Goal: Task Accomplishment & Management: Use online tool/utility

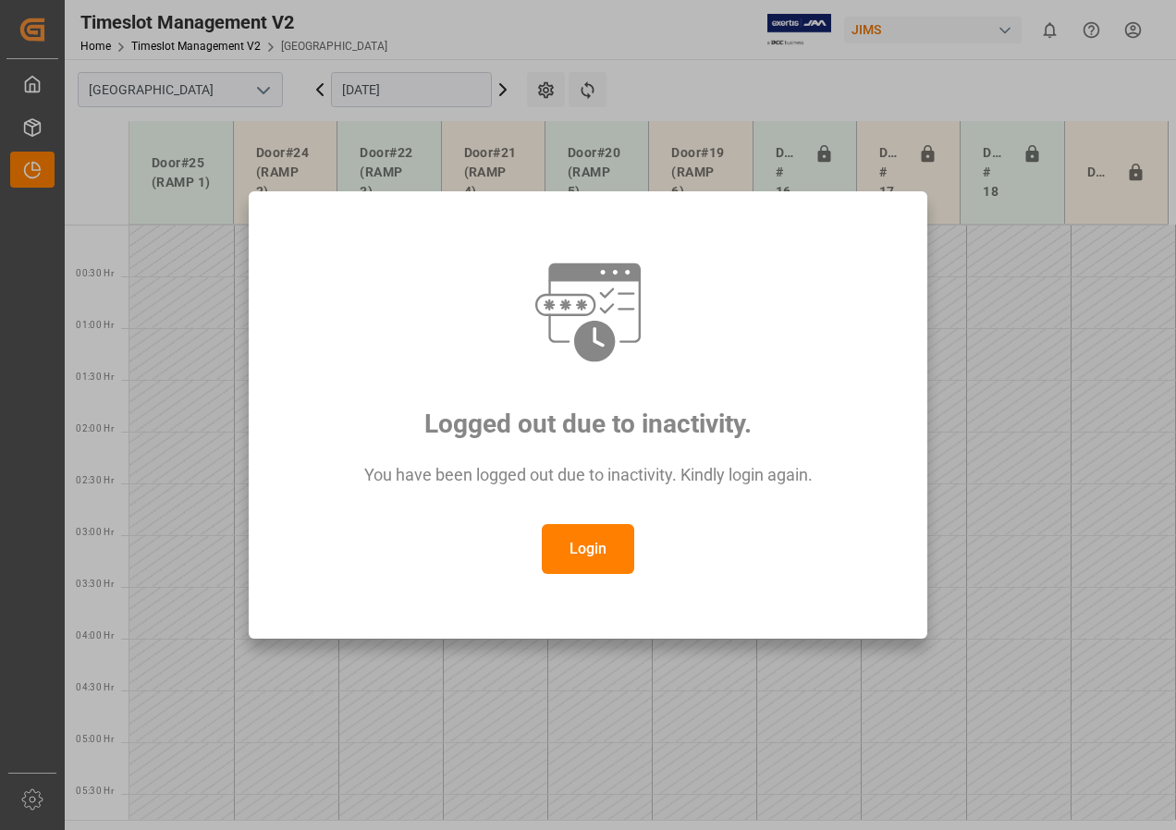
scroll to position [453, 0]
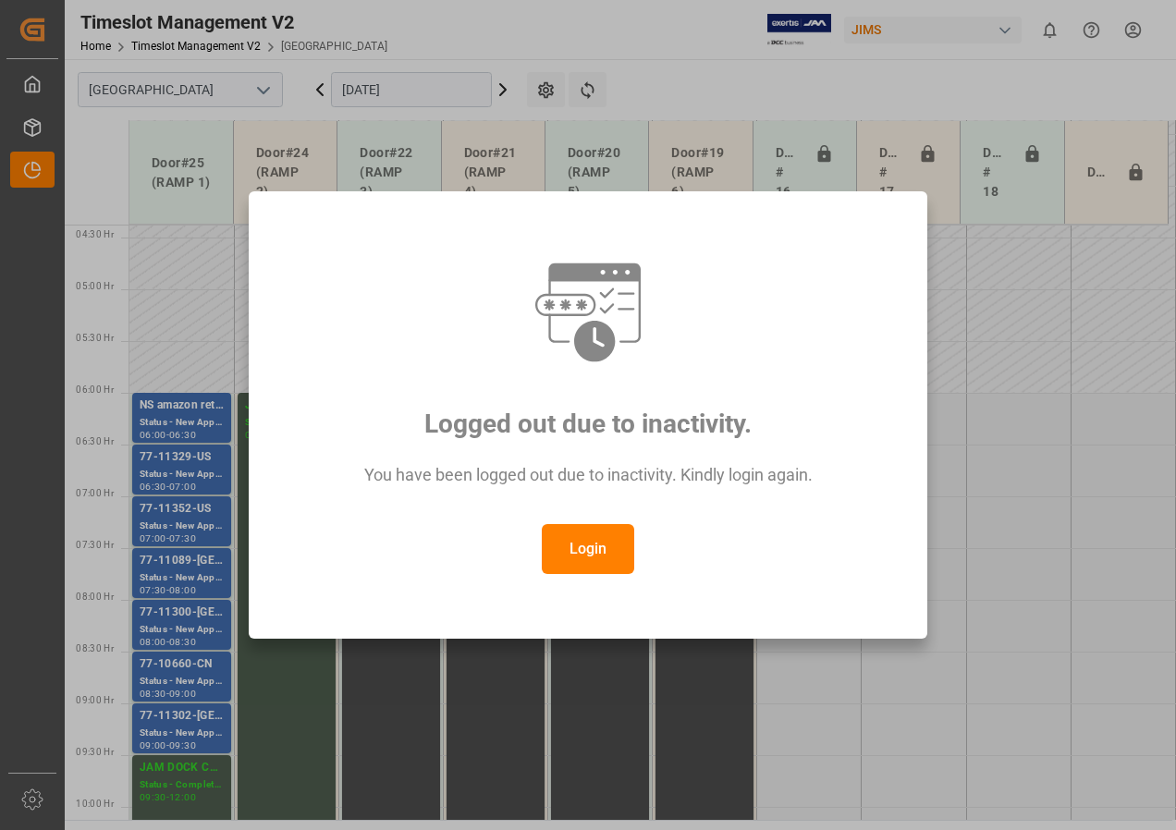
click at [588, 548] on button "Login" at bounding box center [588, 549] width 92 height 50
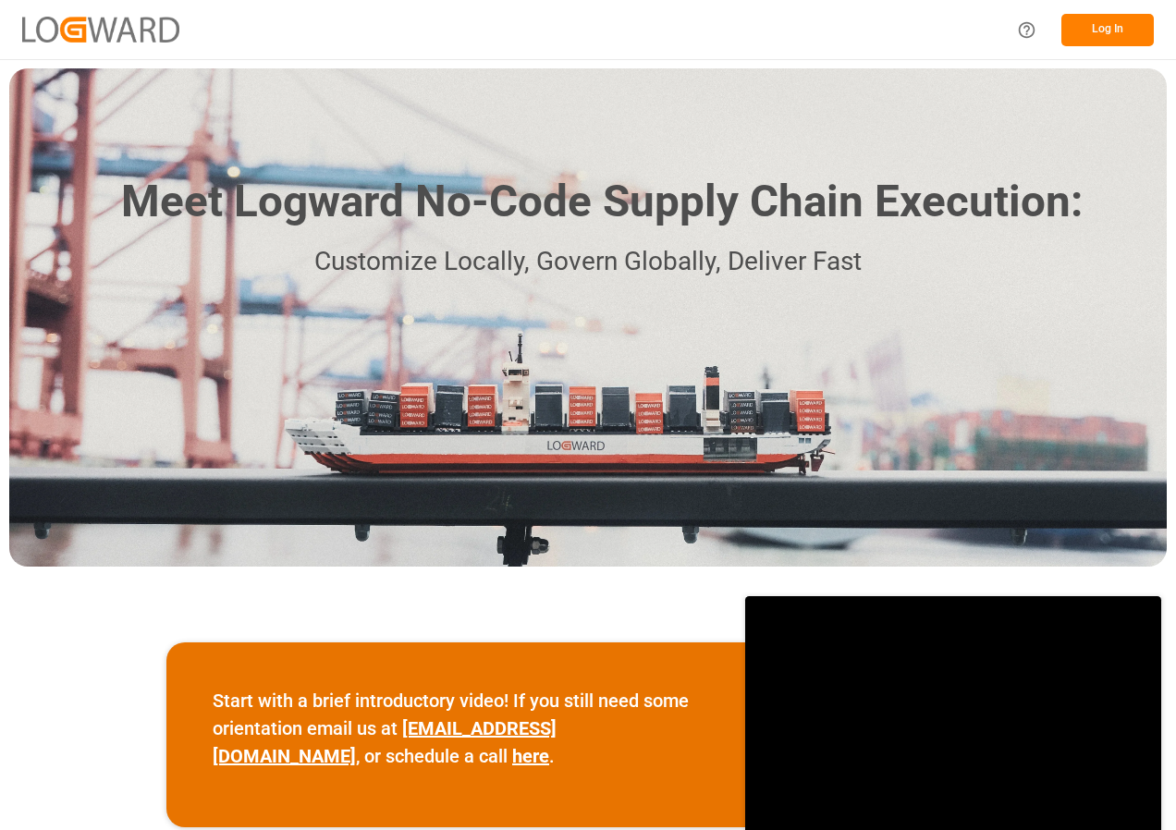
click at [1092, 27] on button "Log In" at bounding box center [1107, 30] width 92 height 32
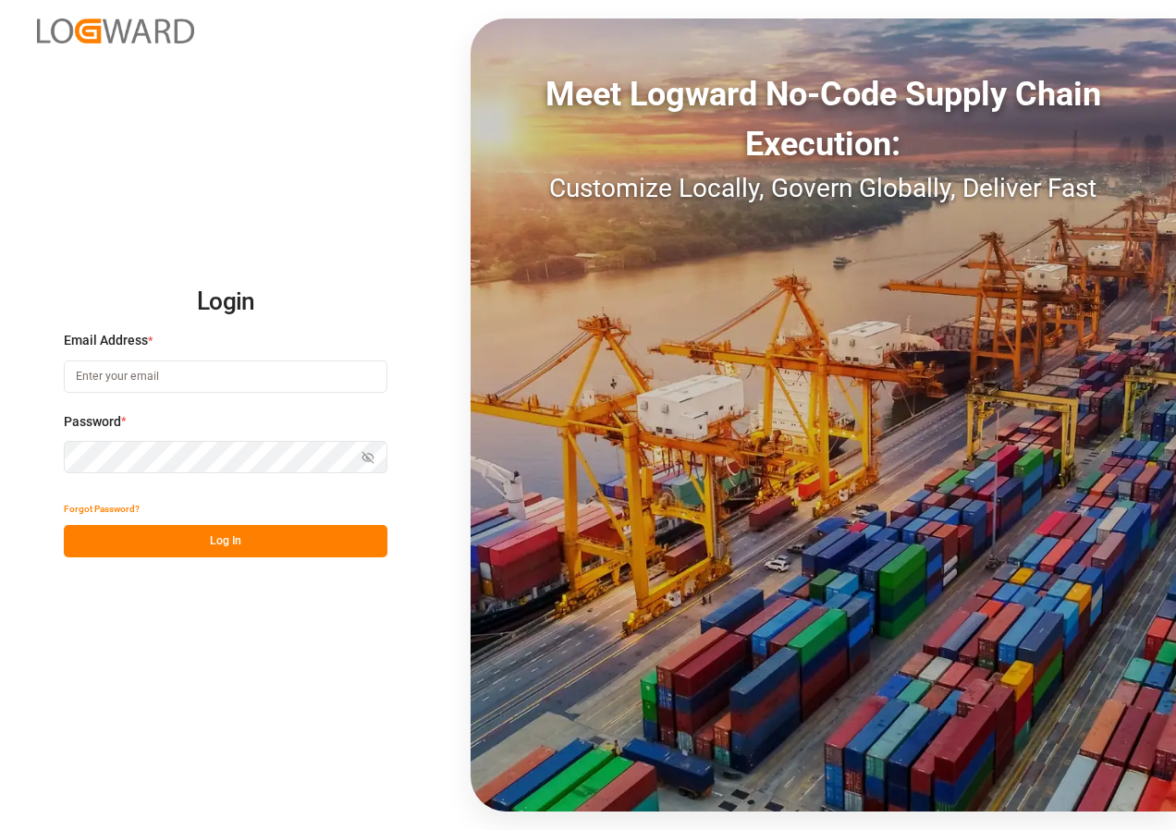
type input "[EMAIL_ADDRESS][DOMAIN_NAME]"
click at [225, 546] on button "Log In" at bounding box center [226, 541] width 324 height 32
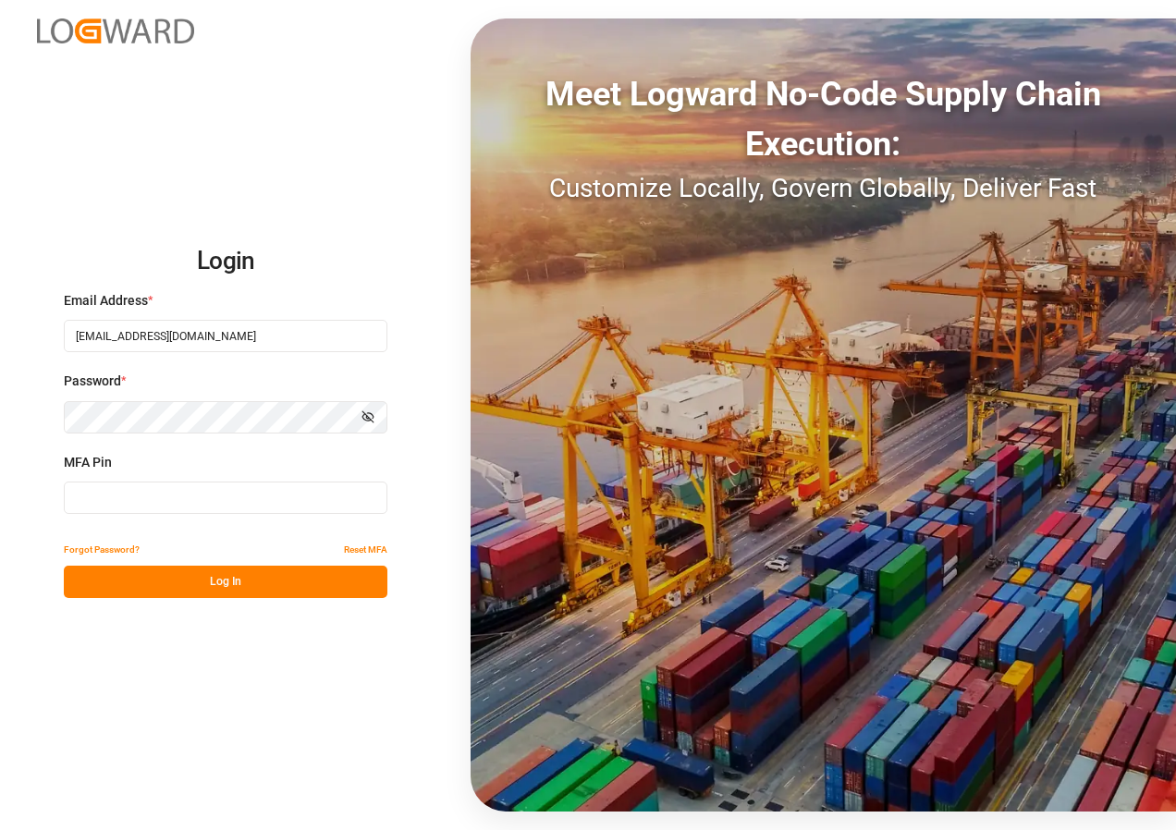
click at [166, 505] on input at bounding box center [226, 498] width 324 height 32
type input "971862"
click at [209, 586] on button "Log In" at bounding box center [226, 582] width 324 height 32
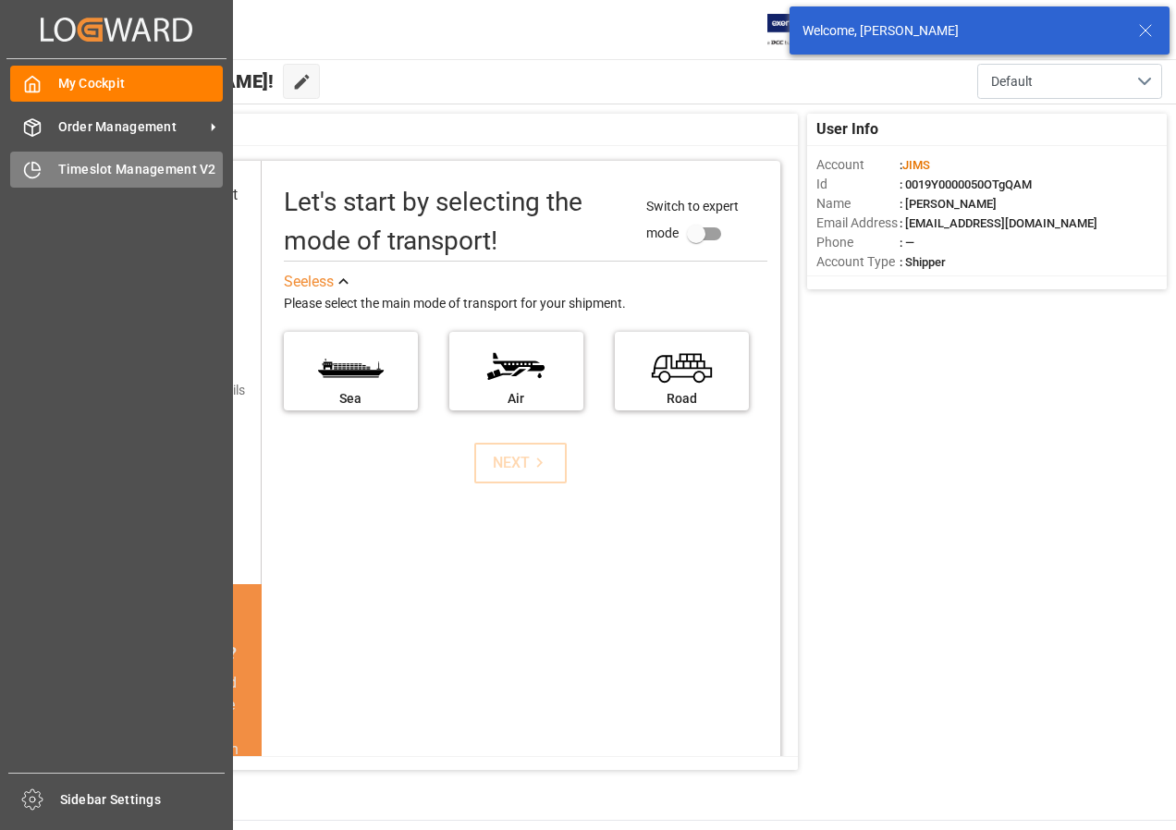
click at [96, 175] on span "Timeslot Management V2" at bounding box center [140, 169] width 165 height 19
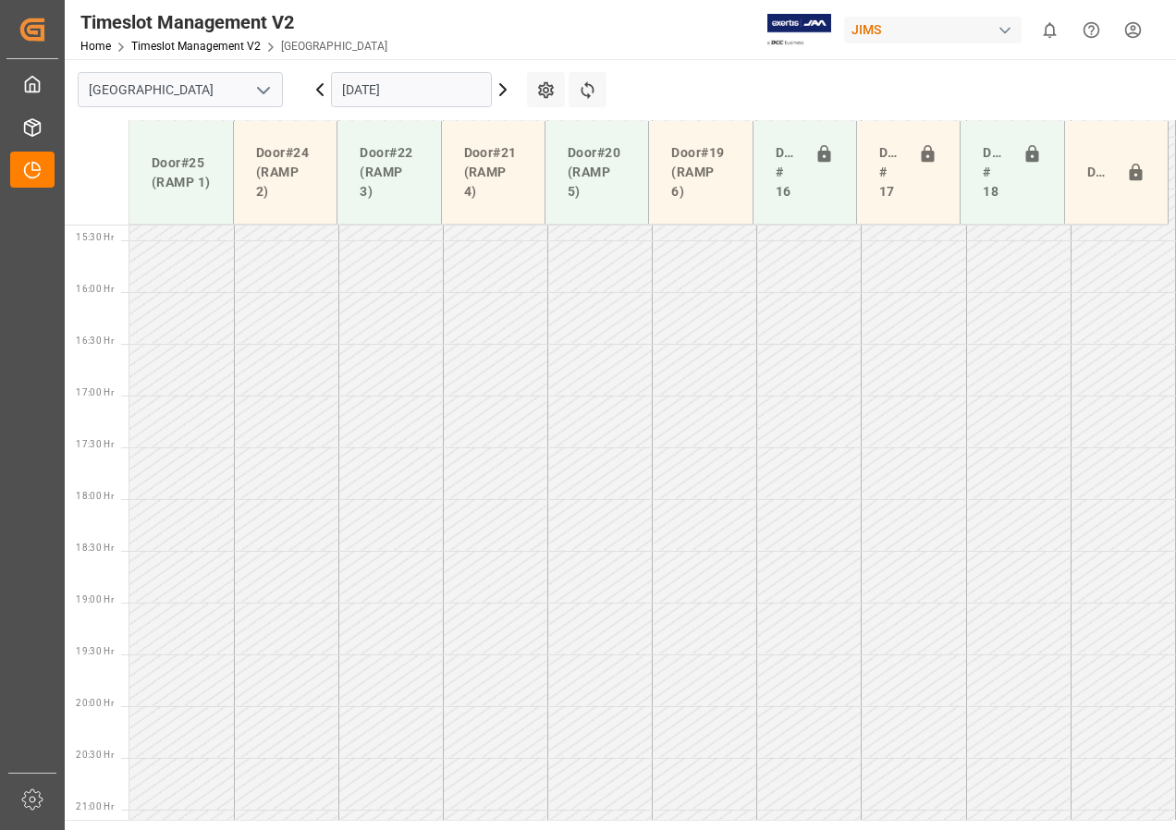
scroll to position [1684, 0]
click at [423, 92] on input "[DATE]" at bounding box center [411, 89] width 161 height 35
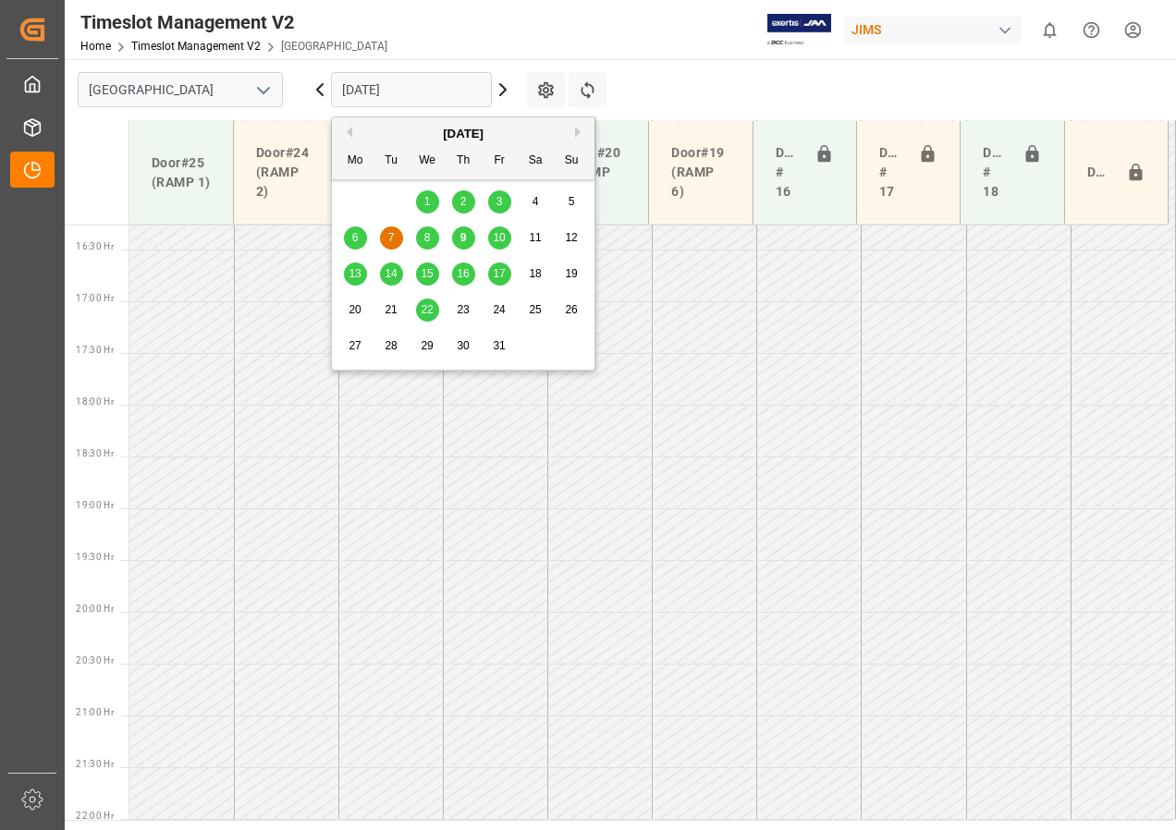
click at [389, 273] on span "14" at bounding box center [391, 273] width 12 height 13
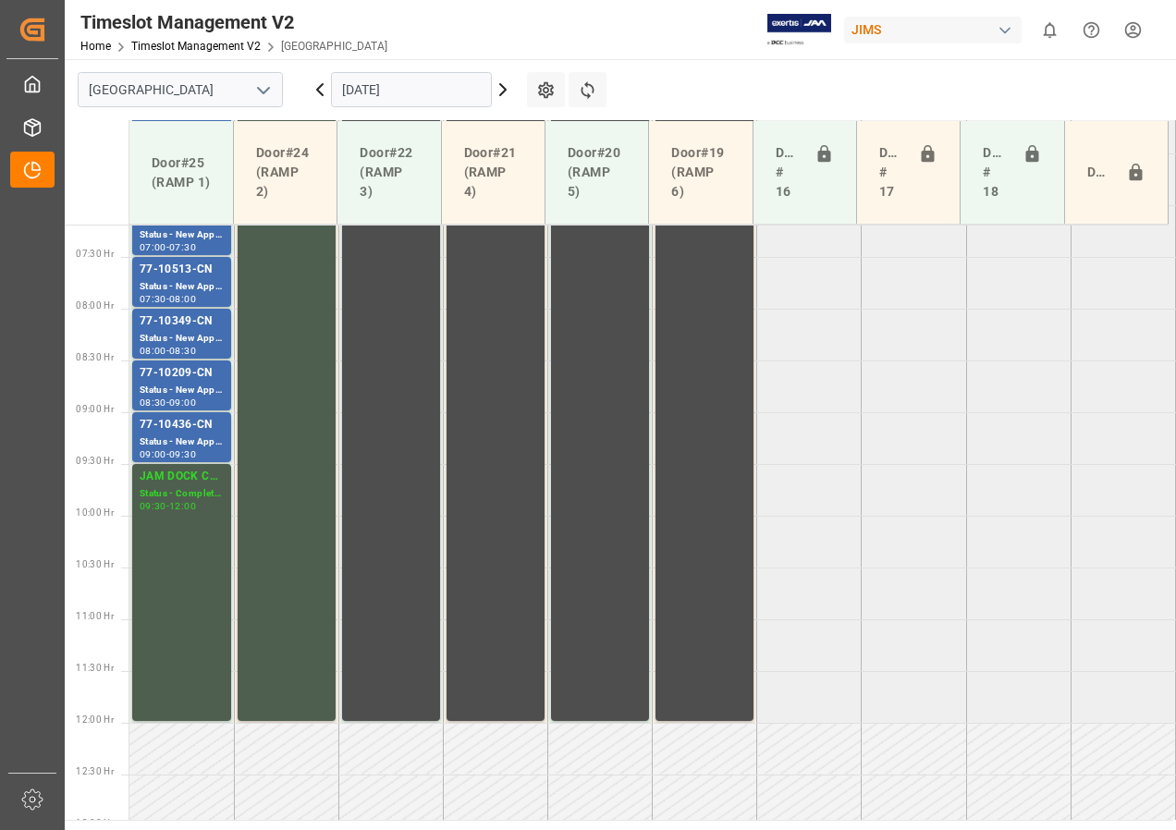
scroll to position [742, 0]
click at [174, 496] on div "Status - Completed" at bounding box center [182, 496] width 84 height 16
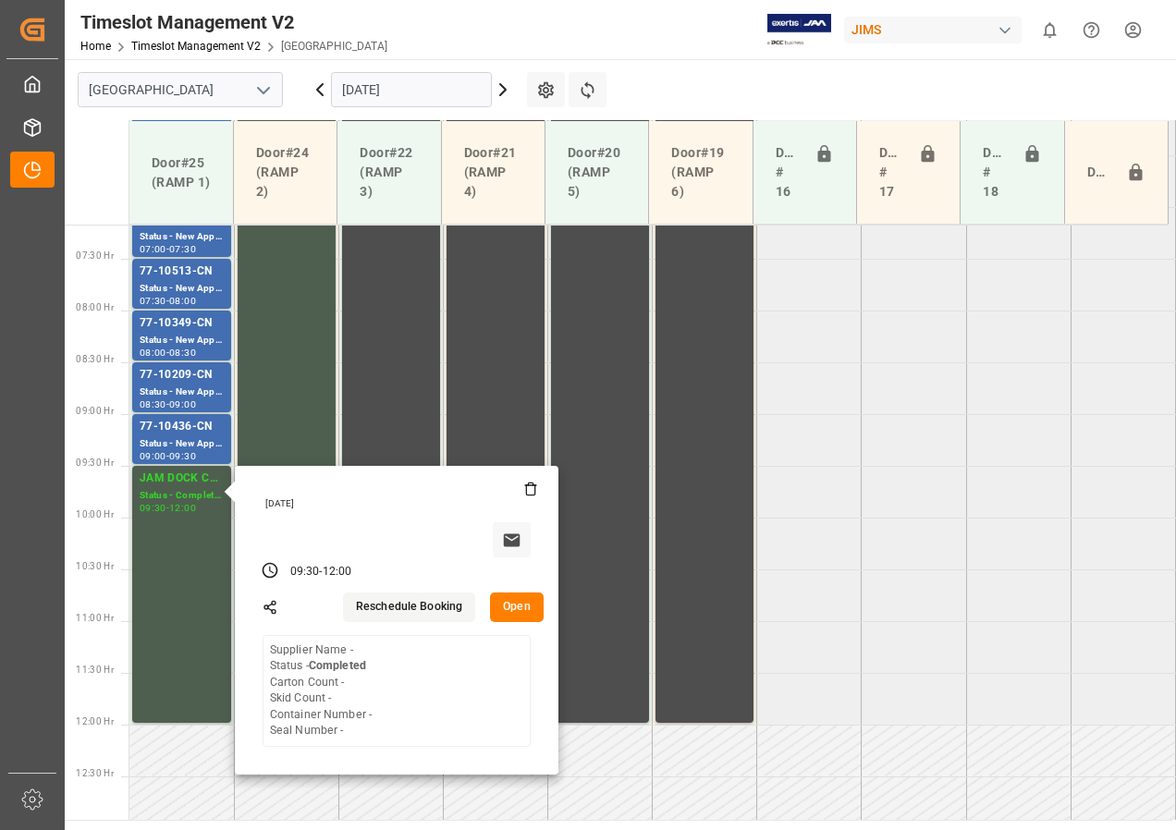
click at [509, 610] on button "Open" at bounding box center [517, 608] width 54 height 30
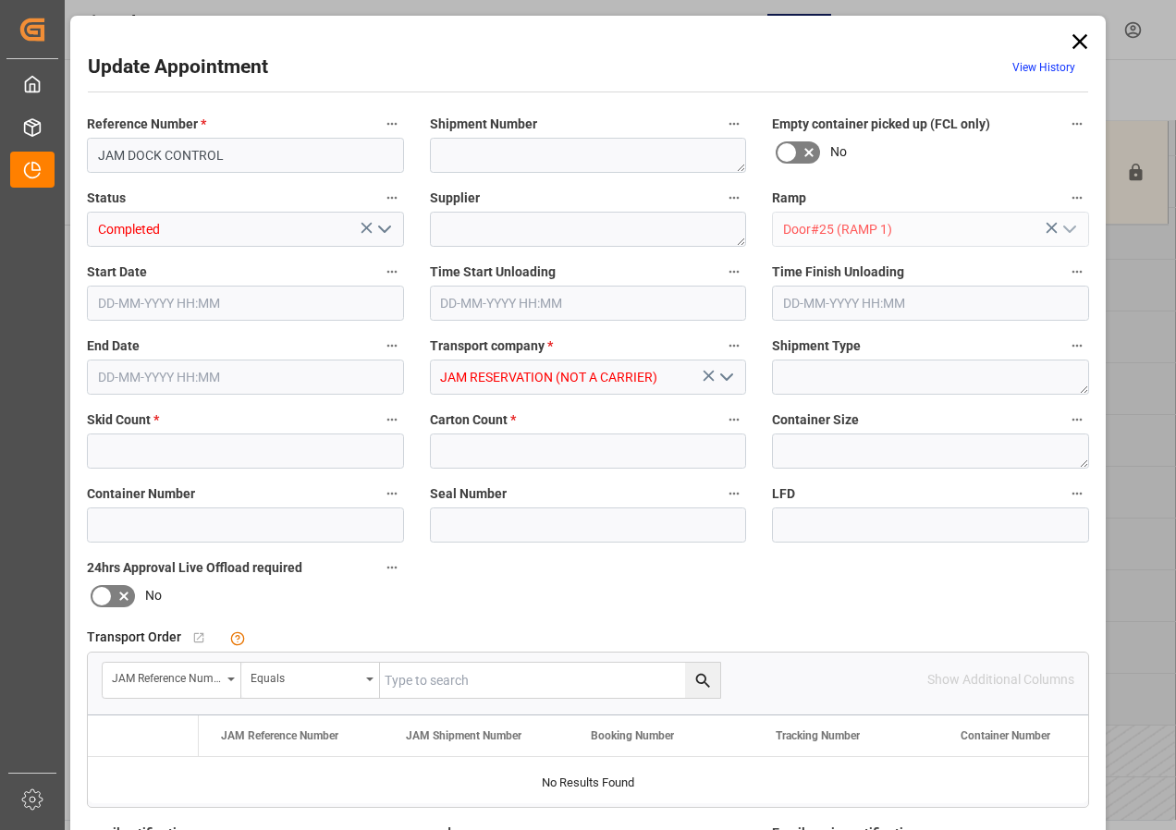
type input "0"
type input "[DATE] 09:30"
type input "[DATE] 12:00"
type input "[DATE] 12:32"
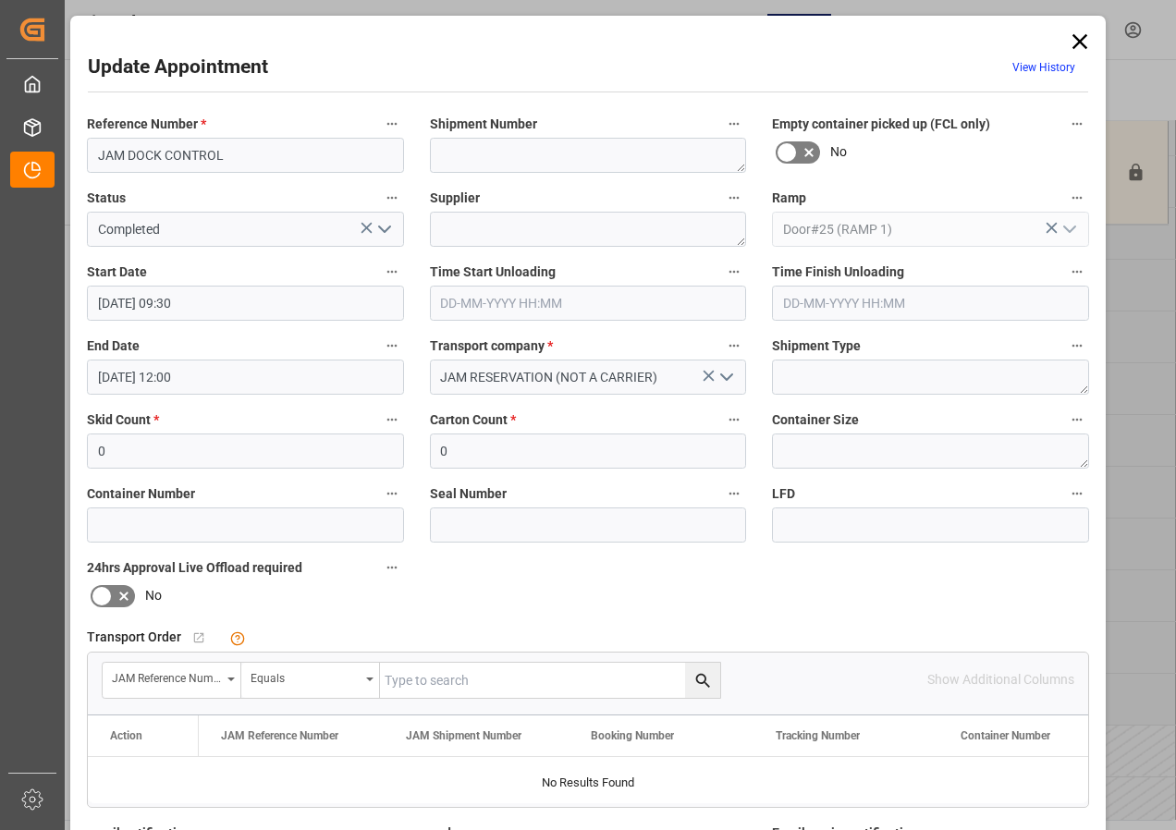
click at [1072, 36] on icon at bounding box center [1079, 41] width 15 height 15
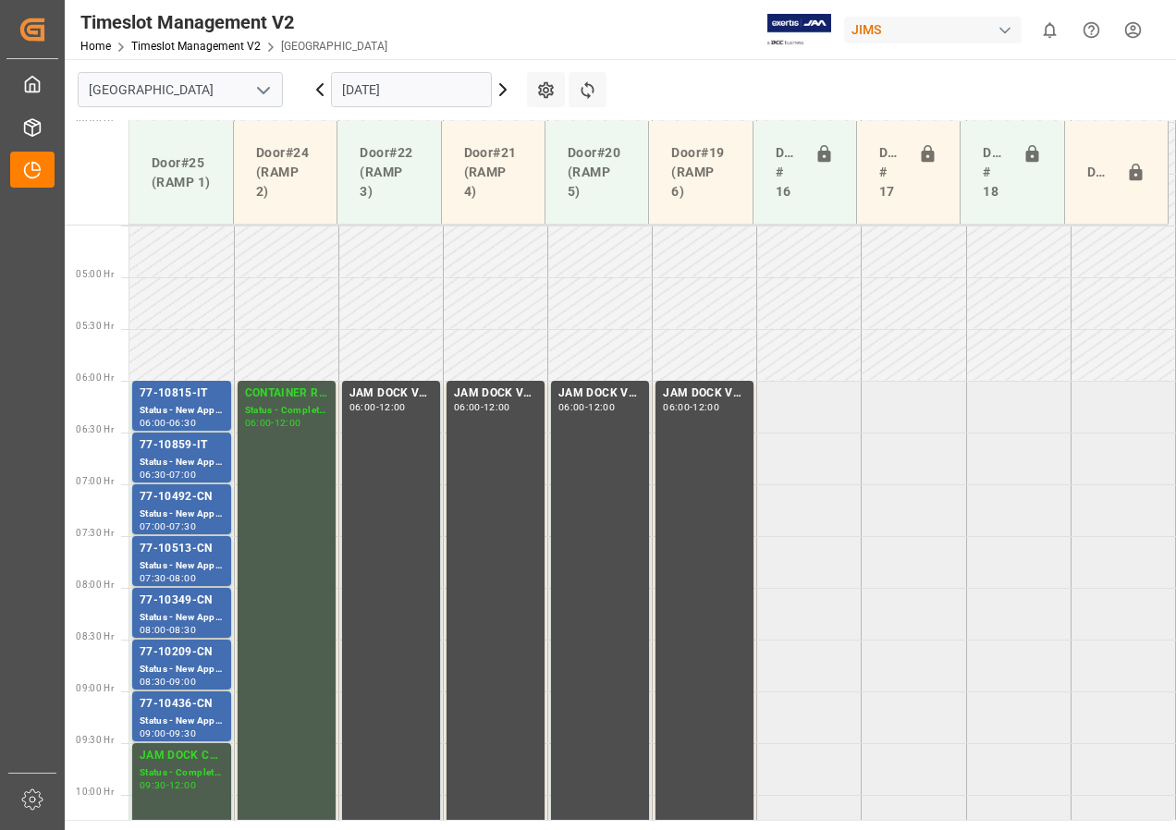
scroll to position [650, 0]
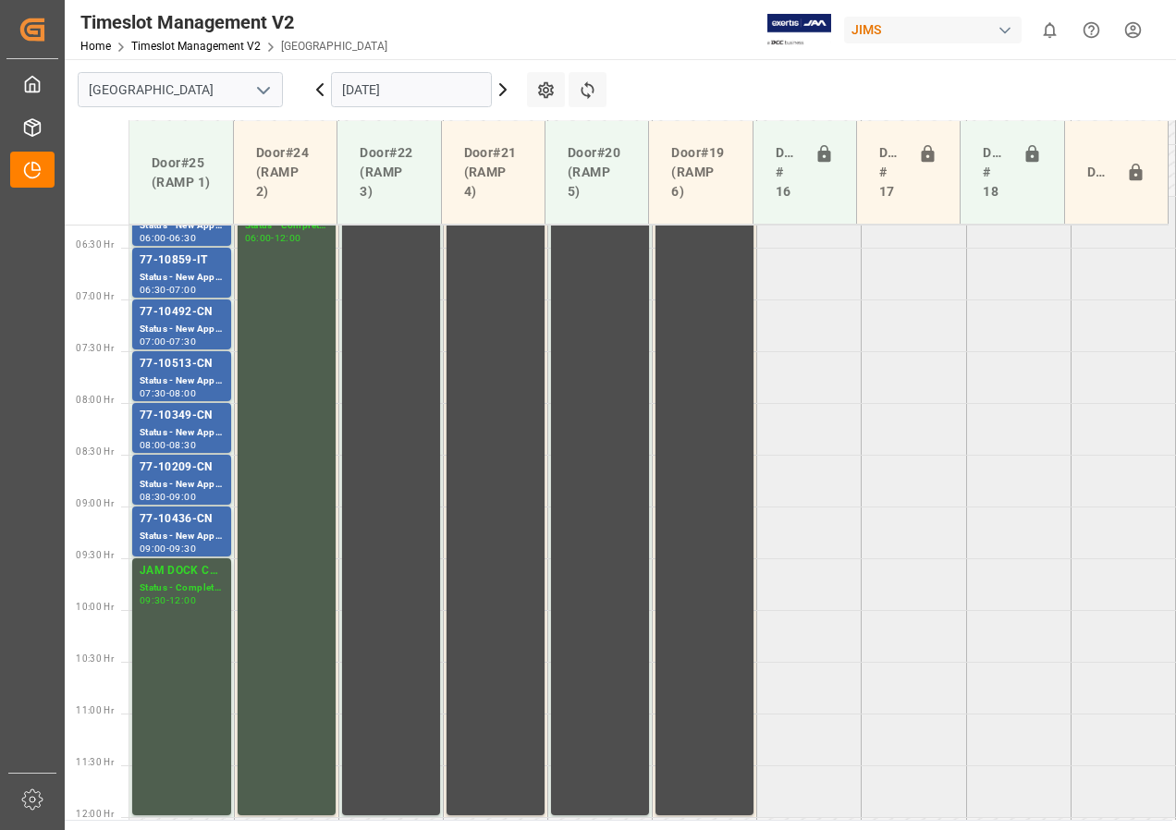
click at [362, 94] on input "[DATE]" at bounding box center [411, 89] width 161 height 35
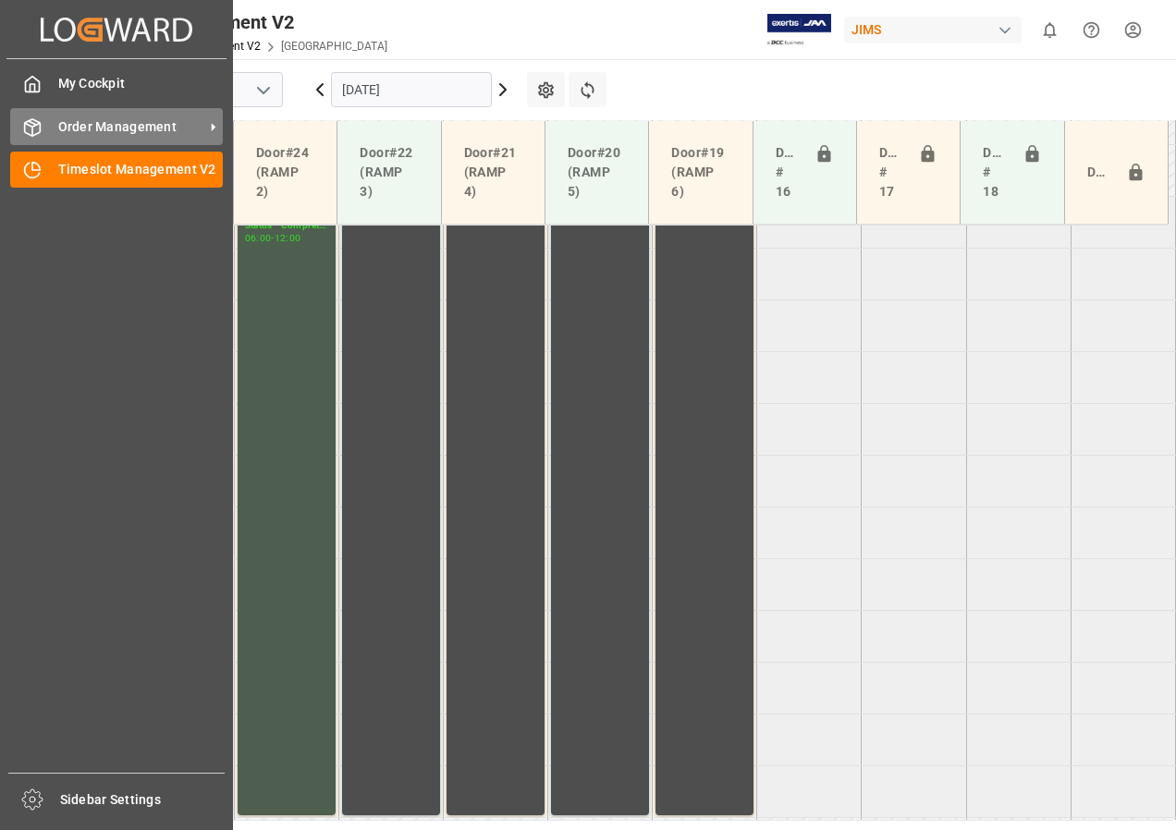
click at [88, 126] on span "Order Management" at bounding box center [131, 126] width 146 height 19
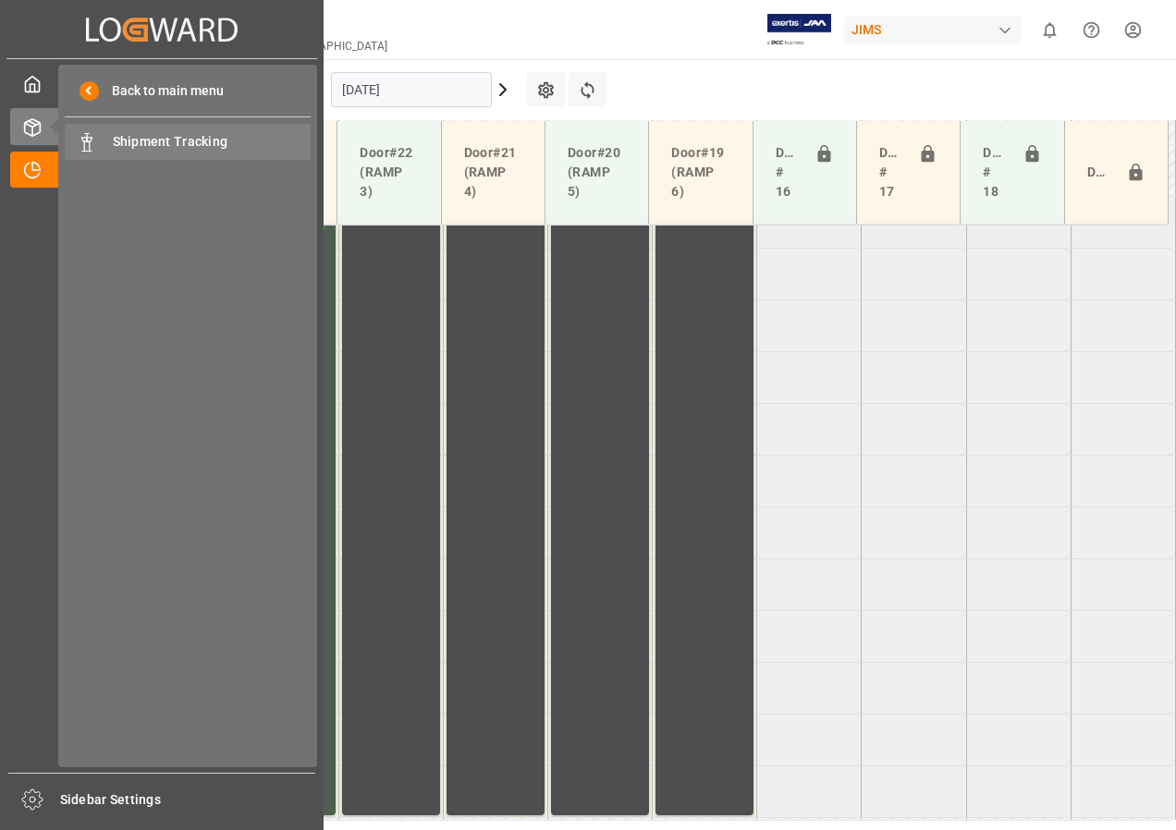
click at [131, 147] on span "Shipment Tracking" at bounding box center [212, 141] width 199 height 19
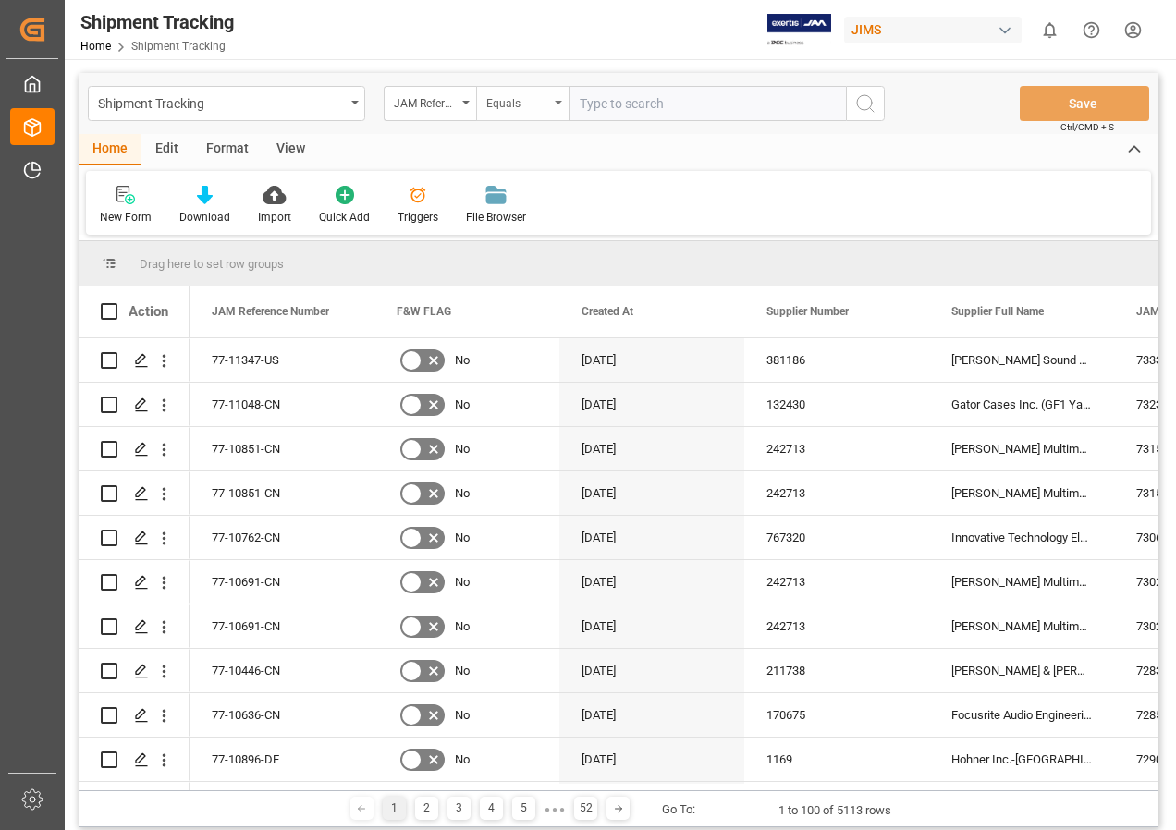
click at [555, 101] on icon "open menu" at bounding box center [558, 103] width 7 height 4
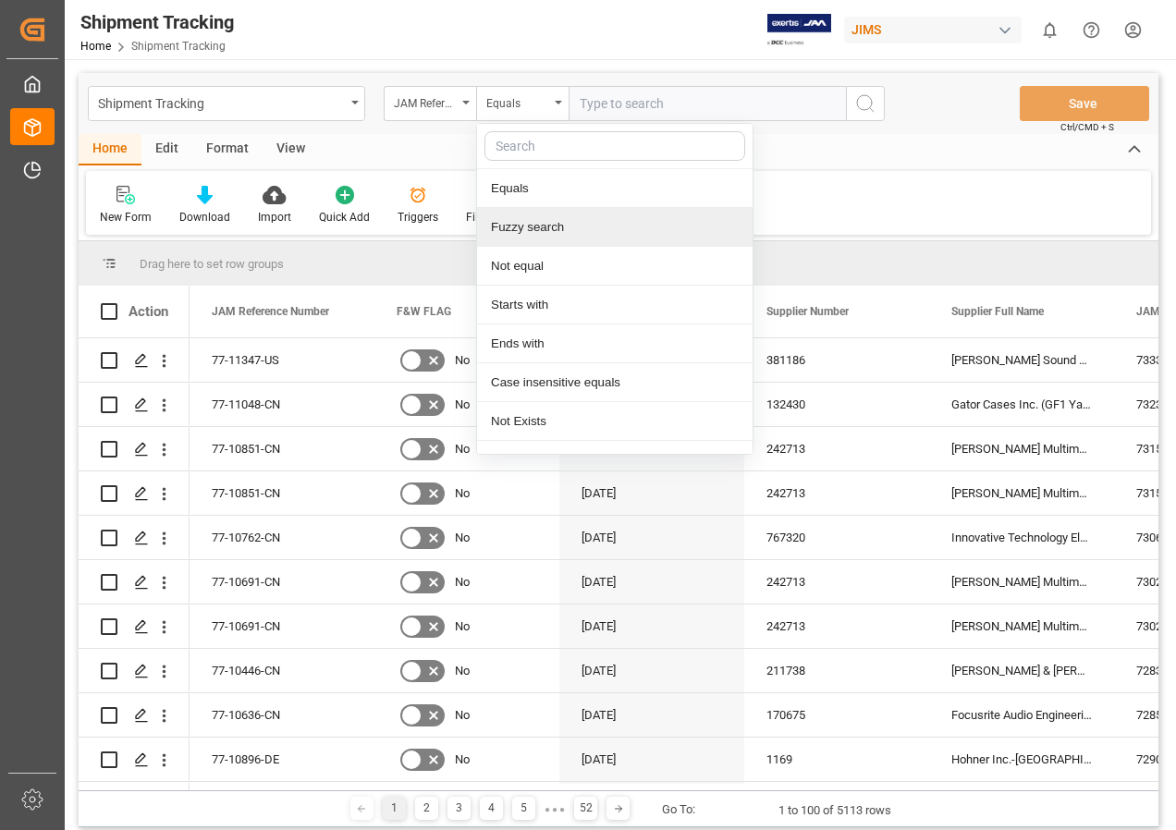
click at [530, 227] on div "Fuzzy search" at bounding box center [615, 227] width 276 height 39
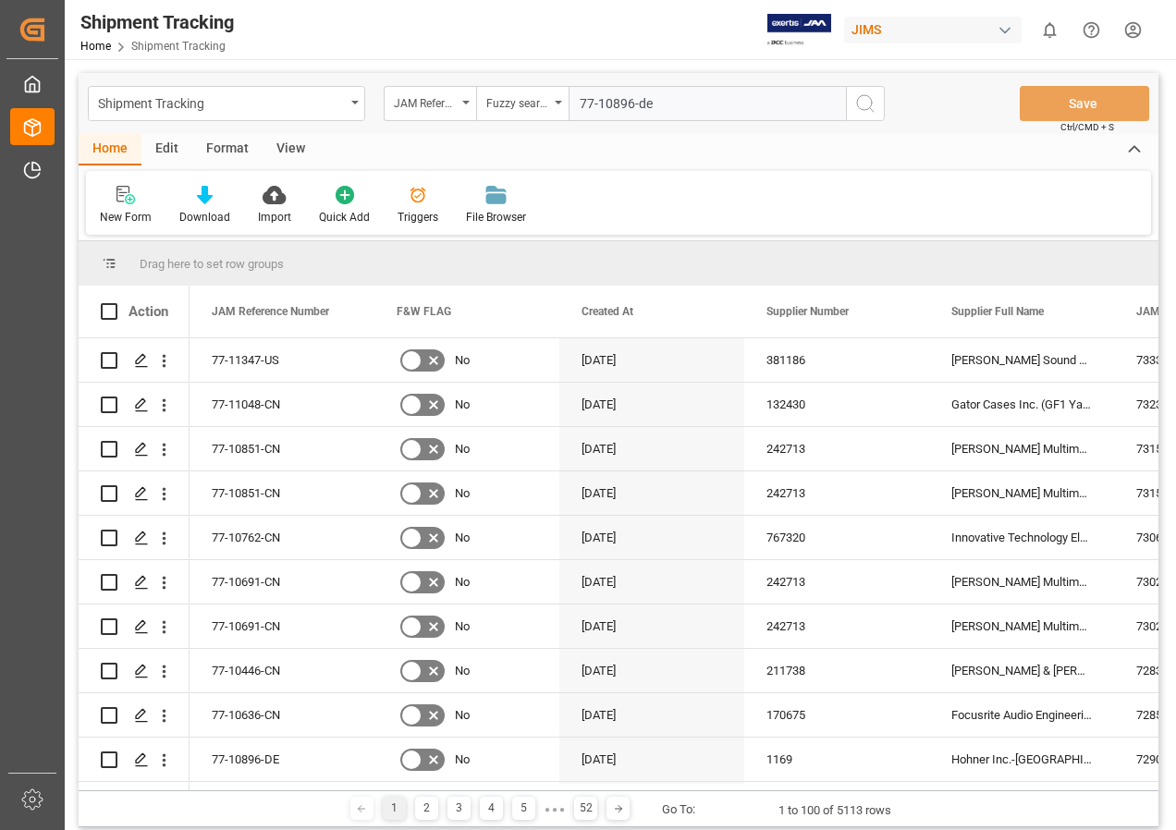
type input "77-10896-de"
click at [873, 103] on icon "search button" at bounding box center [865, 103] width 22 height 22
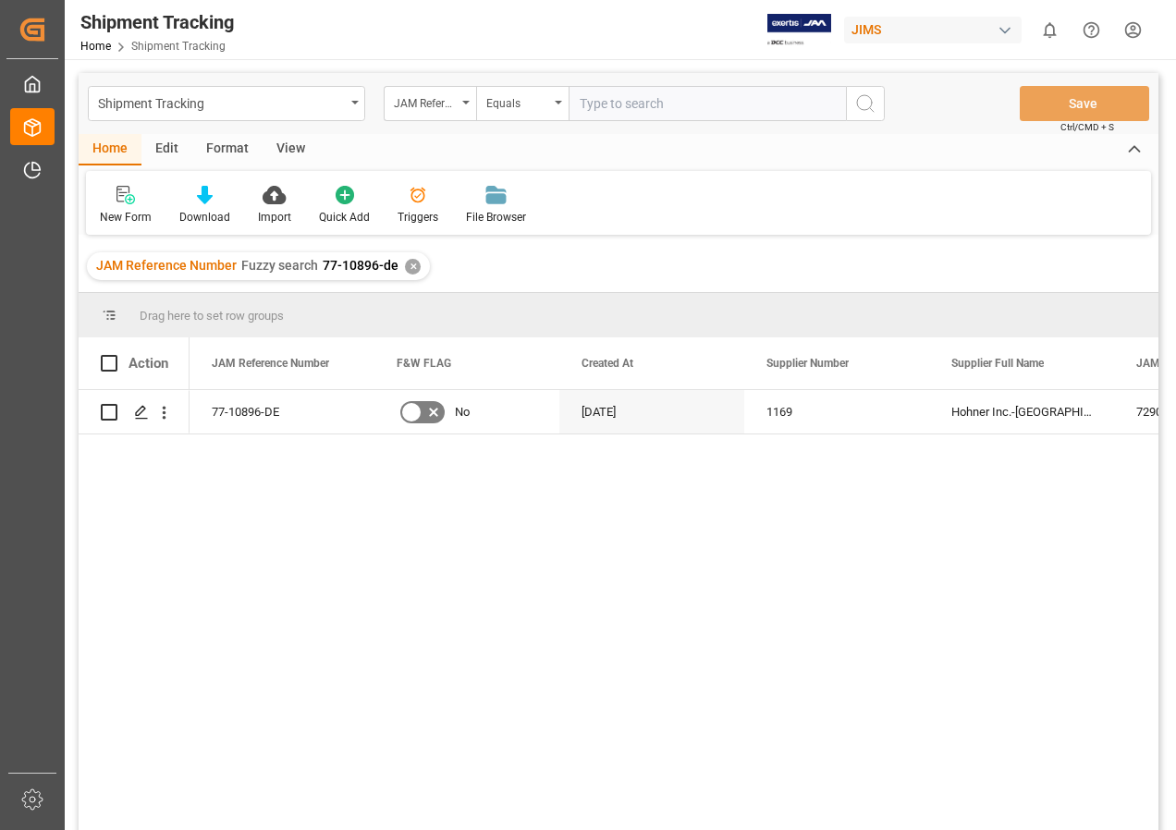
click at [287, 139] on div "View" at bounding box center [291, 149] width 56 height 31
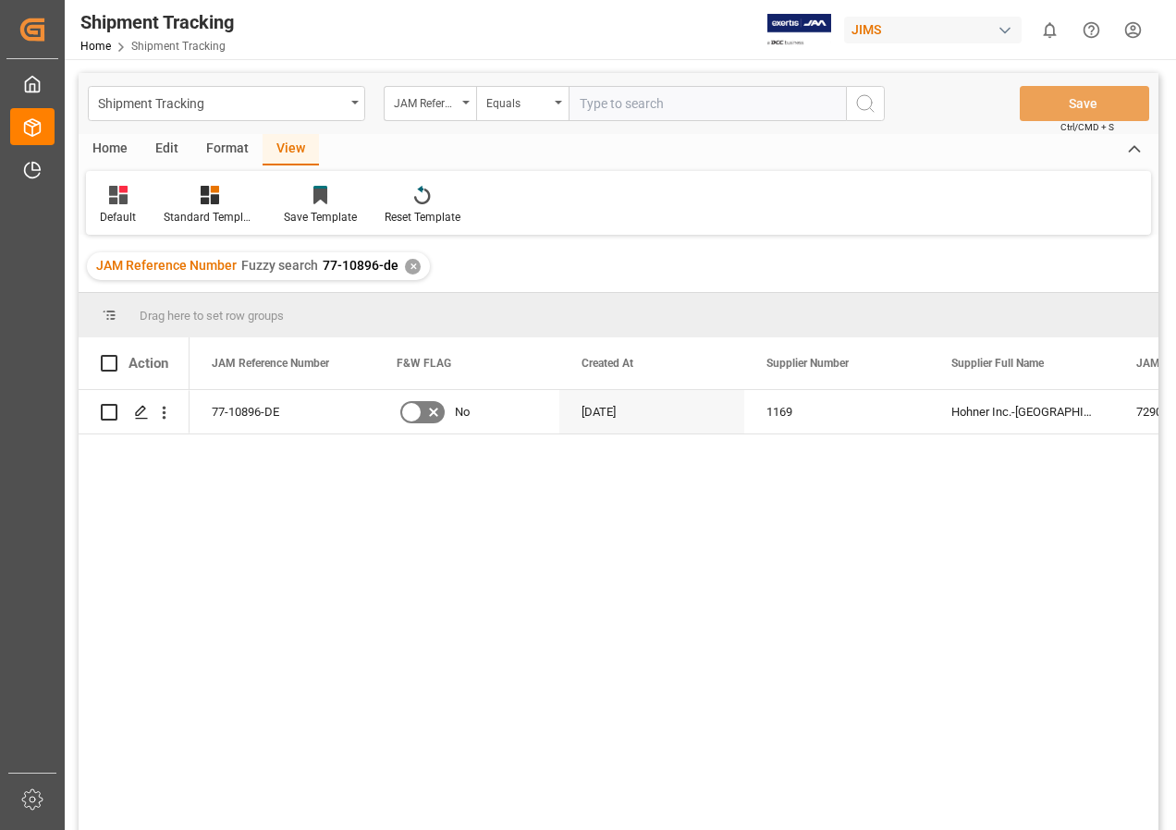
click at [288, 148] on div "View" at bounding box center [291, 149] width 56 height 31
click at [105, 199] on div at bounding box center [118, 194] width 36 height 19
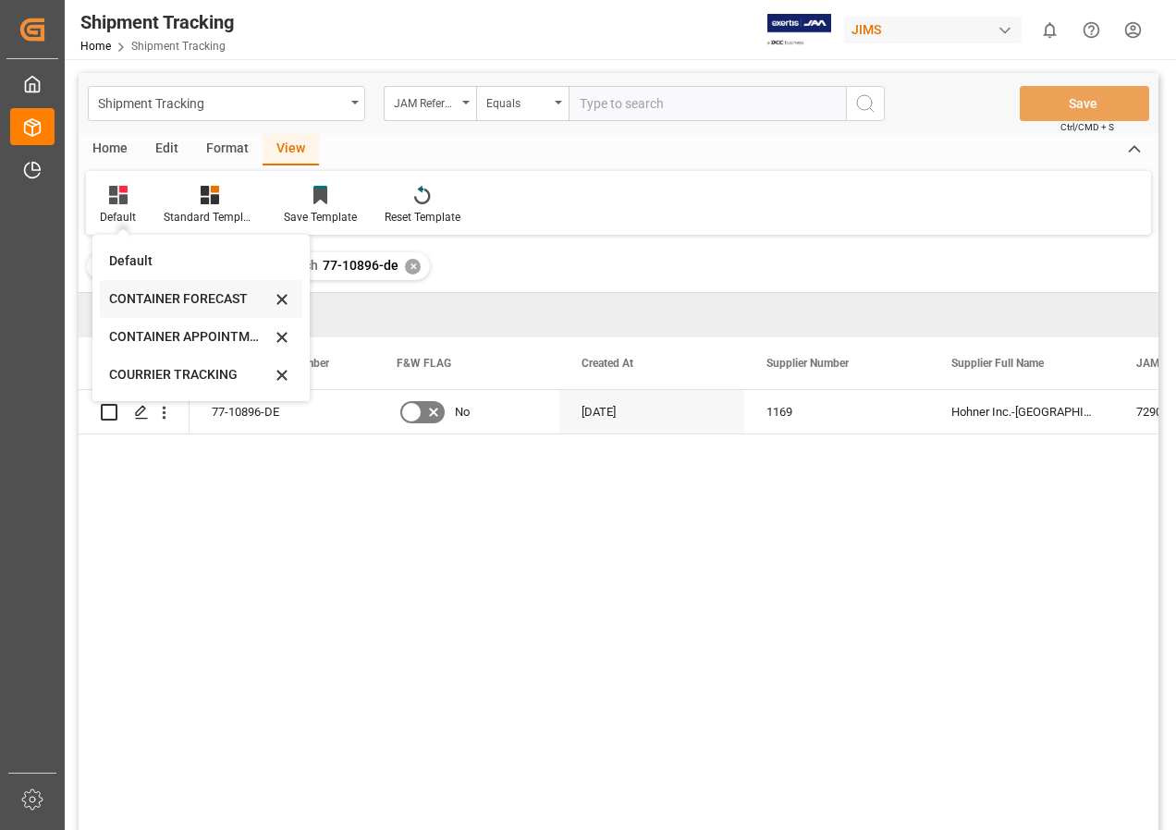
click at [189, 297] on div "CONTAINER FORECAST" at bounding box center [190, 298] width 162 height 19
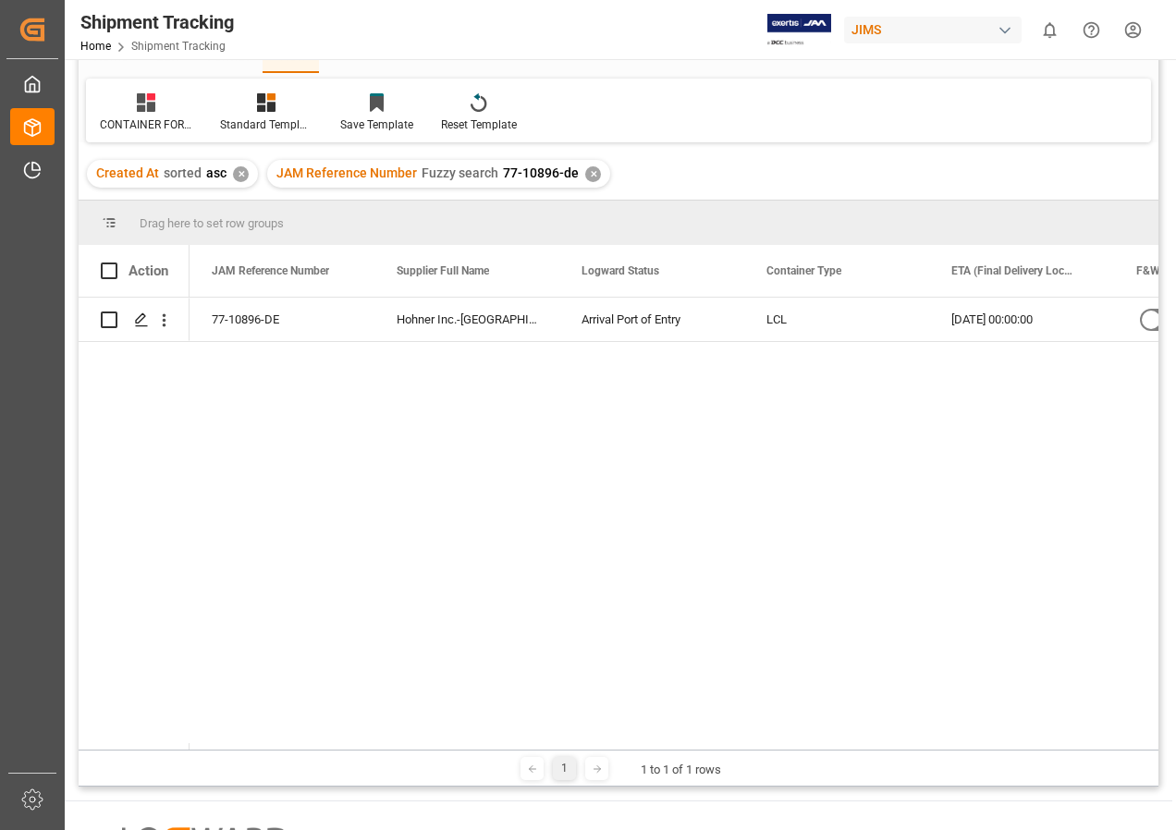
click at [585, 167] on div "✕" at bounding box center [593, 174] width 16 height 16
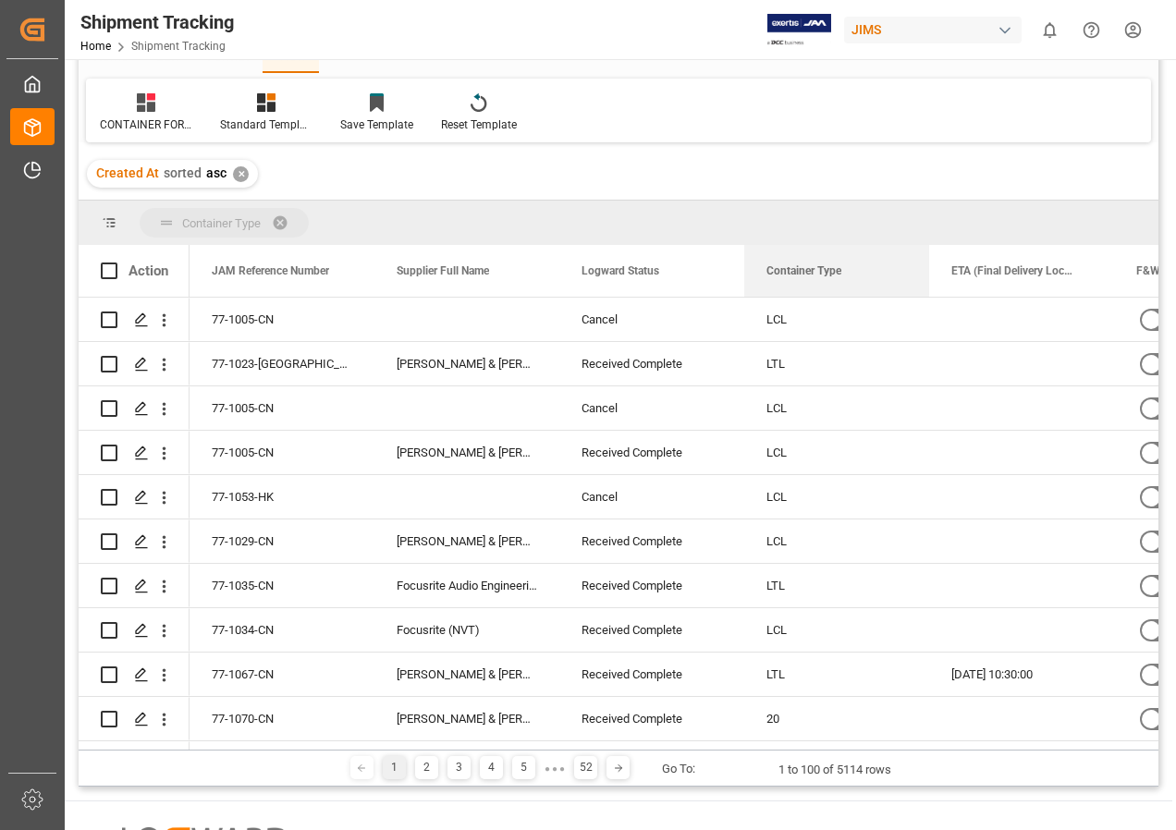
drag, startPoint x: 816, startPoint y: 277, endPoint x: 712, endPoint y: 217, distance: 120.5
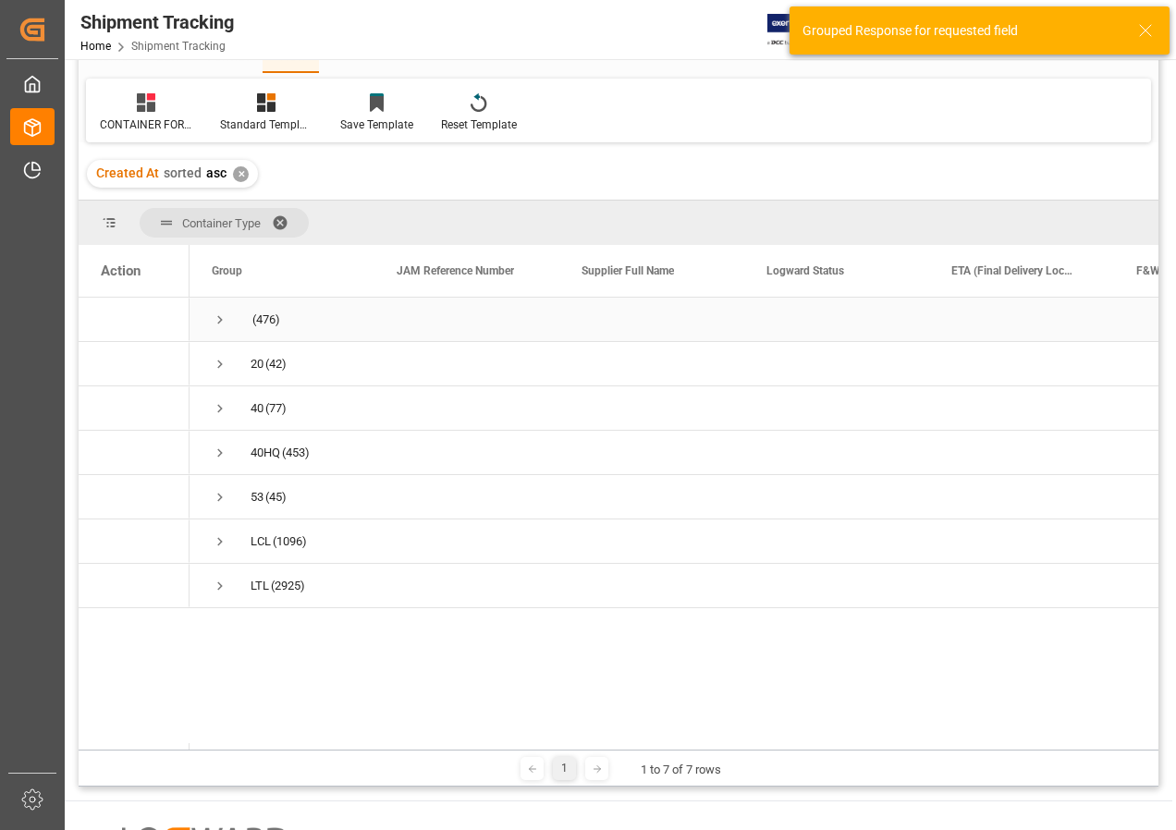
click at [217, 316] on span "Press SPACE to select this row." at bounding box center [220, 320] width 17 height 17
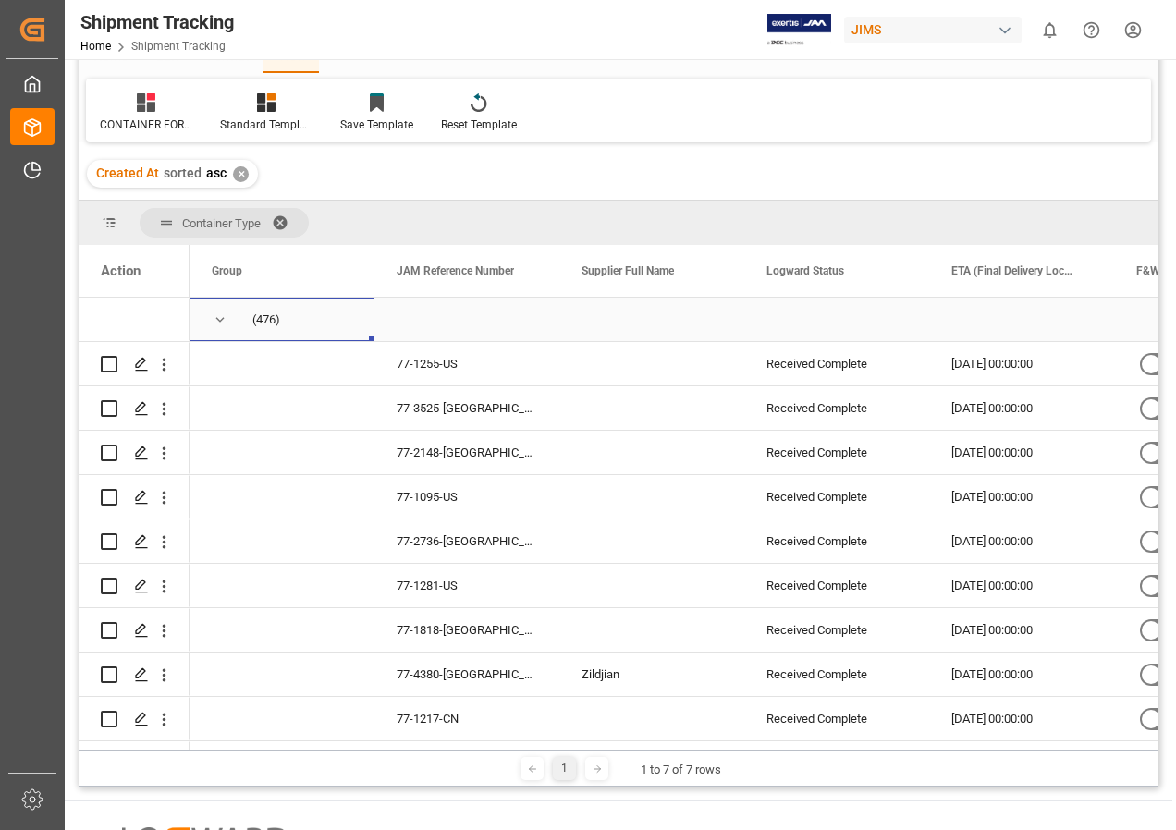
click at [477, 305] on div "Press SPACE to select this row." at bounding box center [466, 319] width 185 height 43
click at [473, 269] on span "JAM Reference Number" at bounding box center [455, 270] width 117 height 13
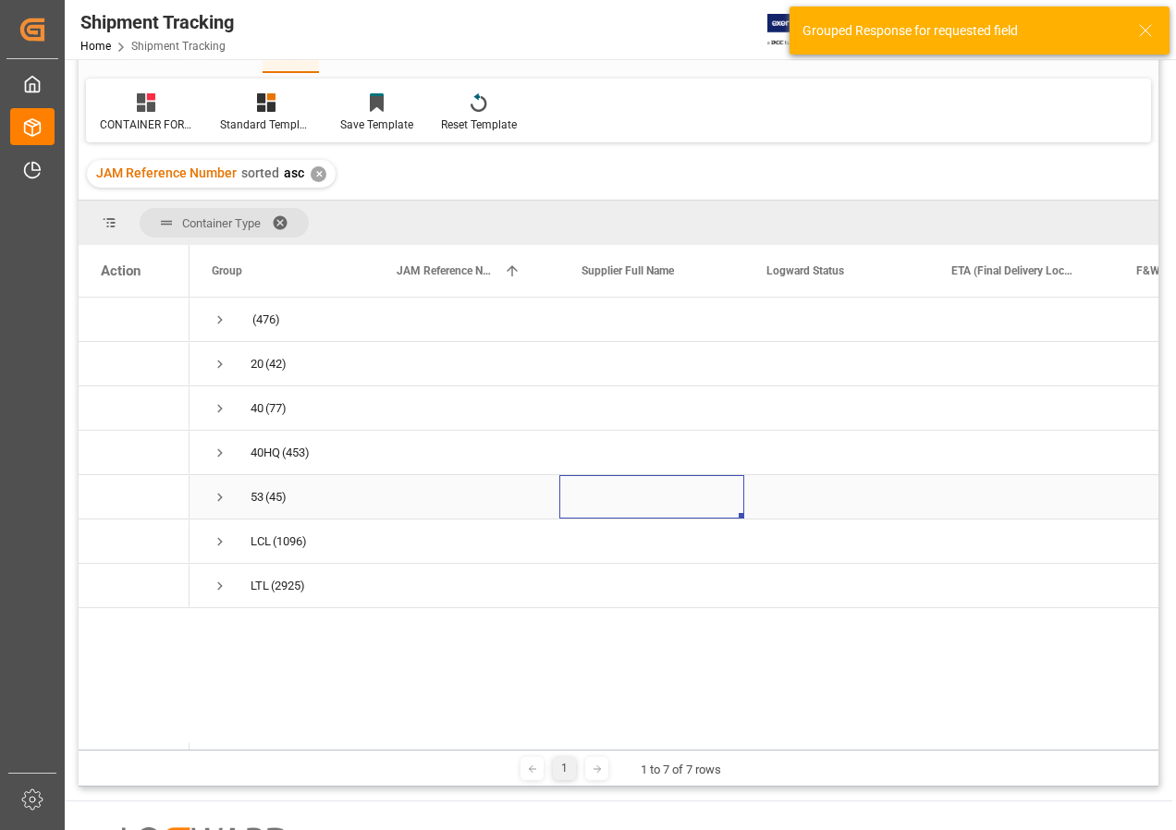
click at [562, 498] on div "Press SPACE to select this row." at bounding box center [651, 496] width 185 height 43
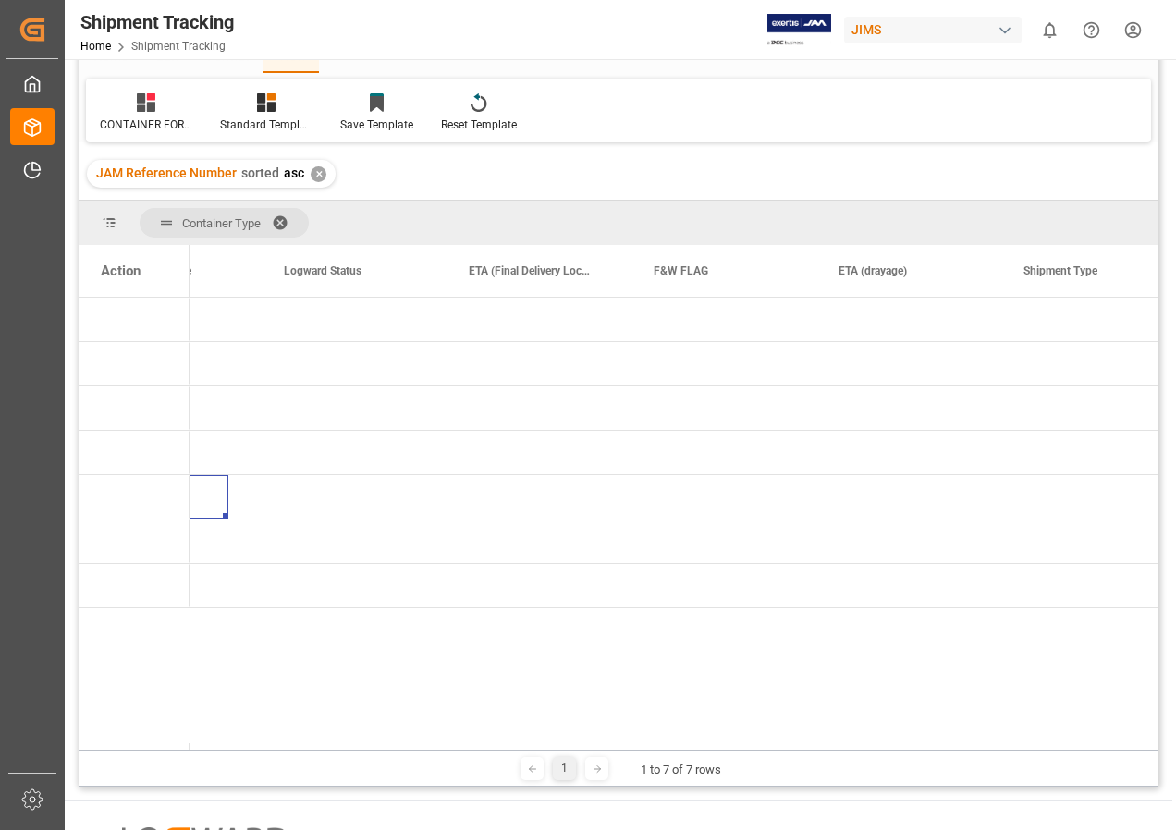
scroll to position [0, 605]
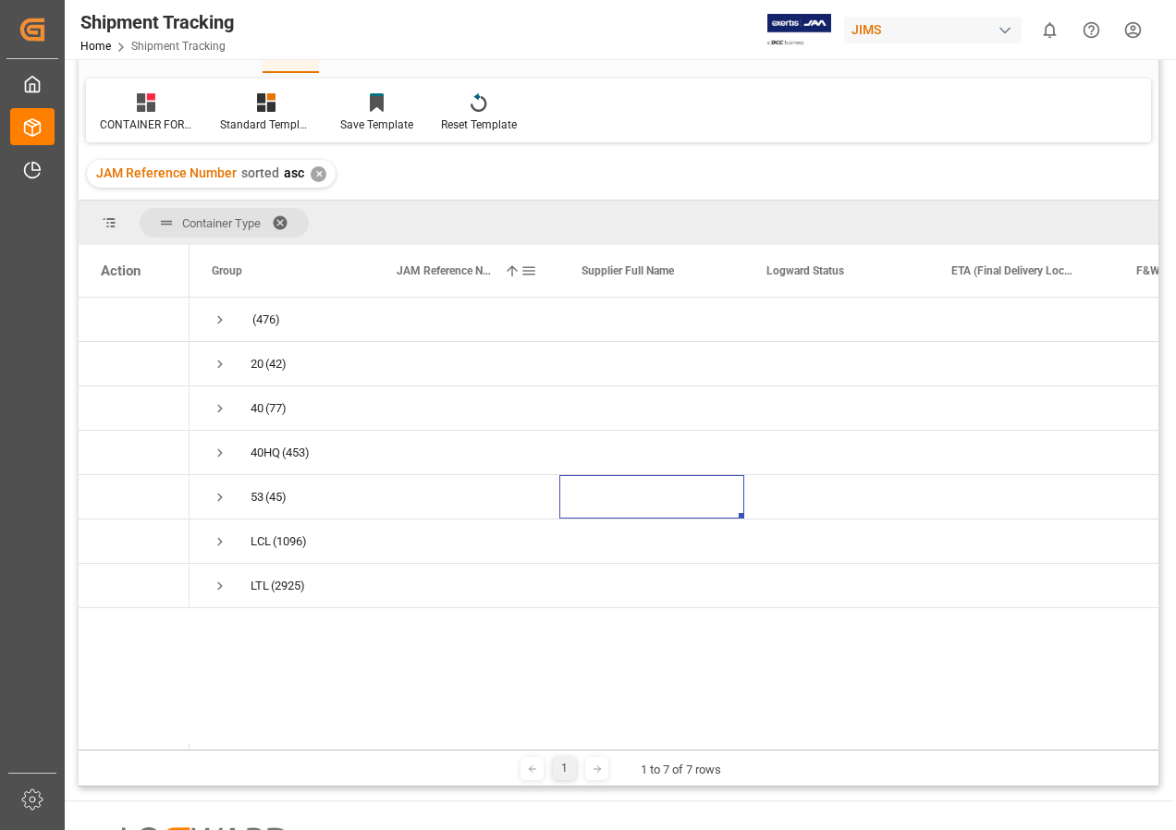
click at [512, 270] on span at bounding box center [512, 271] width 17 height 17
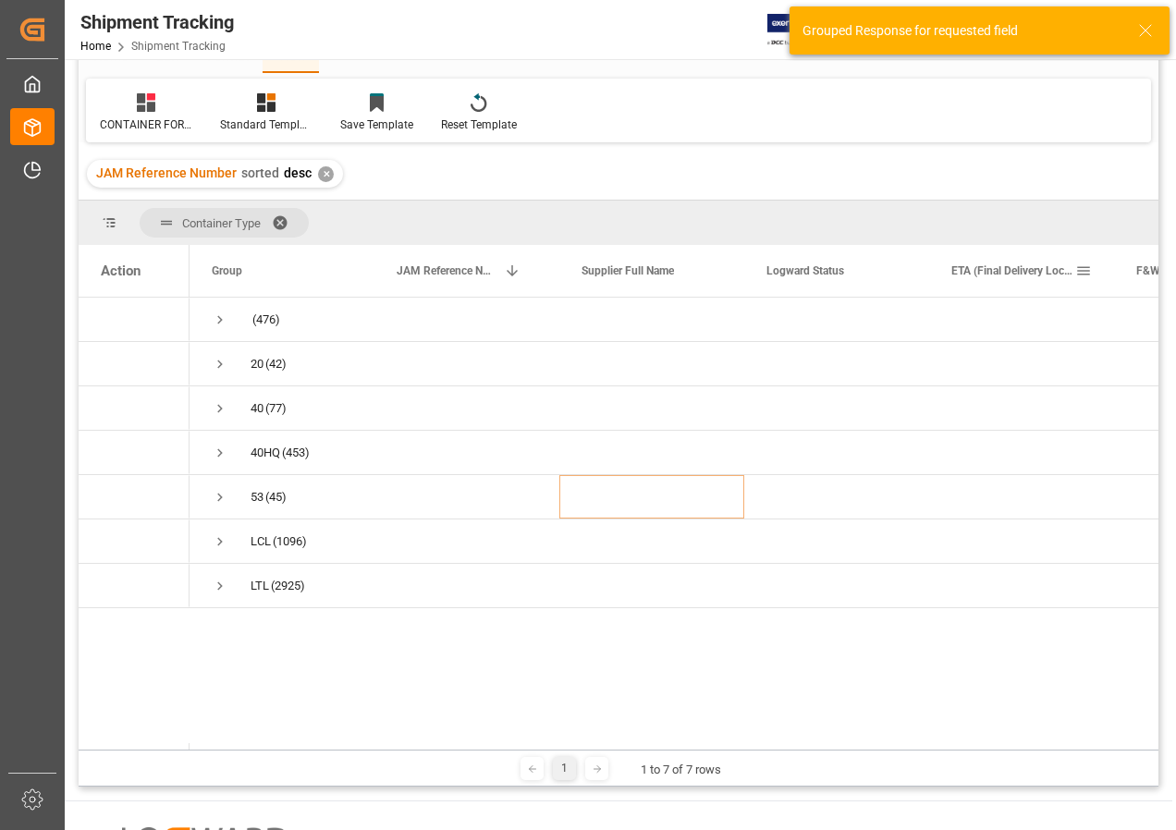
click at [1083, 271] on span at bounding box center [1083, 271] width 17 height 17
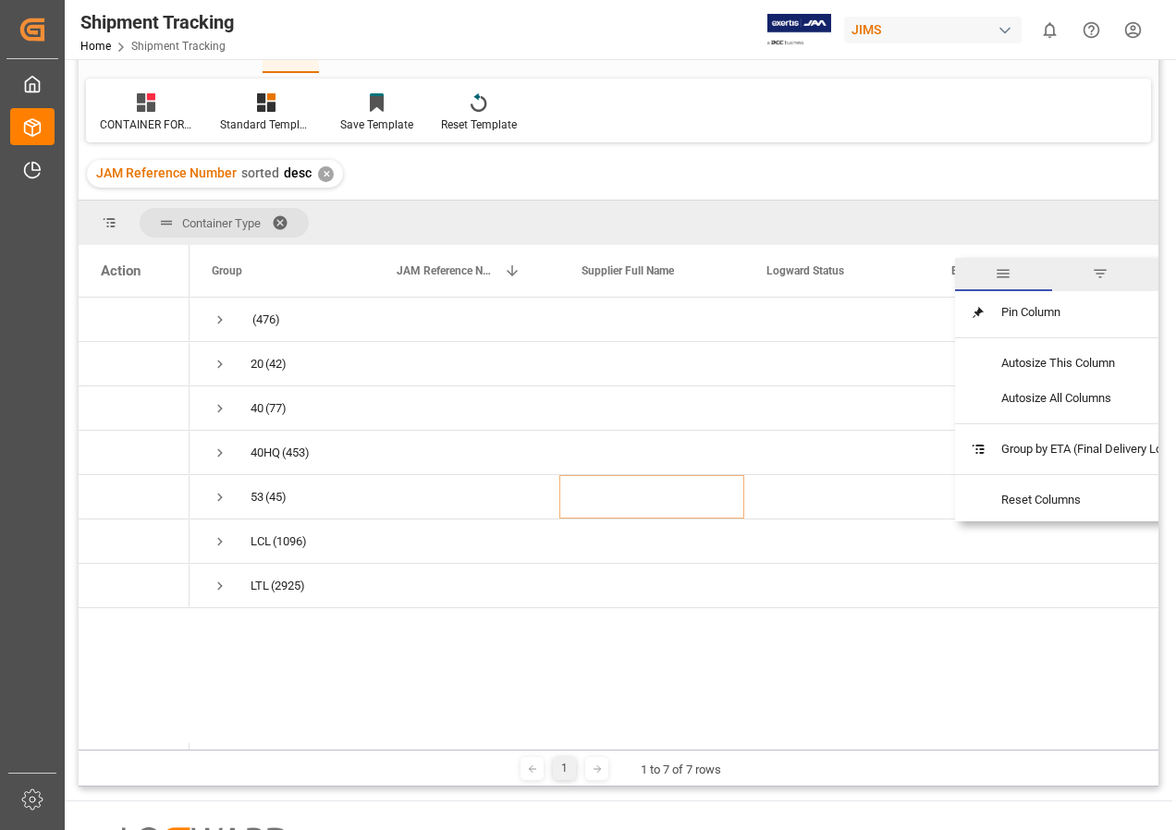
click at [1101, 272] on span "filter" at bounding box center [1100, 273] width 17 height 17
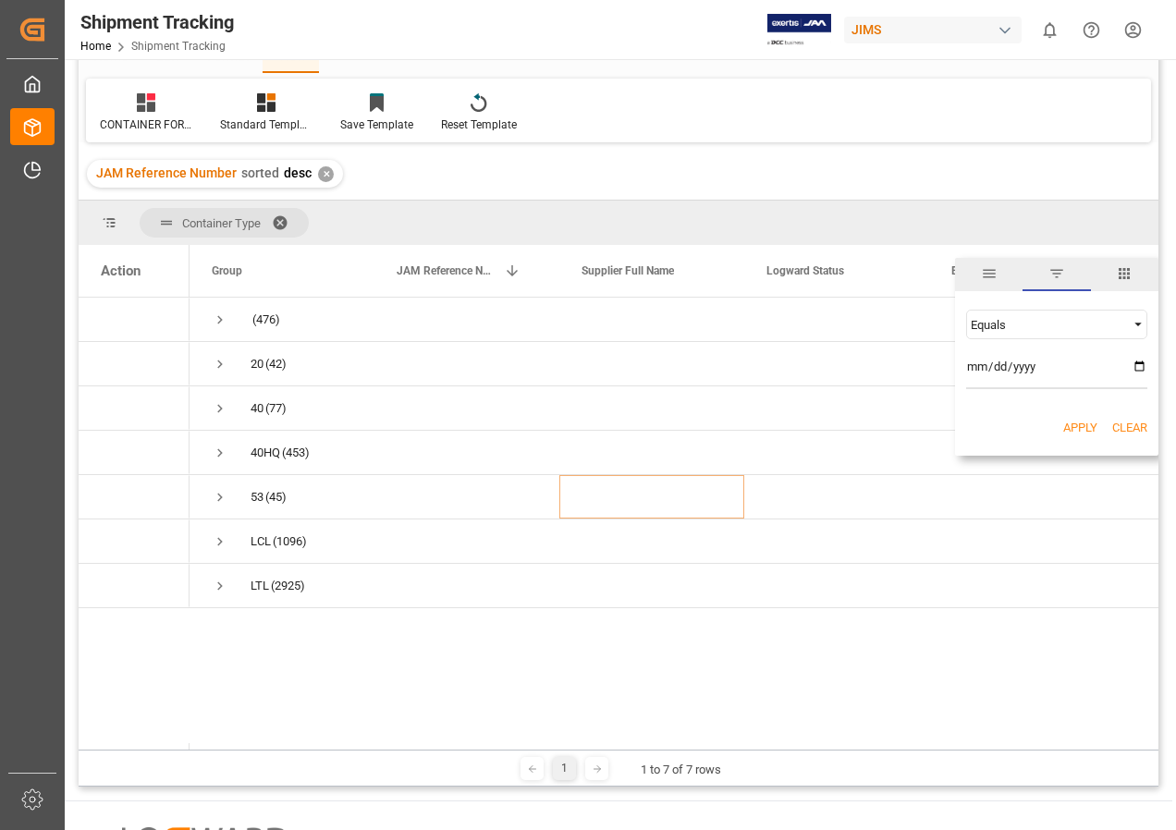
click at [1137, 320] on span "Filtering operator" at bounding box center [1138, 324] width 17 height 17
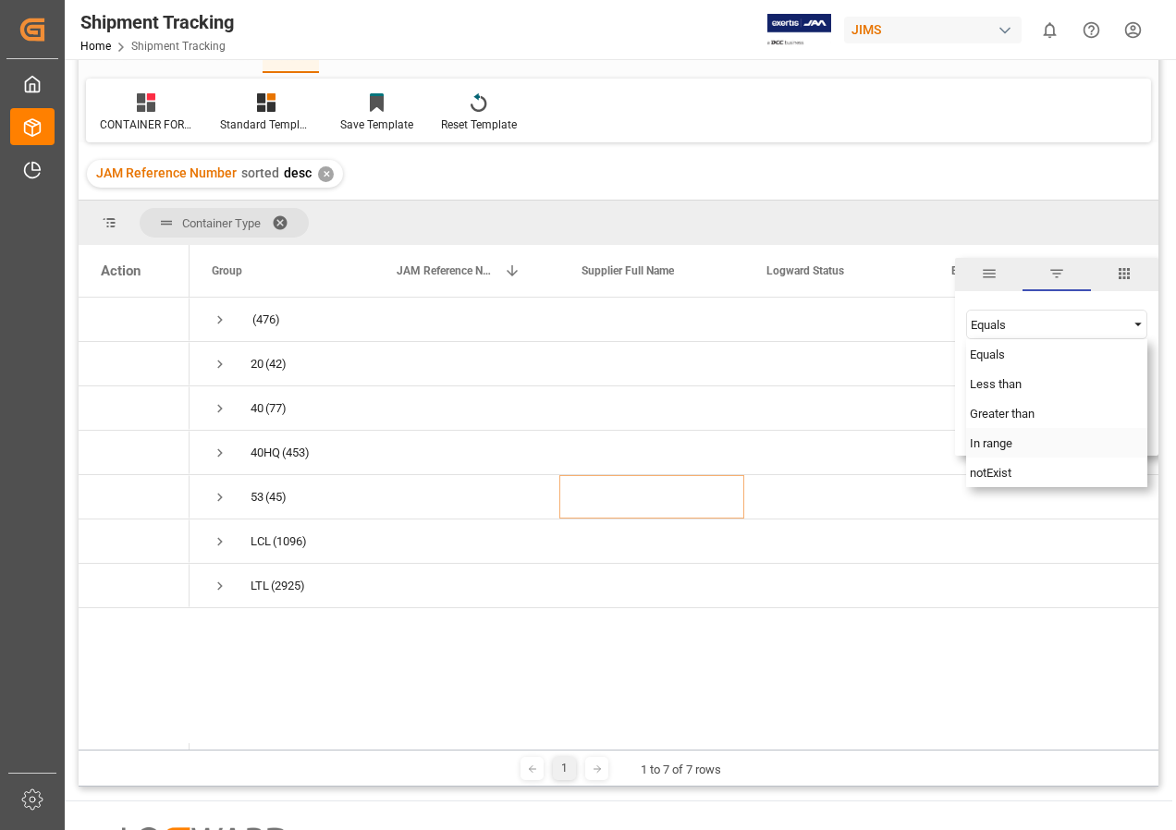
click at [992, 442] on span "In range" at bounding box center [991, 443] width 43 height 14
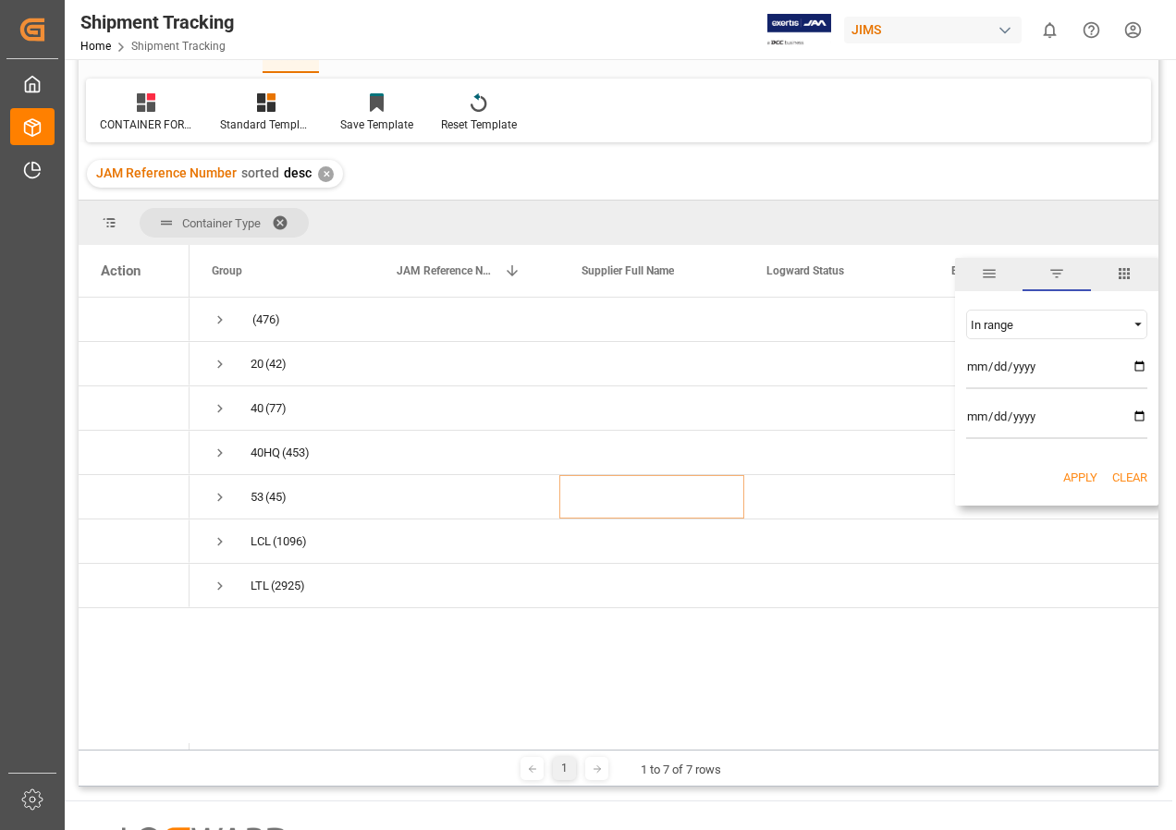
click at [1141, 363] on input "date" at bounding box center [1056, 370] width 181 height 37
type input "[DATE]"
click at [1139, 412] on input "date" at bounding box center [1056, 420] width 181 height 37
type input "[DATE]"
click at [1074, 475] on button "Apply" at bounding box center [1080, 478] width 34 height 18
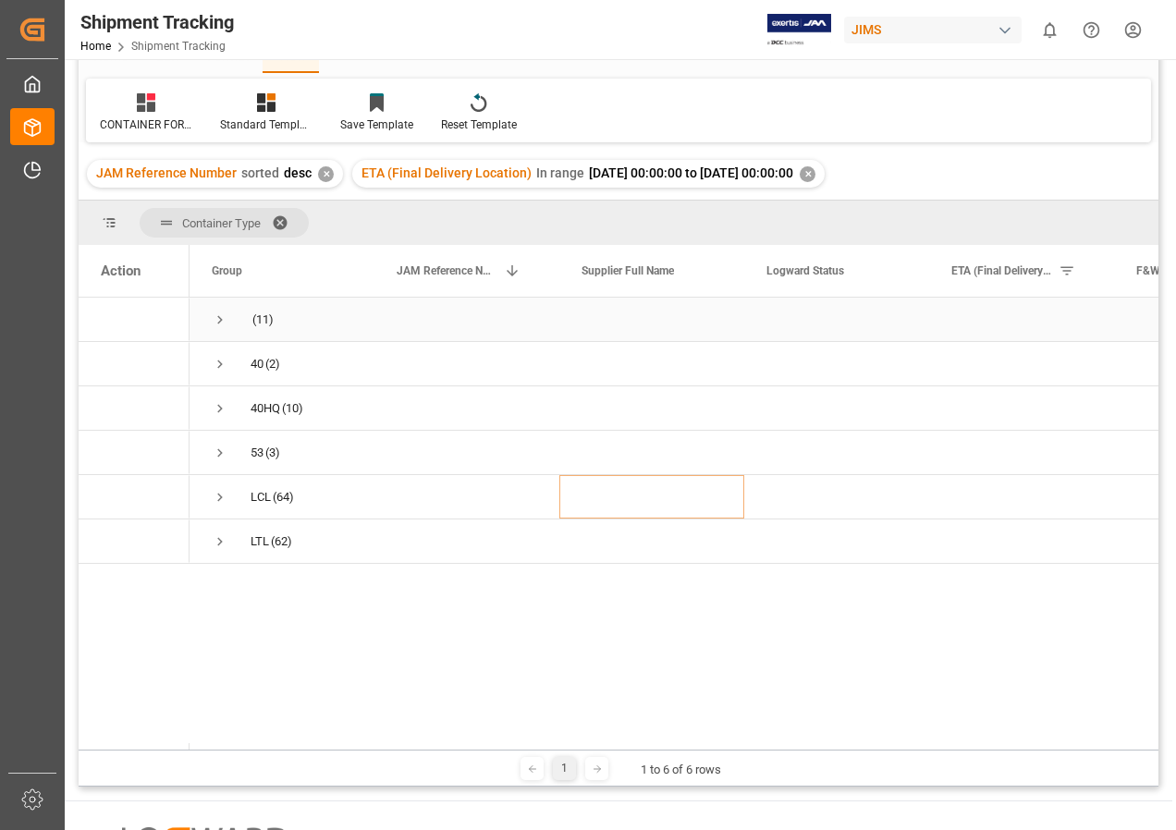
click at [218, 318] on span "Press SPACE to select this row." at bounding box center [220, 320] width 17 height 17
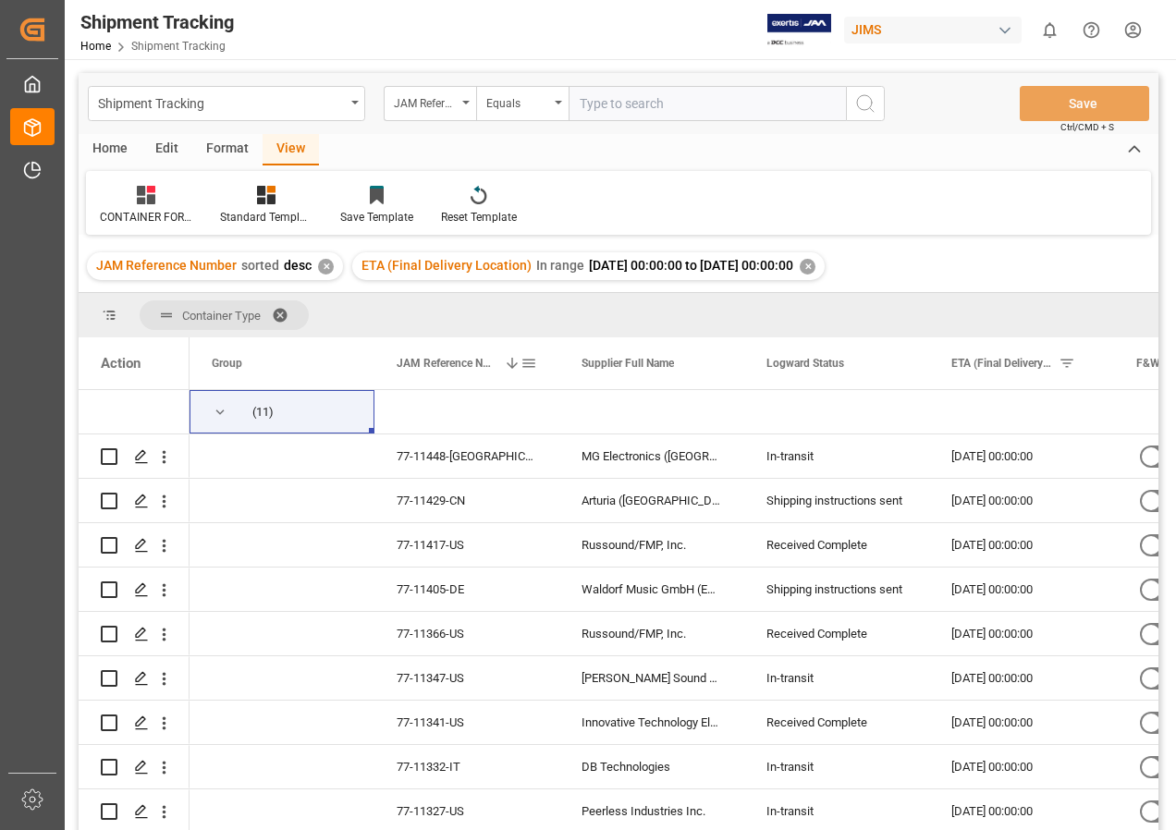
click at [513, 367] on span at bounding box center [512, 363] width 17 height 17
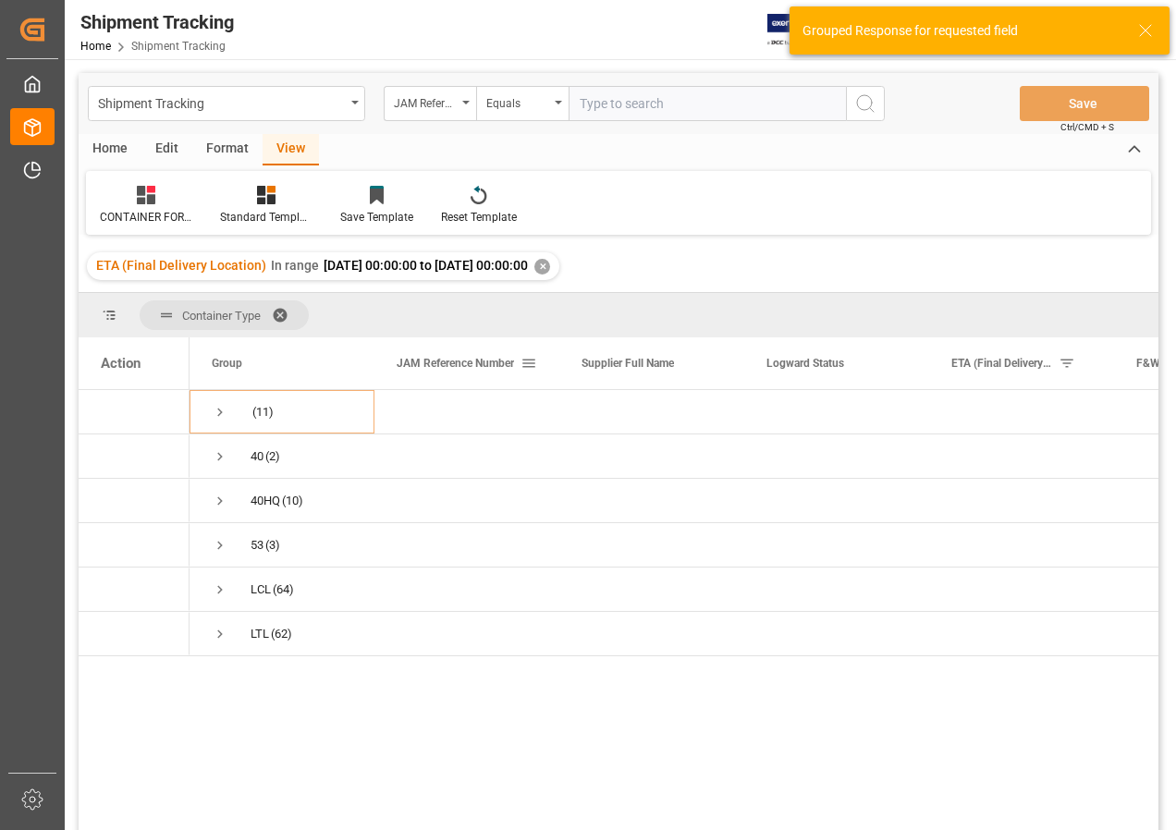
click at [513, 367] on span "JAM Reference Number" at bounding box center [455, 363] width 117 height 13
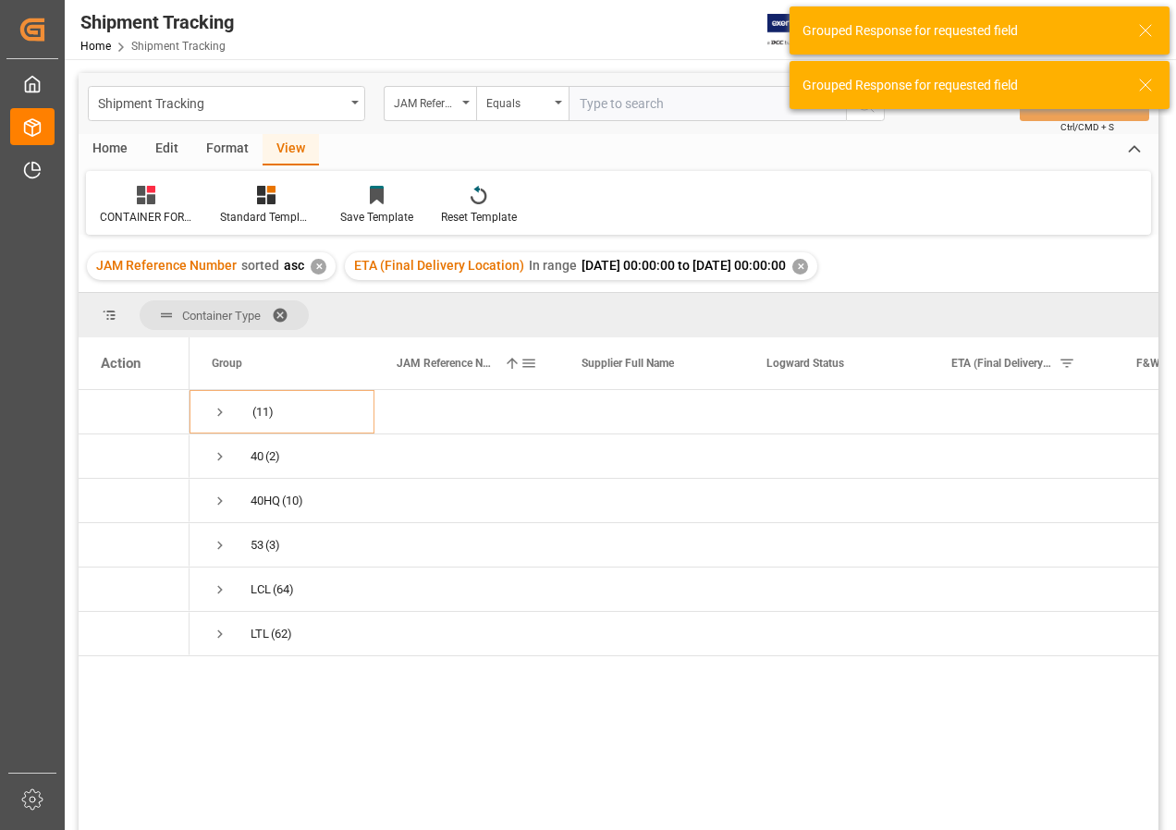
click at [530, 363] on span at bounding box center [528, 363] width 17 height 17
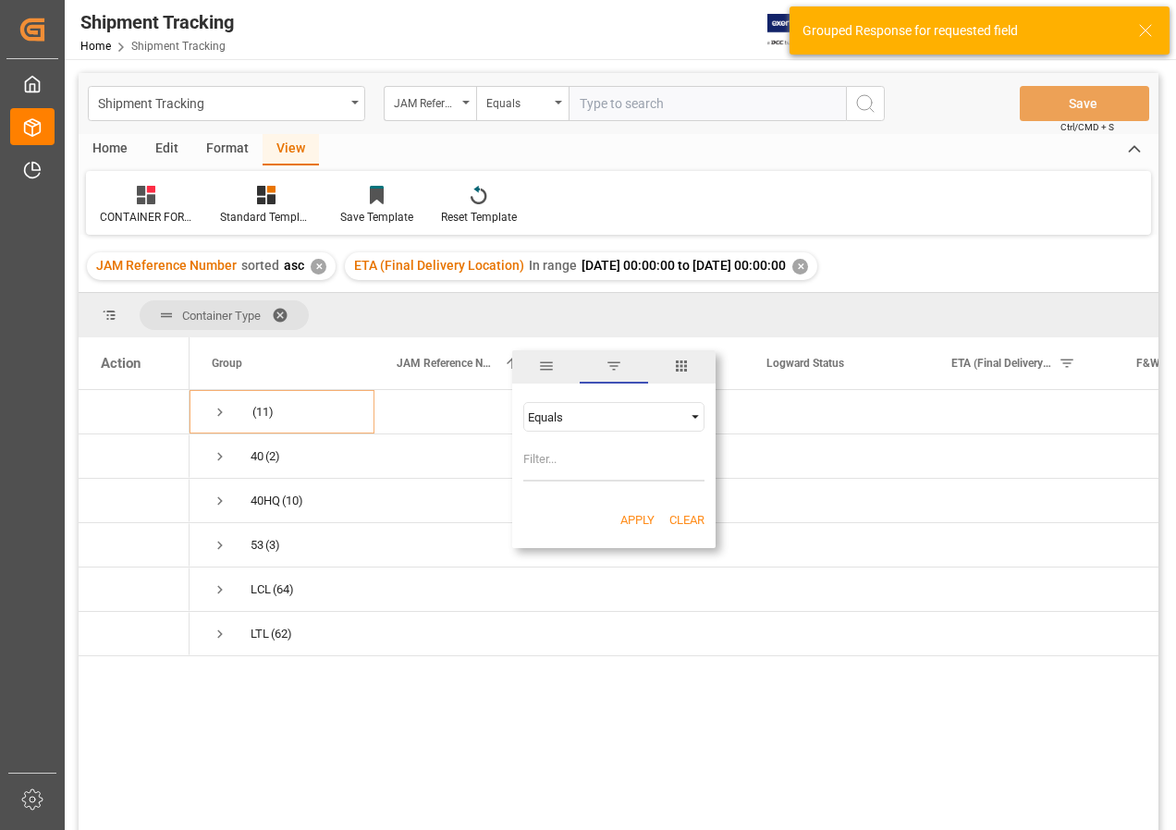
click at [563, 418] on div "Equals" at bounding box center [605, 417] width 155 height 14
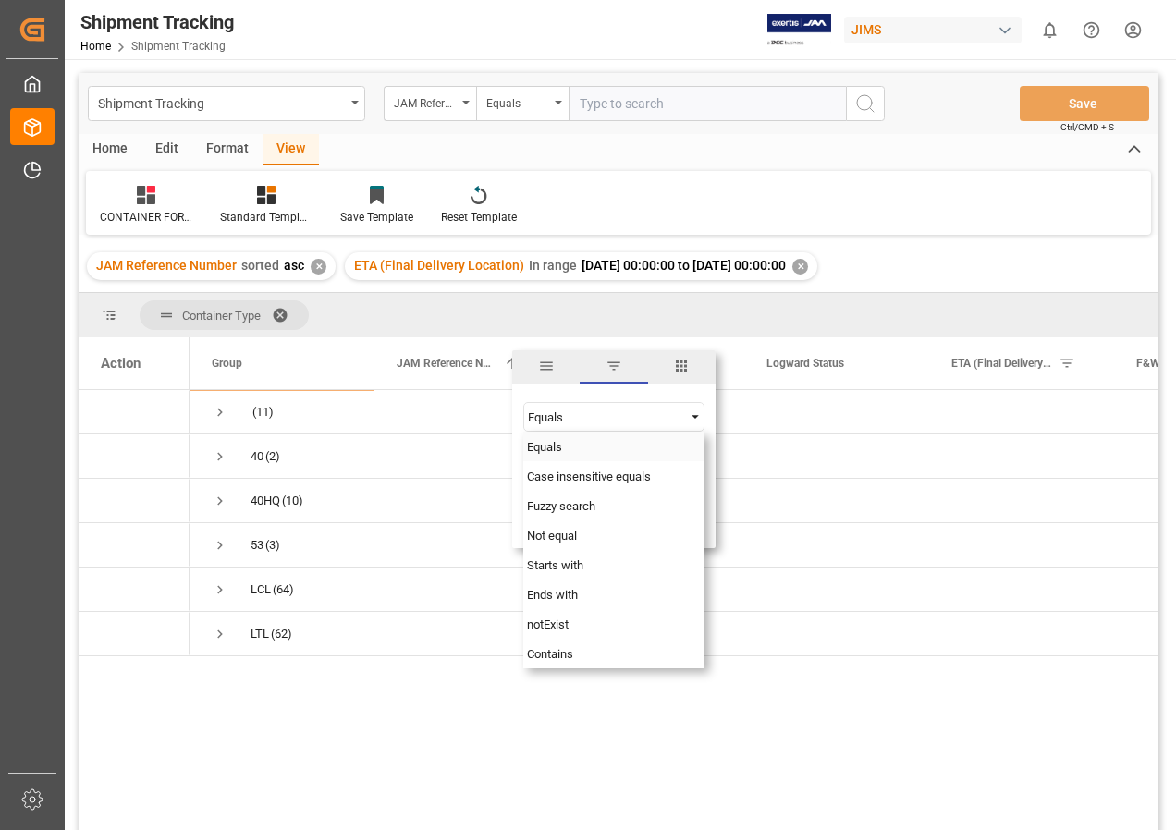
click at [557, 415] on div "Equals" at bounding box center [605, 417] width 155 height 14
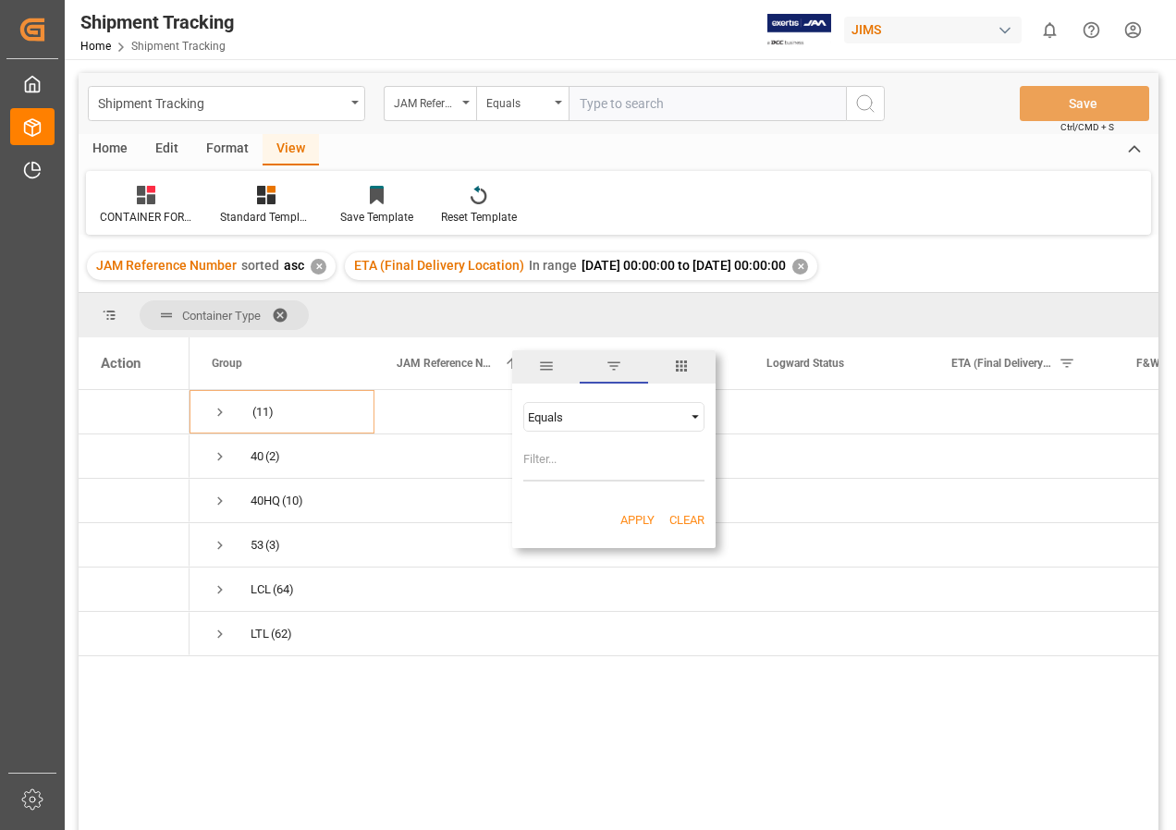
click at [648, 418] on div "Equals" at bounding box center [605, 417] width 155 height 14
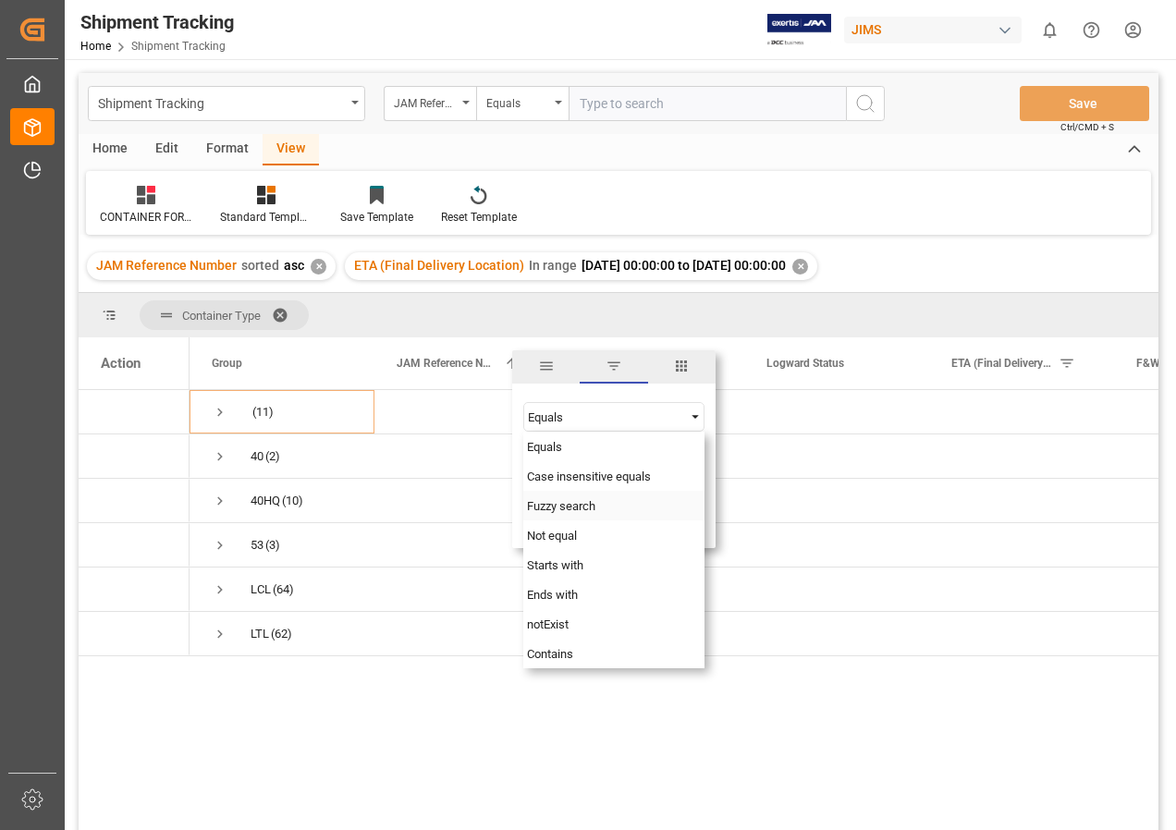
click at [582, 506] on span "Fuzzy search" at bounding box center [561, 506] width 68 height 14
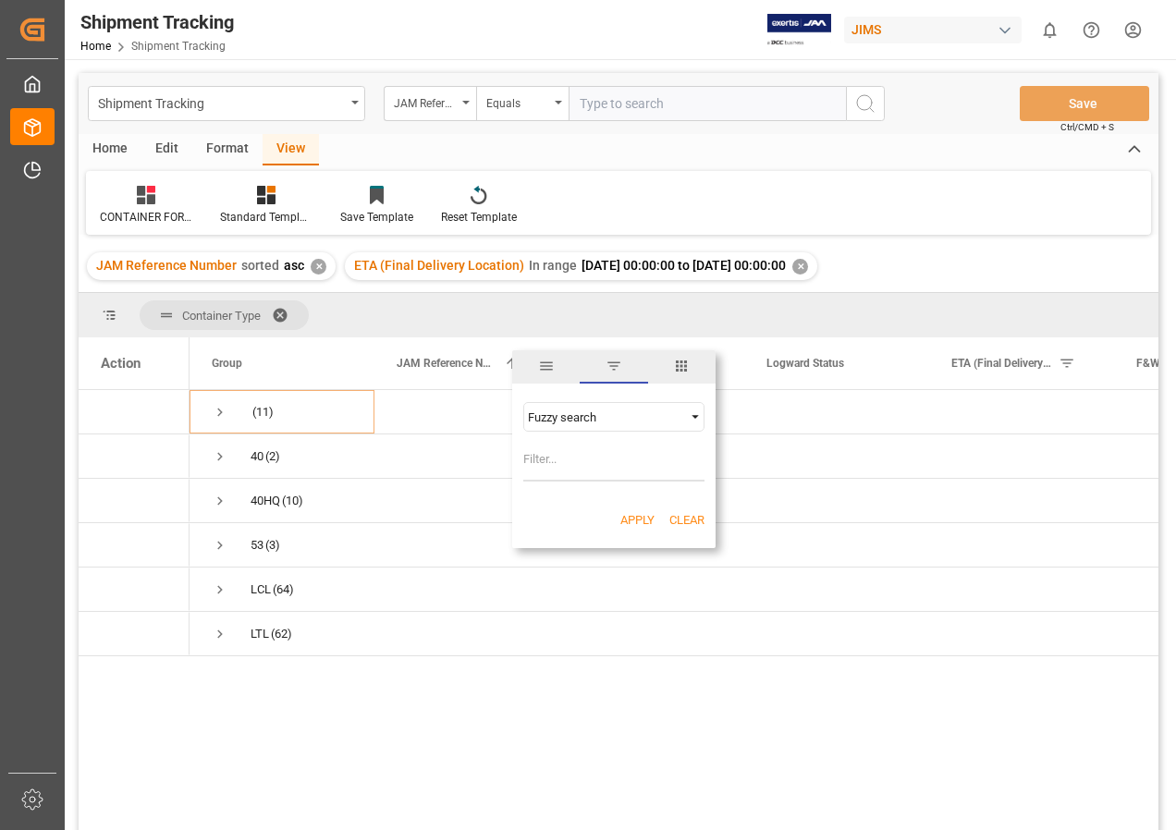
click at [555, 464] on input "Filter Value" at bounding box center [613, 463] width 181 height 37
type input "77-10896-de"
click at [630, 520] on button "Apply" at bounding box center [637, 520] width 34 height 18
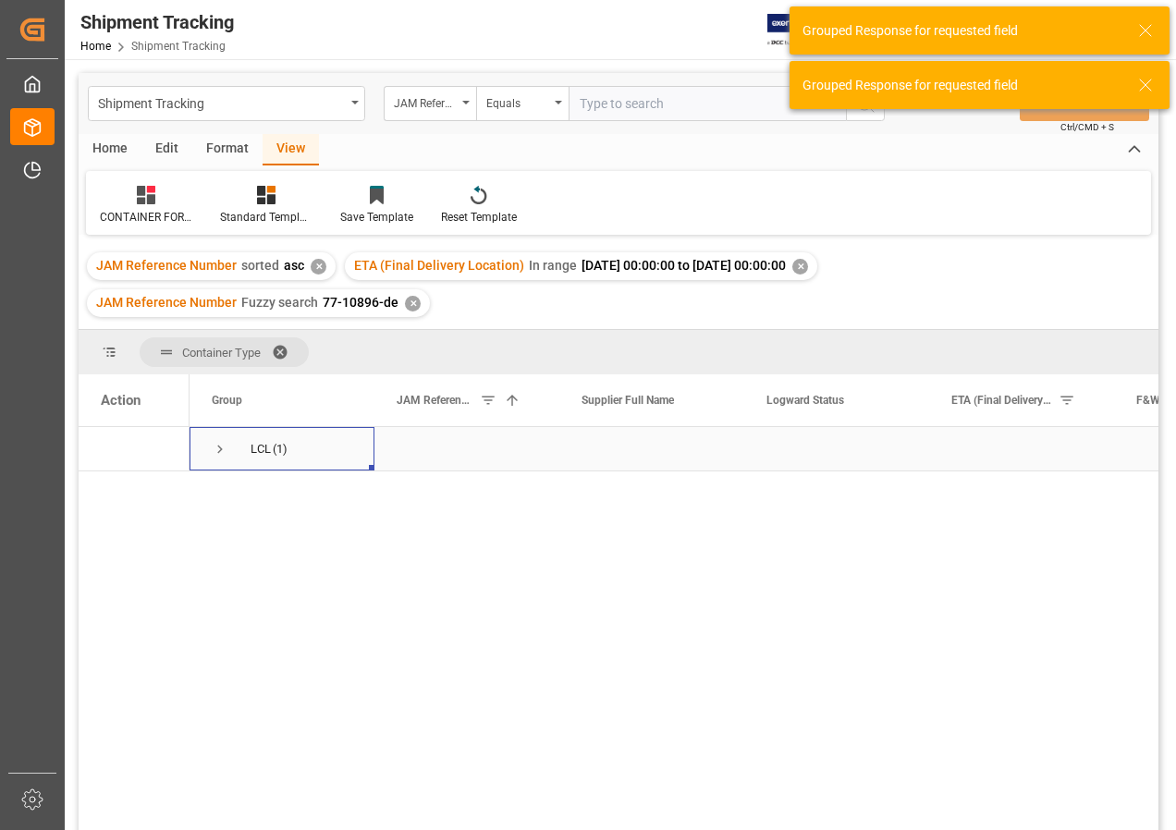
click at [222, 449] on span "Press SPACE to select this row." at bounding box center [220, 449] width 17 height 17
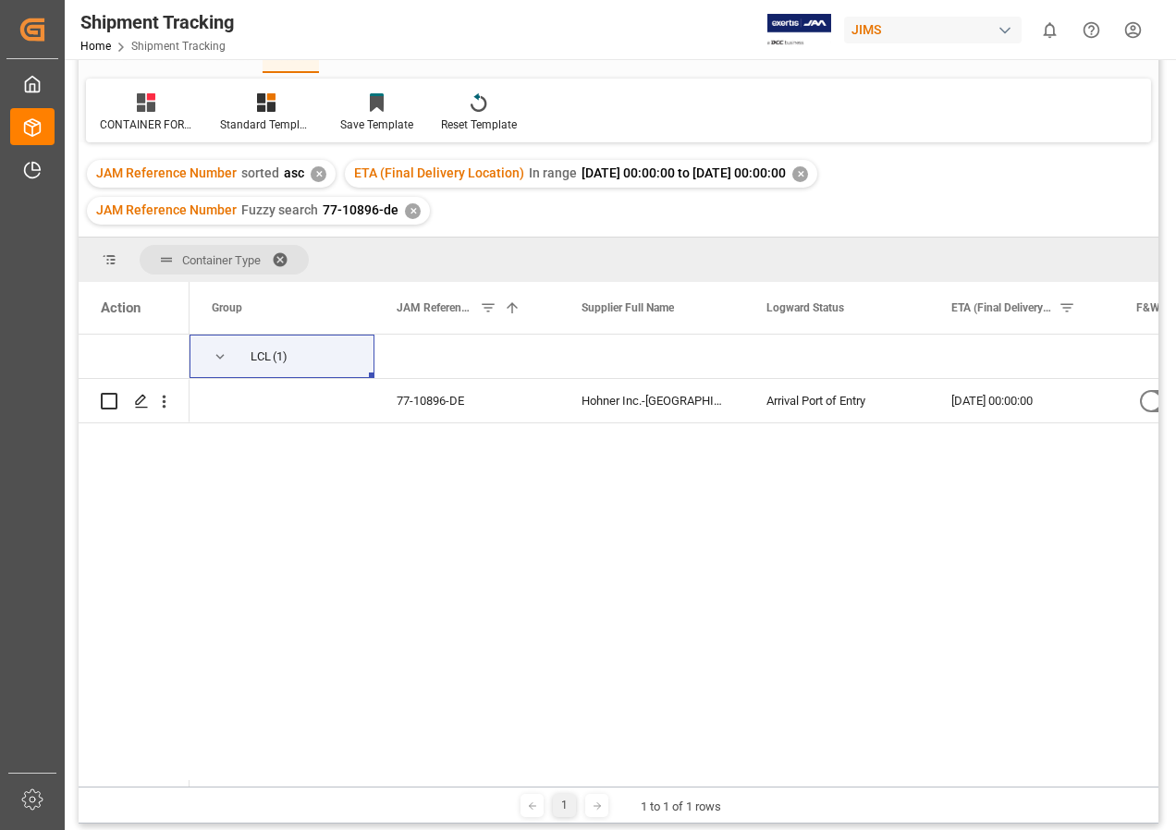
click at [318, 502] on div "LCL (1) 77-10896-DE Hohner Inc.-[GEOGRAPHIC_DATA] Arrival Port of Entry [DATE] …" at bounding box center [674, 561] width 969 height 452
click at [220, 353] on span "Press SPACE to select this row." at bounding box center [220, 357] width 17 height 17
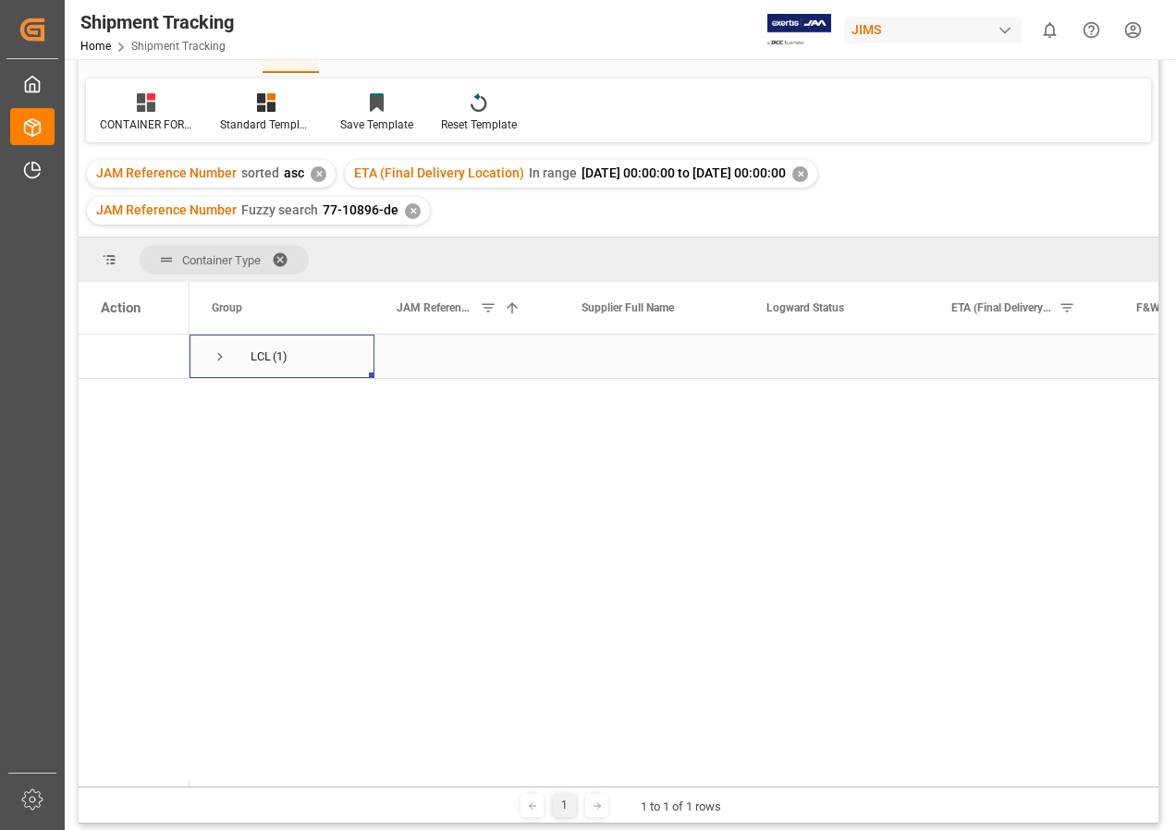
click at [220, 353] on span "Press SPACE to select this row." at bounding box center [220, 357] width 17 height 17
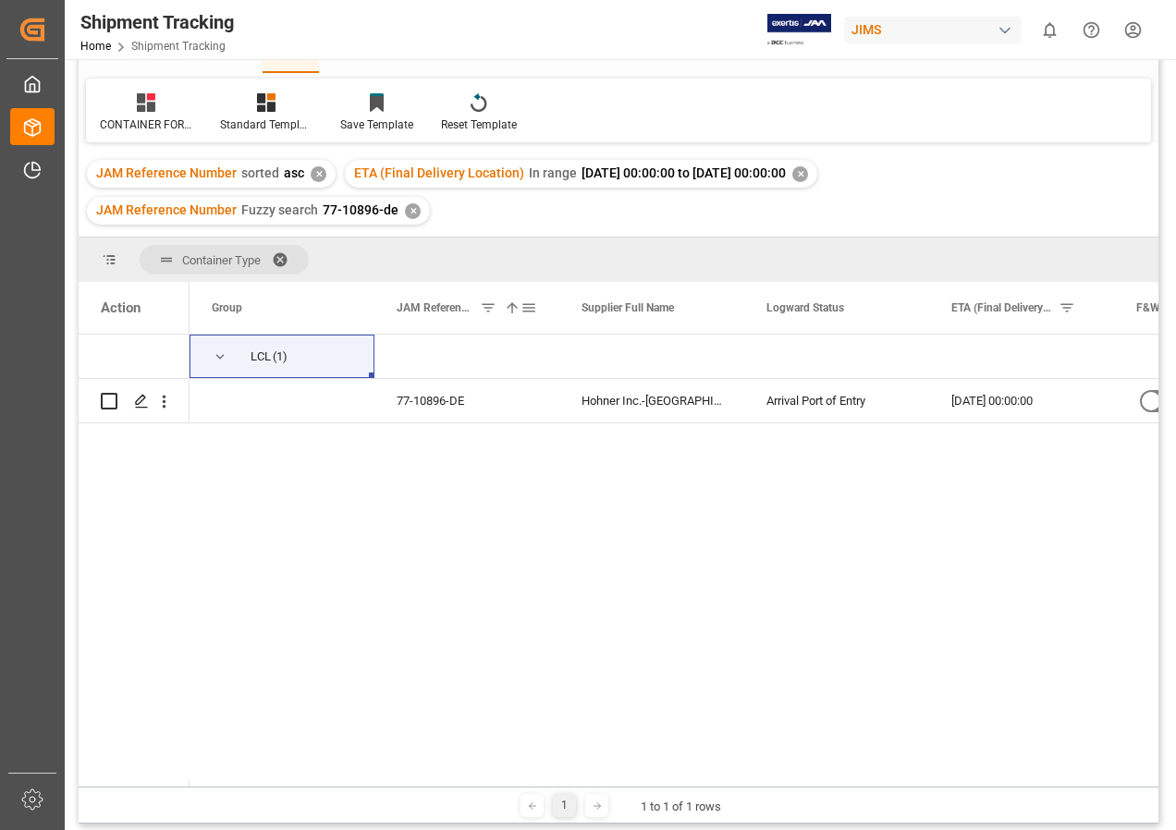
click at [491, 309] on span at bounding box center [488, 308] width 17 height 17
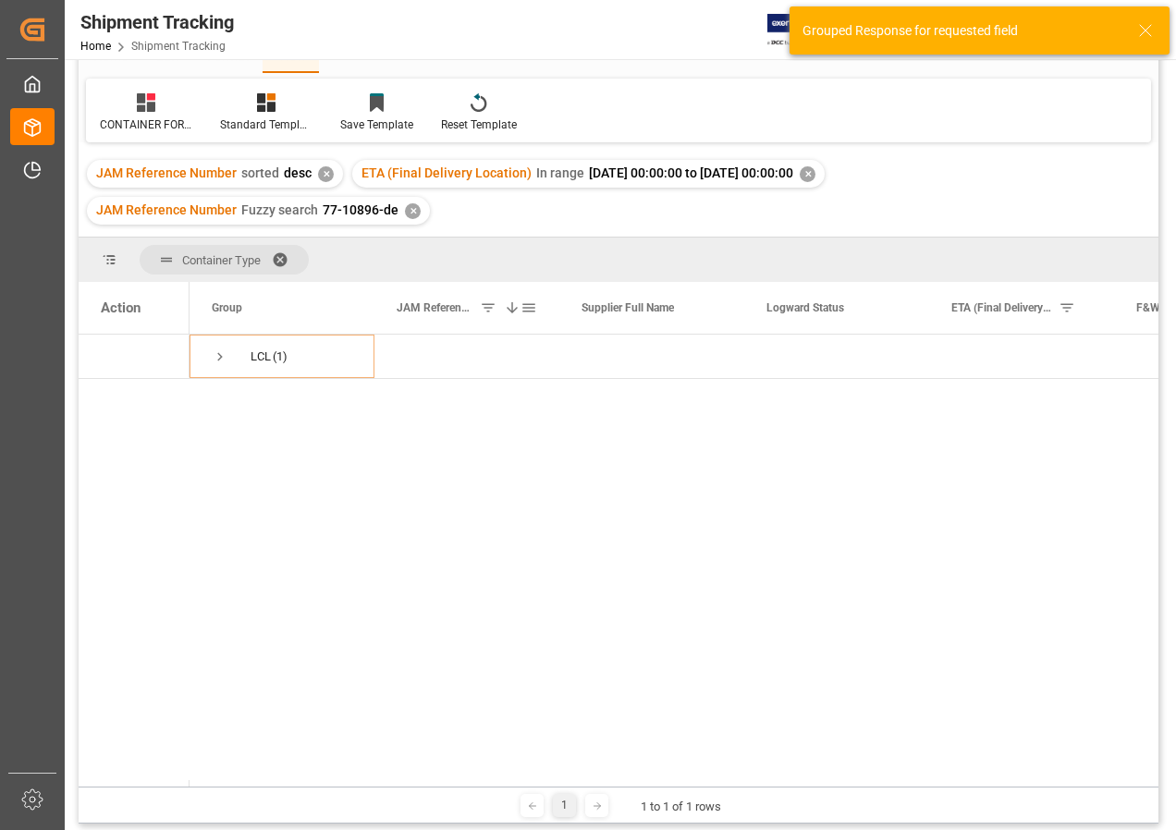
click at [491, 309] on span at bounding box center [488, 308] width 17 height 17
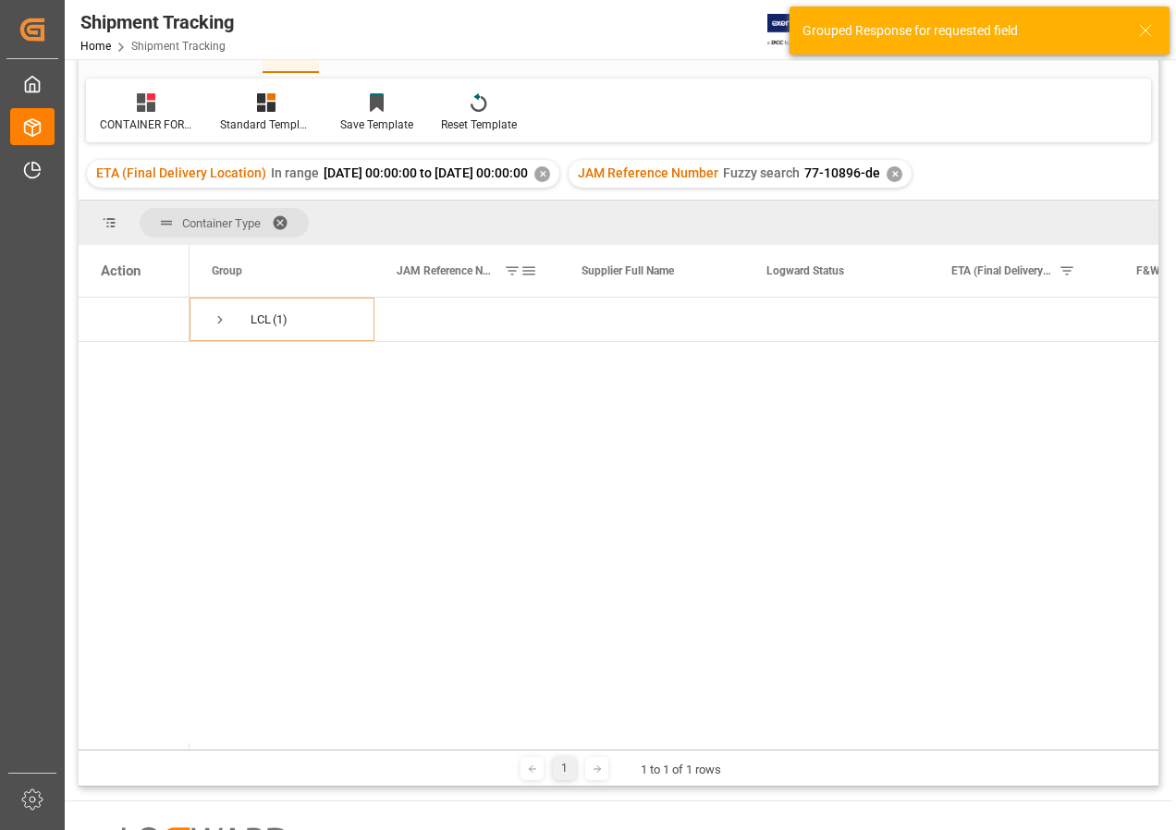
click at [528, 268] on span at bounding box center [528, 271] width 17 height 17
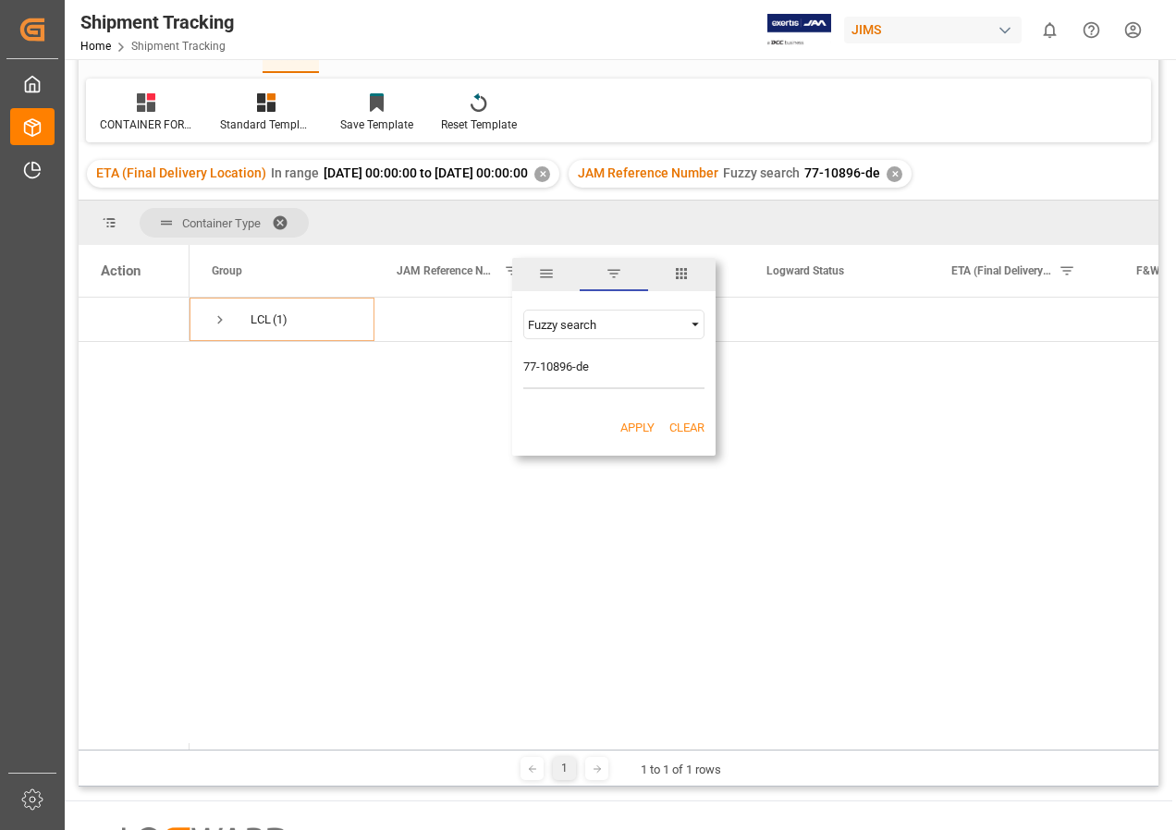
drag, startPoint x: 591, startPoint y: 369, endPoint x: 507, endPoint y: 370, distance: 84.1
click at [507, 370] on div "Container Type Drag here to set column labels Action Group JAM Reference Number" at bounding box center [619, 475] width 1080 height 549
click at [698, 422] on button "Clear" at bounding box center [686, 428] width 35 height 18
click at [453, 399] on div "LCL (1)" at bounding box center [674, 524] width 969 height 452
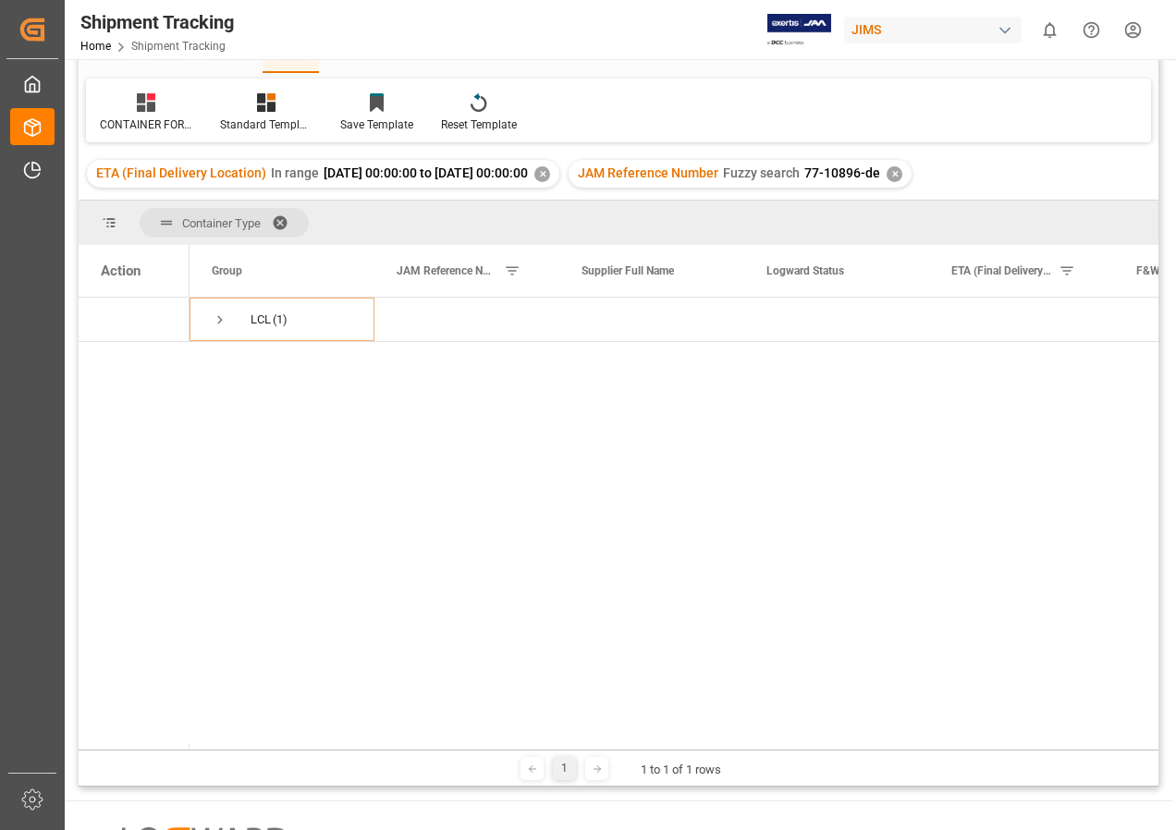
click at [902, 172] on div "✕" at bounding box center [895, 174] width 16 height 16
click at [219, 323] on span "Press SPACE to select this row." at bounding box center [220, 320] width 17 height 17
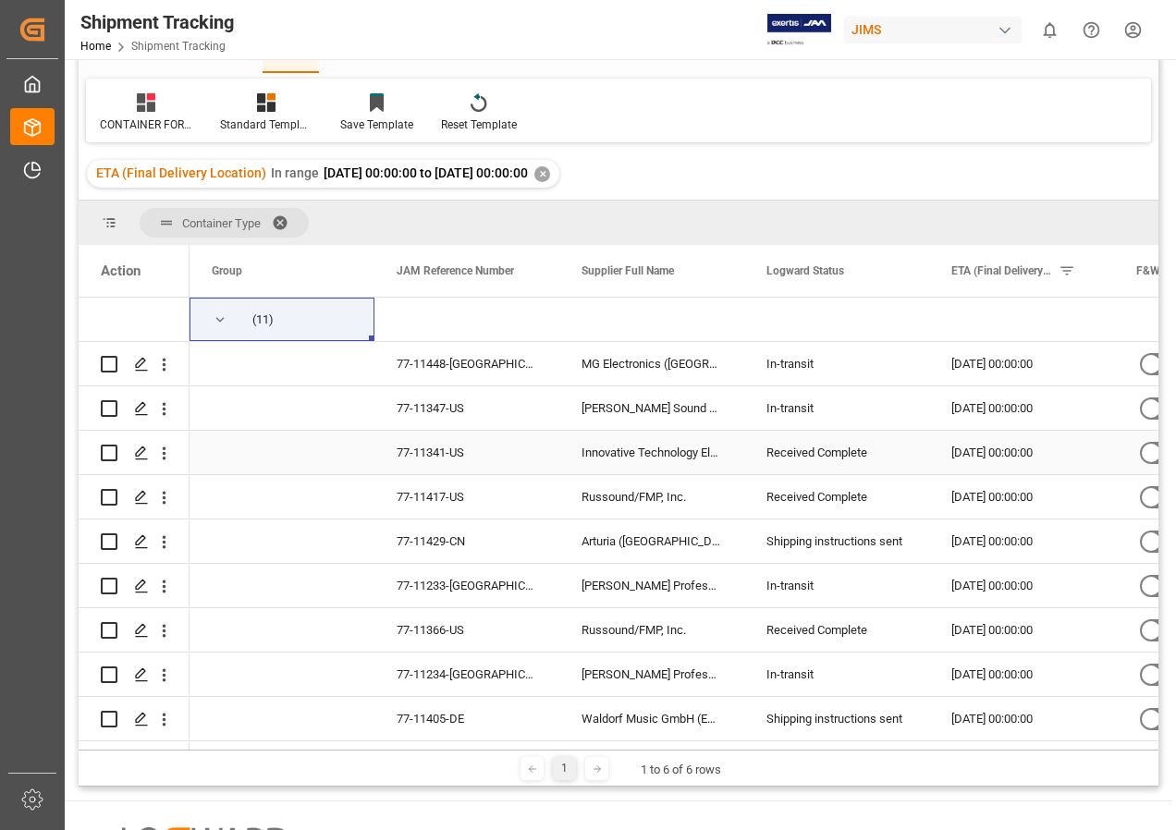
click at [308, 444] on span "Press SPACE to select this row." at bounding box center [282, 453] width 141 height 42
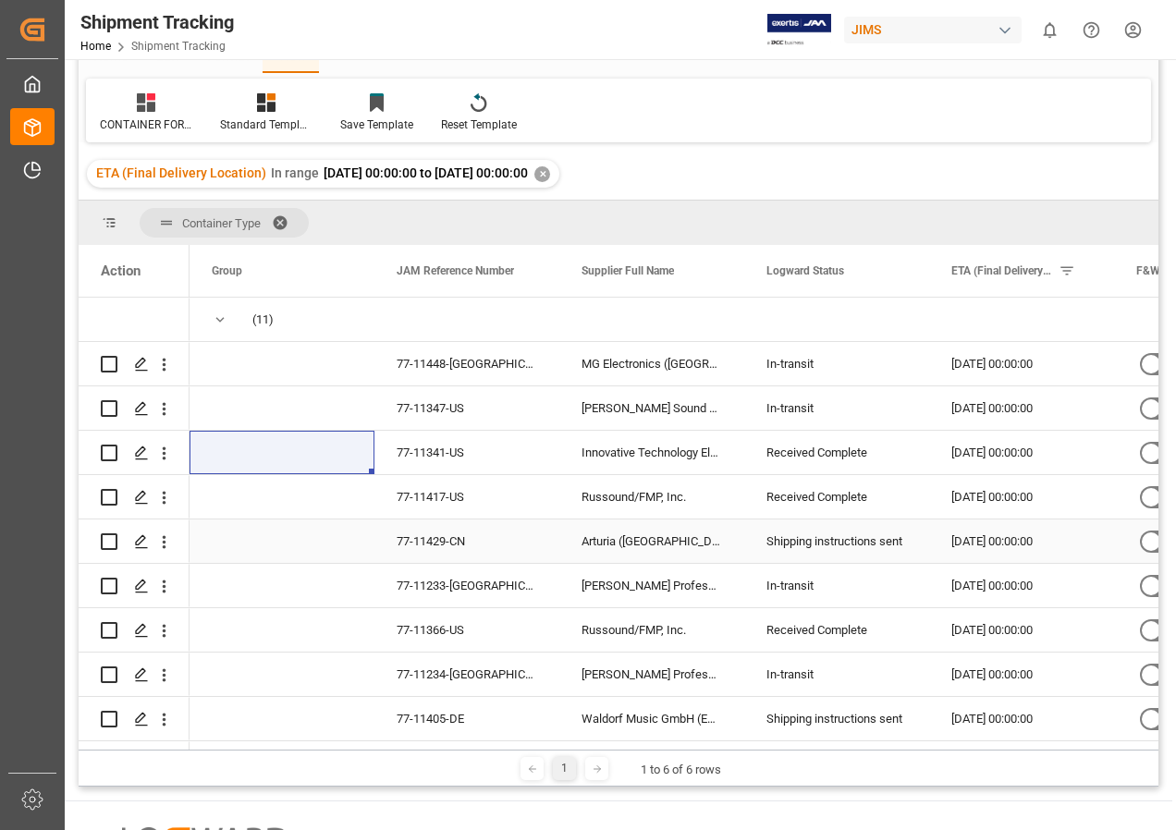
click at [296, 547] on span "Press SPACE to select this row." at bounding box center [282, 541] width 141 height 42
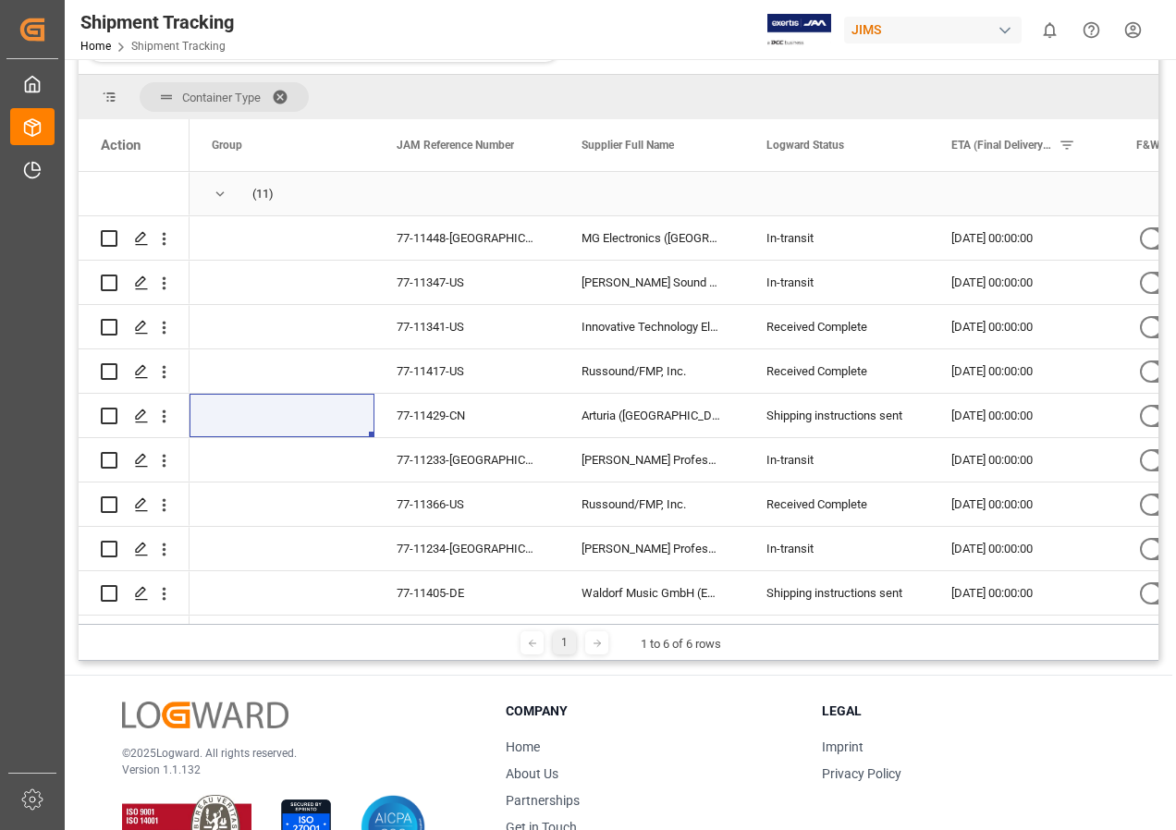
click at [215, 191] on span "Press SPACE to select this row." at bounding box center [220, 194] width 17 height 17
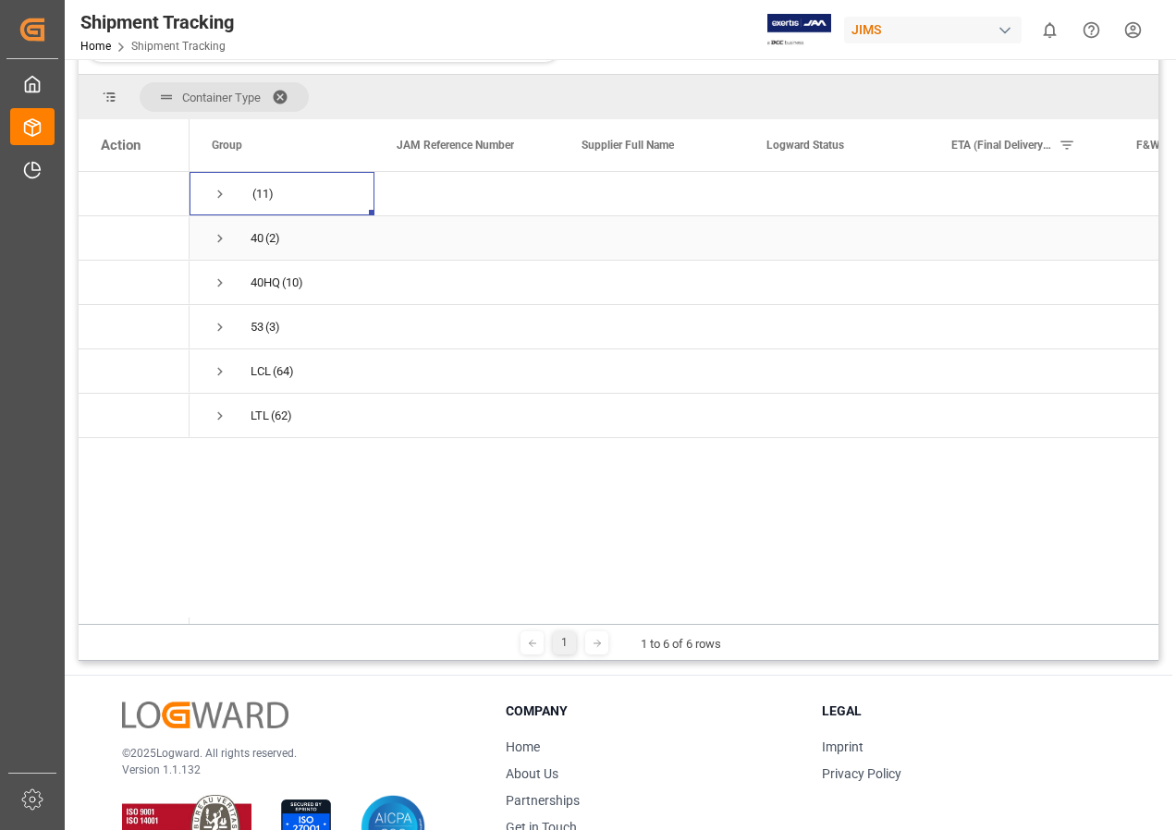
click at [220, 236] on span "Press SPACE to select this row." at bounding box center [220, 238] width 17 height 17
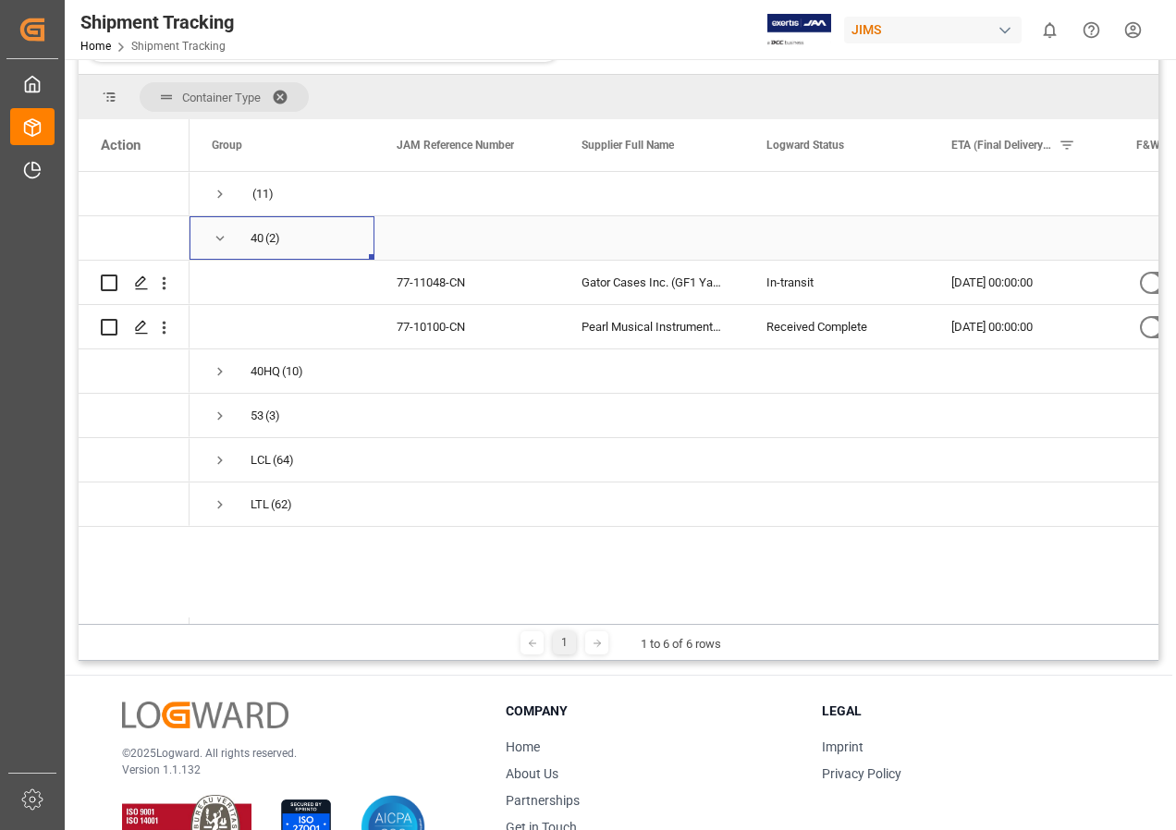
click at [221, 236] on span "Press SPACE to select this row." at bounding box center [220, 238] width 17 height 17
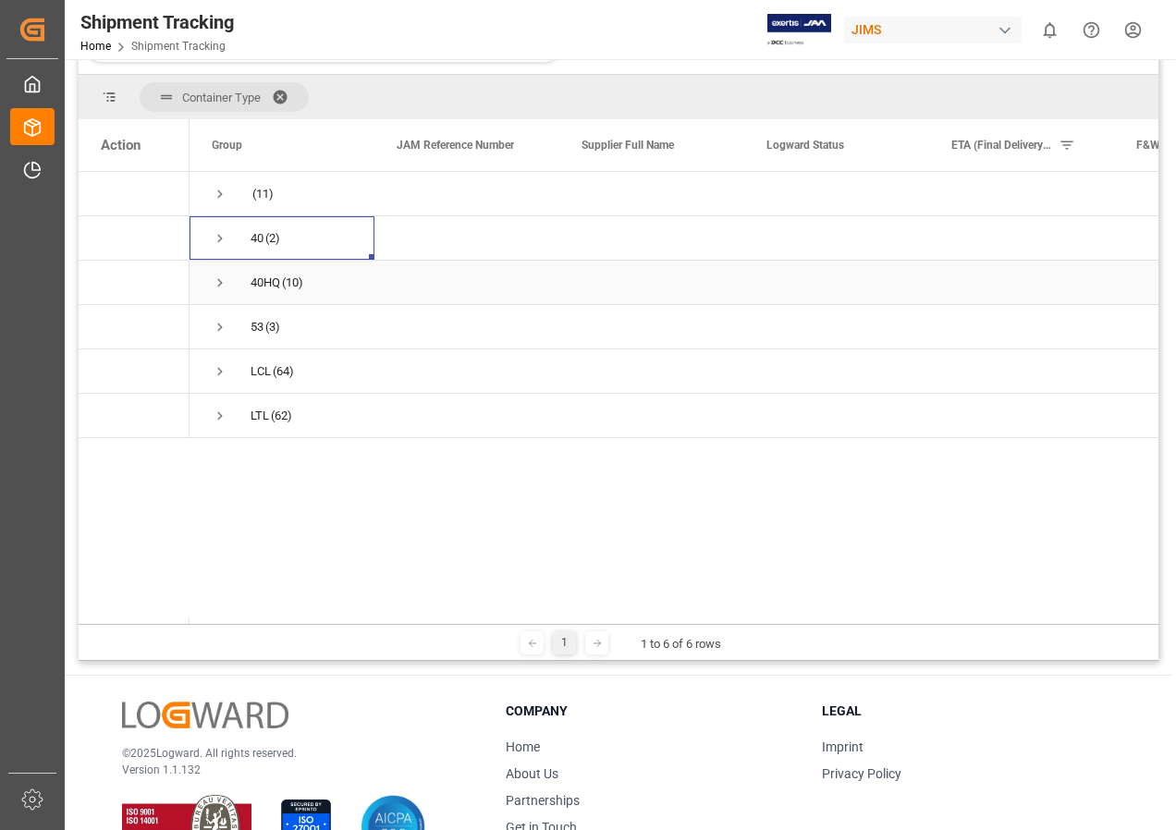
click at [220, 282] on span "Press SPACE to select this row." at bounding box center [220, 283] width 17 height 17
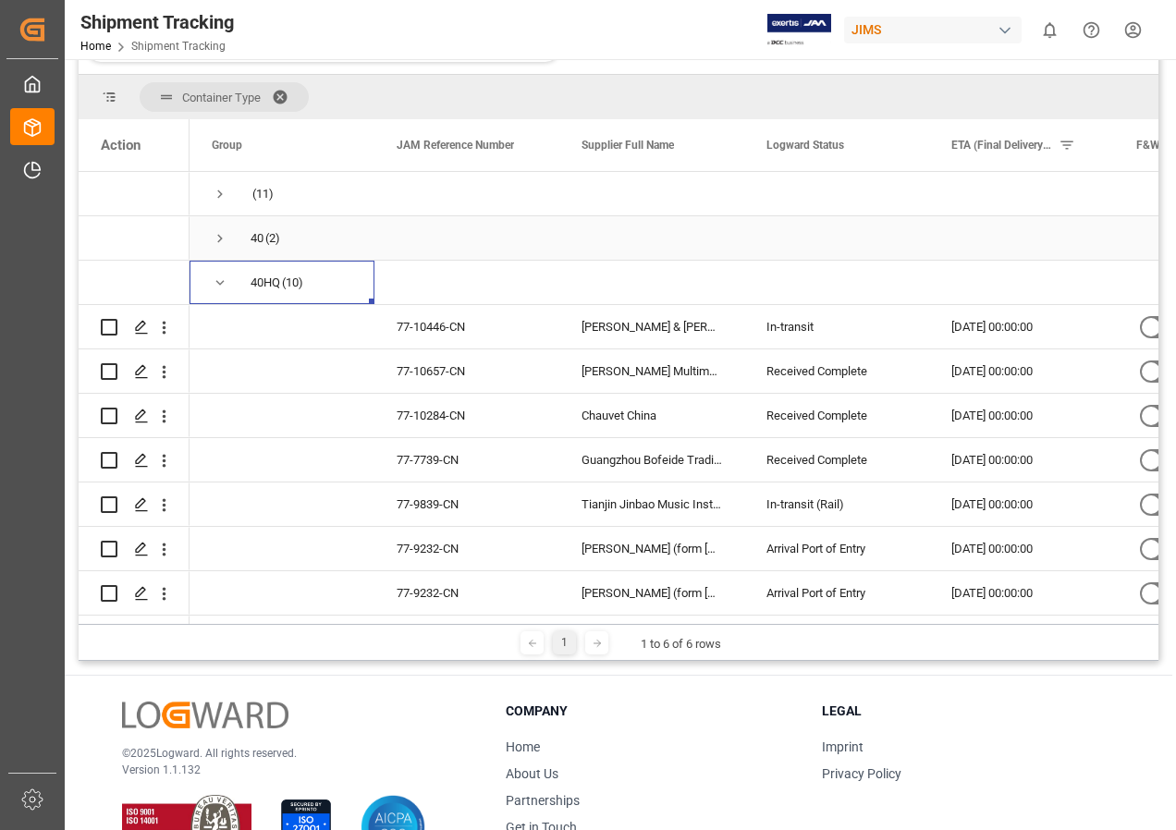
click at [218, 237] on span "Press SPACE to select this row." at bounding box center [220, 238] width 17 height 17
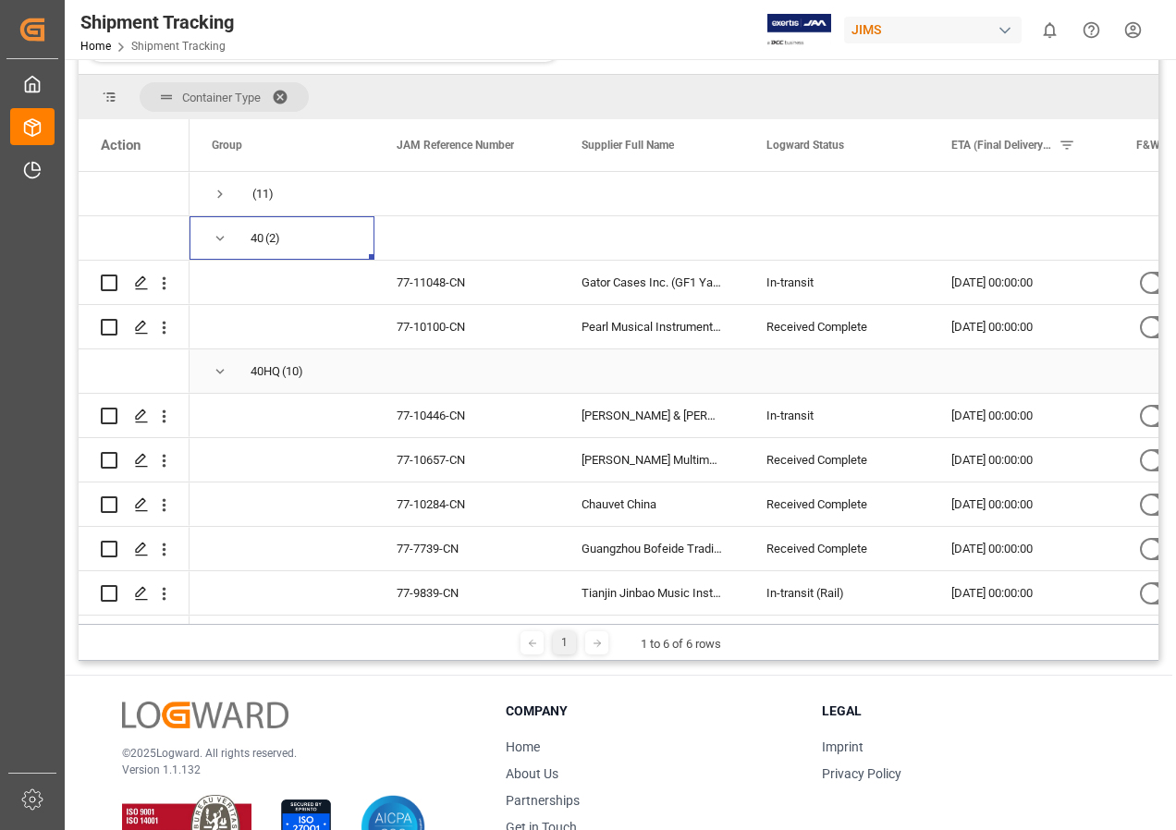
click at [219, 377] on span "Press SPACE to select this row." at bounding box center [220, 371] width 17 height 17
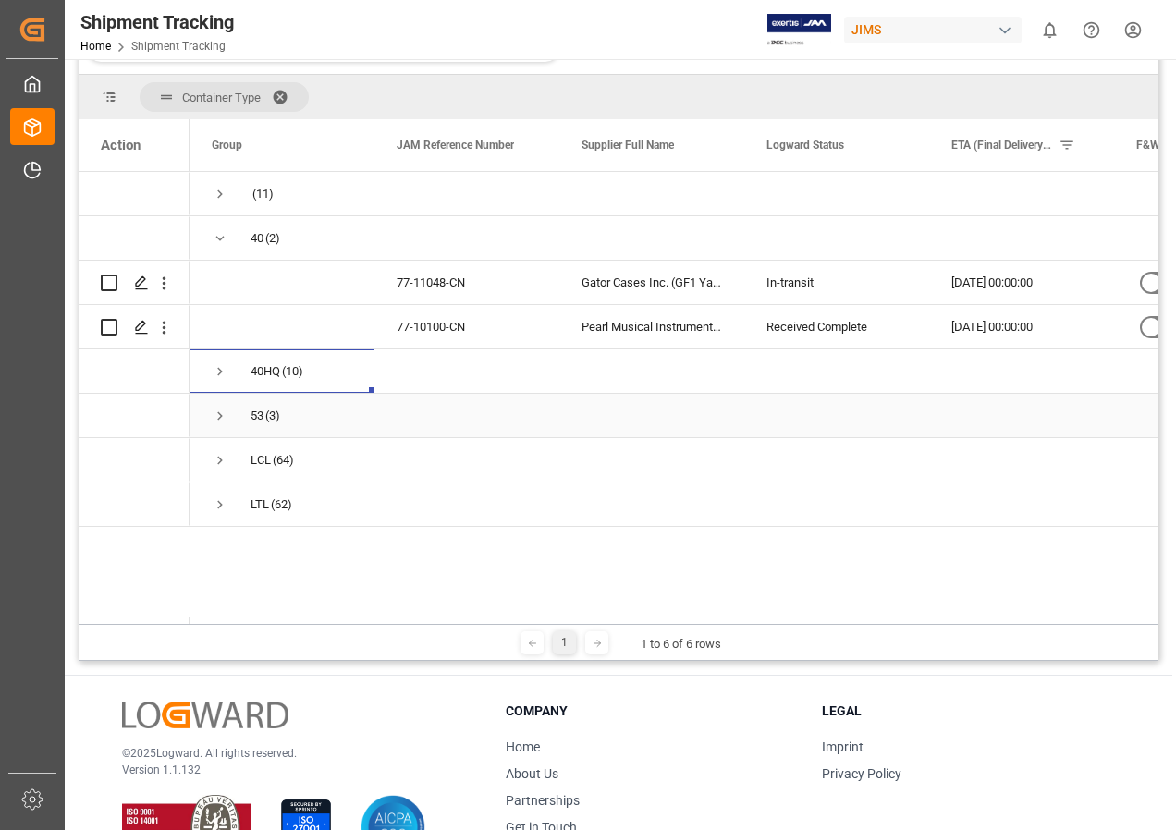
click at [222, 413] on span "Press SPACE to select this row." at bounding box center [220, 416] width 17 height 17
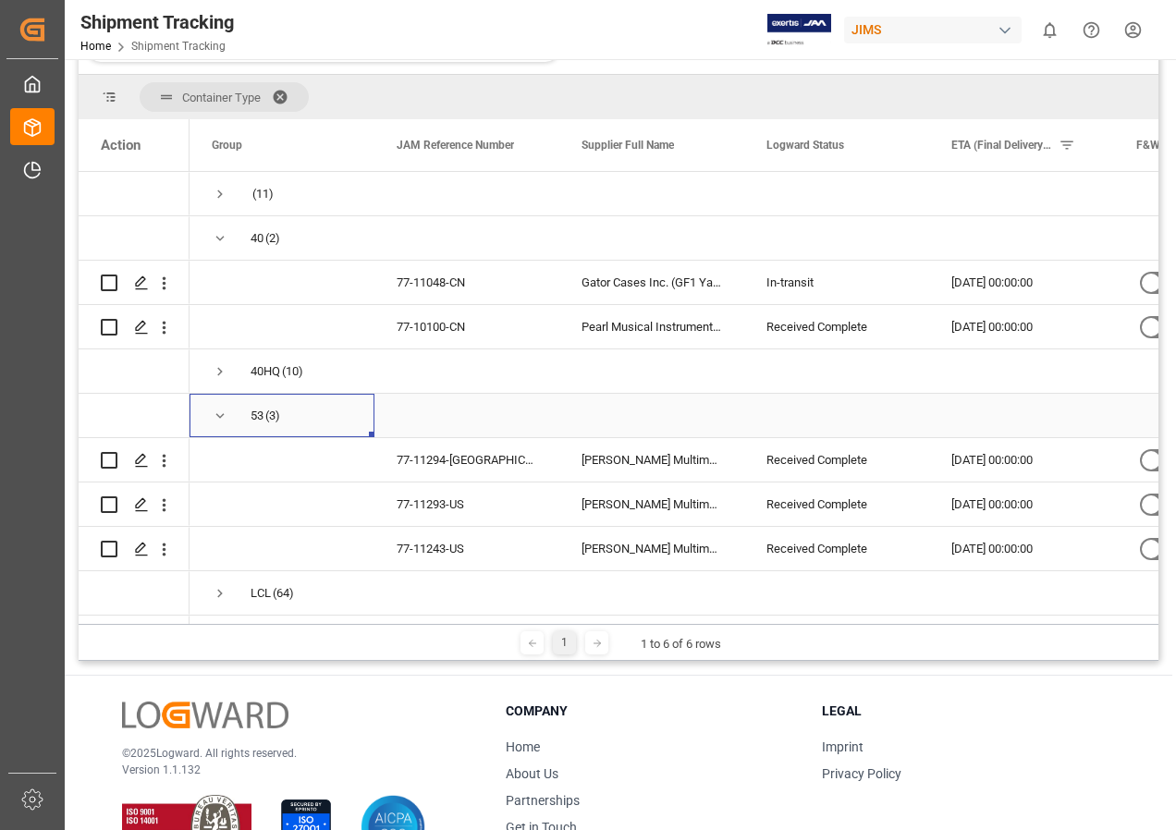
click at [219, 414] on span "Press SPACE to select this row." at bounding box center [220, 416] width 17 height 17
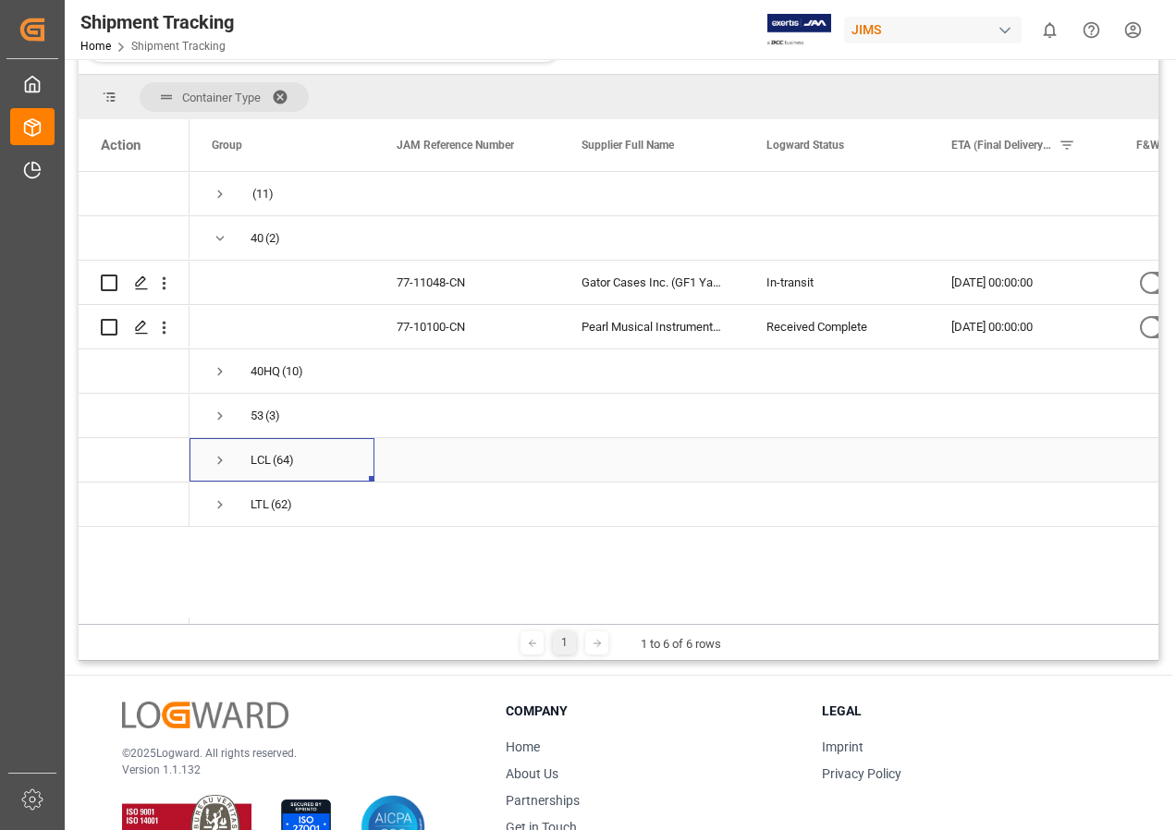
click at [218, 458] on span "Press SPACE to select this row." at bounding box center [220, 460] width 17 height 17
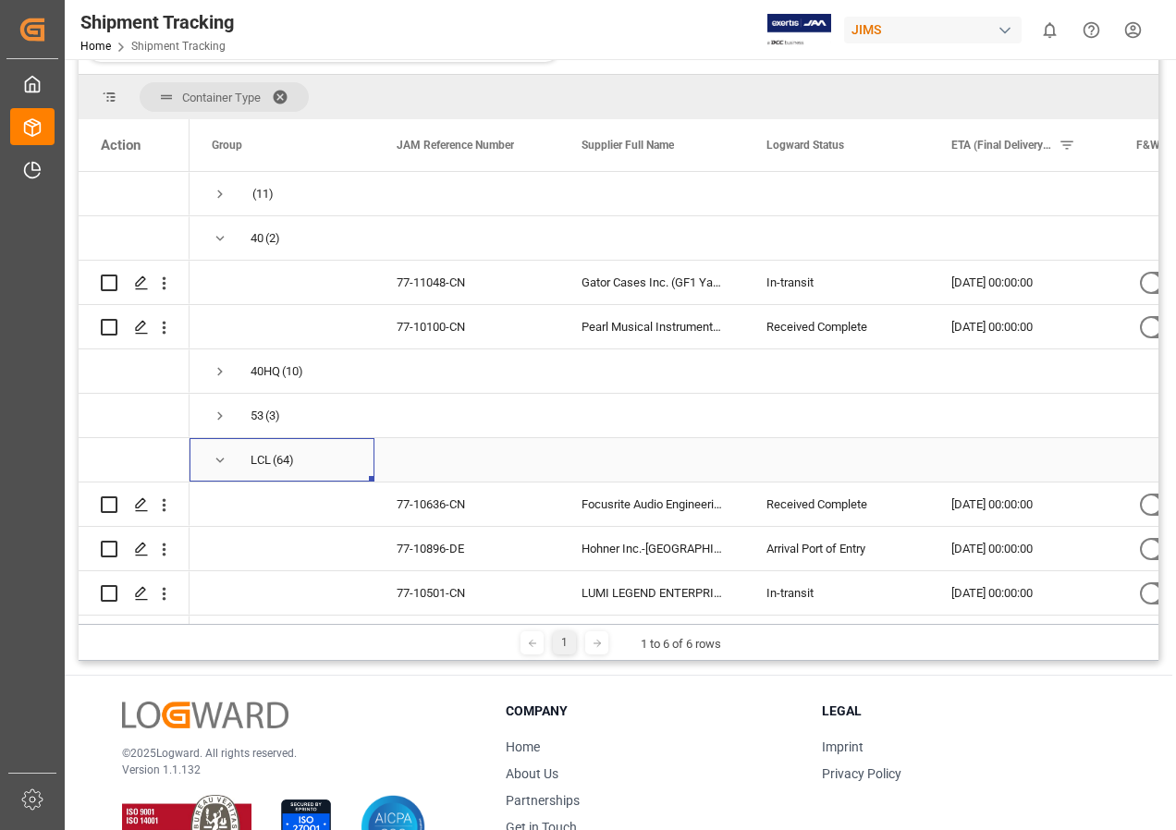
click at [215, 457] on span "Press SPACE to select this row." at bounding box center [220, 460] width 17 height 17
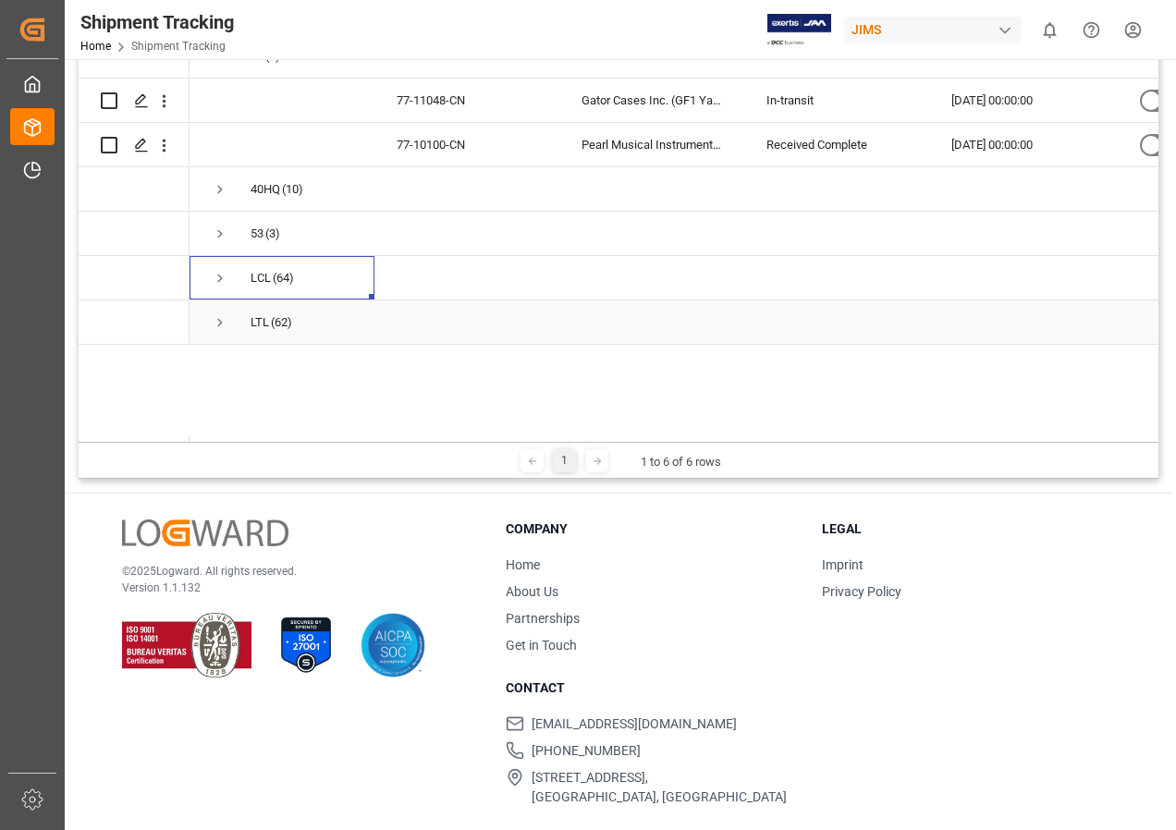
scroll to position [403, 0]
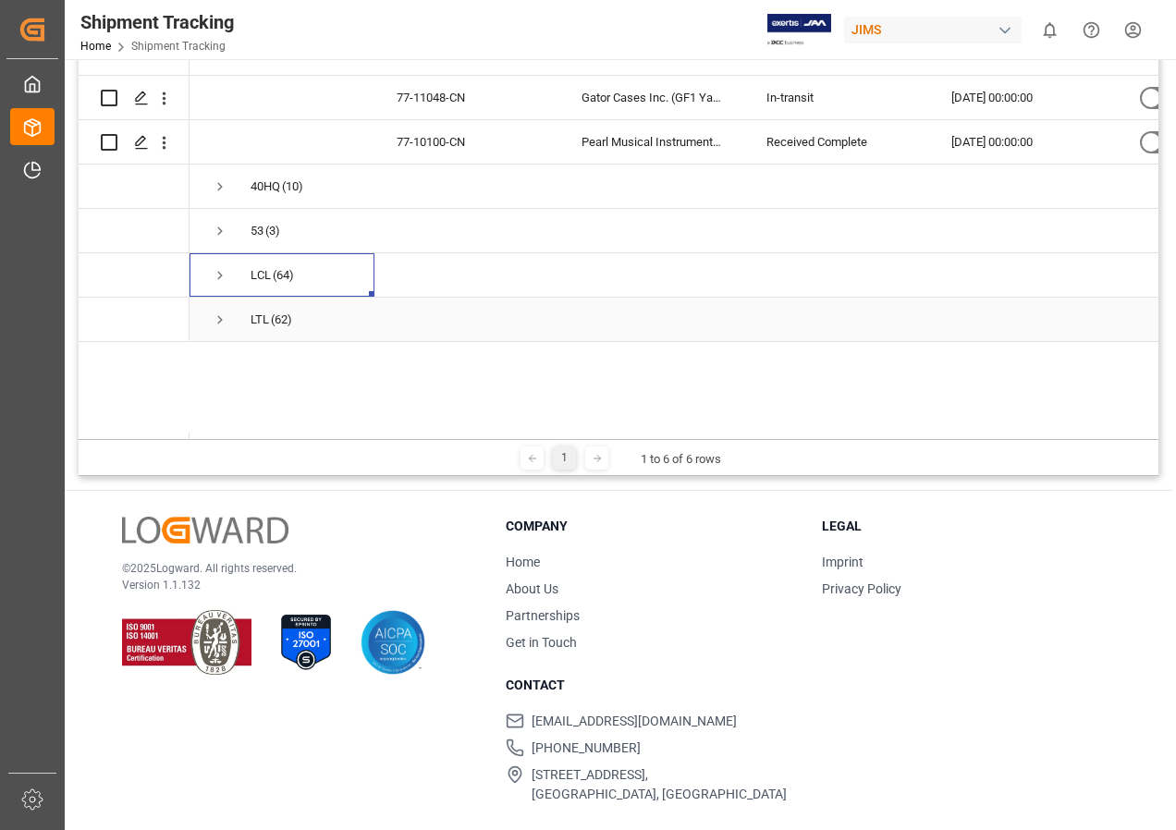
click at [219, 322] on span "Press SPACE to select this row." at bounding box center [220, 320] width 17 height 17
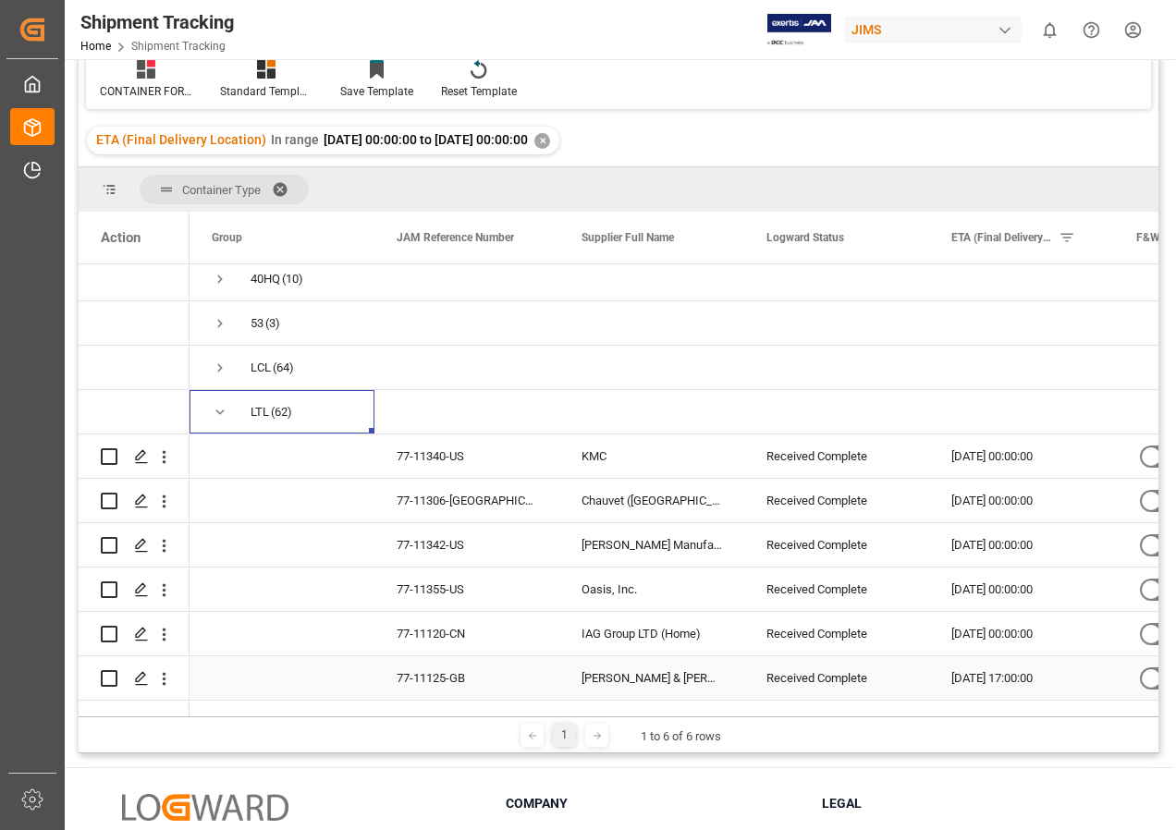
scroll to position [0, 0]
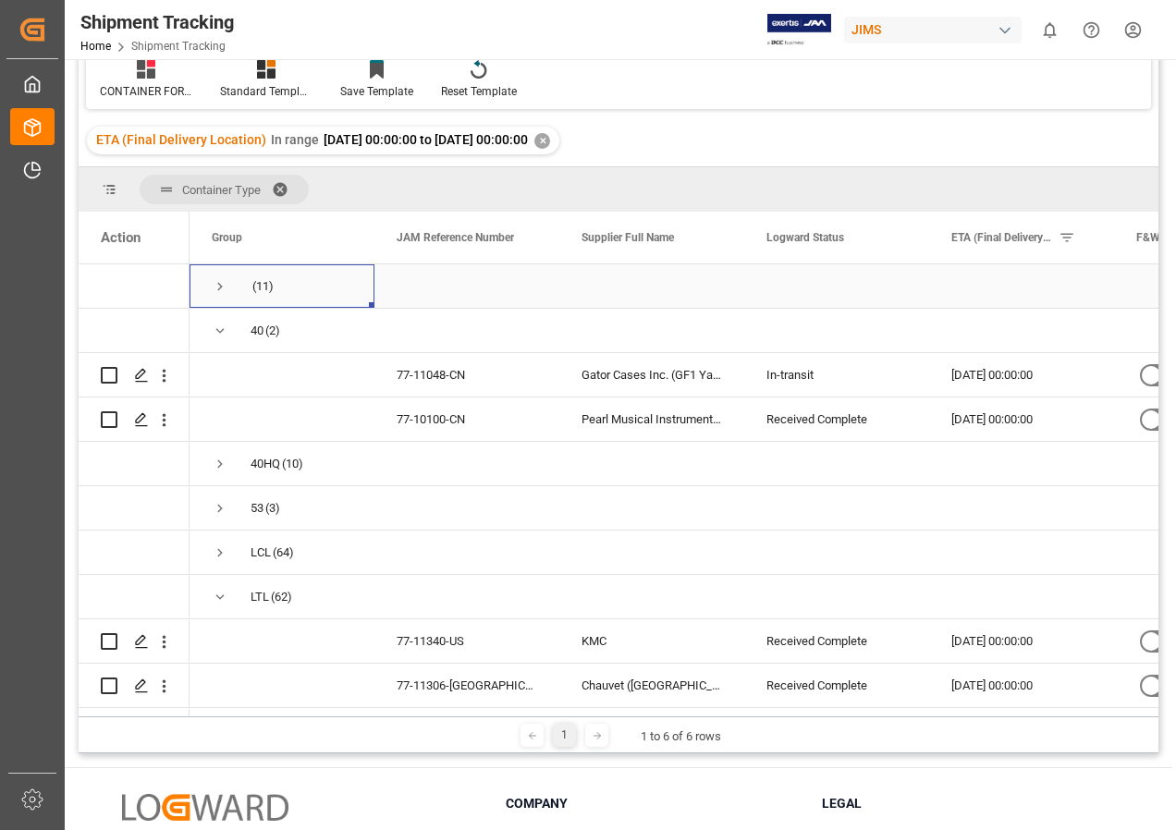
click at [220, 292] on span "Press SPACE to select this row." at bounding box center [220, 286] width 17 height 17
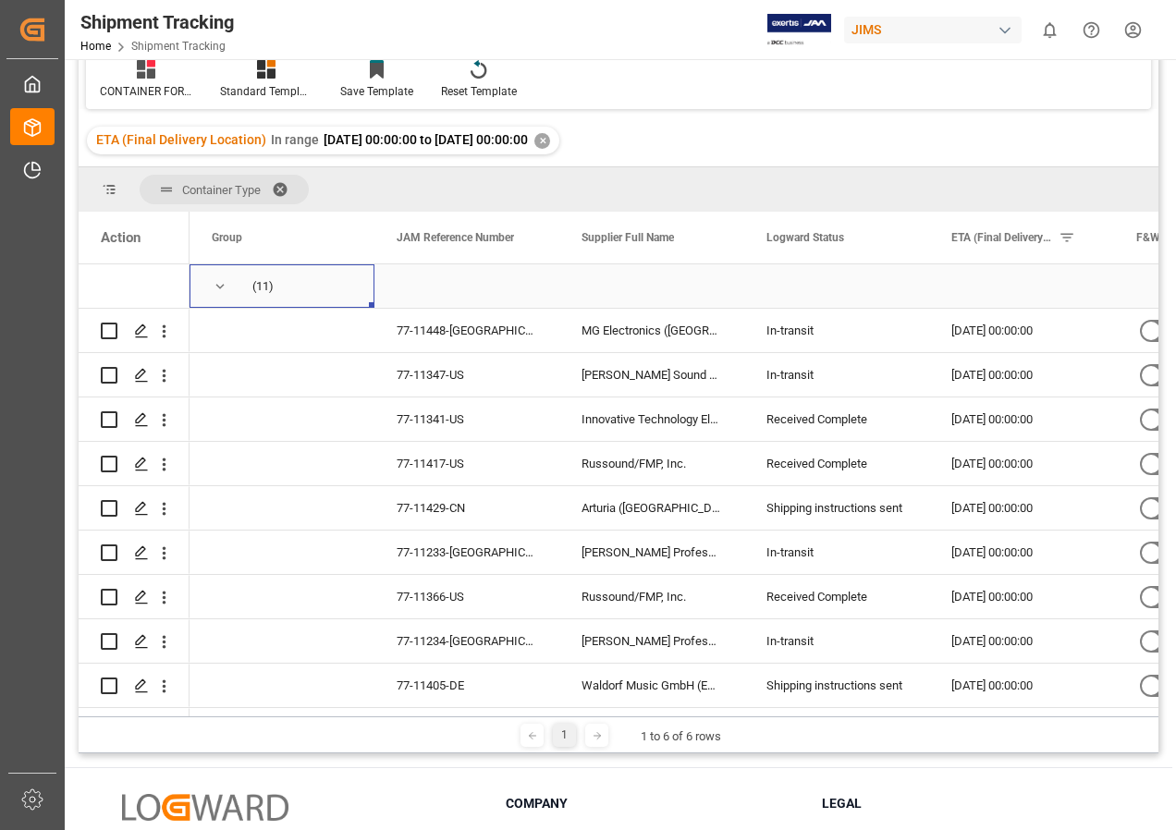
click at [220, 292] on span "Press SPACE to select this row." at bounding box center [220, 286] width 17 height 17
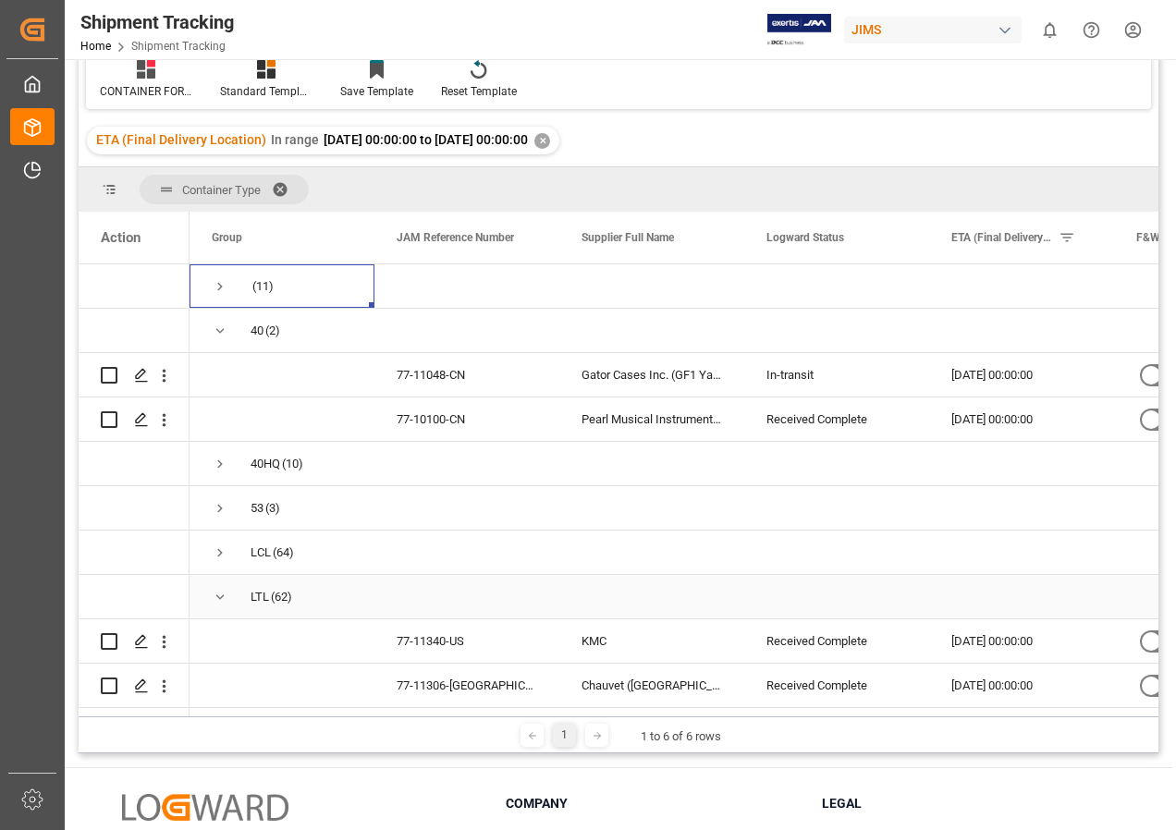
click at [228, 600] on span "LTL (62)" at bounding box center [282, 597] width 141 height 42
click at [218, 595] on span "Press SPACE to select this row." at bounding box center [220, 597] width 17 height 17
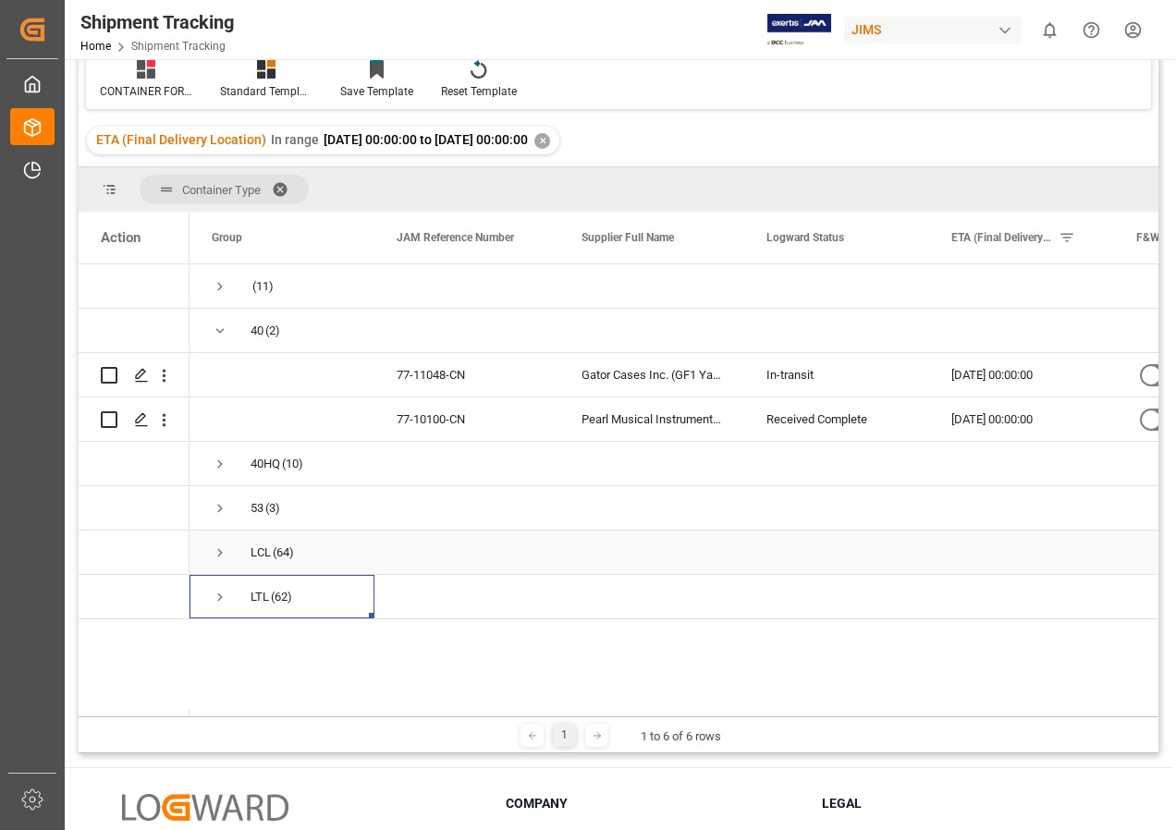
scroll to position [218, 0]
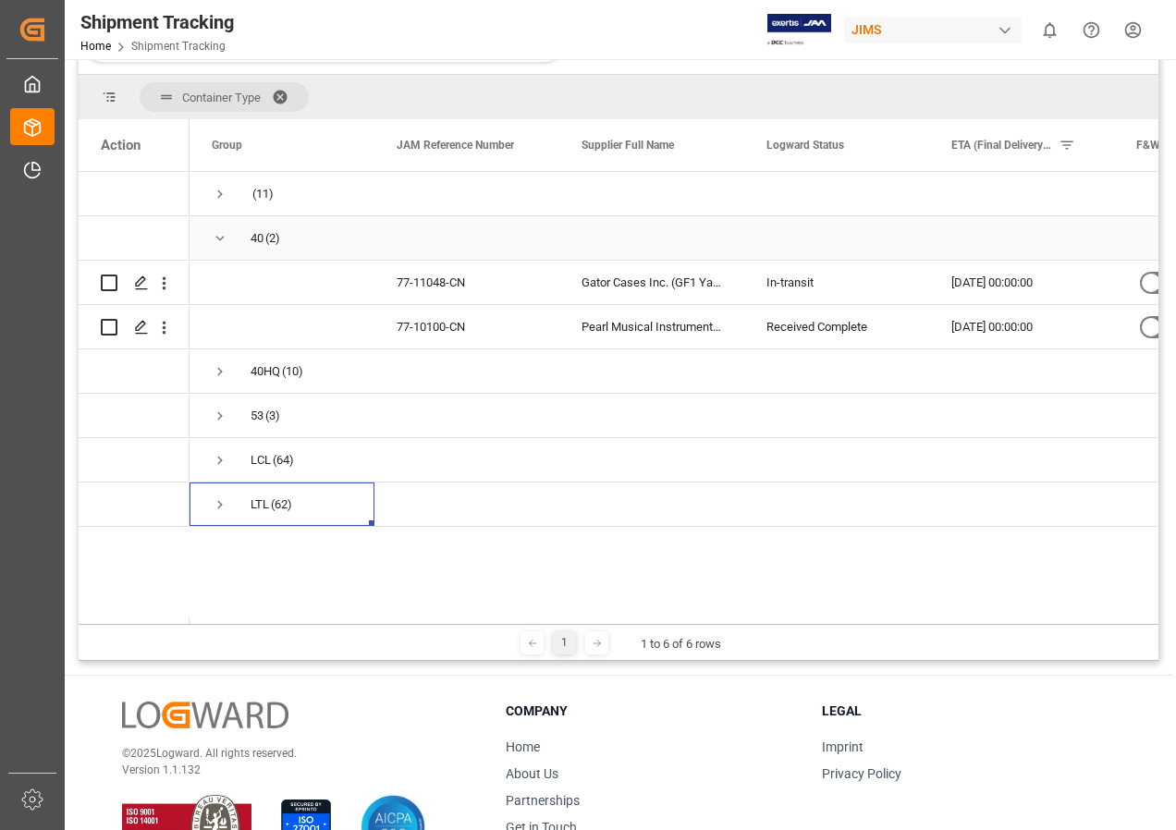
click at [214, 238] on span "Press SPACE to select this row." at bounding box center [220, 238] width 17 height 17
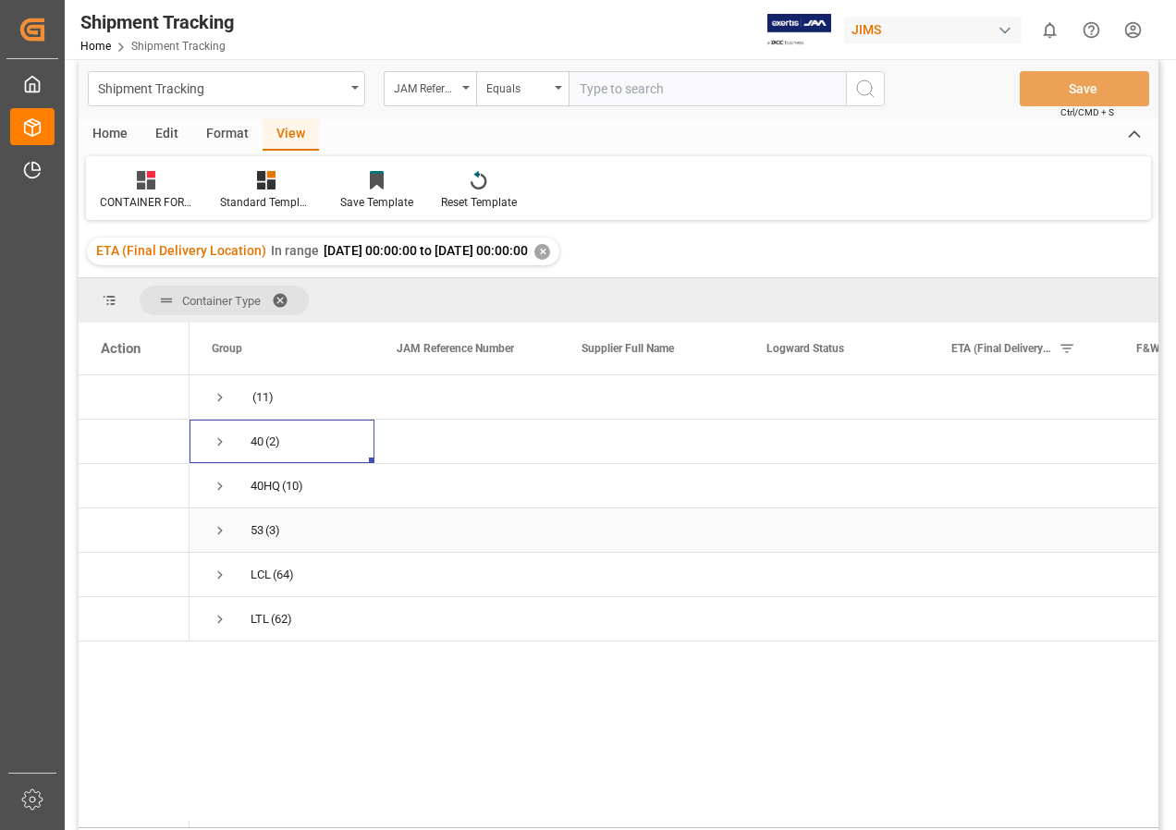
scroll to position [0, 0]
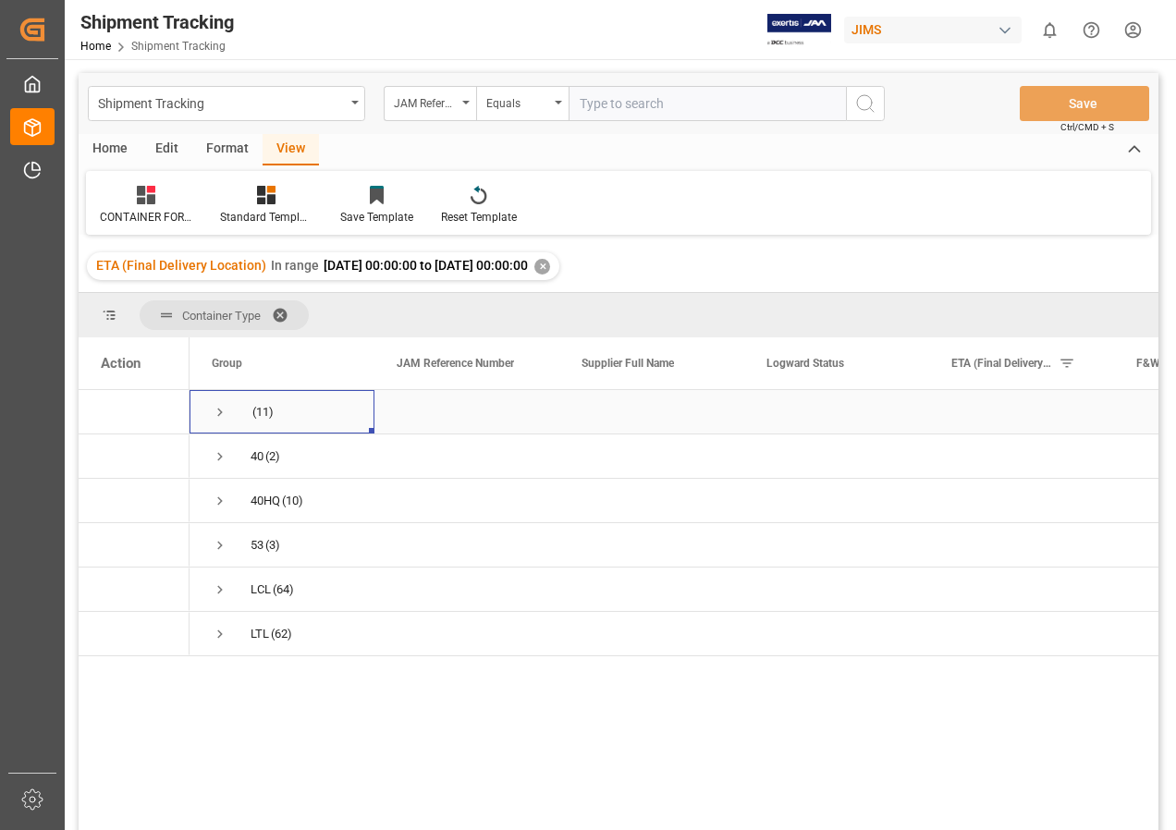
click at [217, 407] on span "Press SPACE to select this row." at bounding box center [220, 412] width 17 height 17
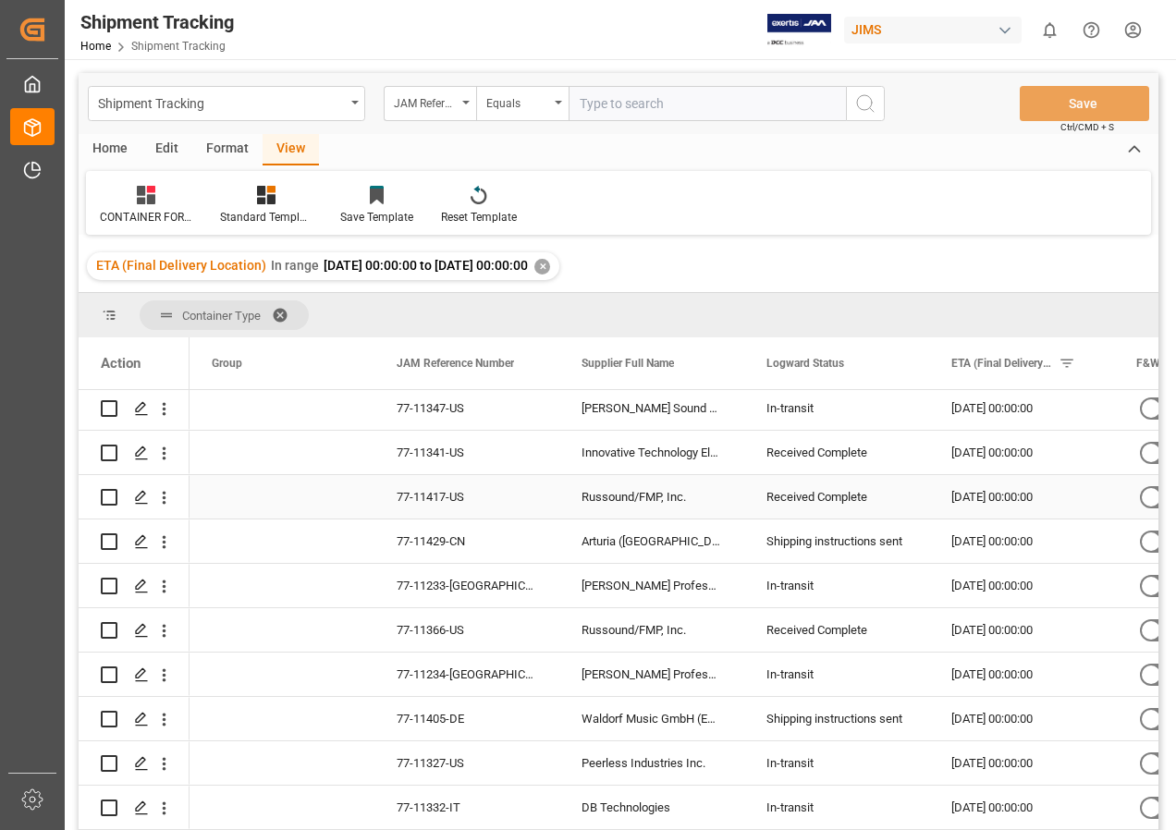
scroll to position [185, 0]
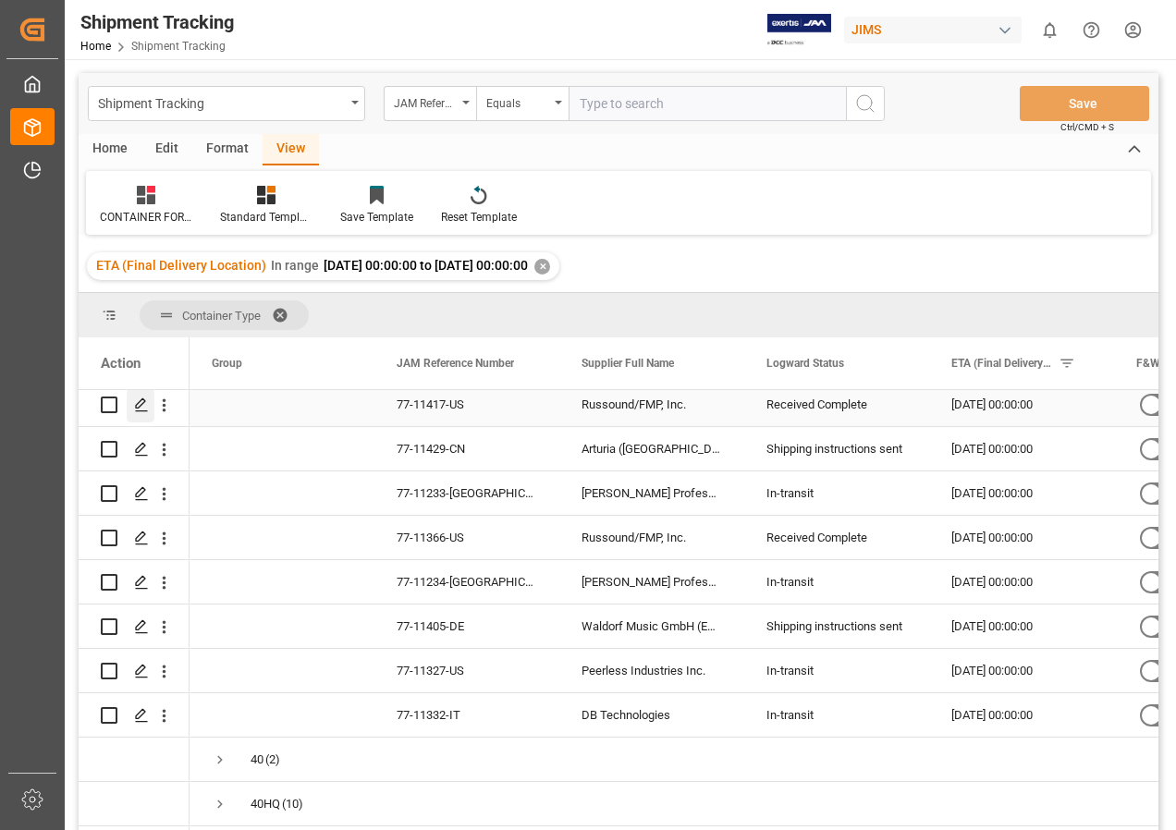
click at [139, 402] on icon "Press SPACE to select this row." at bounding box center [141, 405] width 15 height 15
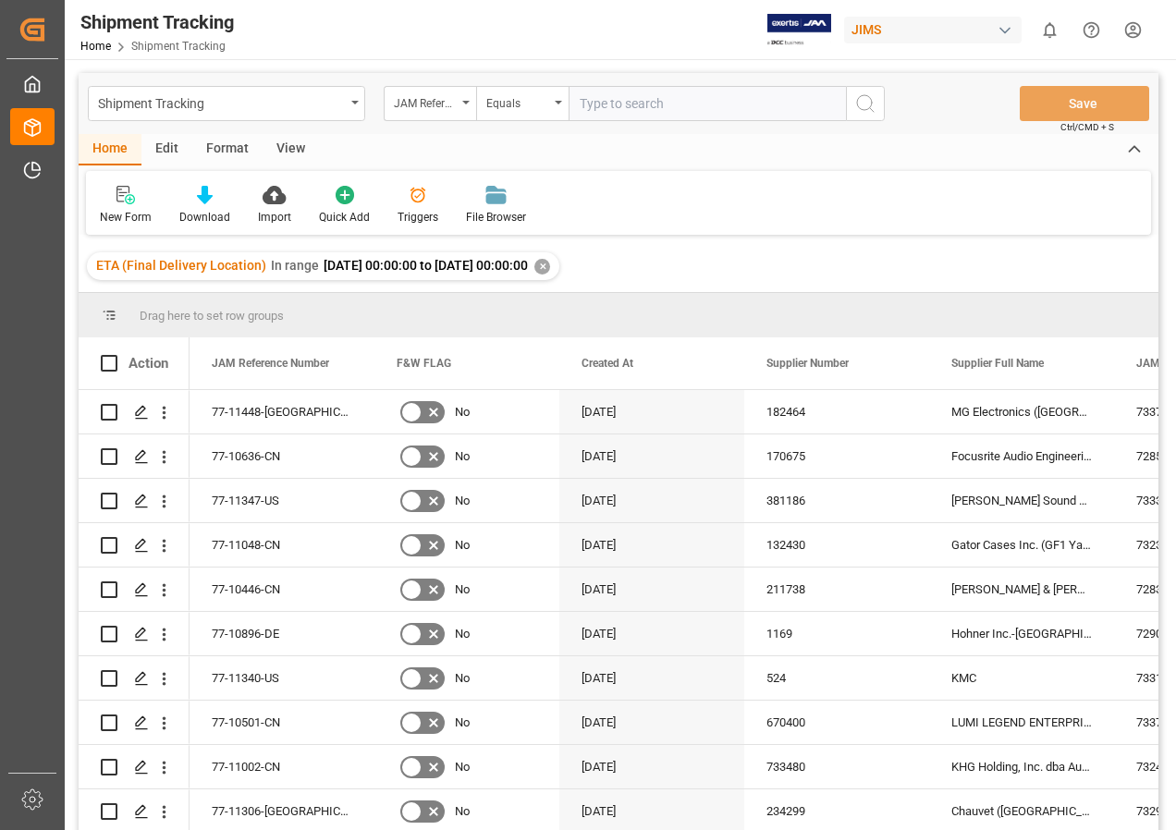
click at [550, 264] on div "✕" at bounding box center [542, 267] width 16 height 16
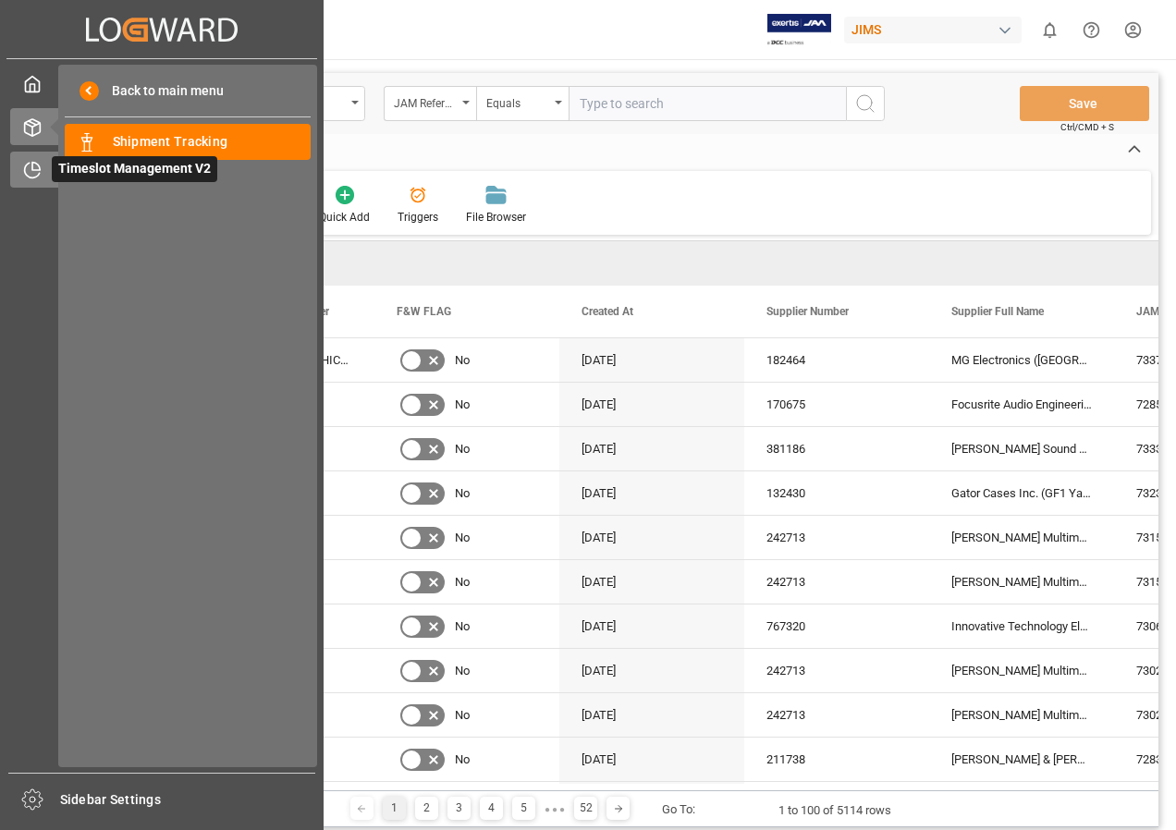
click at [82, 166] on span "Timeslot Management V2" at bounding box center [134, 169] width 165 height 26
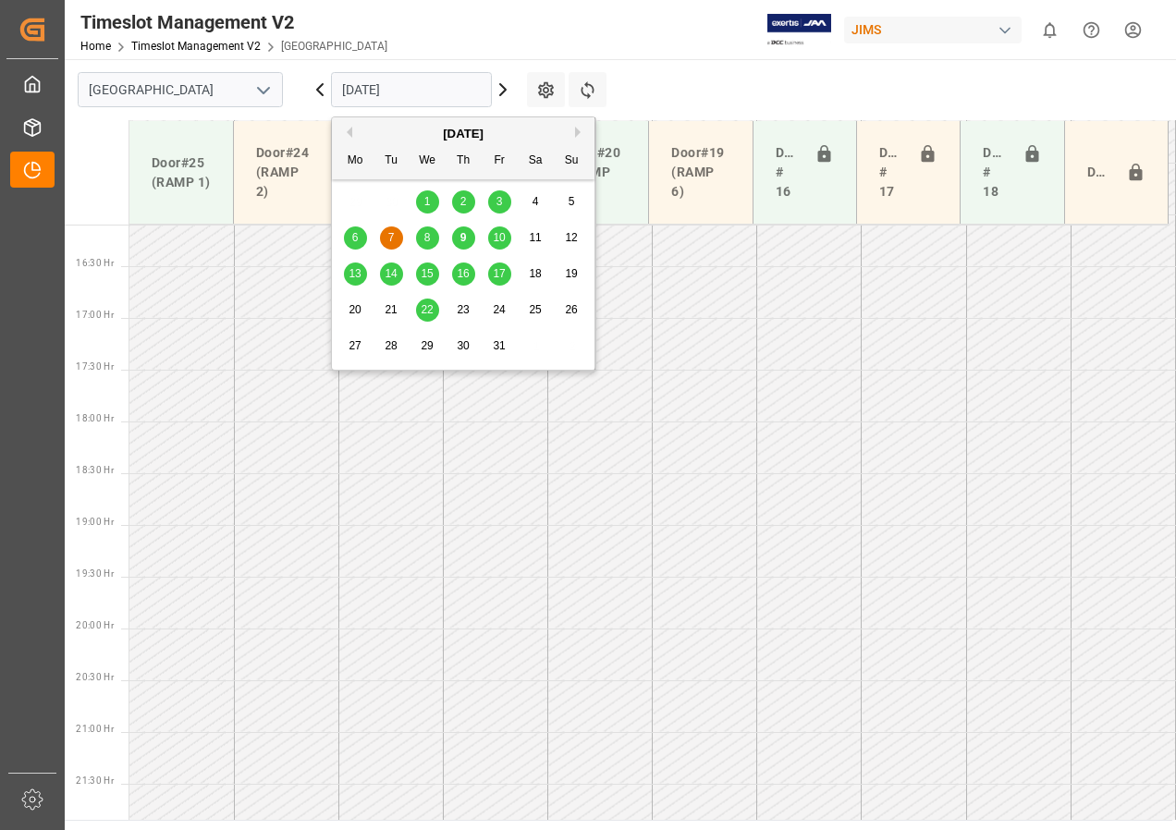
click at [426, 96] on input "[DATE]" at bounding box center [411, 89] width 161 height 35
click at [497, 272] on span "17" at bounding box center [499, 273] width 12 height 13
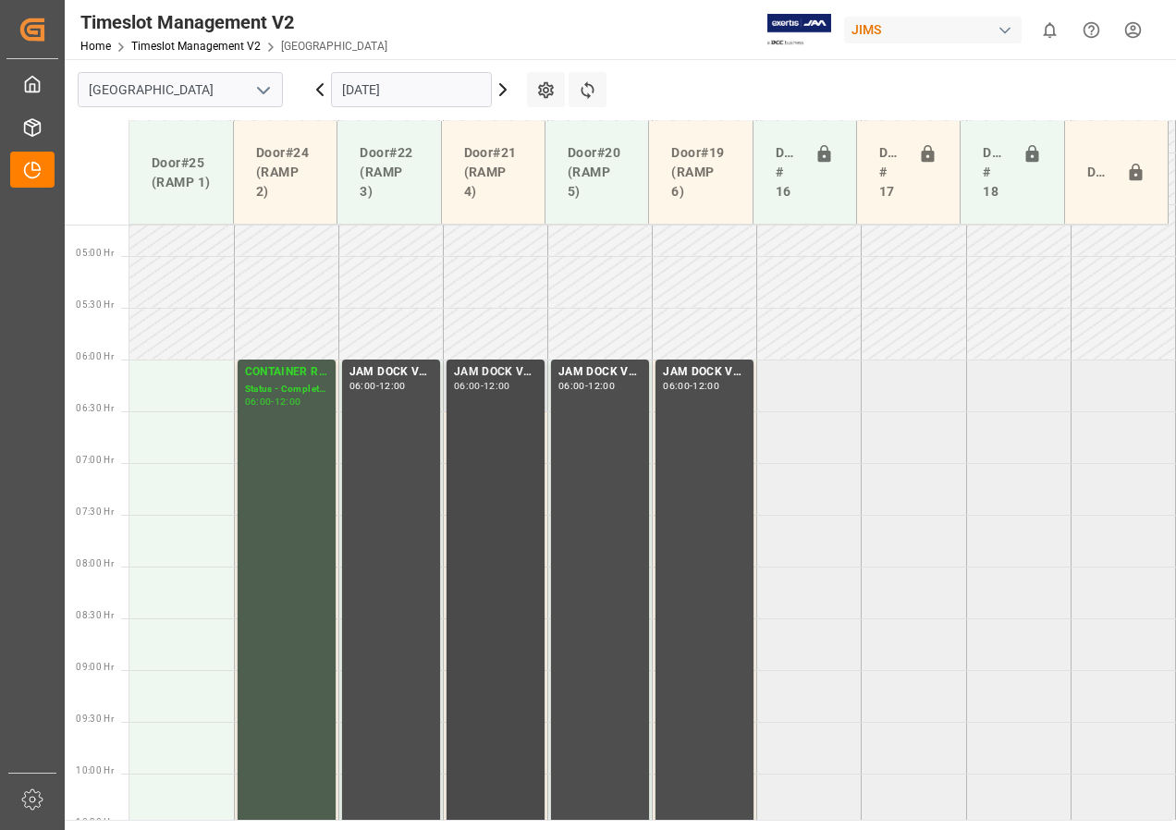
scroll to position [297, 0]
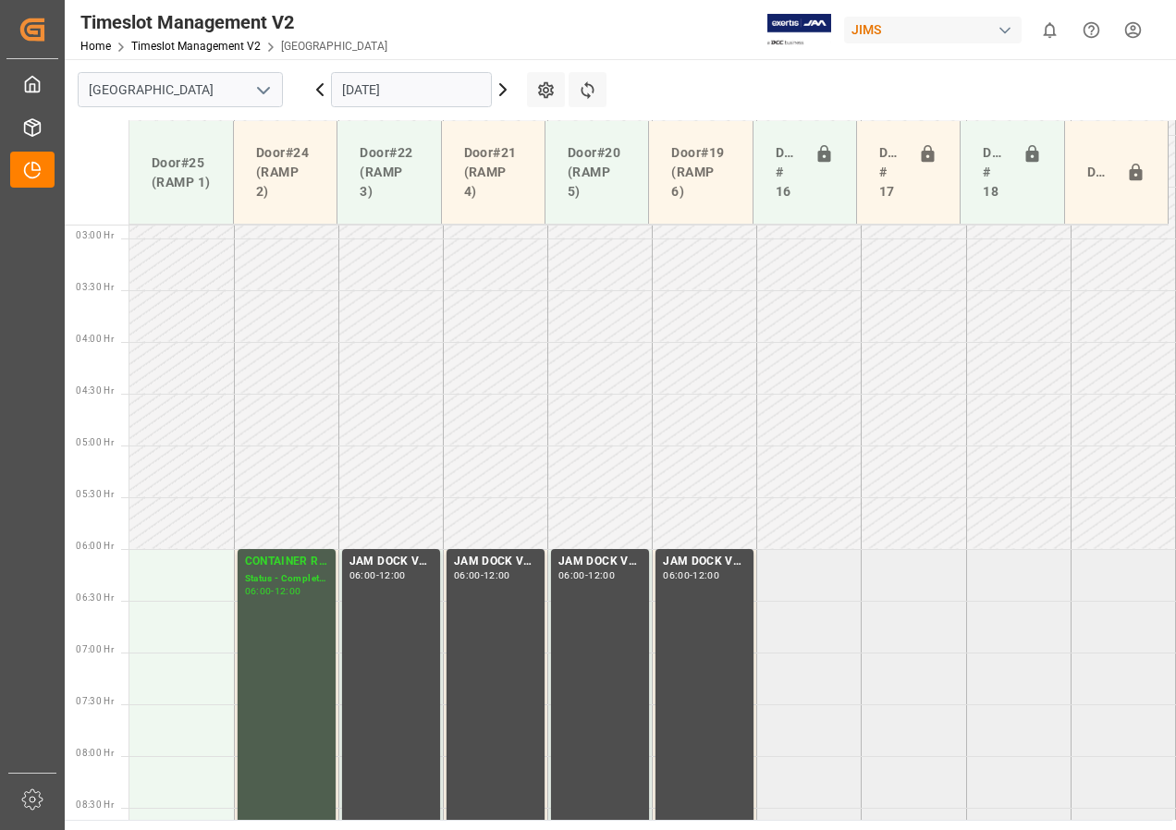
click at [393, 92] on input "[DATE]" at bounding box center [411, 89] width 161 height 35
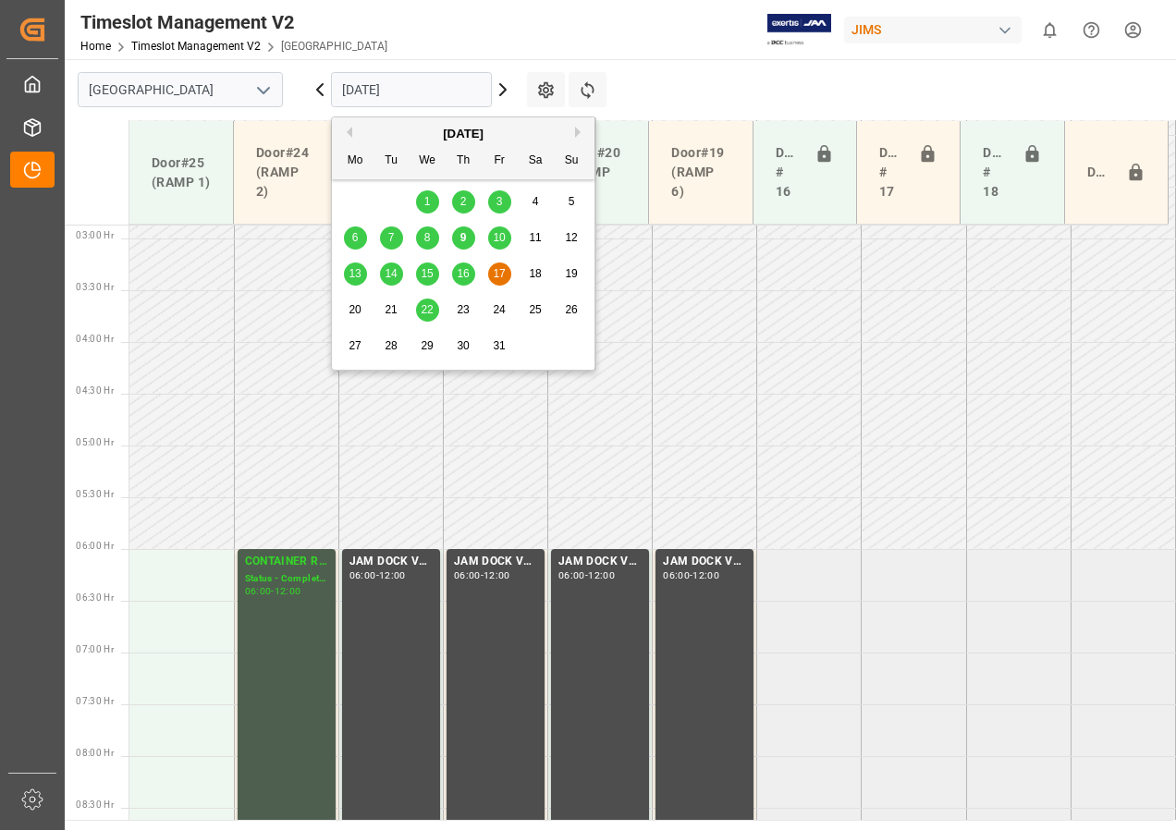
click at [463, 276] on span "16" at bounding box center [463, 273] width 12 height 13
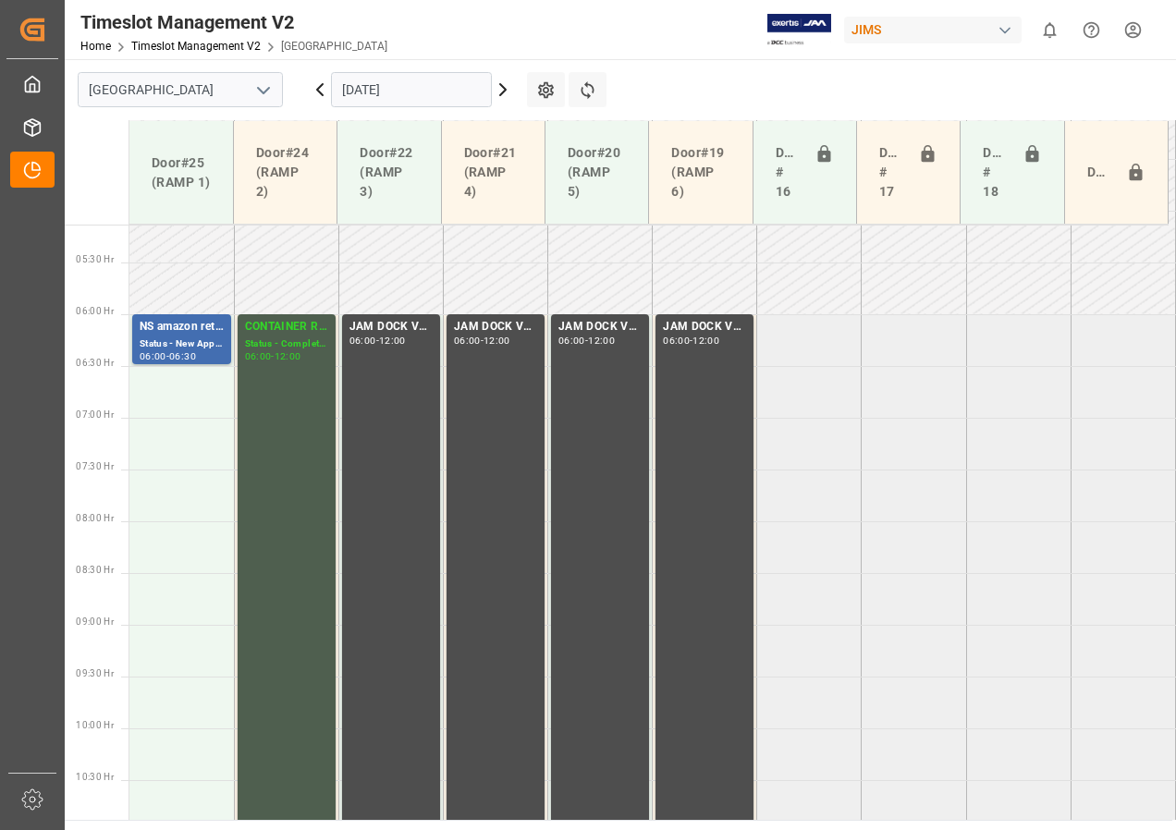
scroll to position [474, 0]
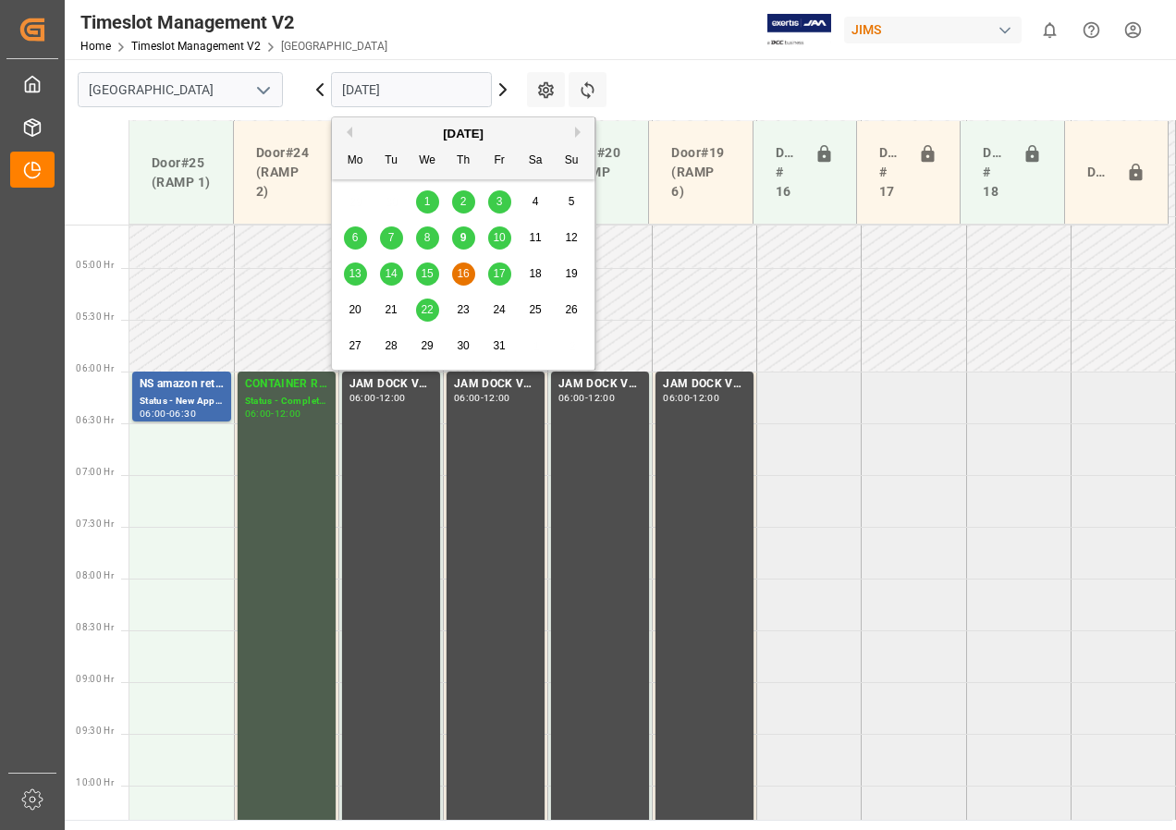
drag, startPoint x: 381, startPoint y: 92, endPoint x: 383, endPoint y: 101, distance: 9.4
click at [380, 93] on input "[DATE]" at bounding box center [411, 89] width 161 height 35
click at [425, 274] on span "15" at bounding box center [427, 273] width 12 height 13
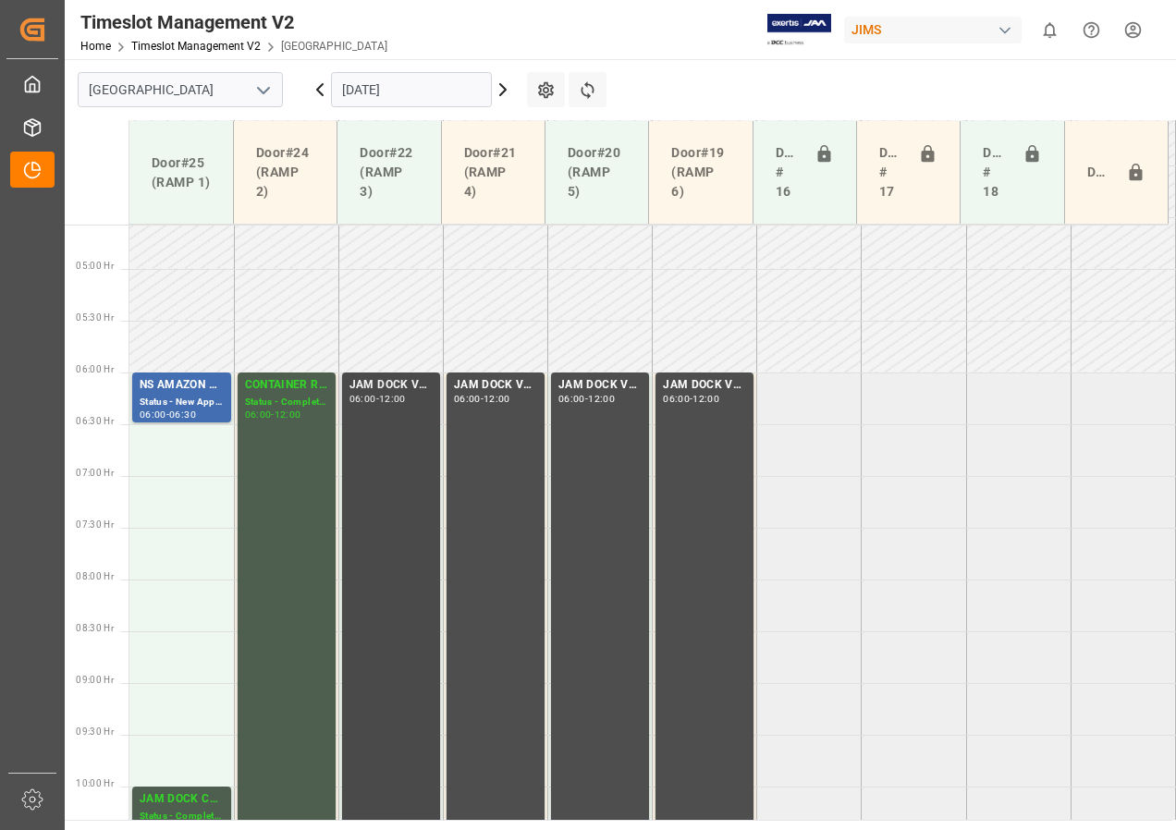
scroll to position [432, 0]
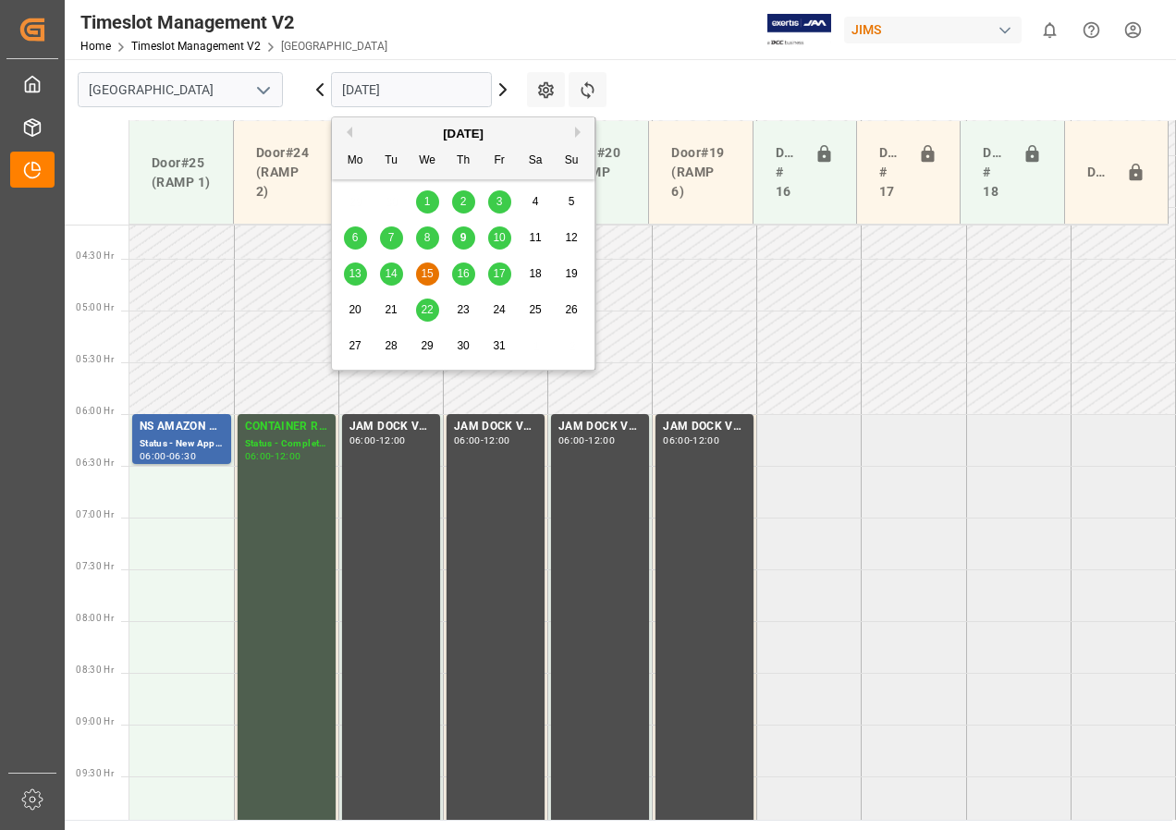
click at [364, 88] on input "[DATE]" at bounding box center [411, 89] width 161 height 35
click at [396, 274] on span "14" at bounding box center [391, 273] width 12 height 13
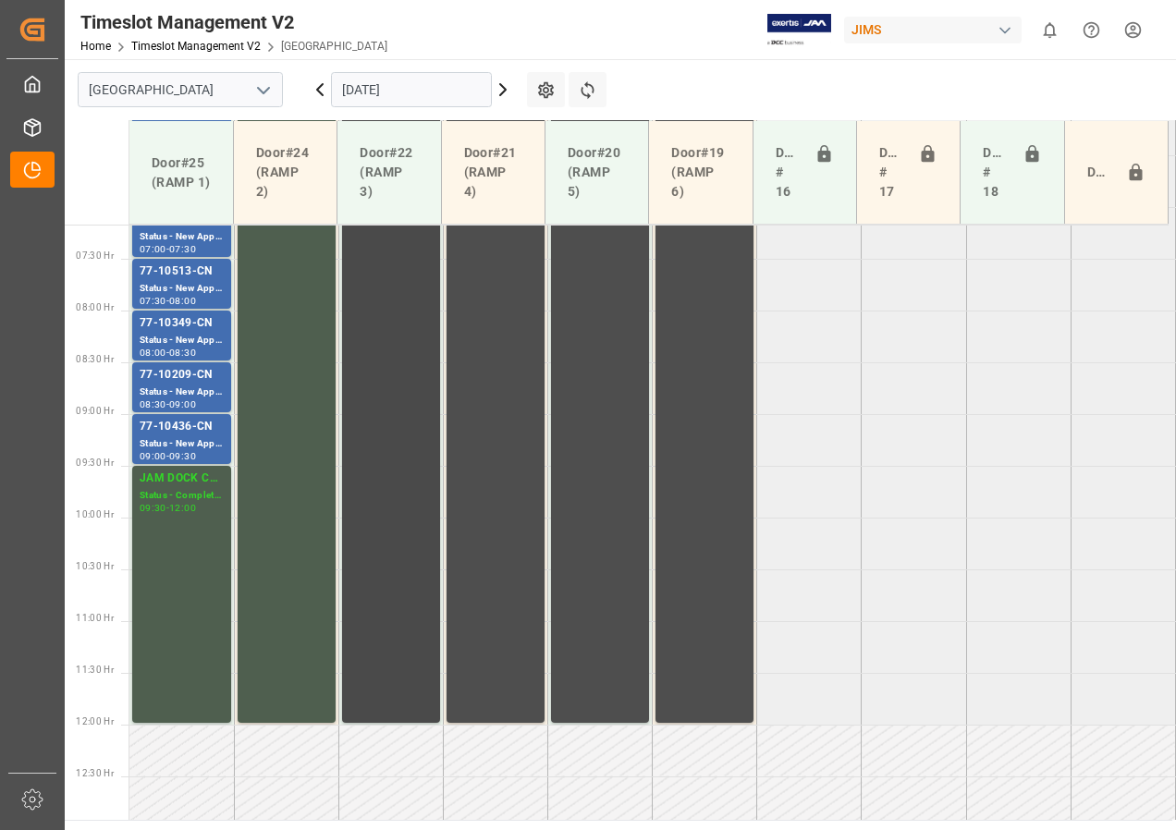
scroll to position [650, 0]
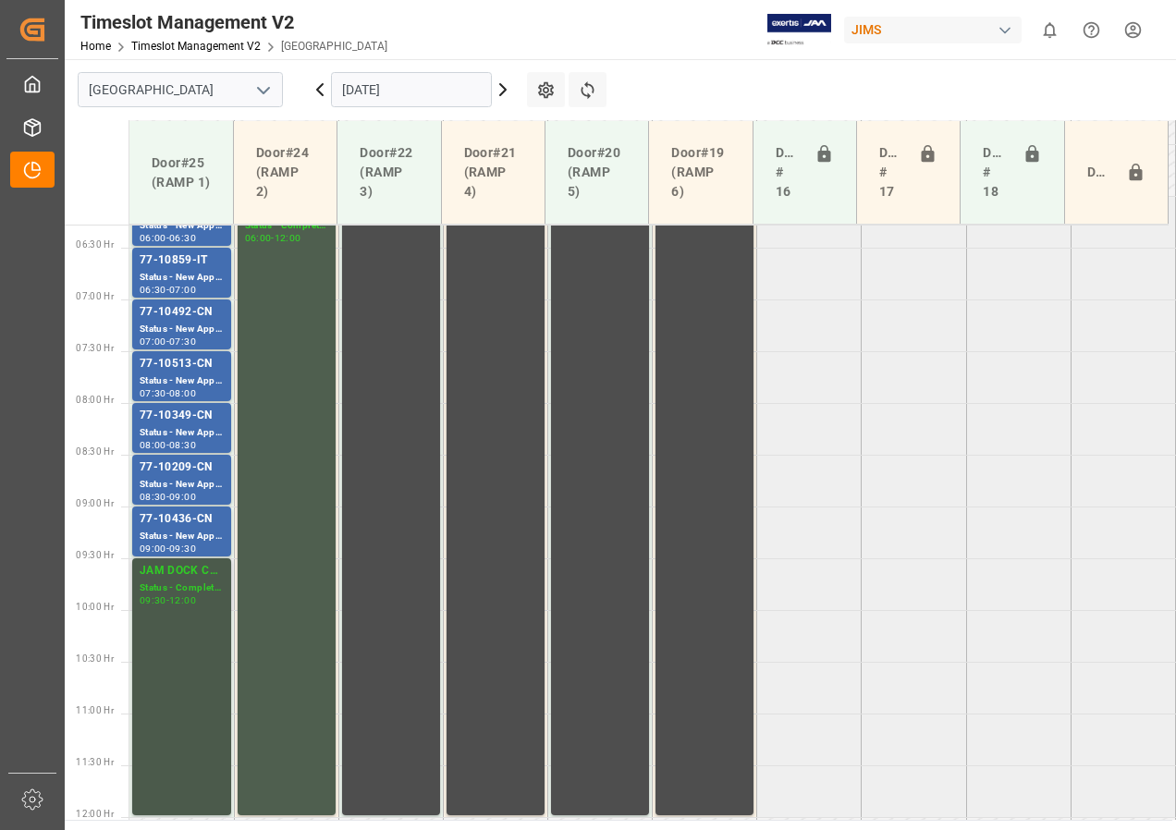
click at [181, 580] on div "JAM DOCK CONTROL" at bounding box center [182, 571] width 84 height 18
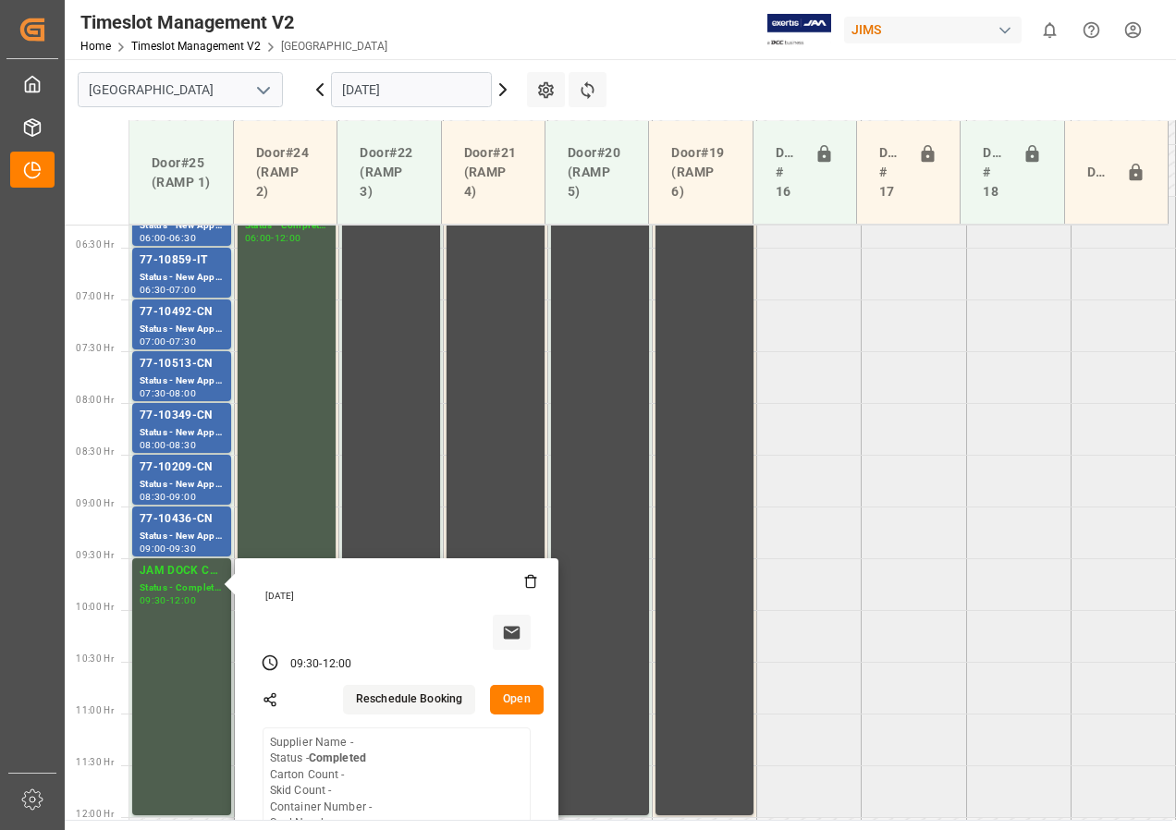
click at [508, 700] on button "Open" at bounding box center [517, 700] width 54 height 30
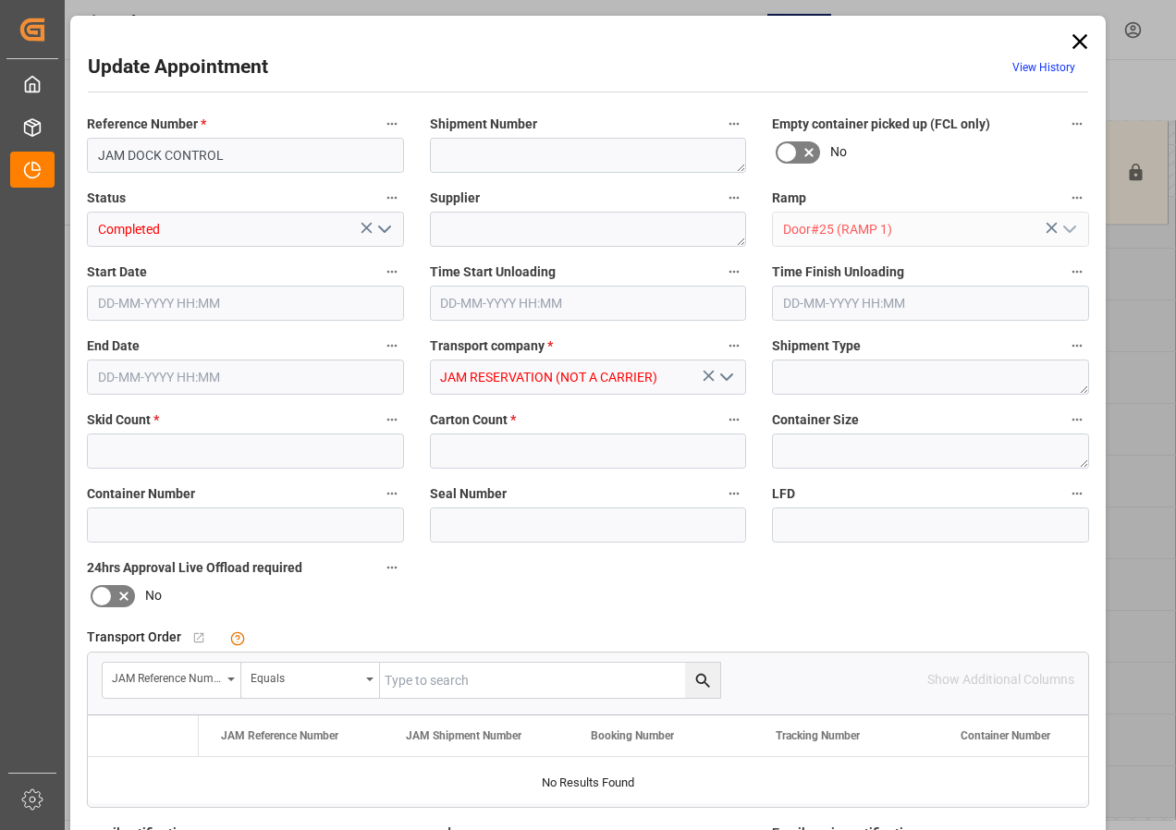
type input "0"
type input "[DATE] 09:30"
type input "[DATE] 12:00"
type input "[DATE] 12:32"
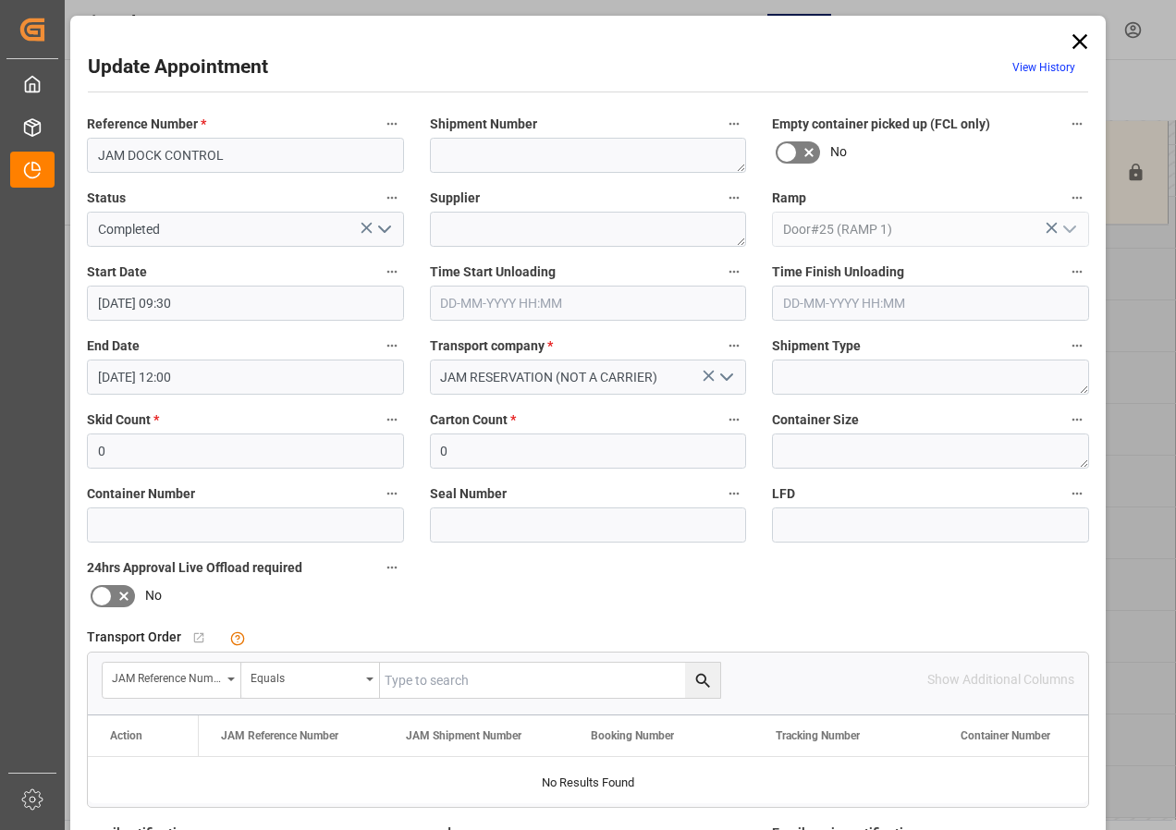
click at [127, 305] on input "[DATE] 09:30" at bounding box center [245, 303] width 317 height 35
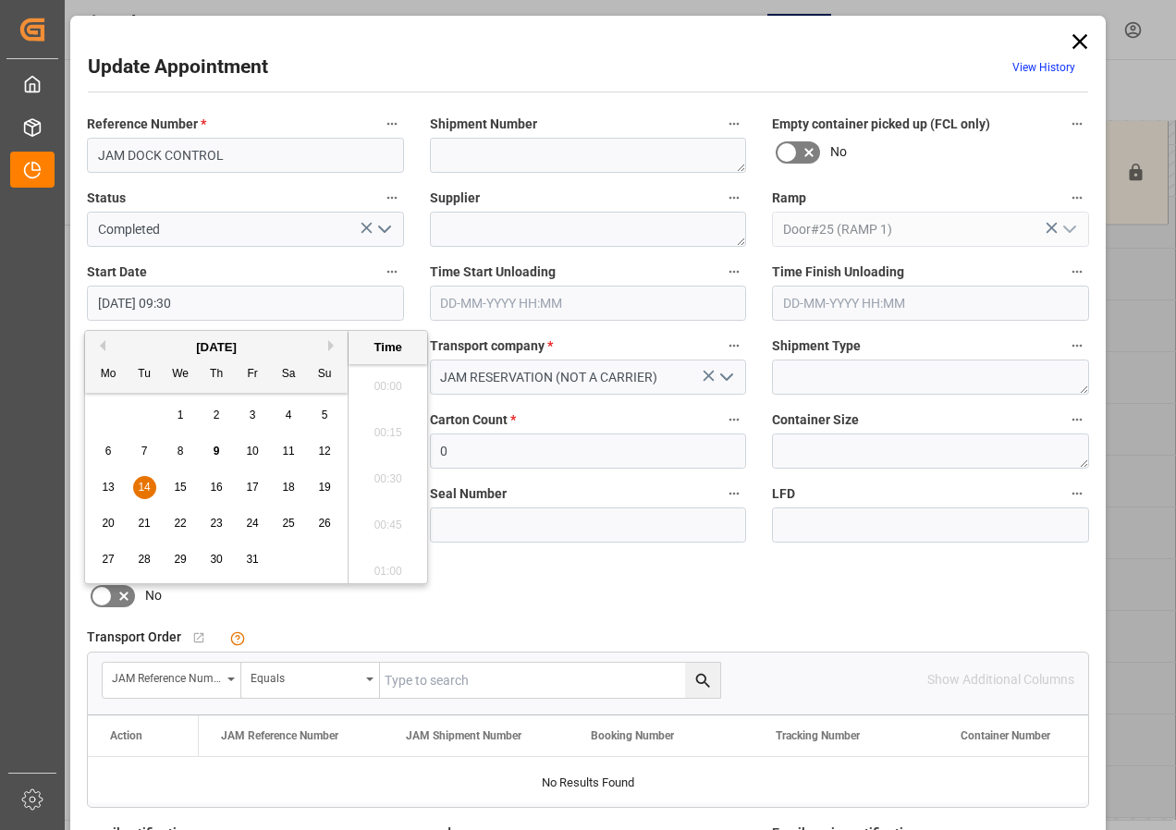
scroll to position [1671, 0]
click at [142, 484] on span "14" at bounding box center [144, 487] width 12 height 13
click at [392, 473] on li "10:30" at bounding box center [388, 473] width 79 height 46
type input "[DATE] 10:30"
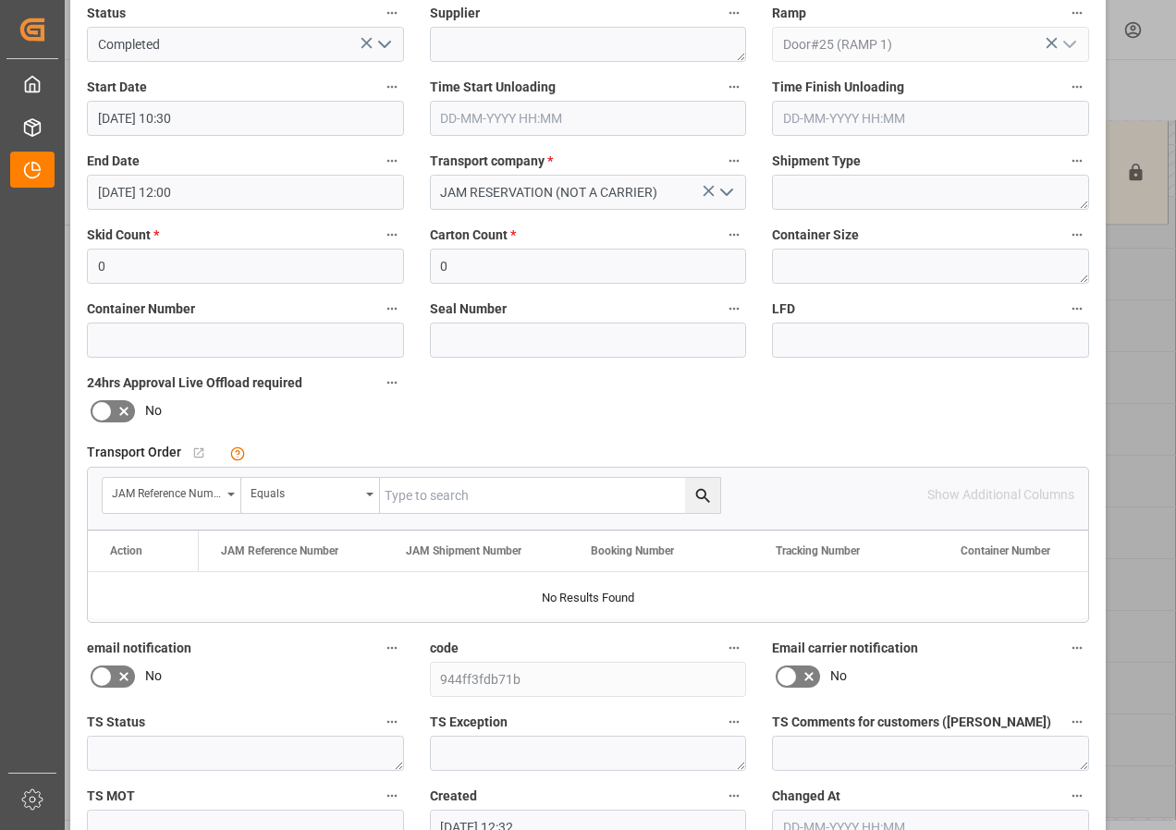
scroll to position [277, 0]
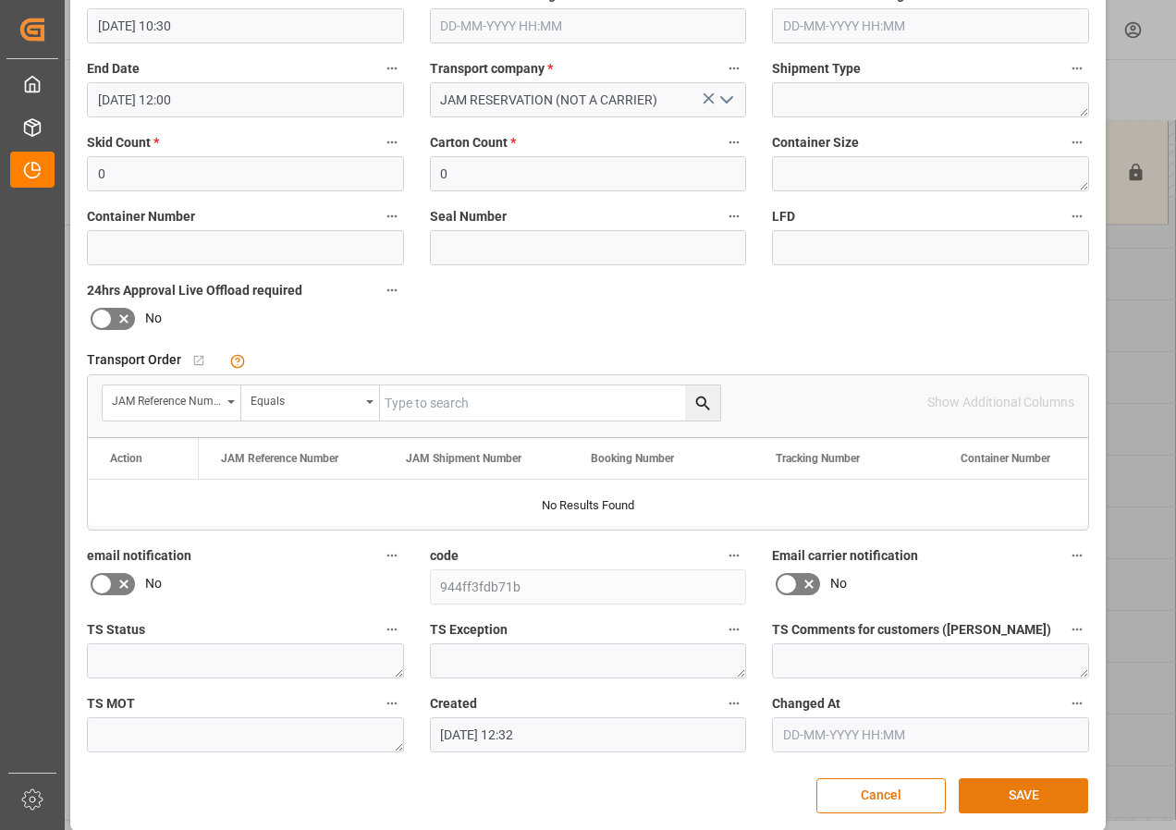
click at [1028, 796] on button "SAVE" at bounding box center [1023, 795] width 129 height 35
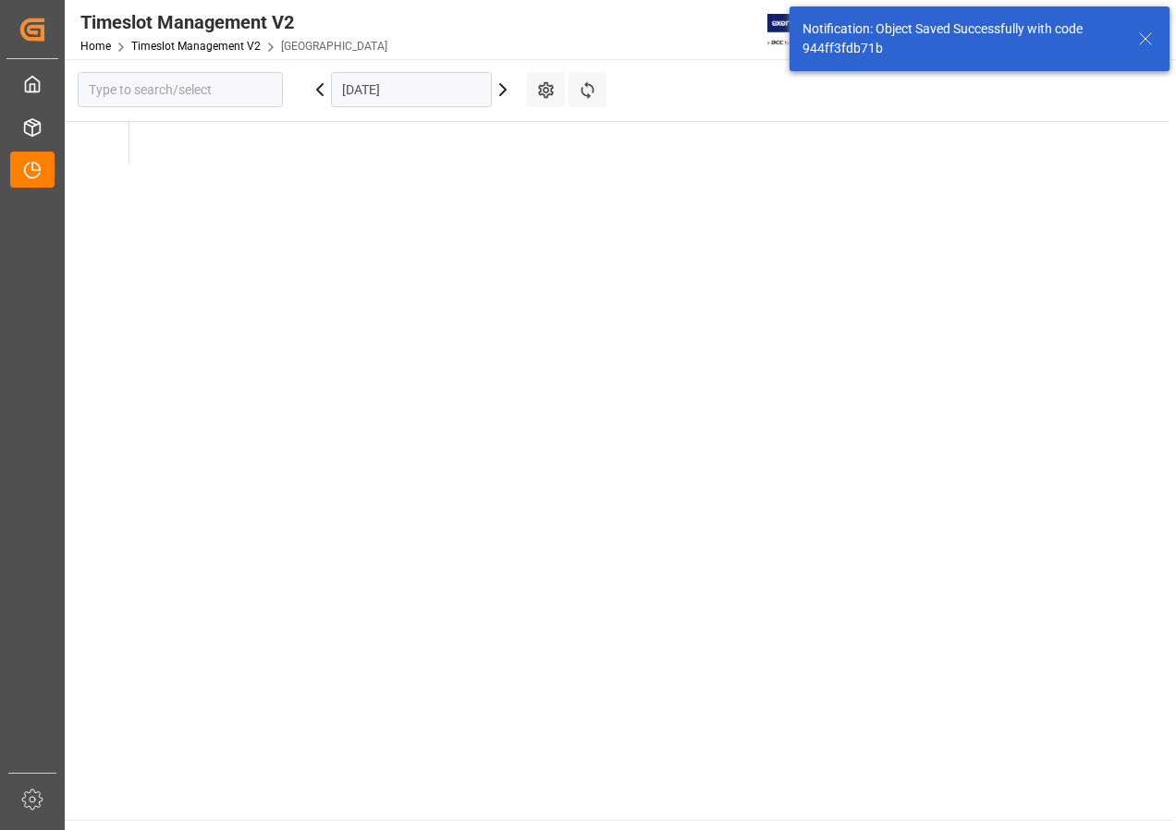
type input "[GEOGRAPHIC_DATA]"
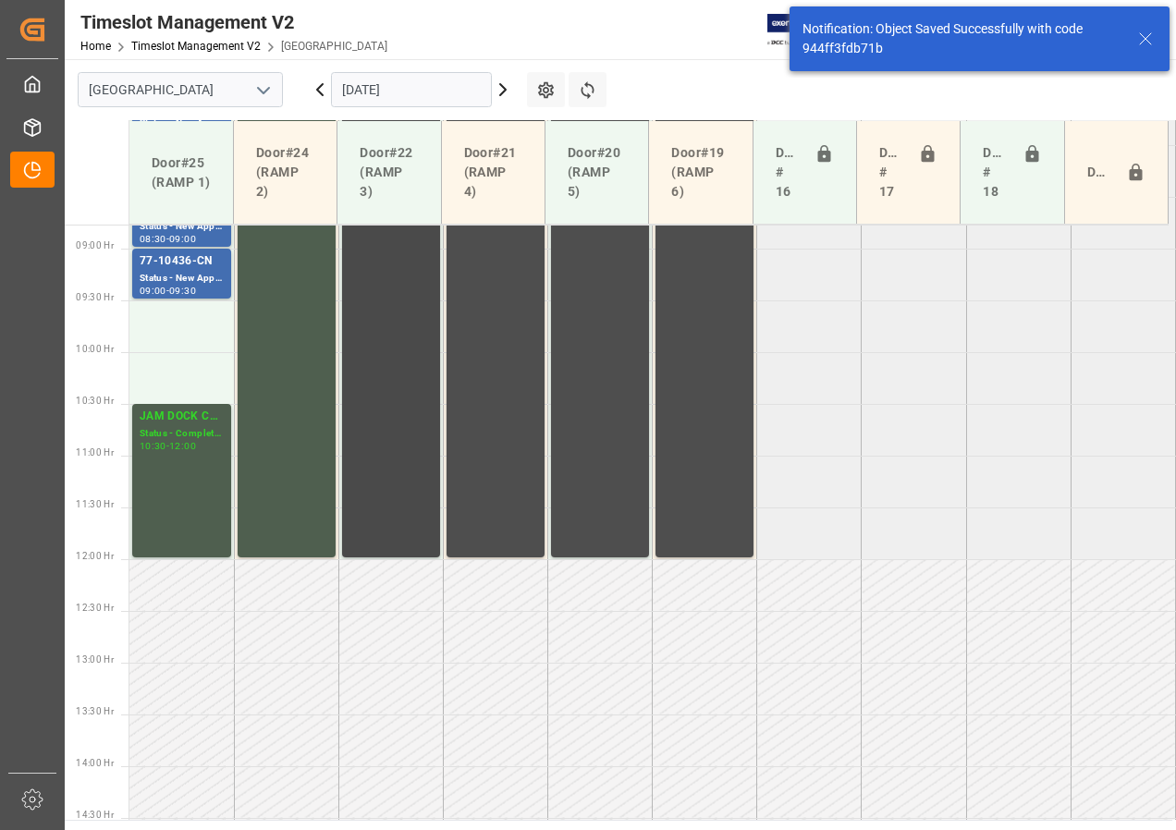
scroll to position [959, 0]
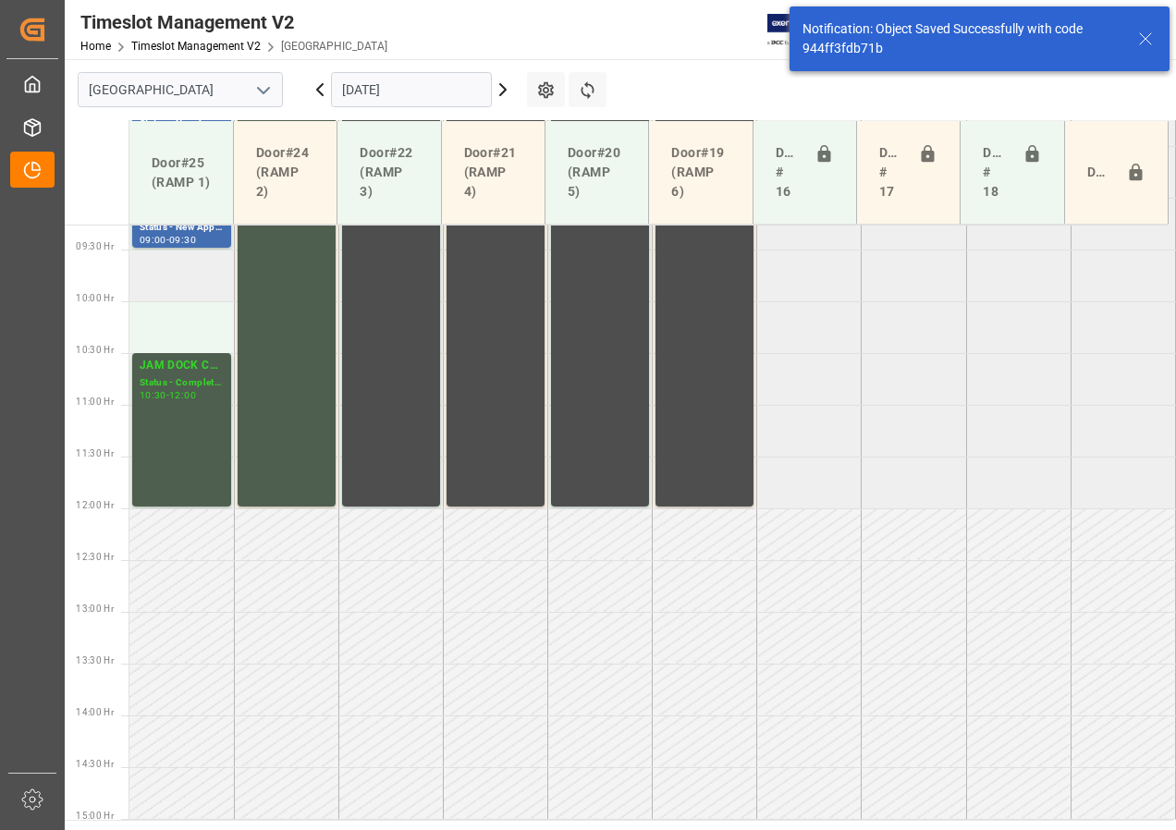
click at [195, 271] on td at bounding box center [181, 276] width 104 height 52
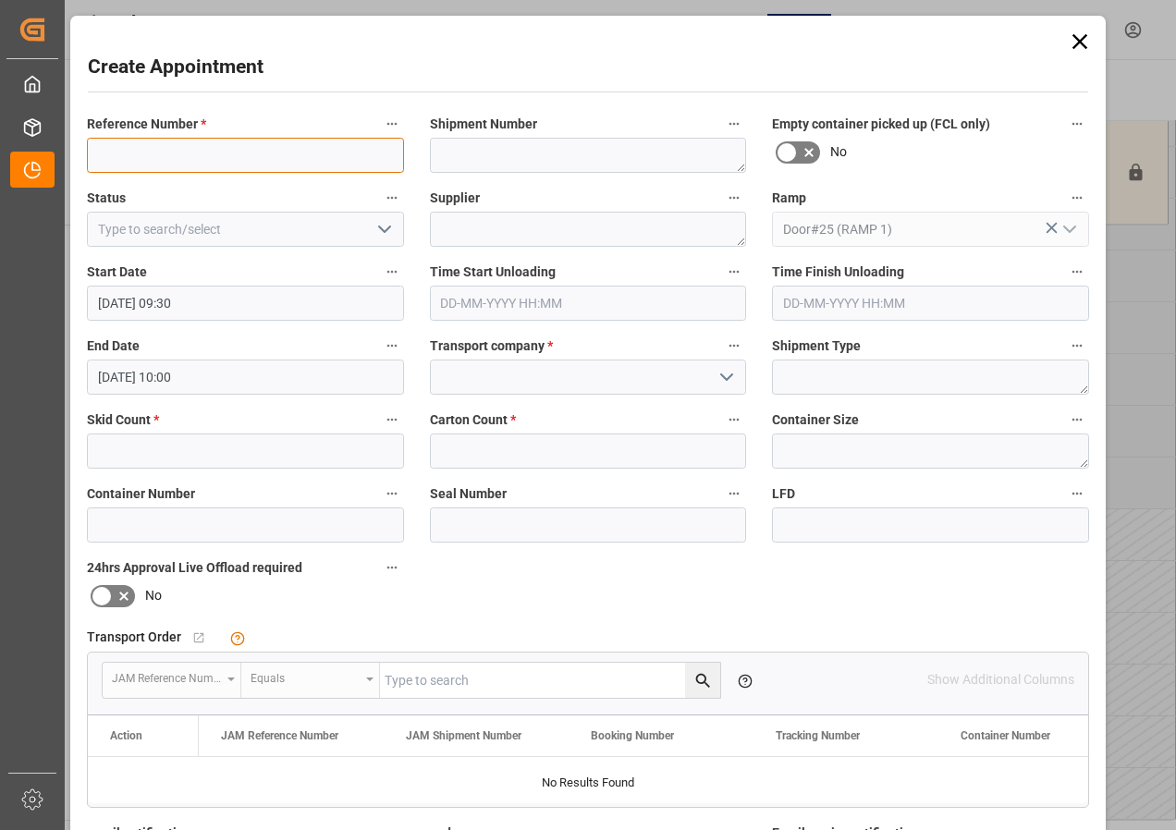
click at [165, 151] on input at bounding box center [245, 155] width 317 height 35
type input "77-10896-DE"
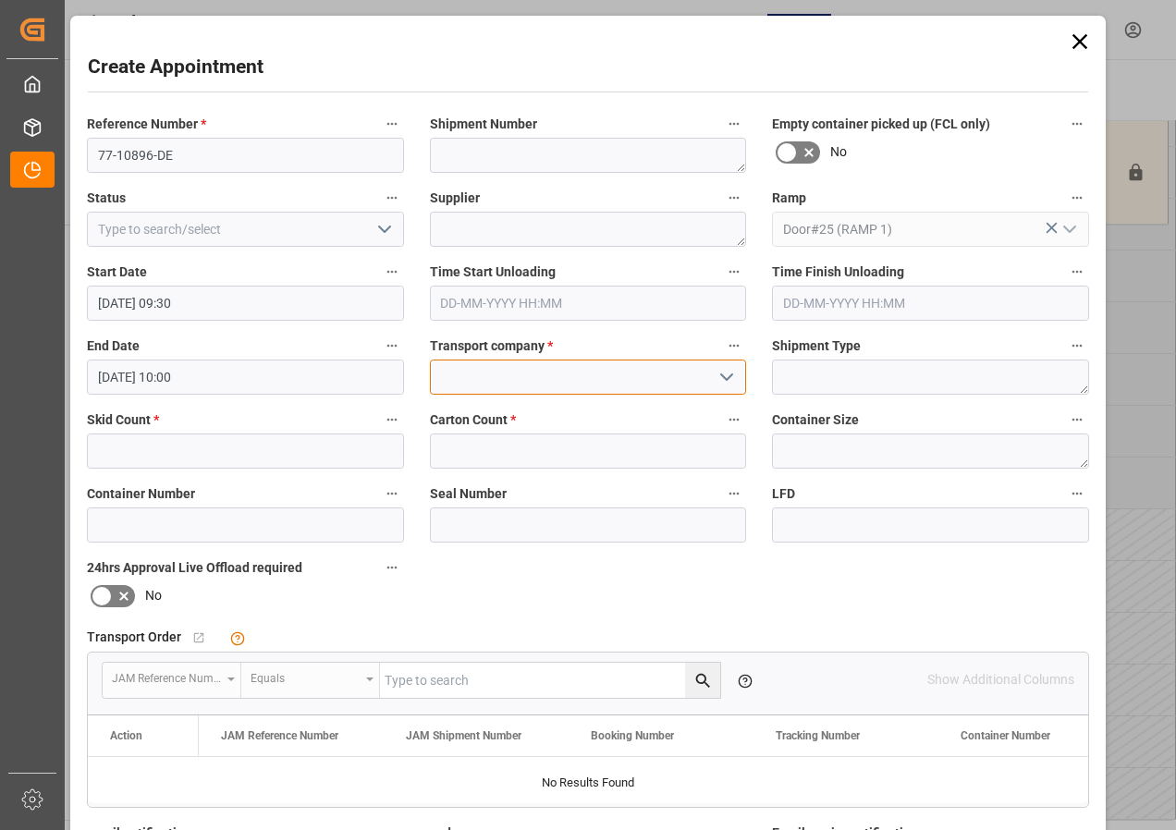
click at [545, 380] on input at bounding box center [588, 377] width 317 height 35
type input "dsv"
click at [545, 380] on input "dsv" at bounding box center [588, 377] width 317 height 35
click at [633, 389] on input "dsv" at bounding box center [588, 377] width 317 height 35
drag, startPoint x: 462, startPoint y: 373, endPoint x: 426, endPoint y: 374, distance: 36.1
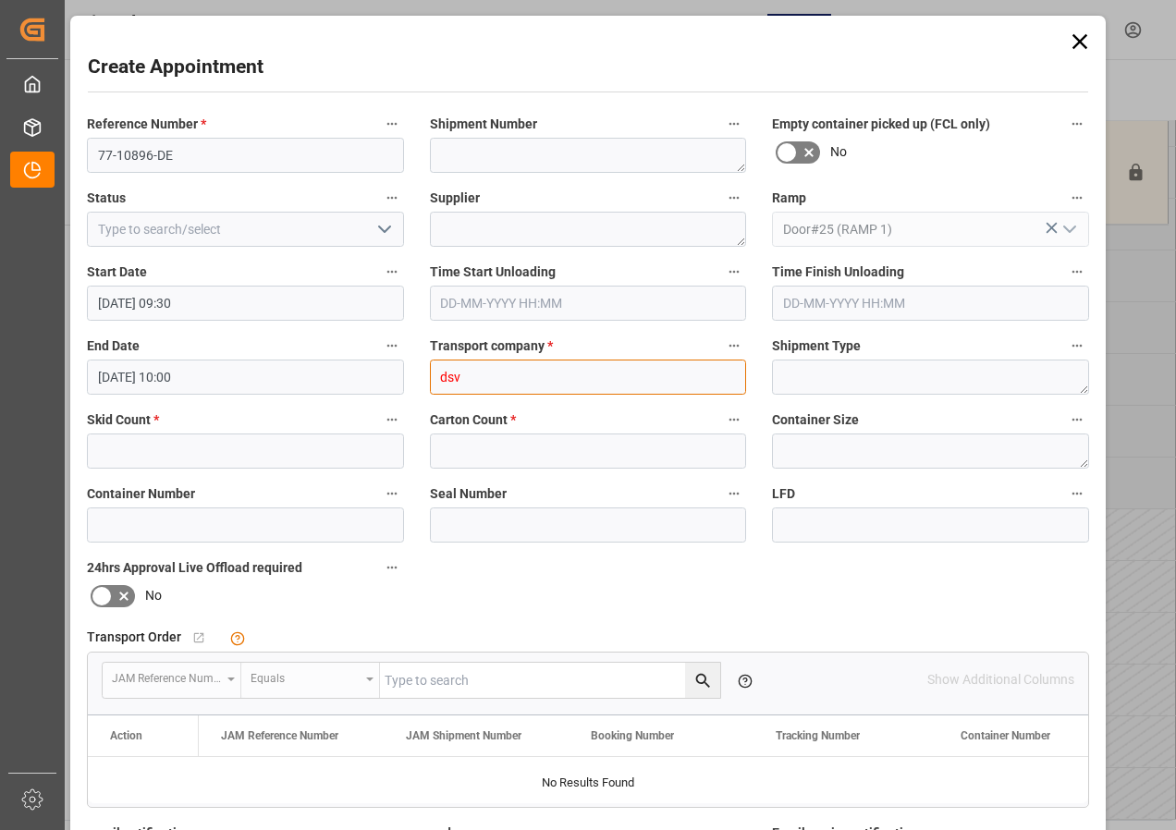
click at [430, 374] on input "dsv" at bounding box center [588, 377] width 317 height 35
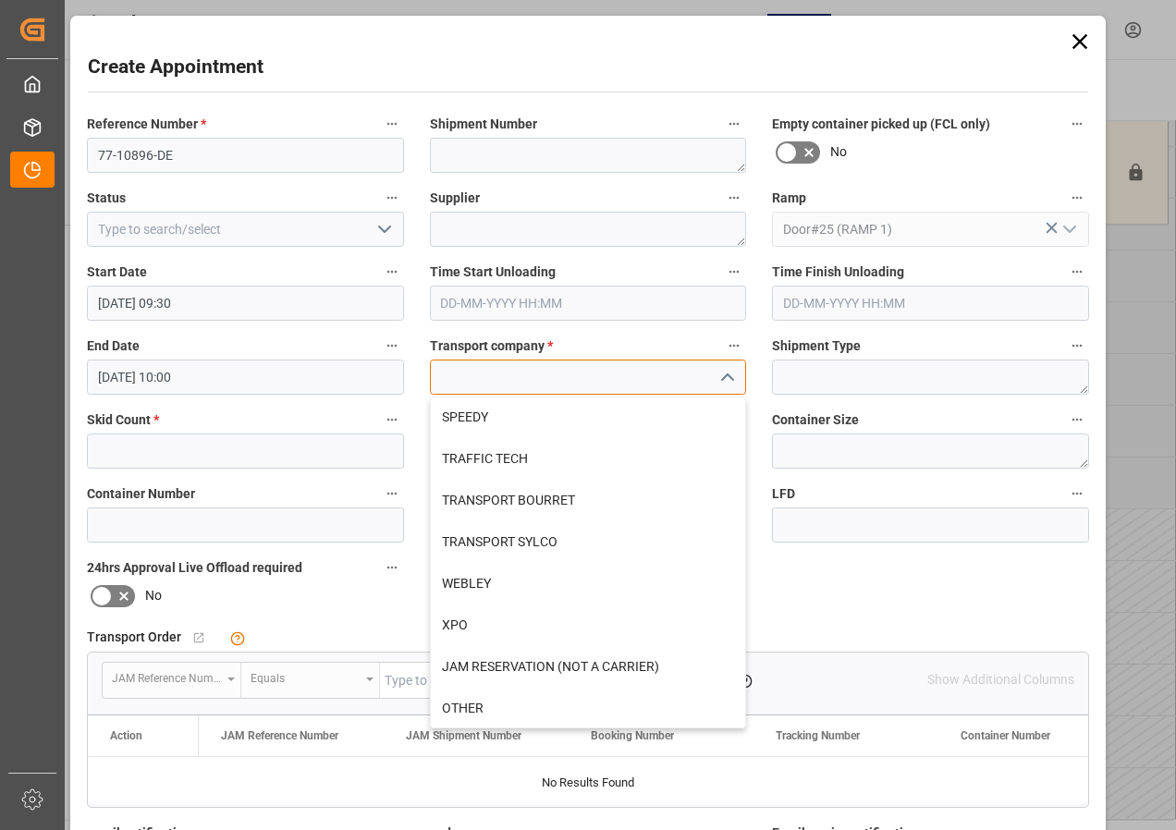
scroll to position [752, 0]
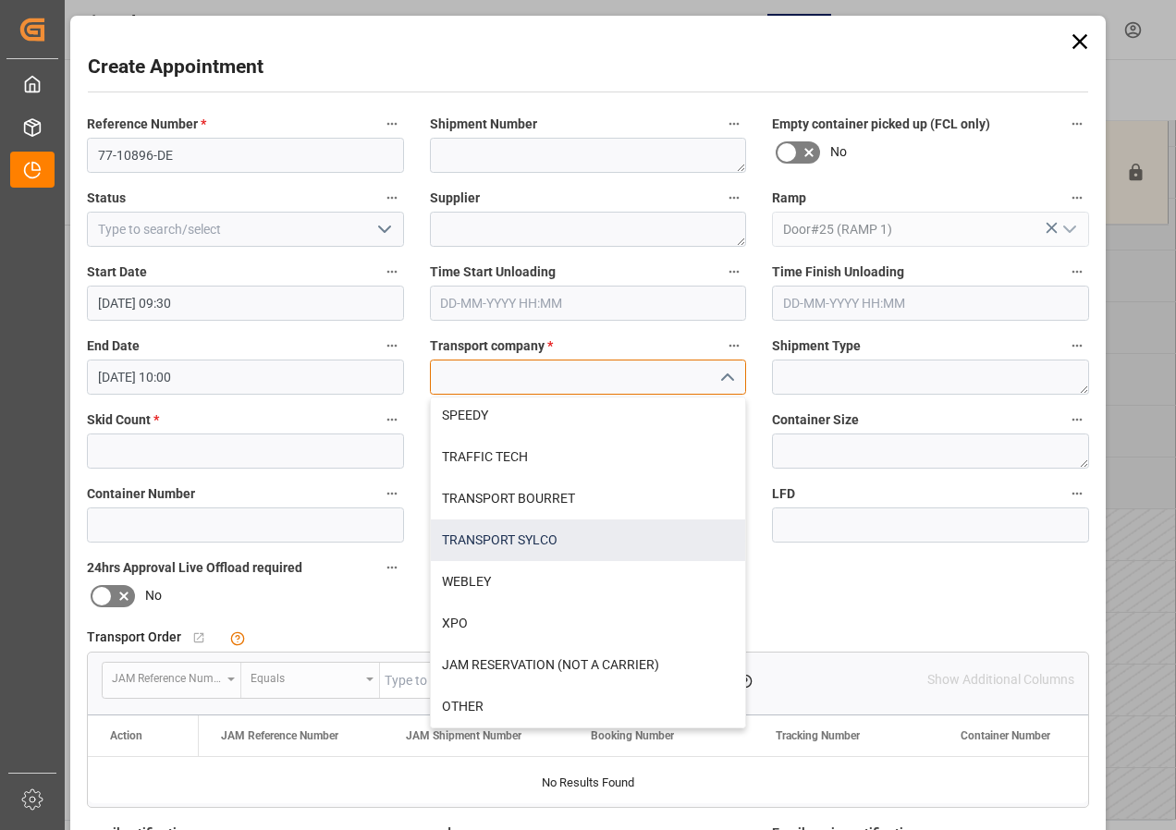
click at [520, 546] on div "TRANSPORT SYLCO" at bounding box center [588, 541] width 315 height 42
type input "TRANSPORT SYLCO"
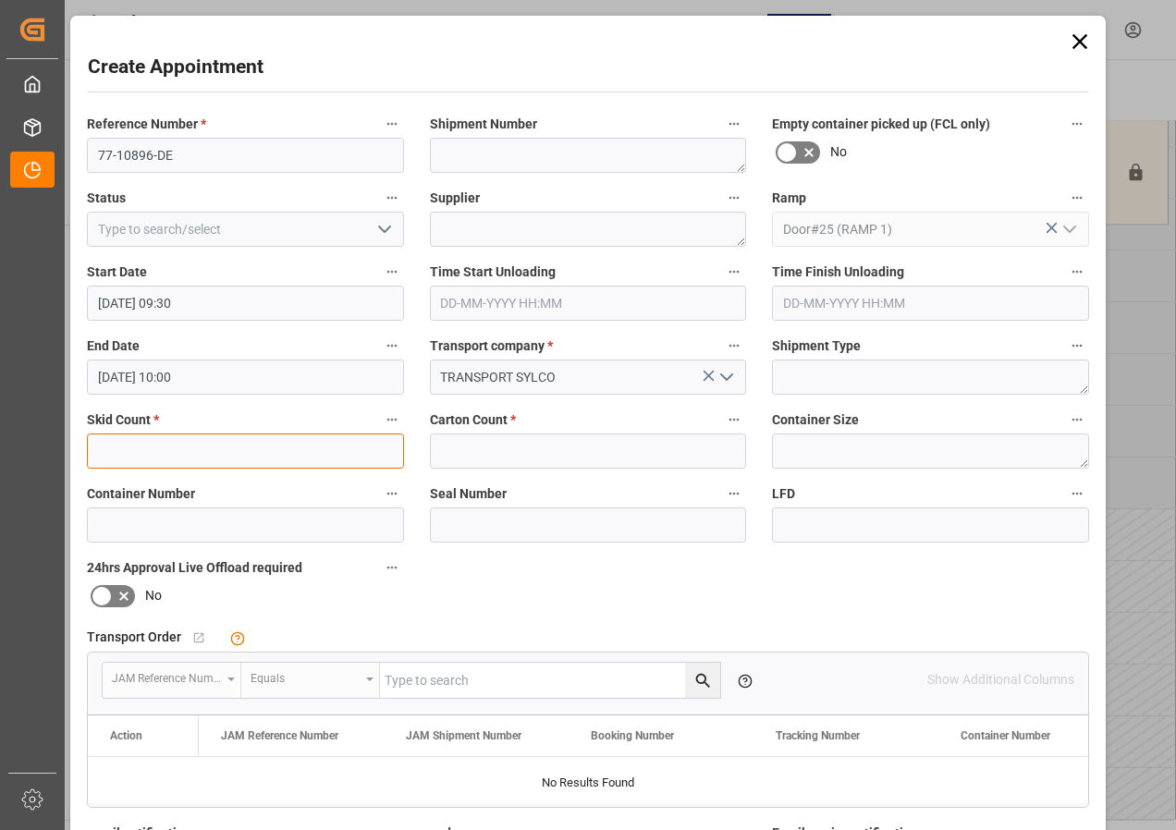
click at [240, 455] on input "text" at bounding box center [245, 451] width 317 height 35
type input "0"
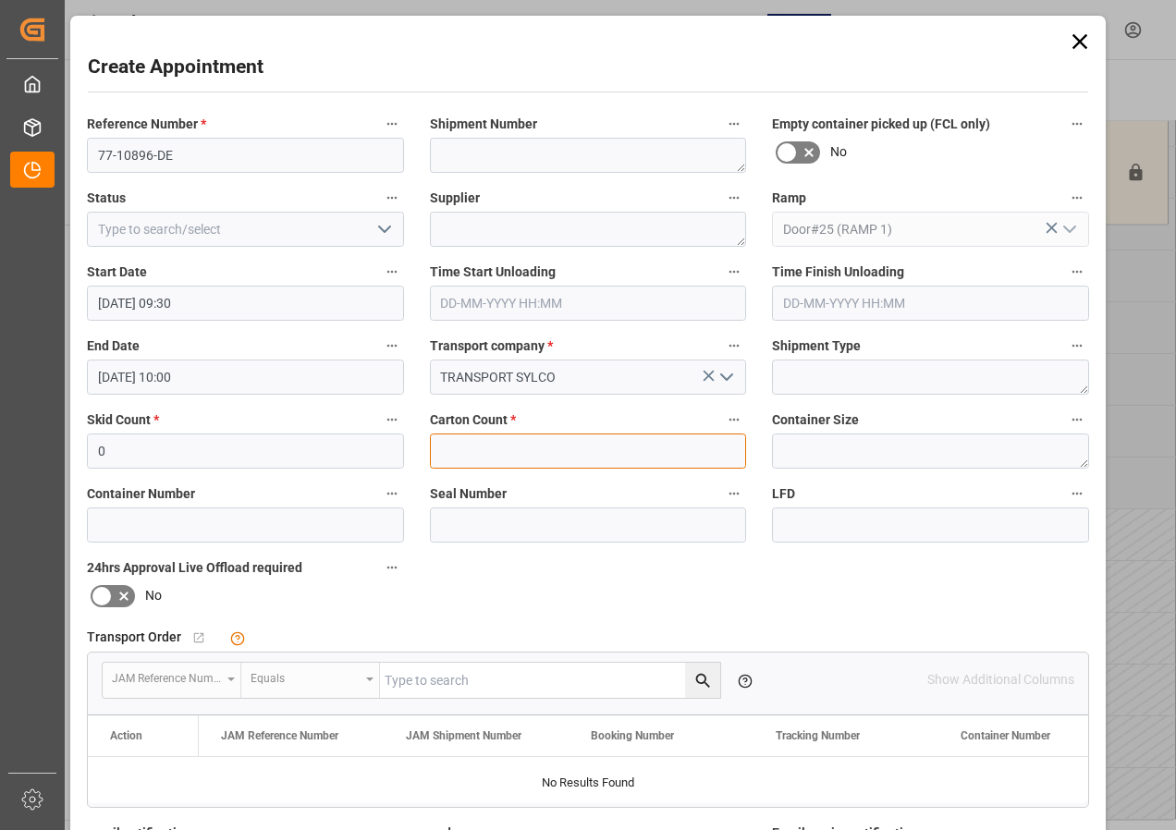
click at [473, 454] on input "text" at bounding box center [588, 451] width 317 height 35
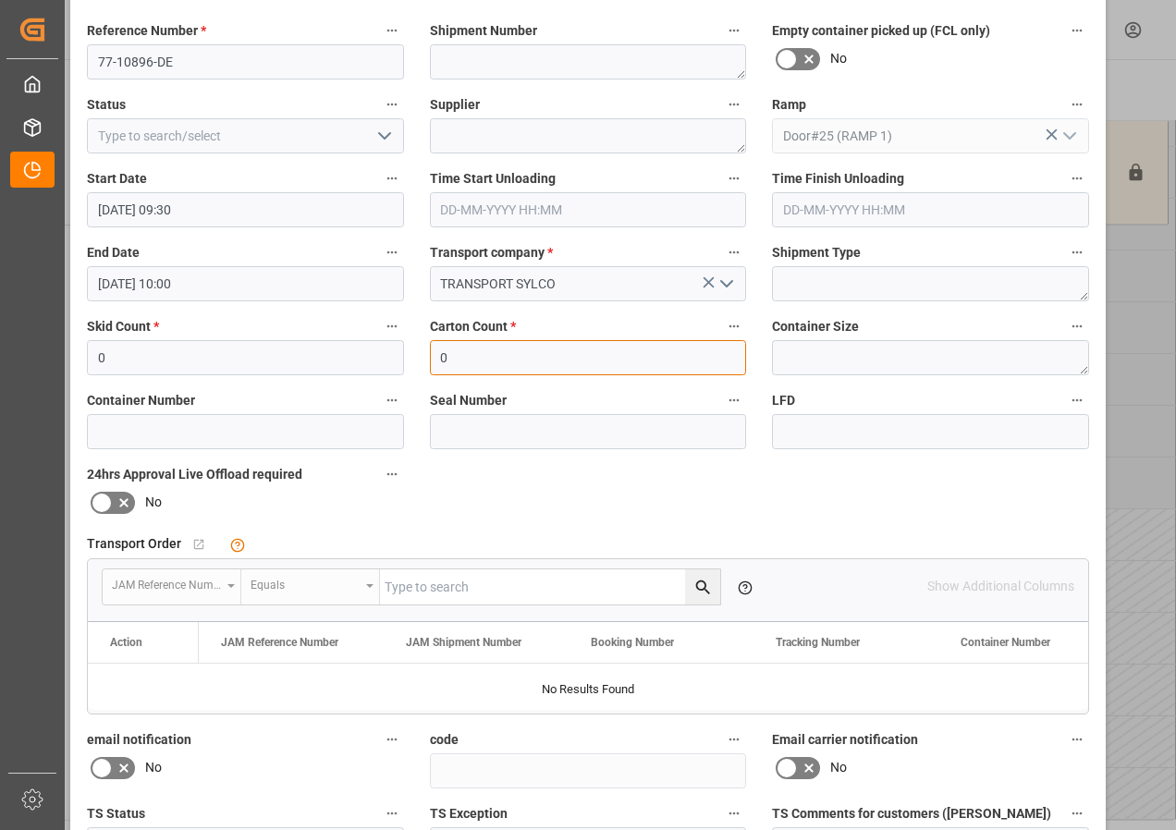
scroll to position [277, 0]
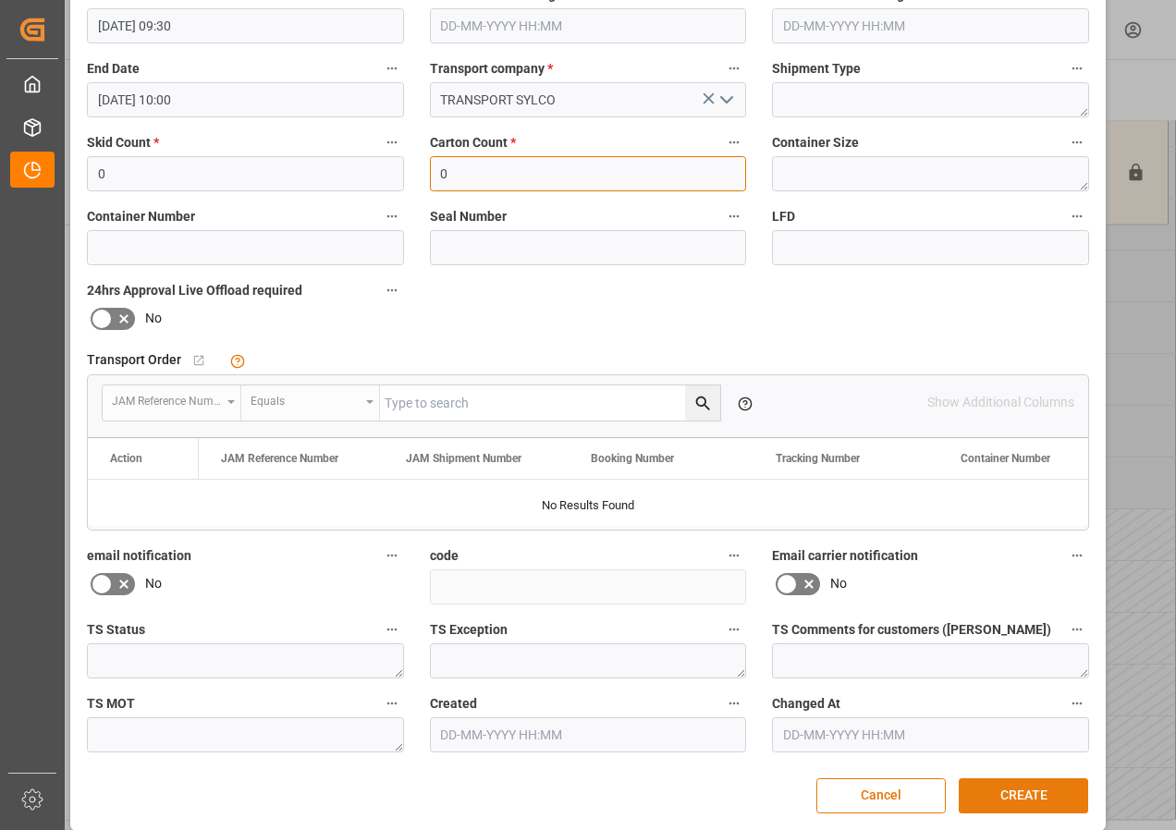
type input "0"
click at [1026, 797] on button "CREATE" at bounding box center [1023, 795] width 129 height 35
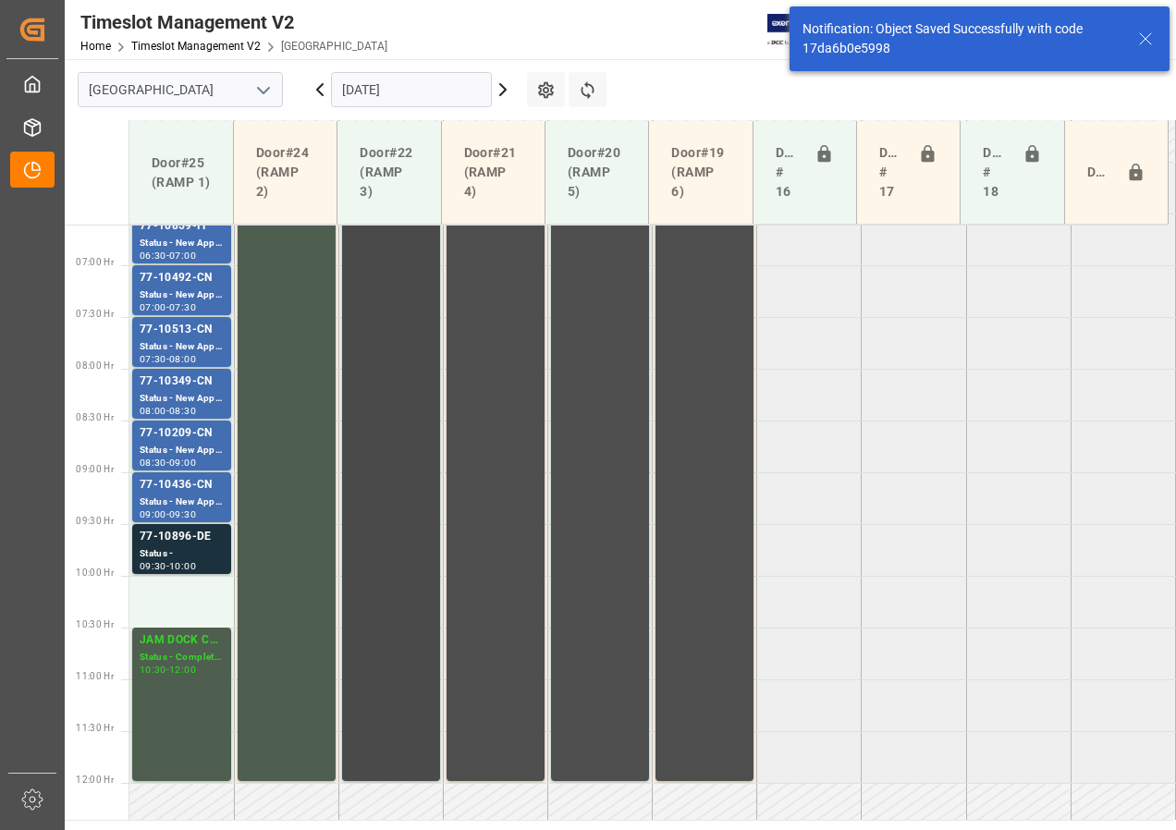
scroll to position [855, 0]
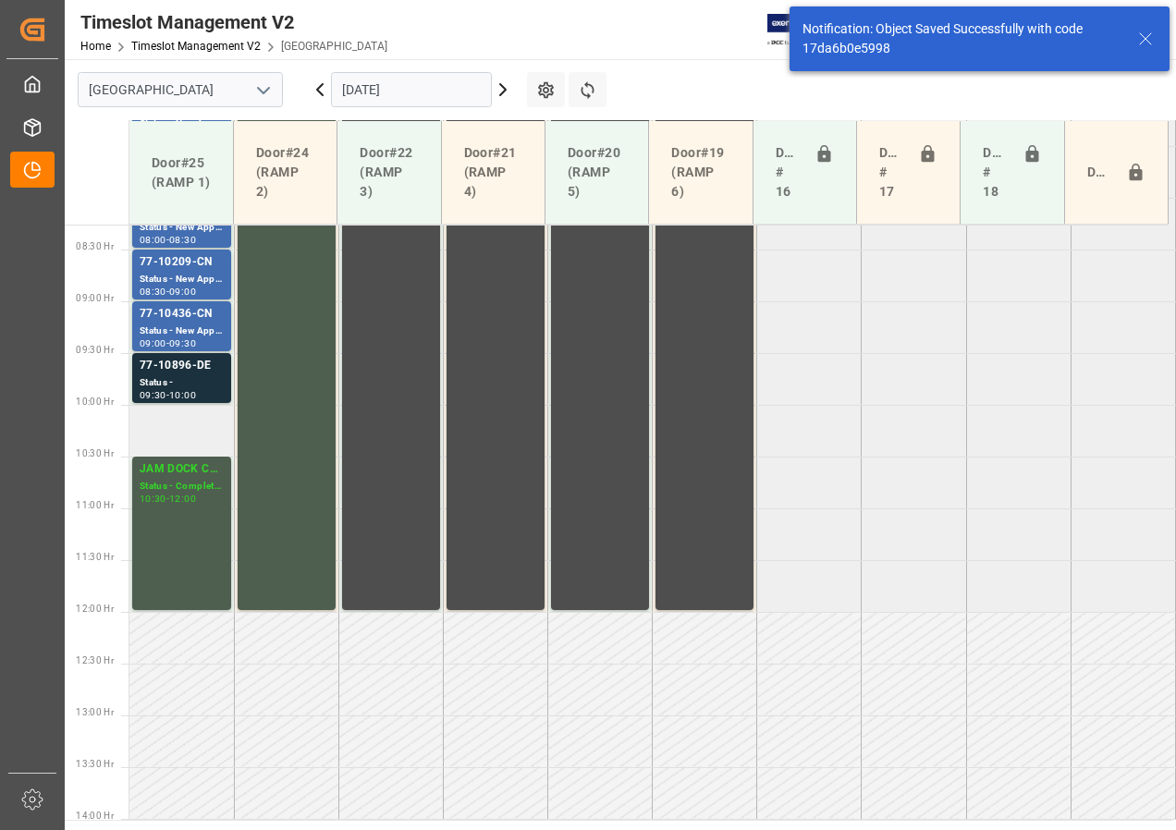
click at [176, 414] on td at bounding box center [181, 431] width 104 height 52
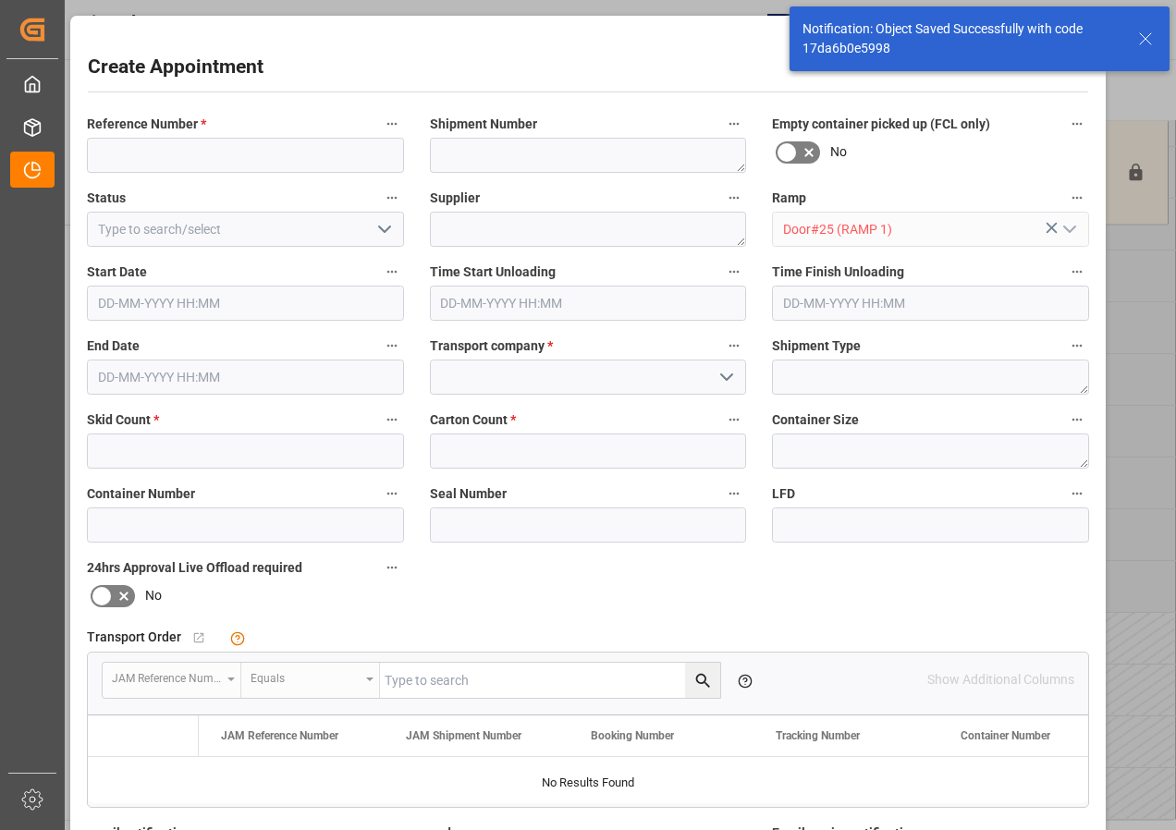
type input "[DATE] 10:00"
type input "[DATE] 10:30"
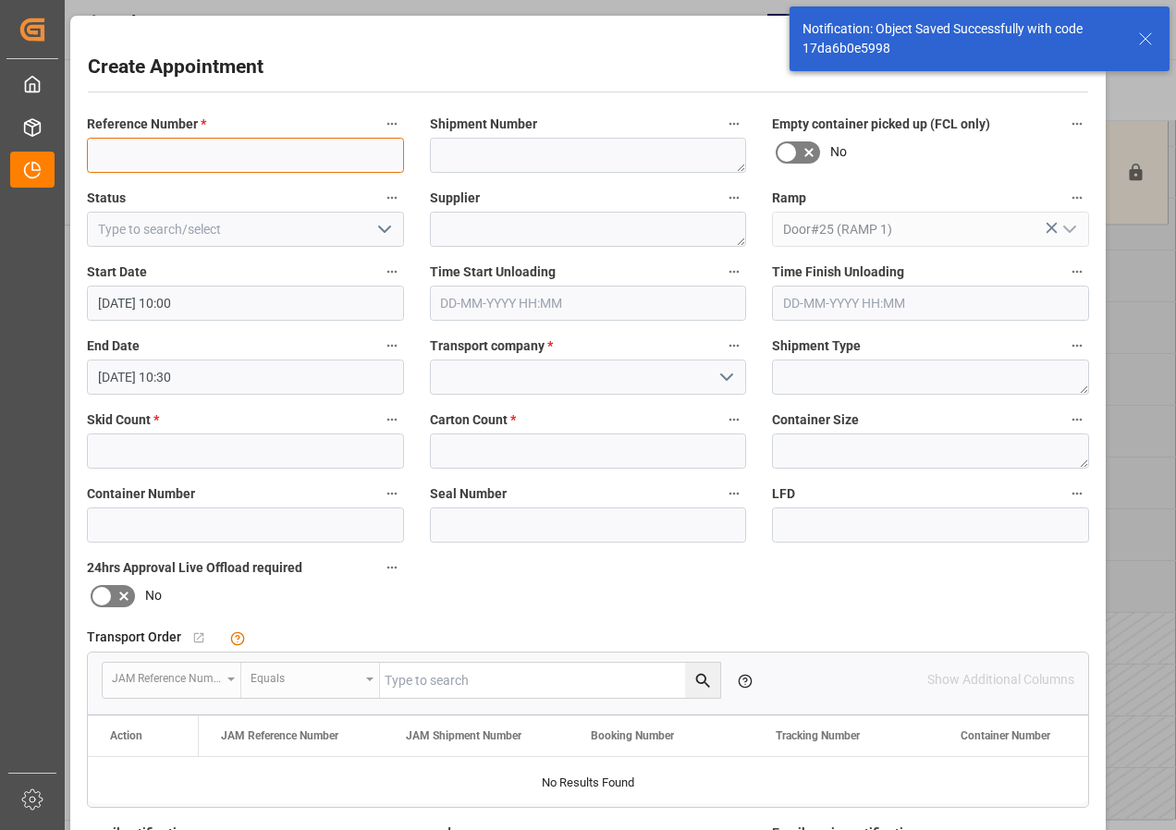
click at [152, 156] on input at bounding box center [245, 155] width 317 height 35
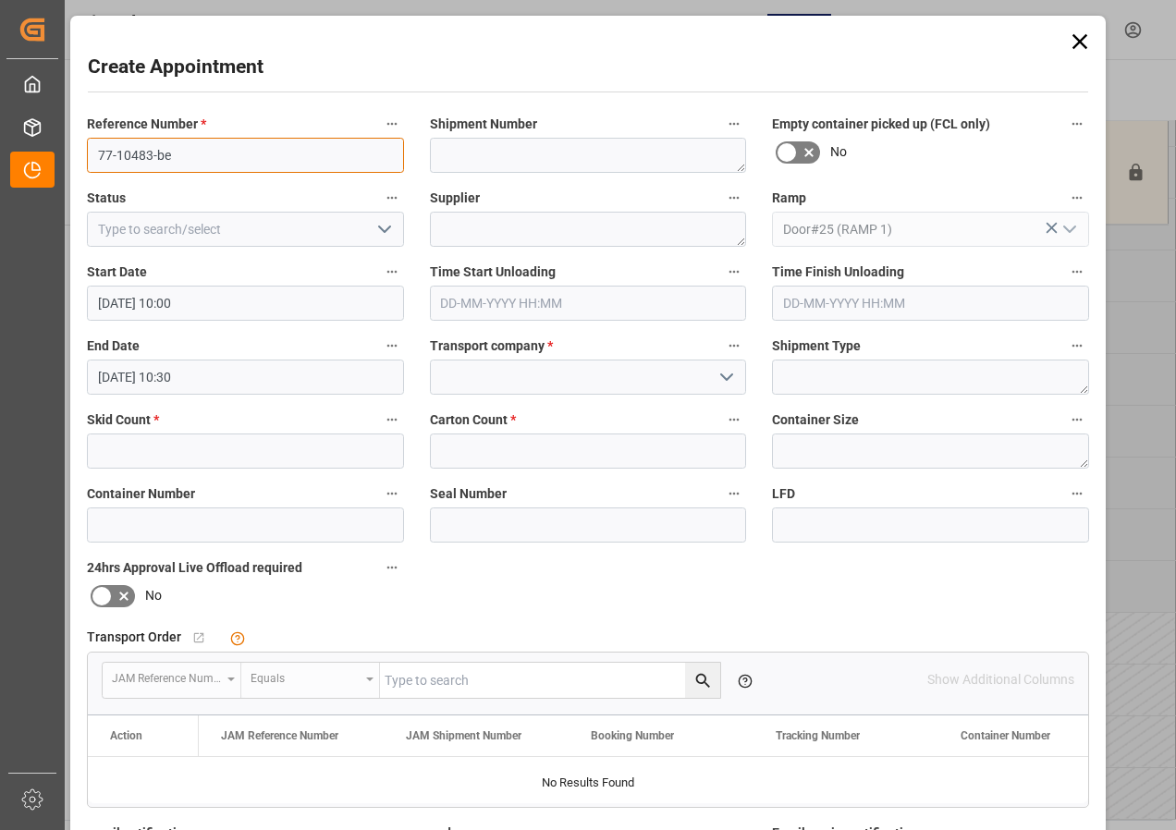
type input "77-10483-be"
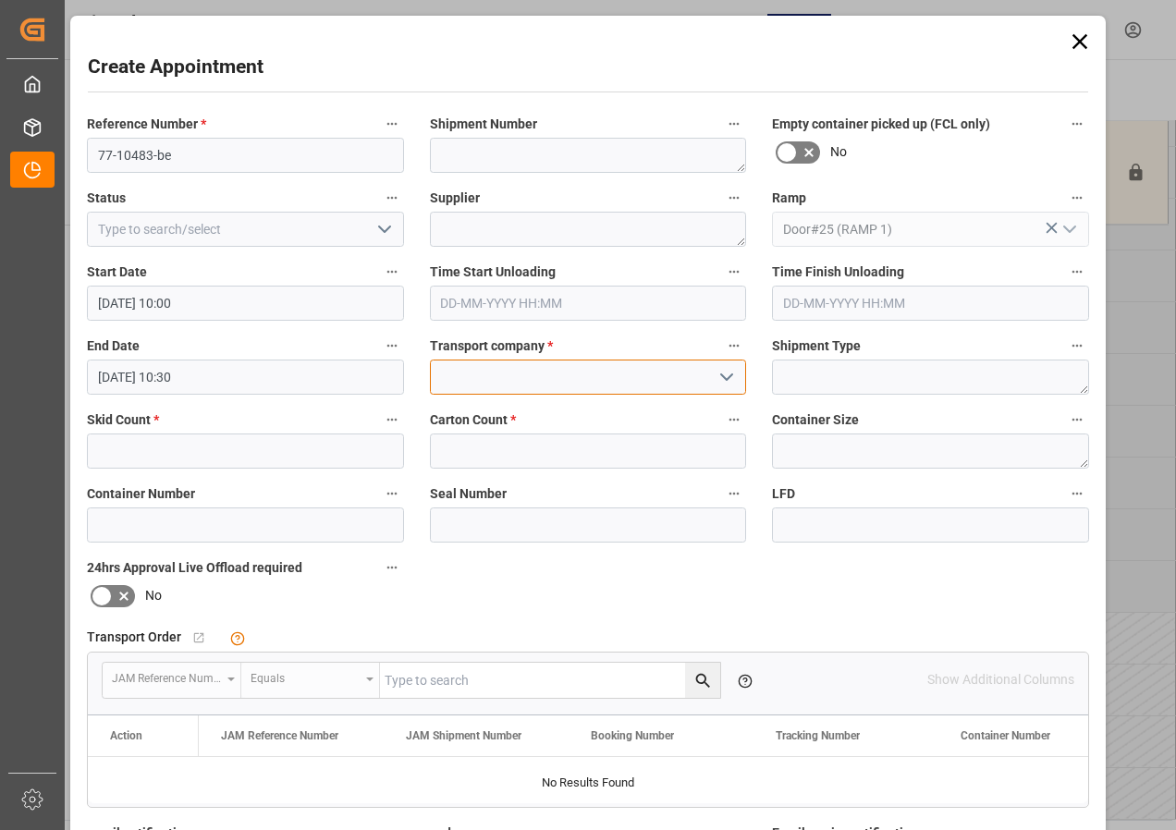
click at [496, 378] on input at bounding box center [588, 377] width 317 height 35
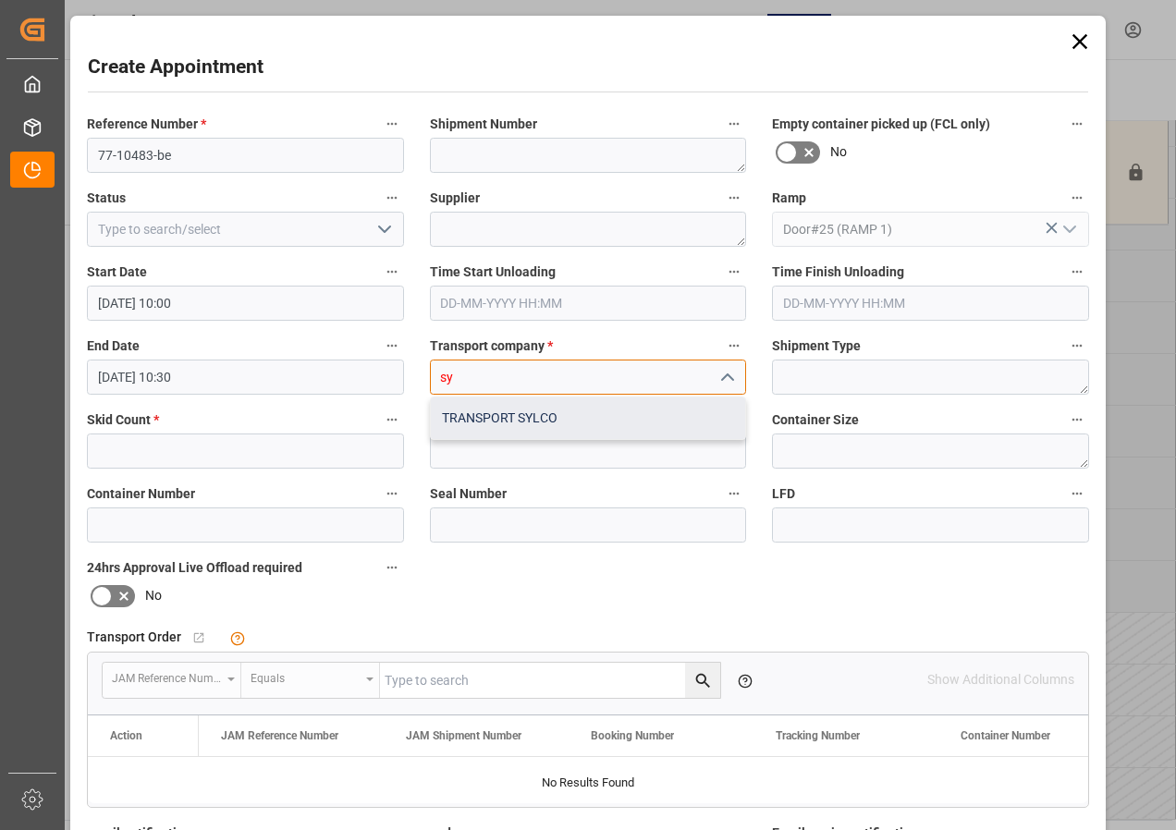
click at [507, 418] on div "TRANSPORT SYLCO" at bounding box center [588, 419] width 315 height 42
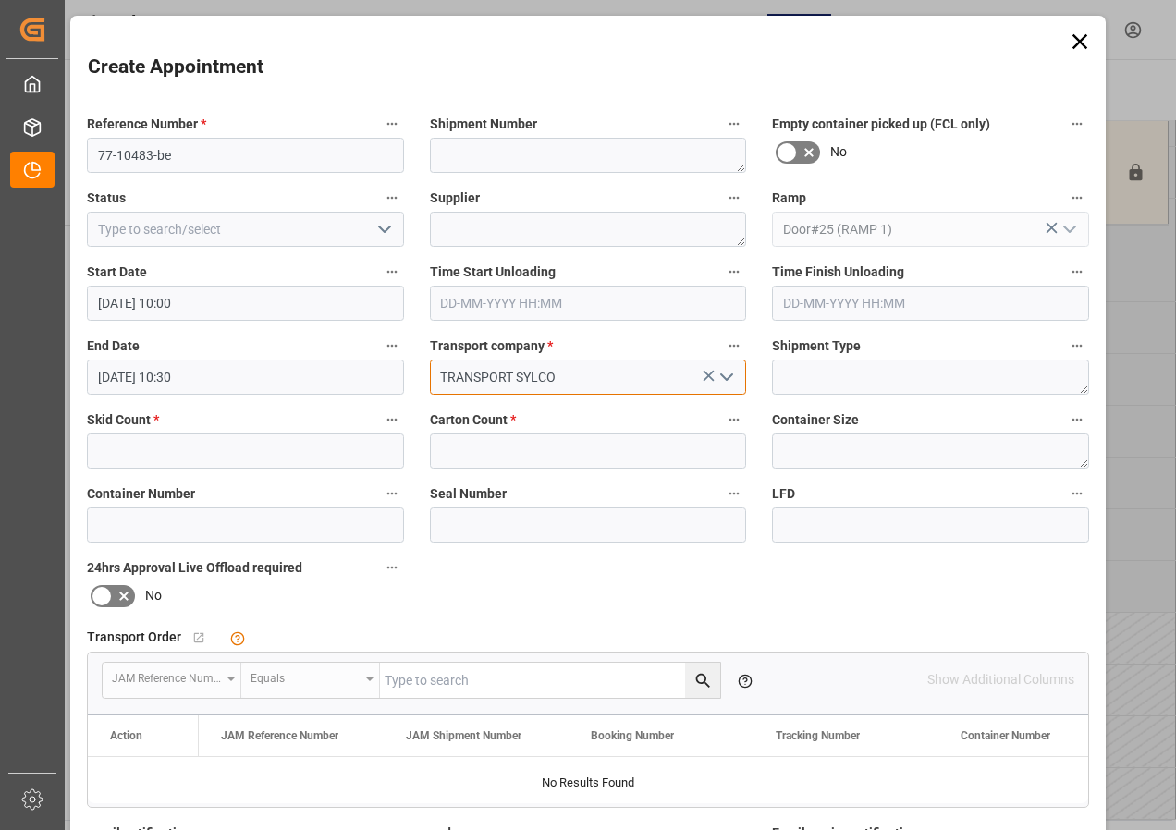
type input "TRANSPORT SYLCO"
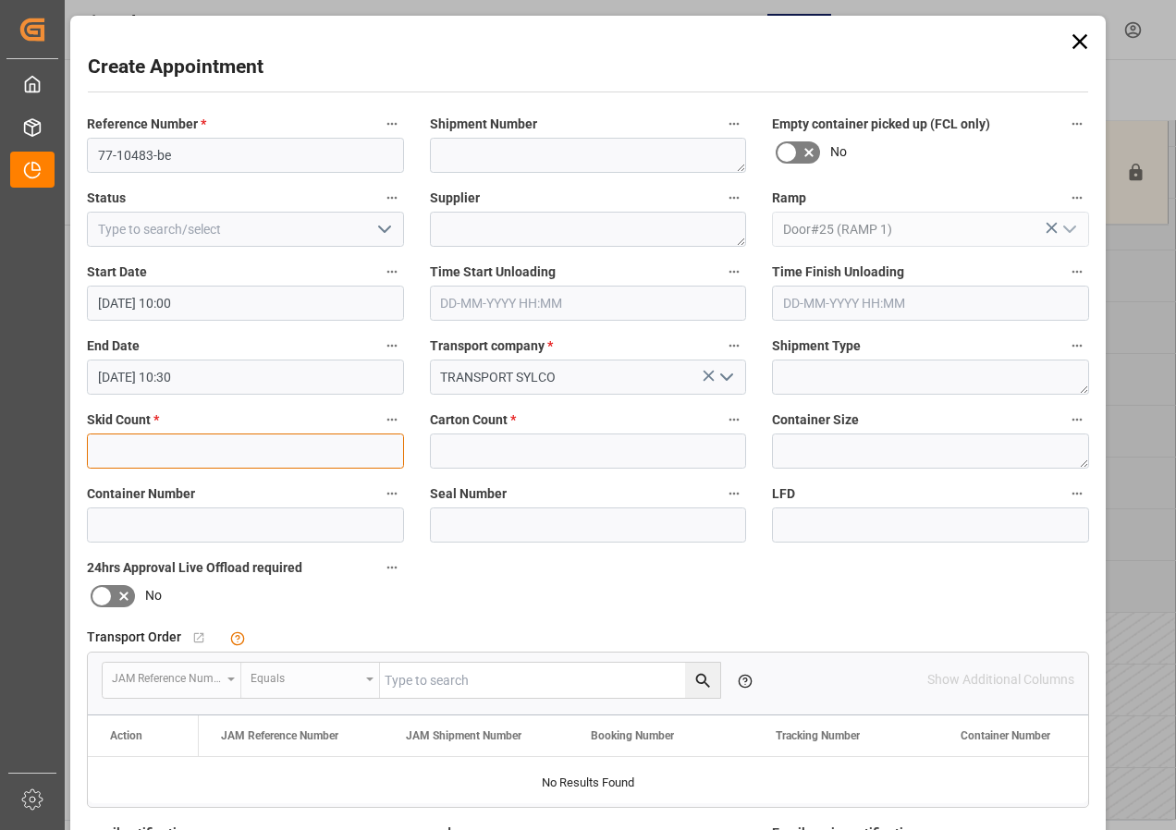
click at [328, 452] on input "text" at bounding box center [245, 451] width 317 height 35
type input "0"
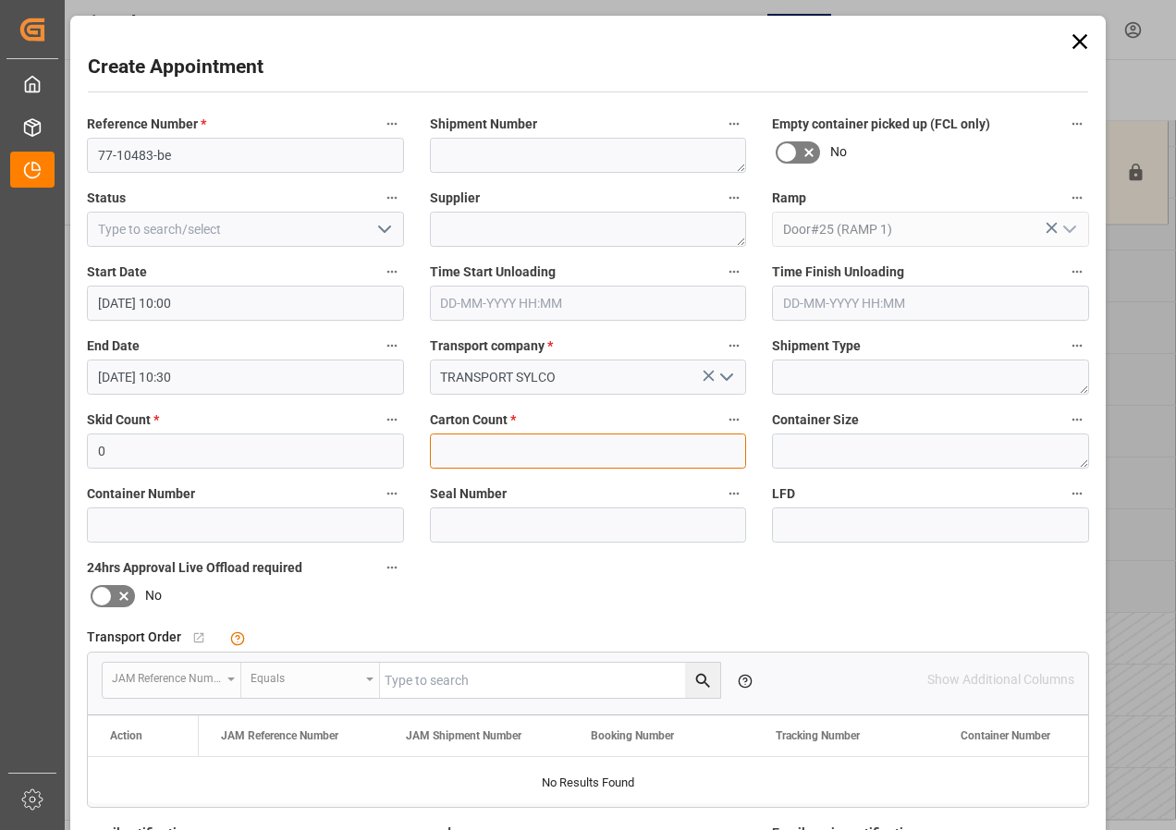
click at [525, 451] on input "text" at bounding box center [588, 451] width 317 height 35
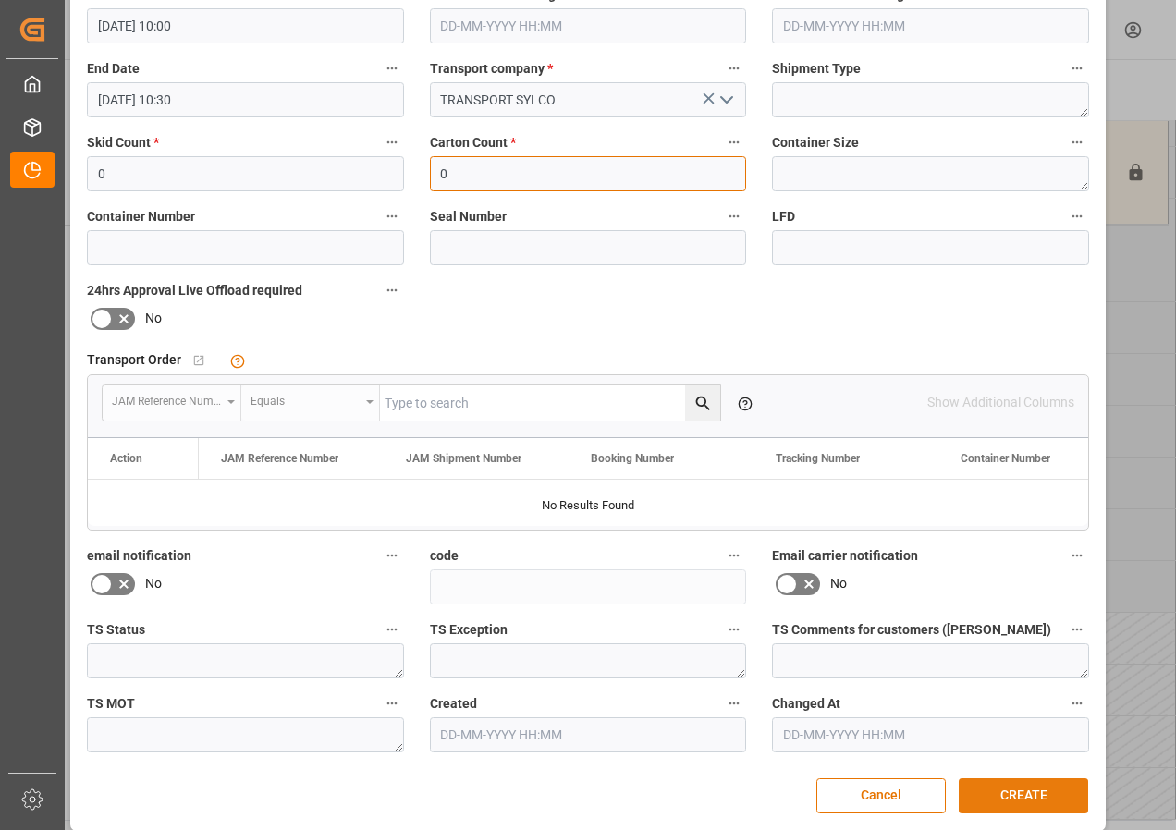
type input "0"
click at [1001, 797] on button "CREATE" at bounding box center [1023, 795] width 129 height 35
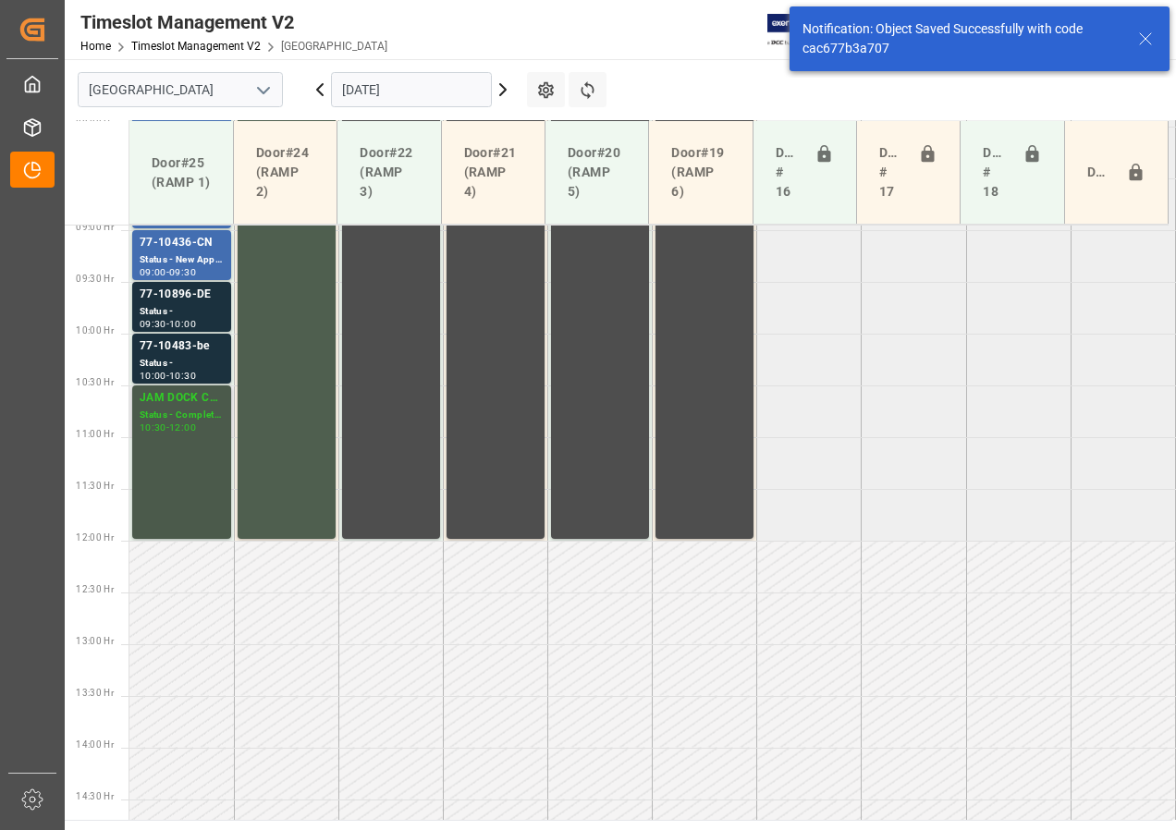
scroll to position [959, 0]
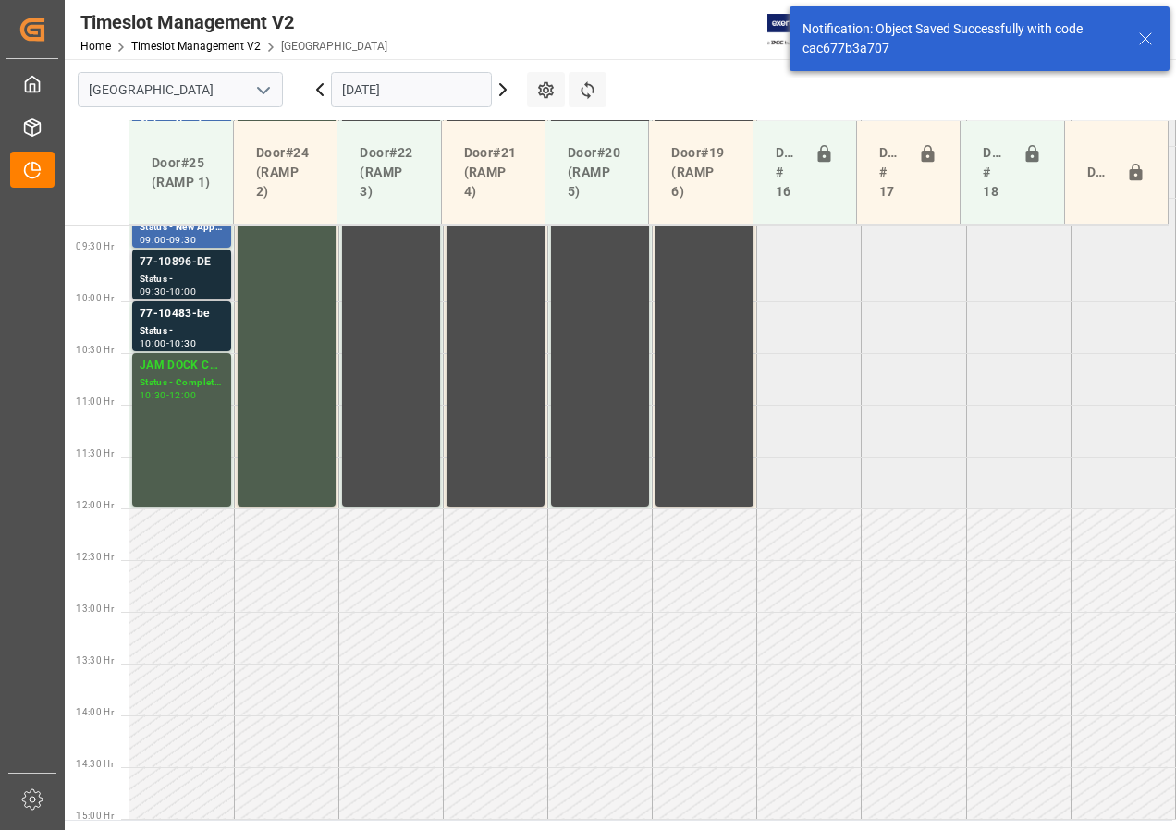
click at [175, 276] on div "Status -" at bounding box center [182, 280] width 84 height 16
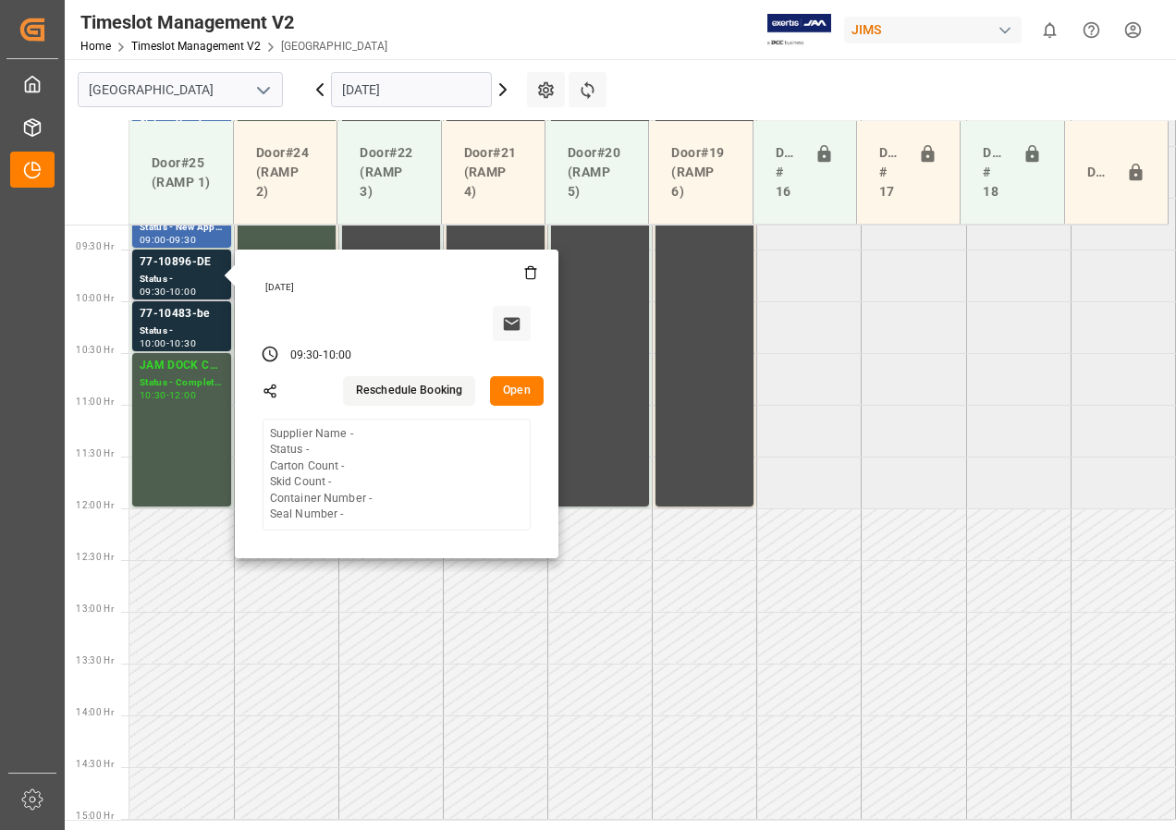
click at [507, 387] on button "Open" at bounding box center [517, 391] width 54 height 30
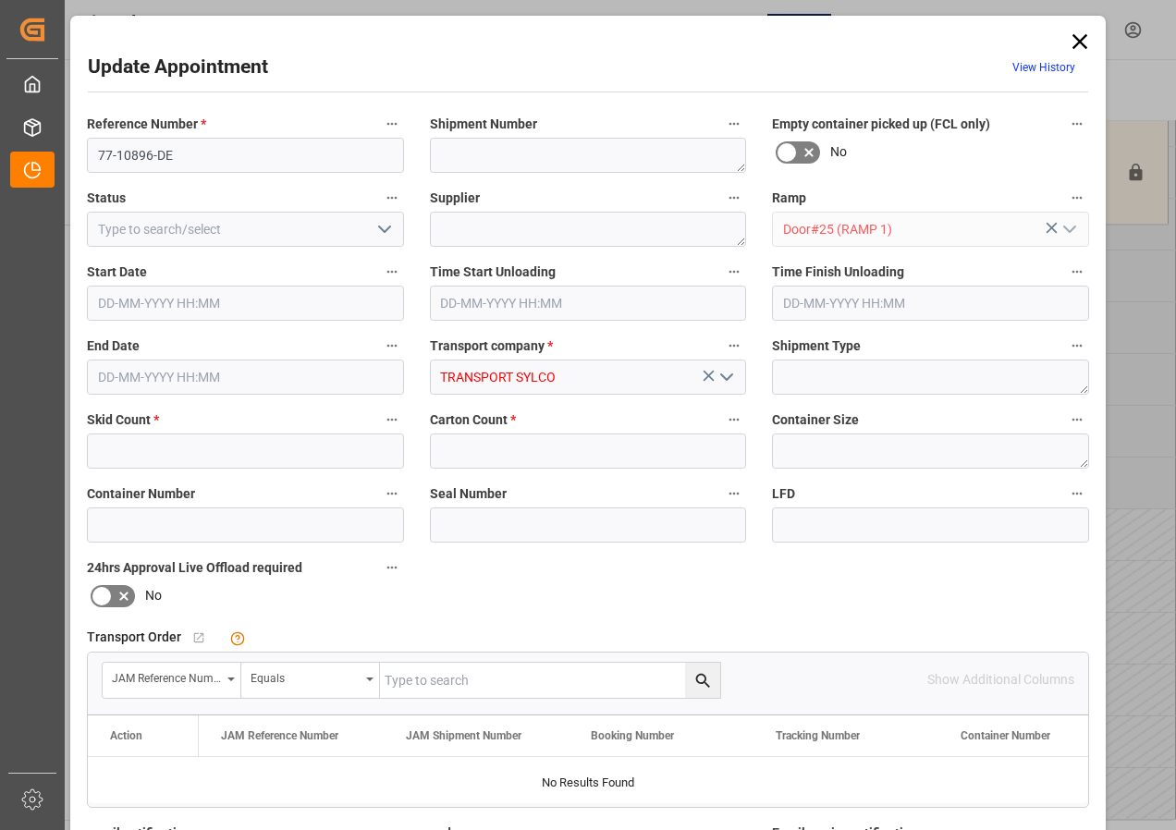
type input "0"
type input "[DATE] 09:30"
type input "[DATE] 10:00"
type input "[DATE] 21:24"
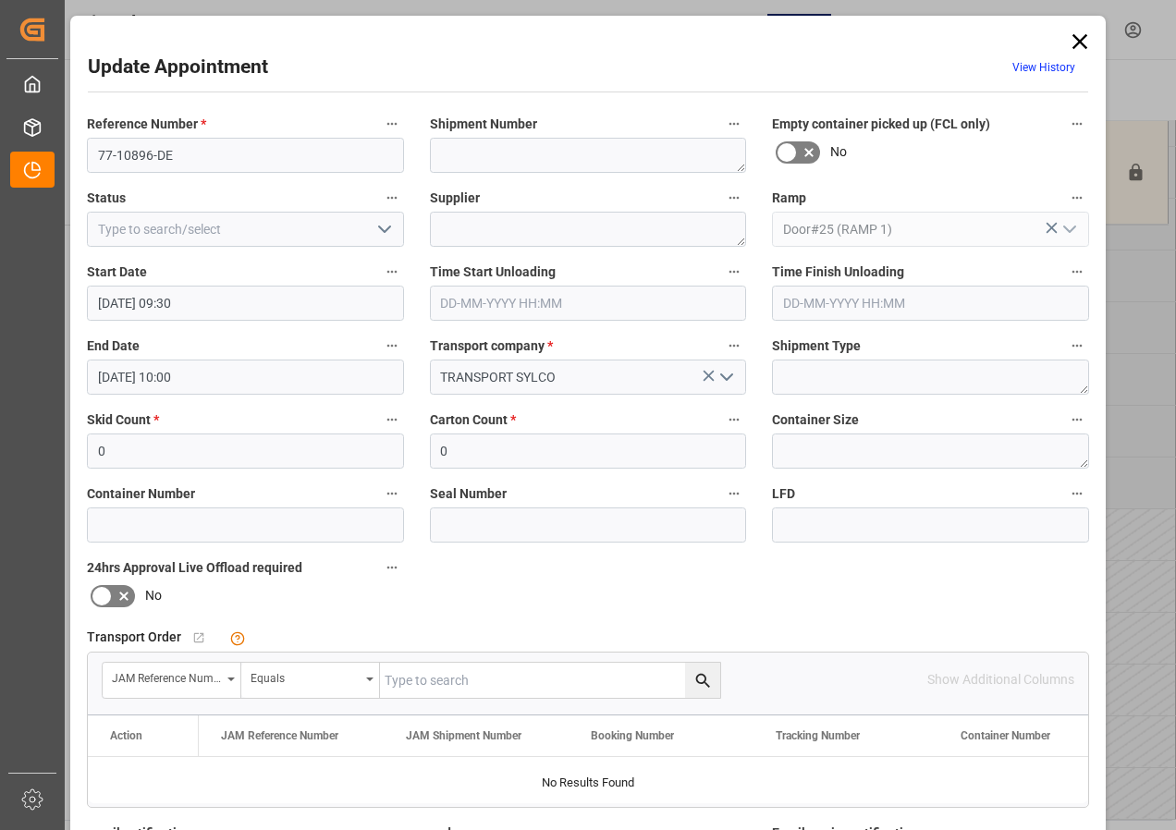
click at [414, 678] on input "text" at bounding box center [550, 680] width 340 height 35
type input "77-10896-de"
click at [699, 680] on icon "search button" at bounding box center [702, 680] width 19 height 19
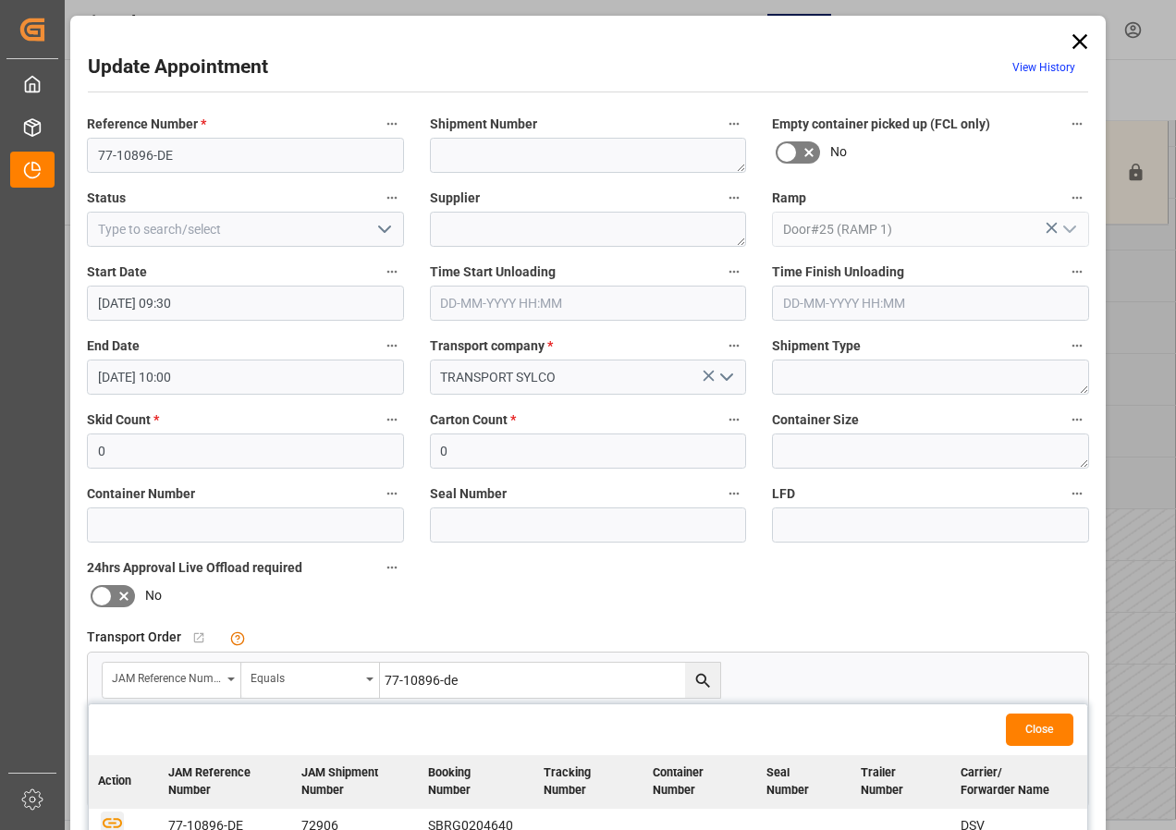
click at [112, 823] on icon "button" at bounding box center [112, 823] width 19 height 10
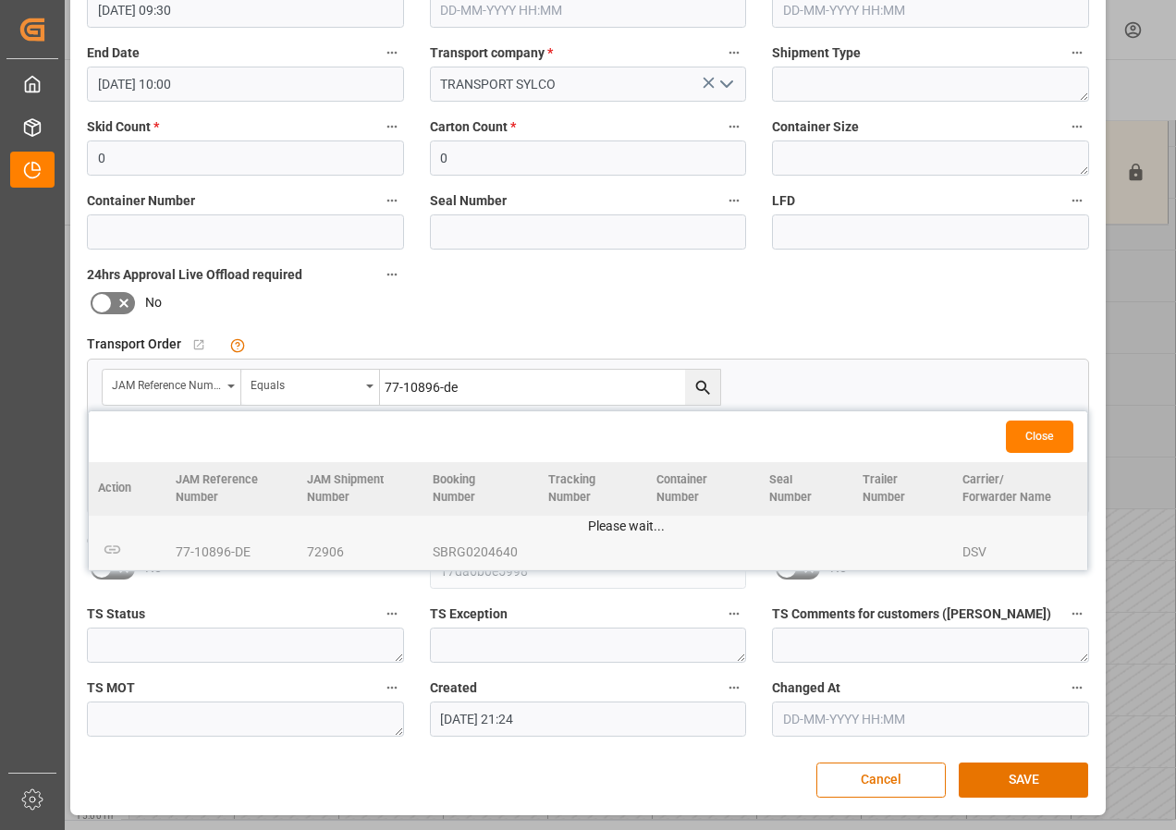
scroll to position [294, 0]
click at [1000, 782] on button "SAVE" at bounding box center [1023, 779] width 129 height 35
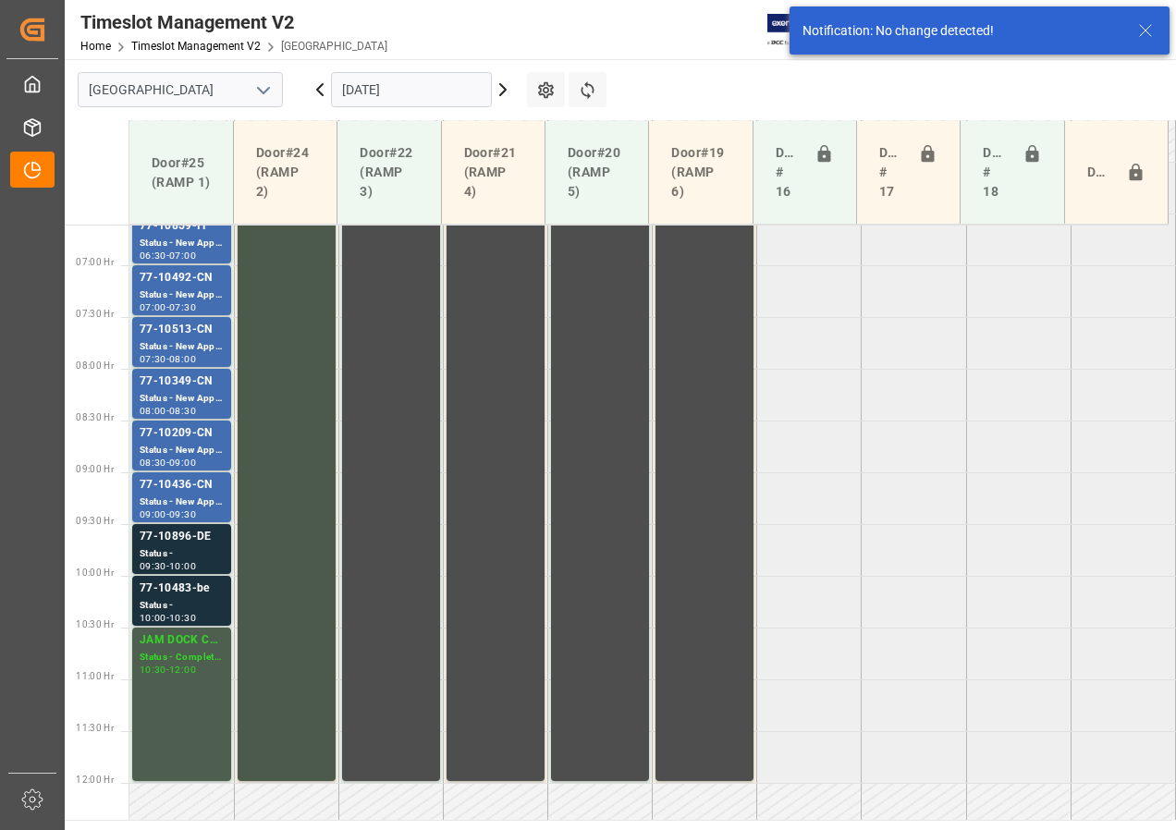
scroll to position [855, 0]
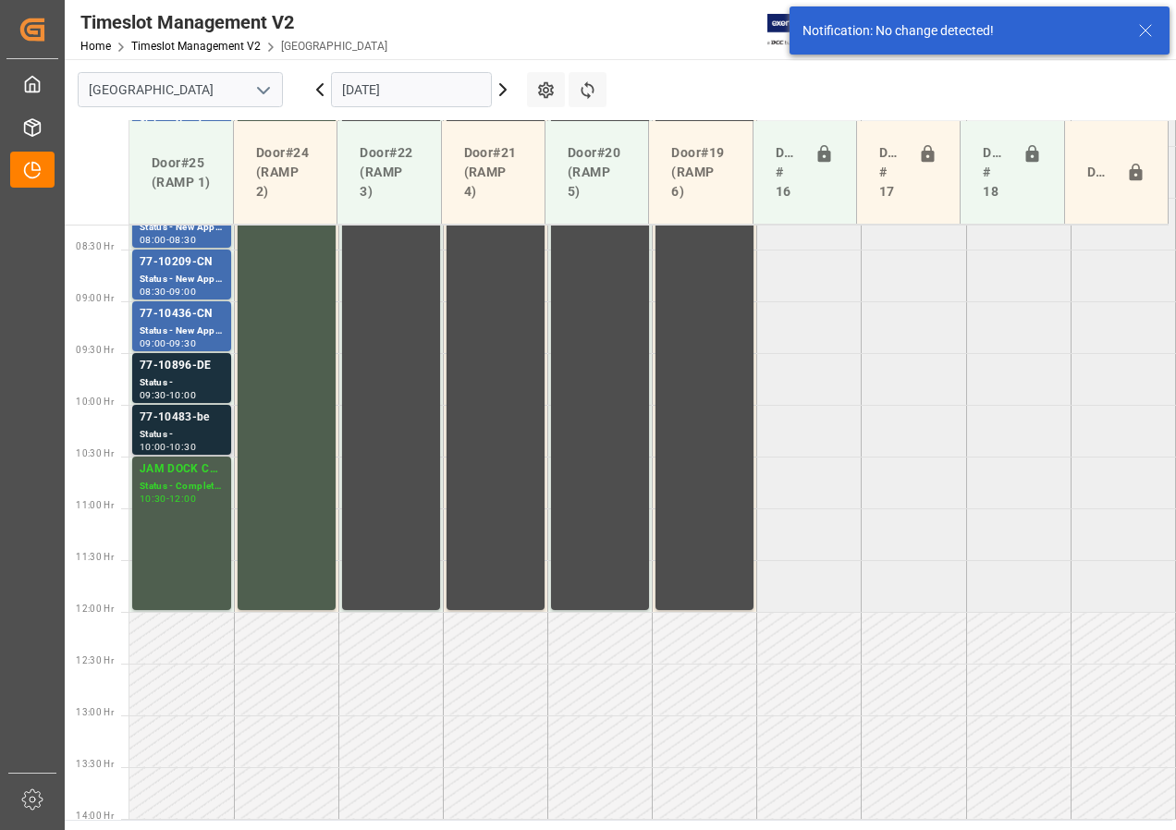
click at [176, 422] on div "77-10483-be" at bounding box center [182, 418] width 84 height 18
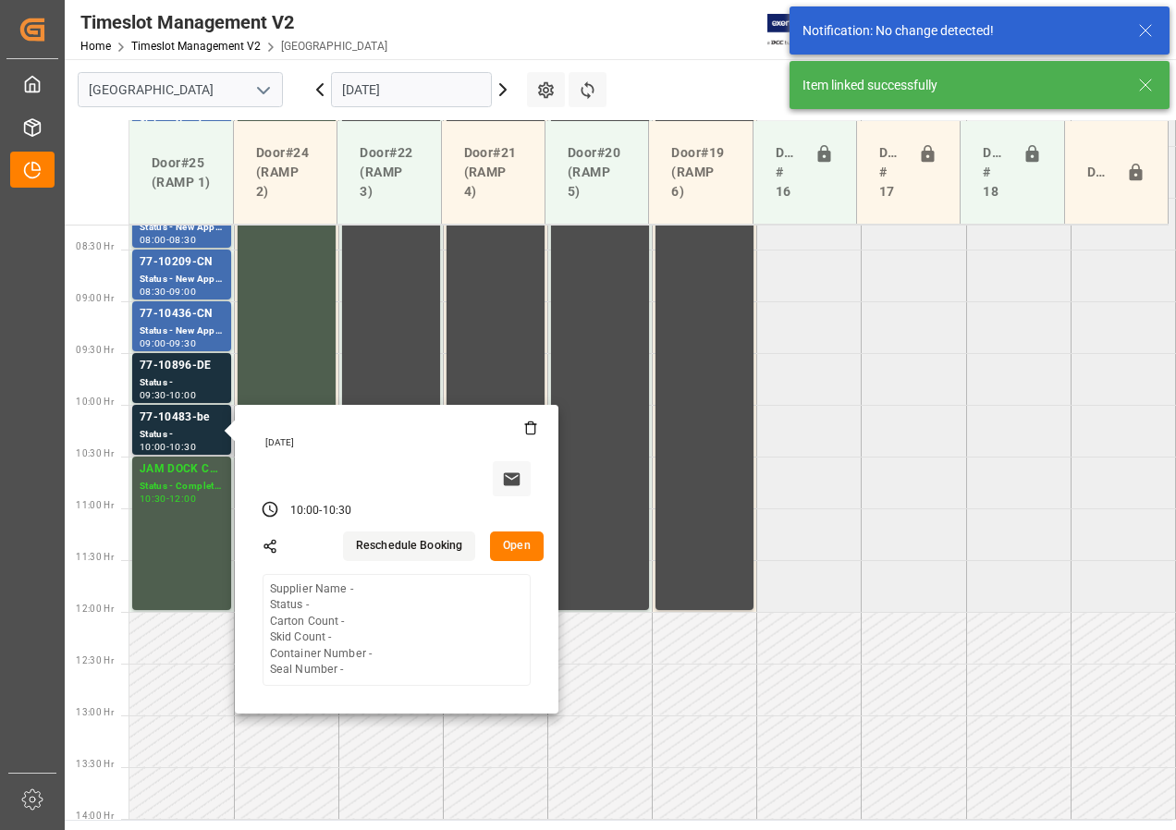
click at [523, 544] on button "Open" at bounding box center [517, 547] width 54 height 30
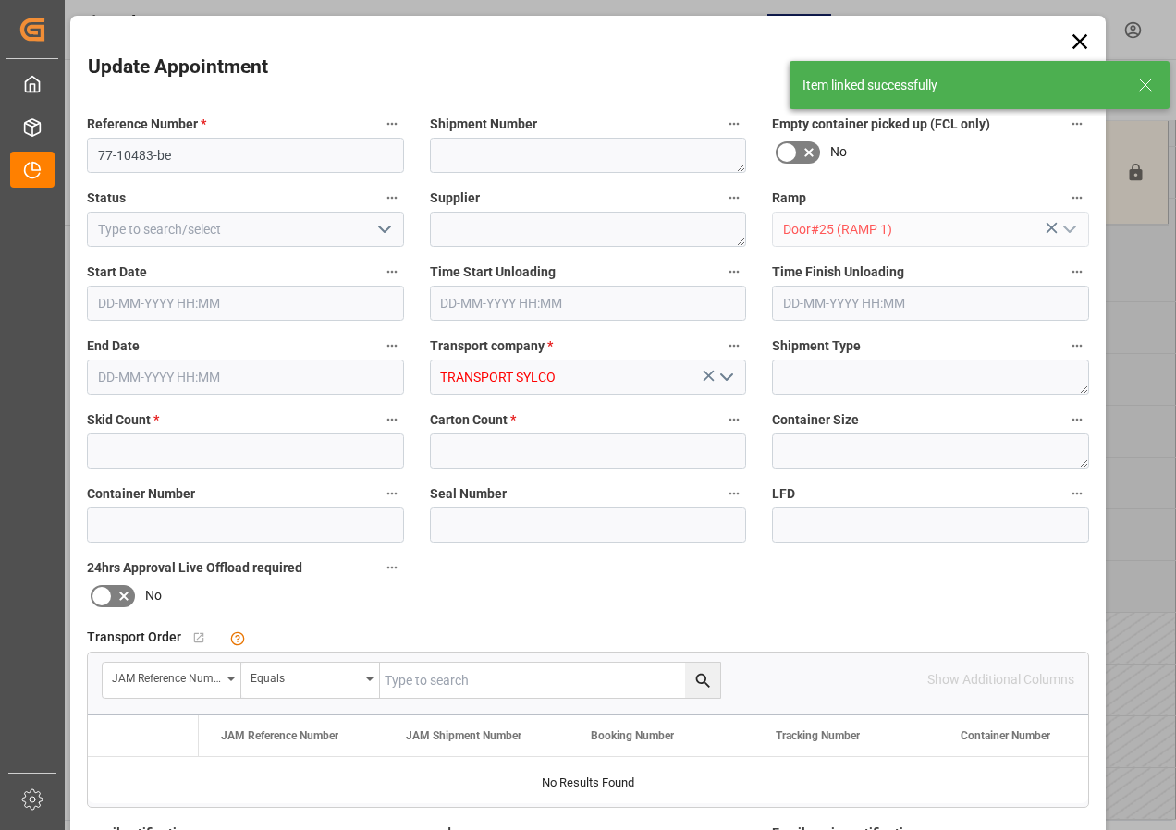
type input "0"
type input "[DATE] 10:00"
type input "[DATE] 10:30"
type input "[DATE] 21:24"
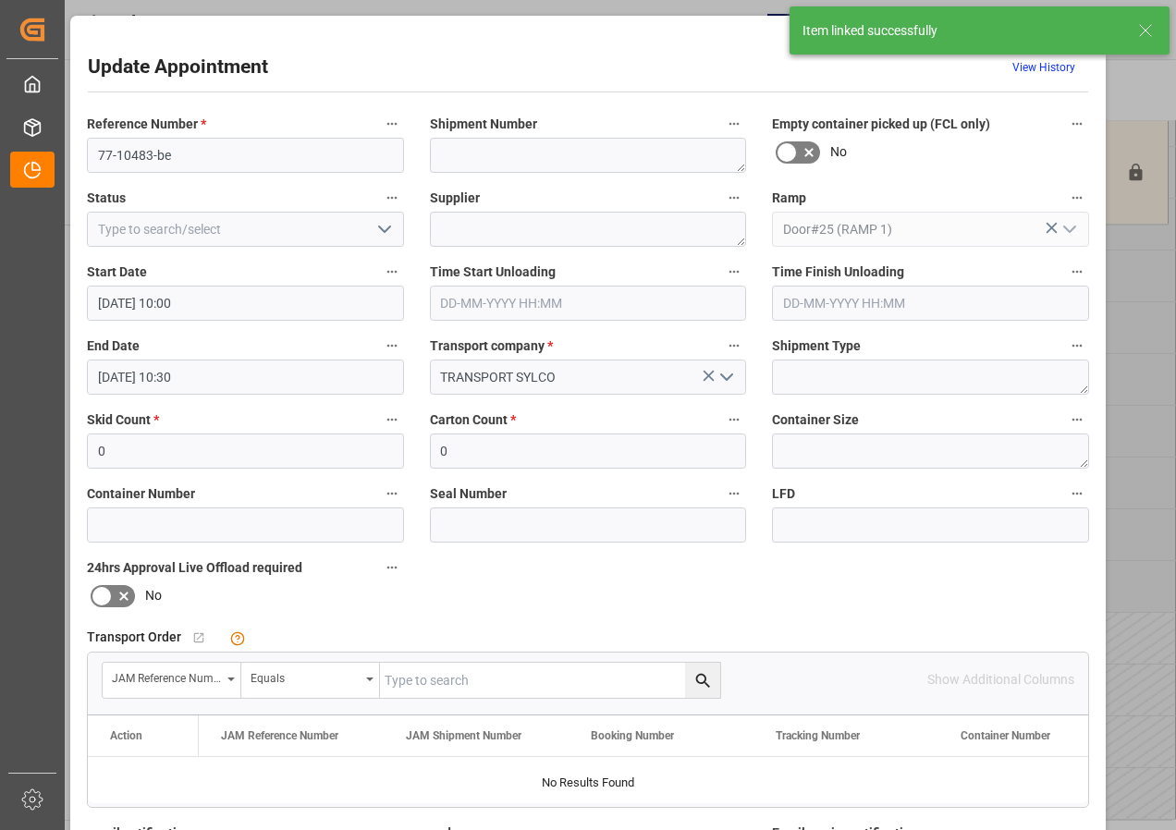
click at [414, 678] on input "text" at bounding box center [550, 680] width 340 height 35
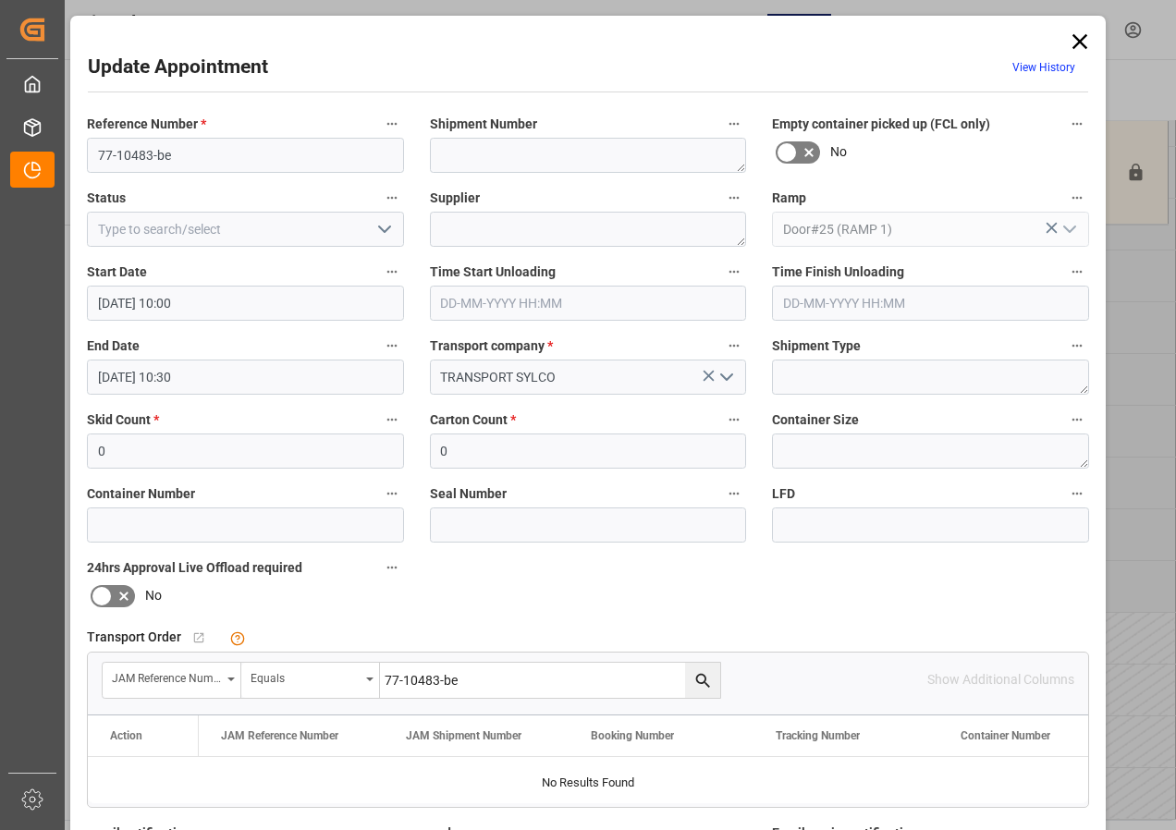
type input "77-10483-be"
click at [695, 680] on icon "search button" at bounding box center [702, 680] width 14 height 14
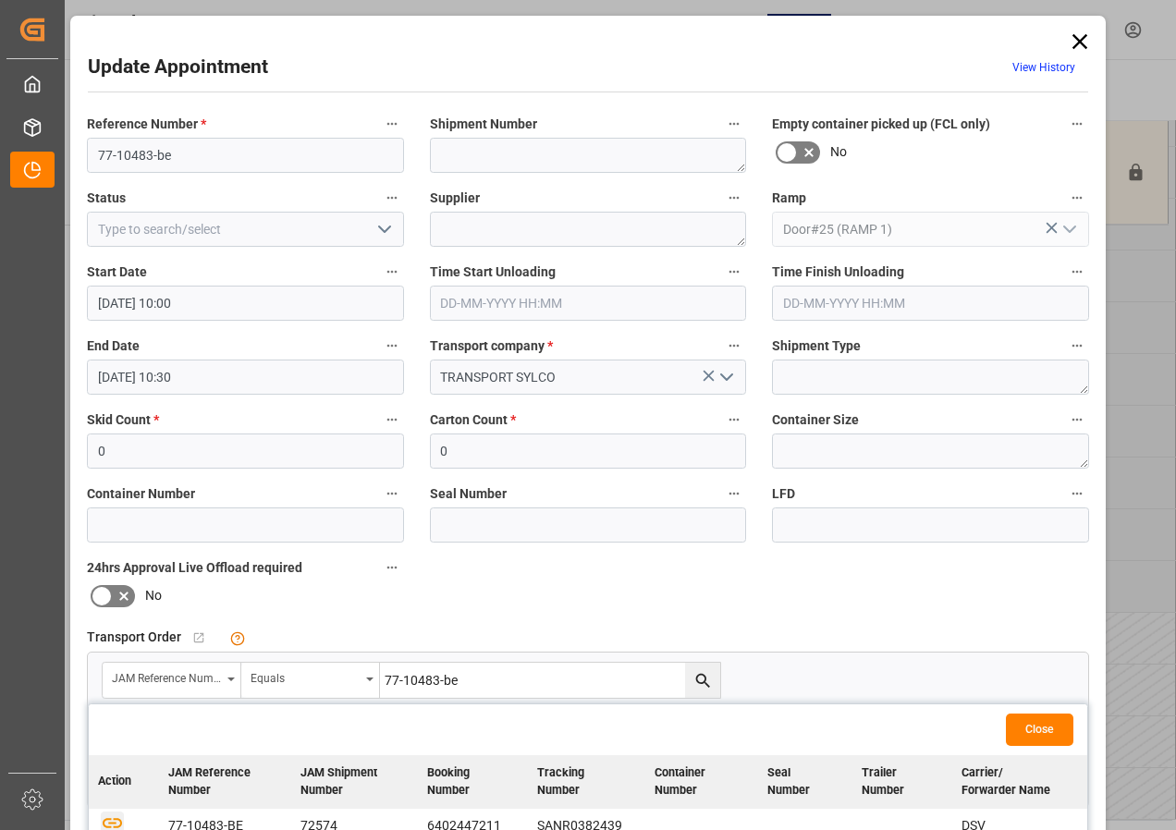
click at [112, 818] on icon "button" at bounding box center [112, 822] width 23 height 23
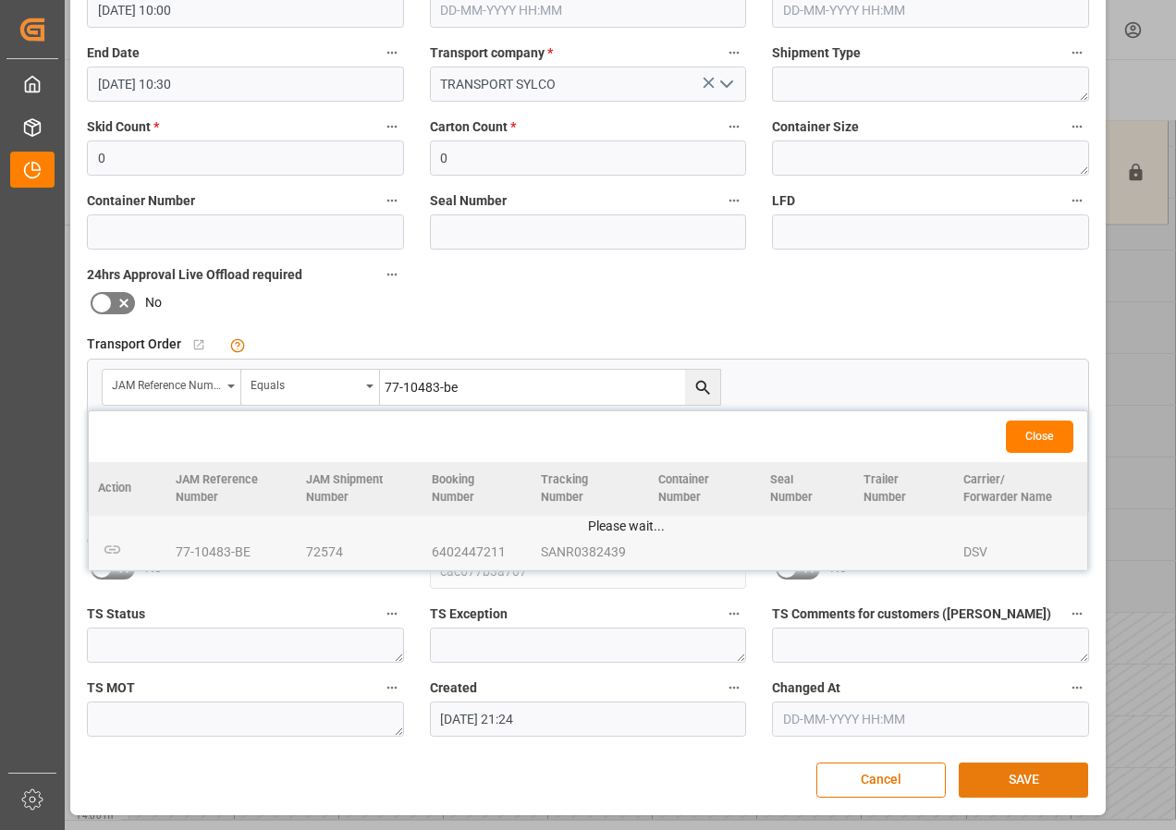
scroll to position [294, 0]
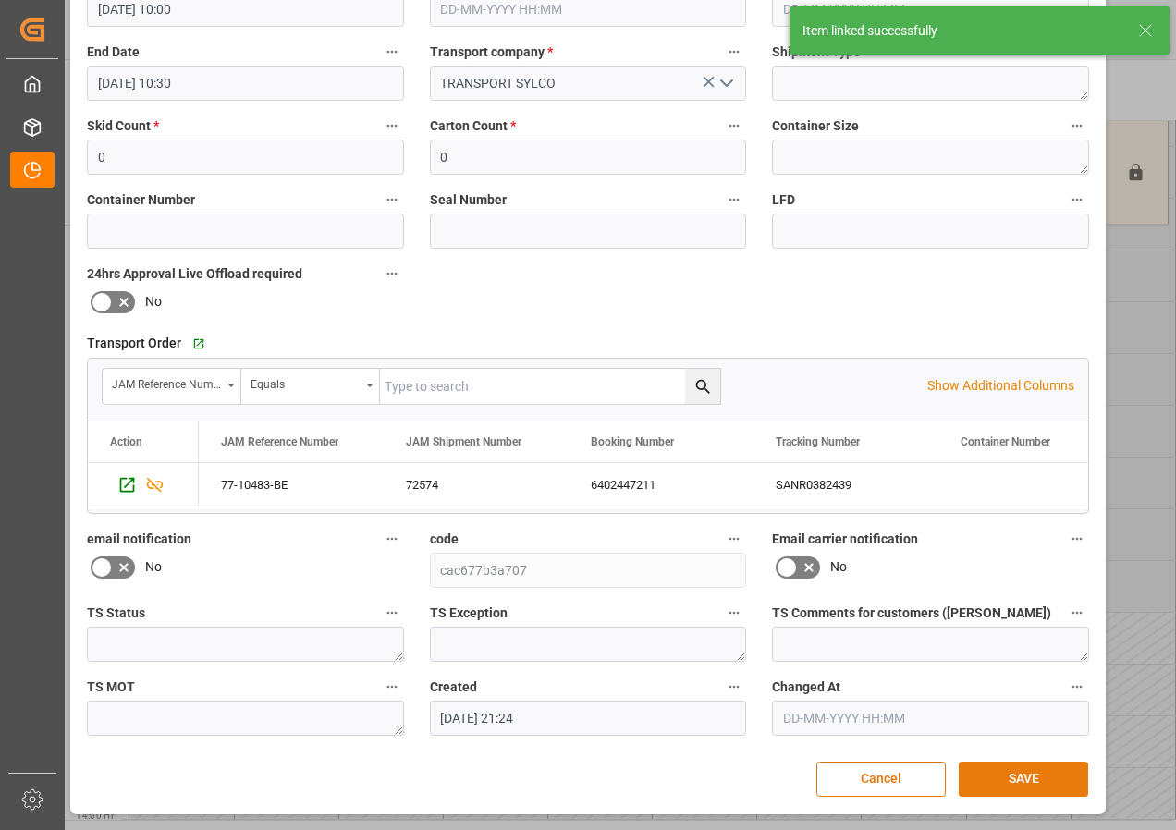
click at [997, 773] on button "SAVE" at bounding box center [1023, 779] width 129 height 35
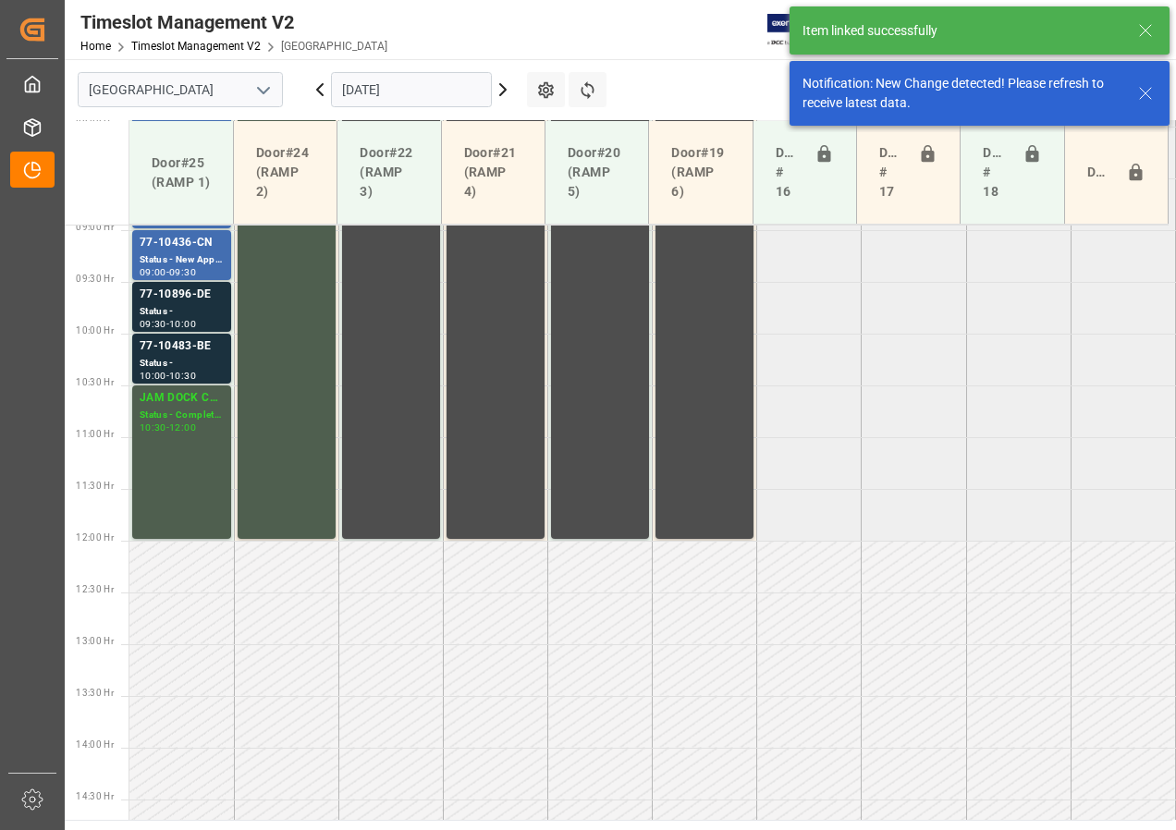
scroll to position [959, 0]
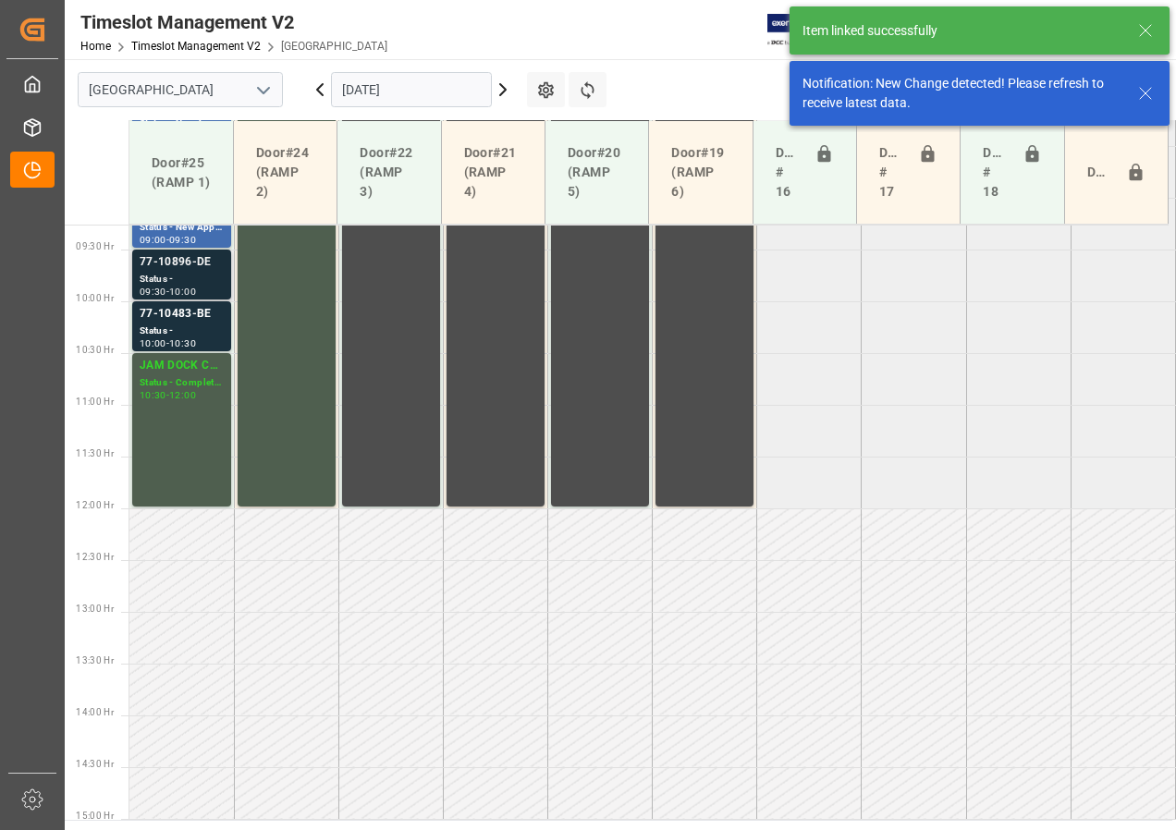
click at [167, 266] on div "77-10896-DE" at bounding box center [182, 262] width 84 height 18
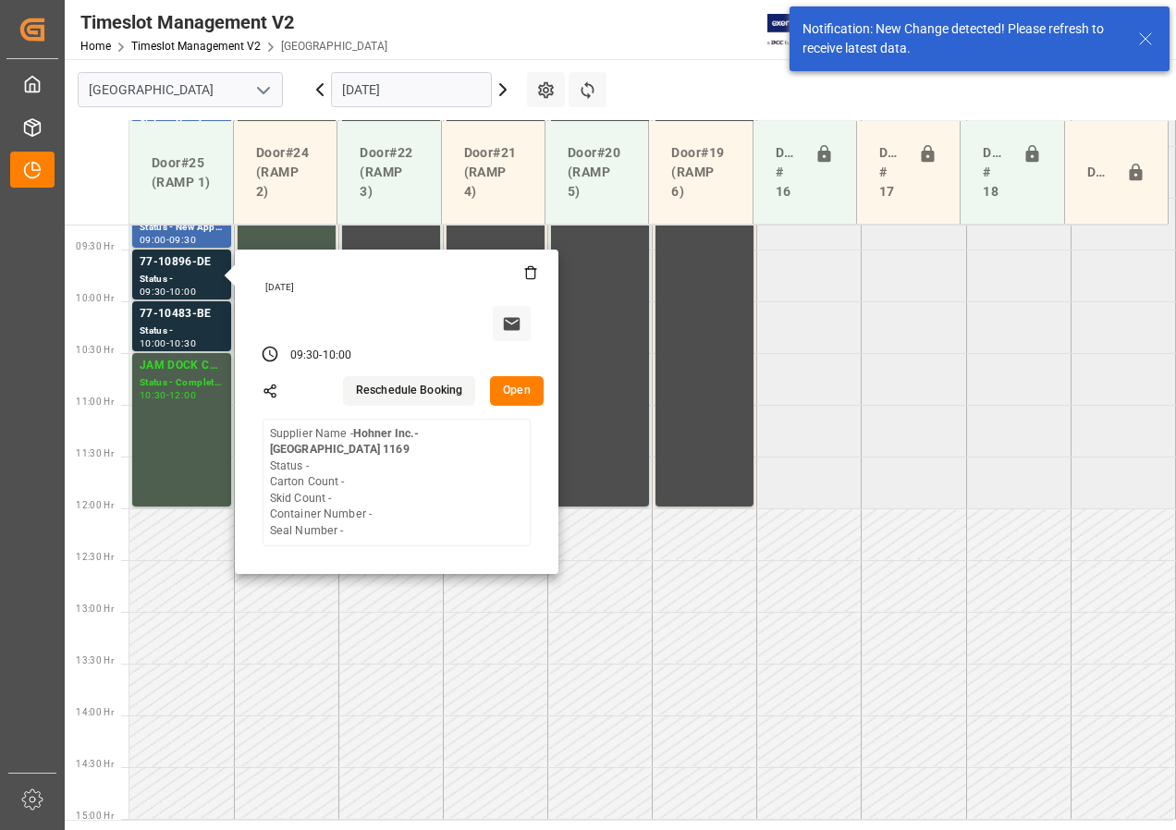
click at [520, 389] on button "Open" at bounding box center [517, 391] width 54 height 30
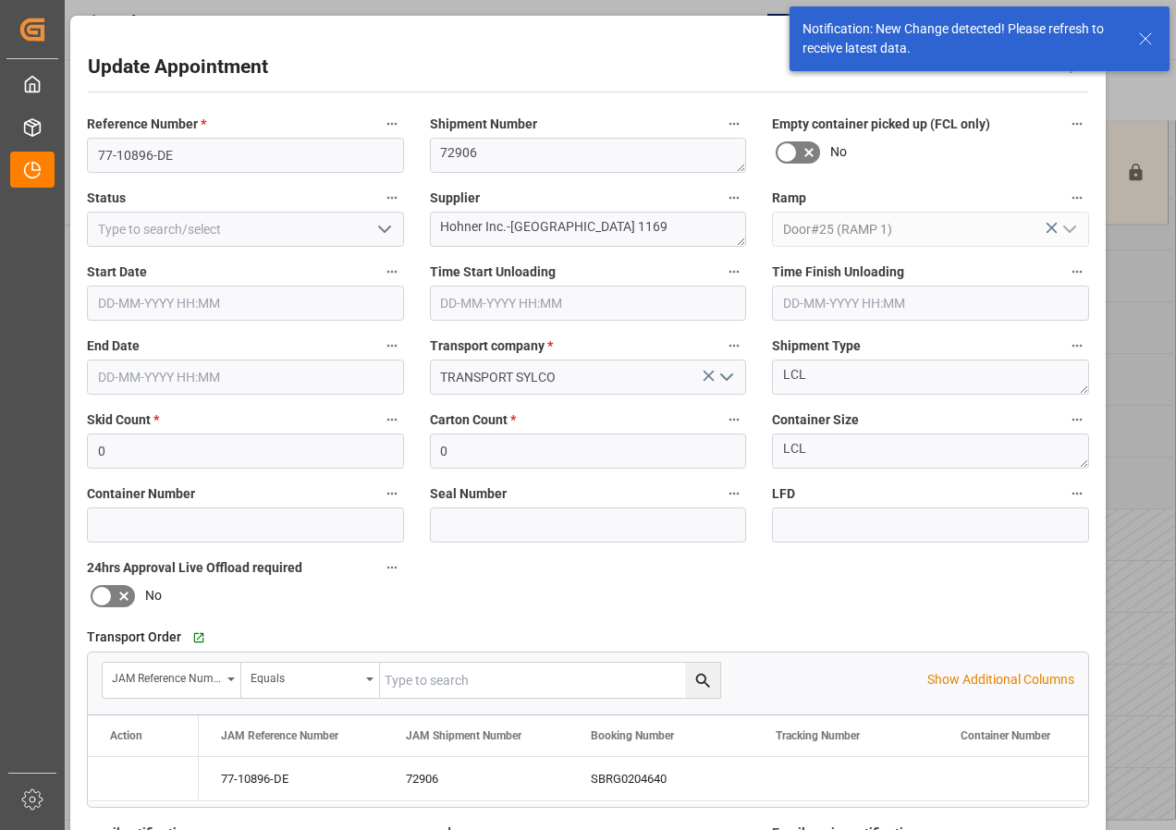
type input "[DATE] 09:30"
type input "[DATE] 10:00"
type input "[DATE] 21:24"
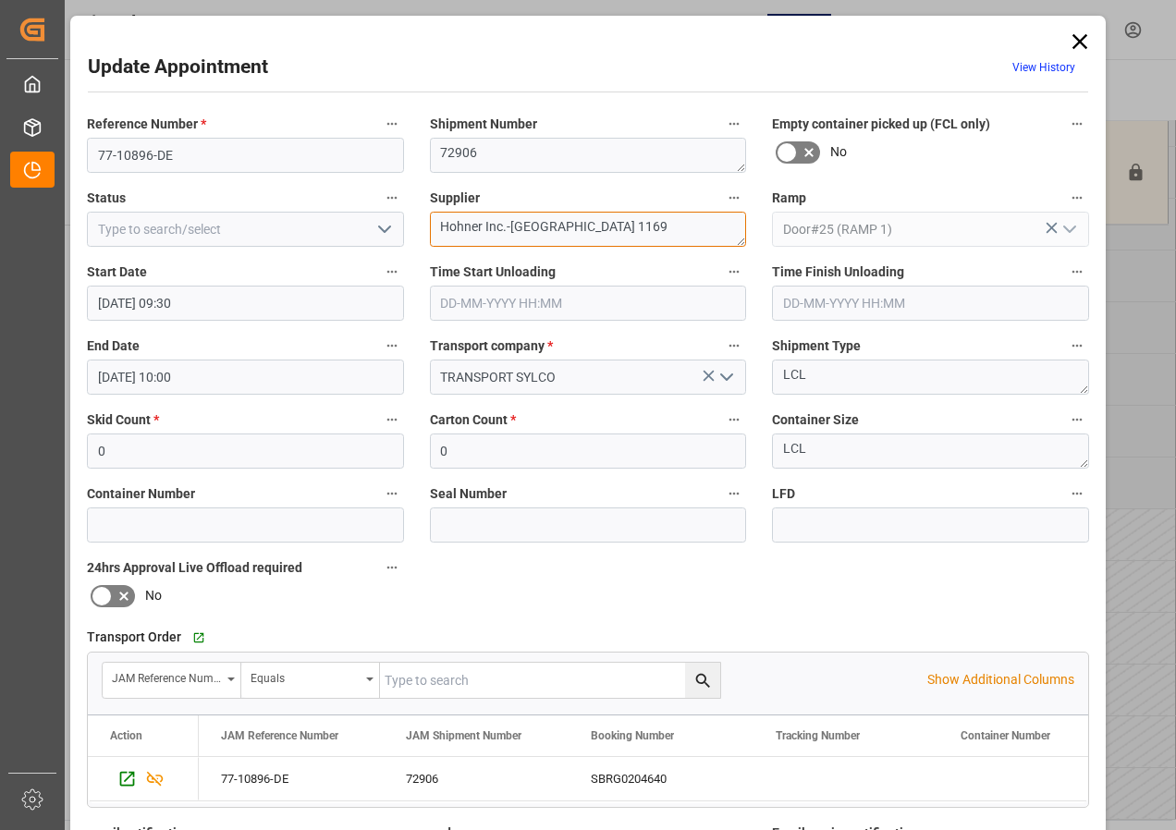
drag, startPoint x: 485, startPoint y: 227, endPoint x: 634, endPoint y: 230, distance: 148.9
click at [634, 230] on textarea "Hohner Inc.-[GEOGRAPHIC_DATA] 1169" at bounding box center [588, 229] width 317 height 35
type textarea "H"
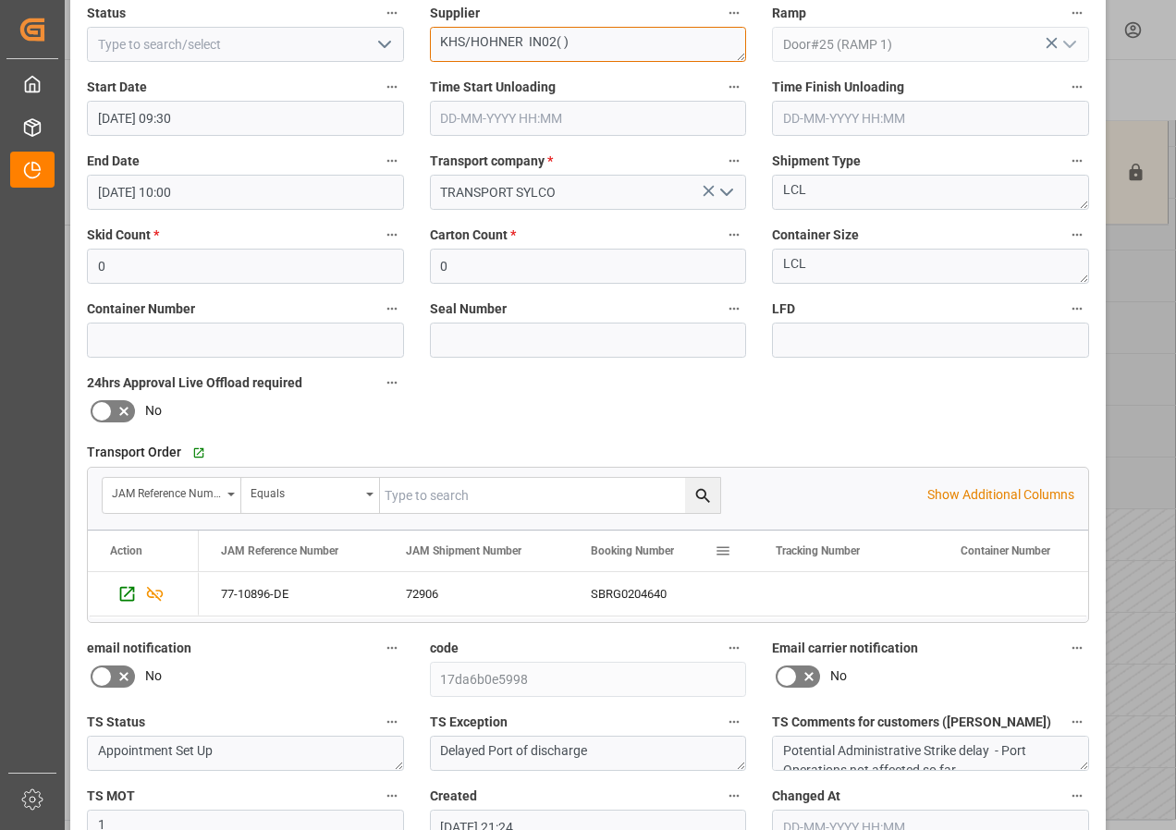
scroll to position [277, 0]
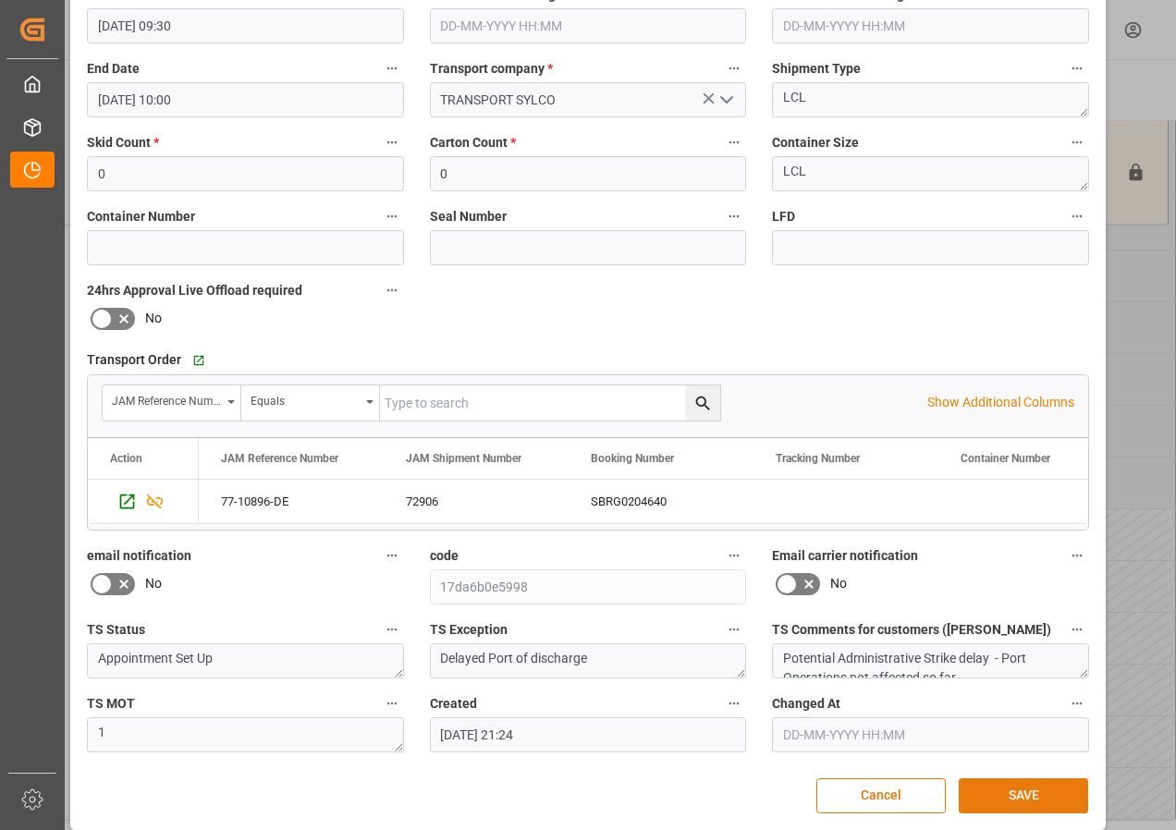
type textarea "KHS/HOHNER IN02( )"
click at [1017, 794] on button "SAVE" at bounding box center [1023, 795] width 129 height 35
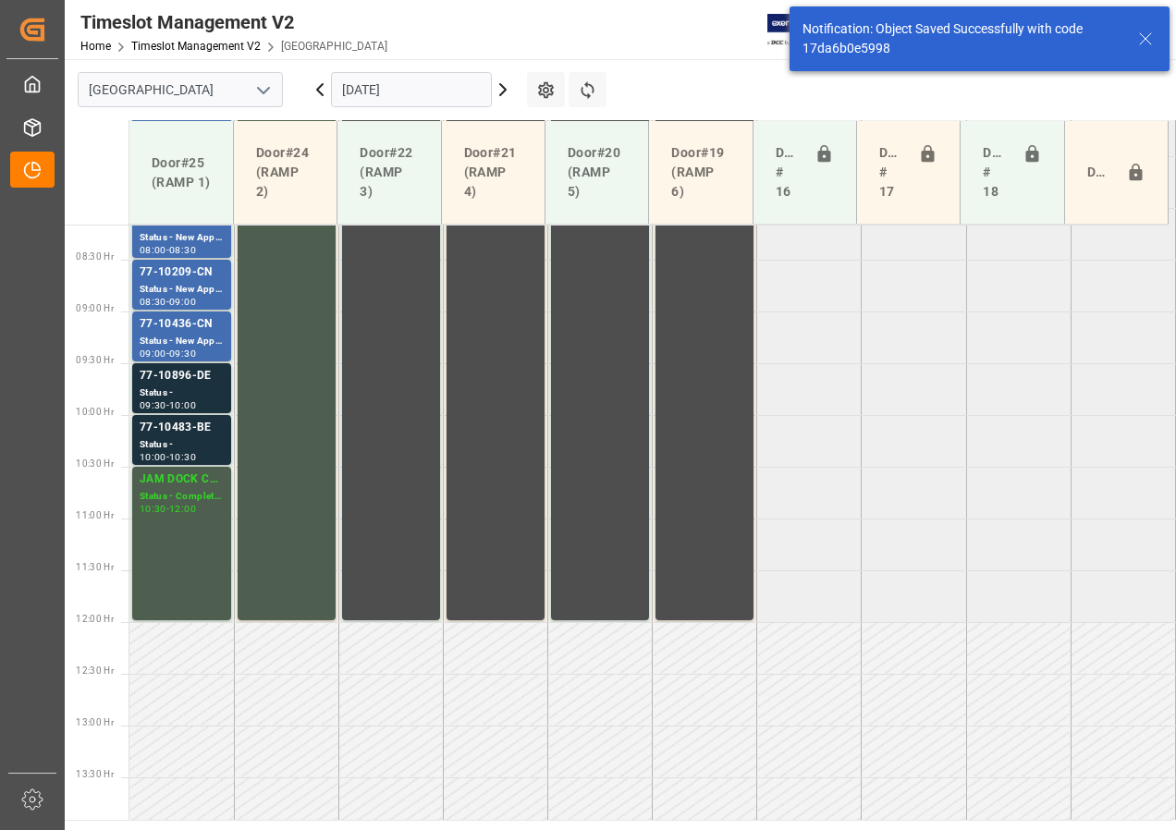
scroll to position [855, 0]
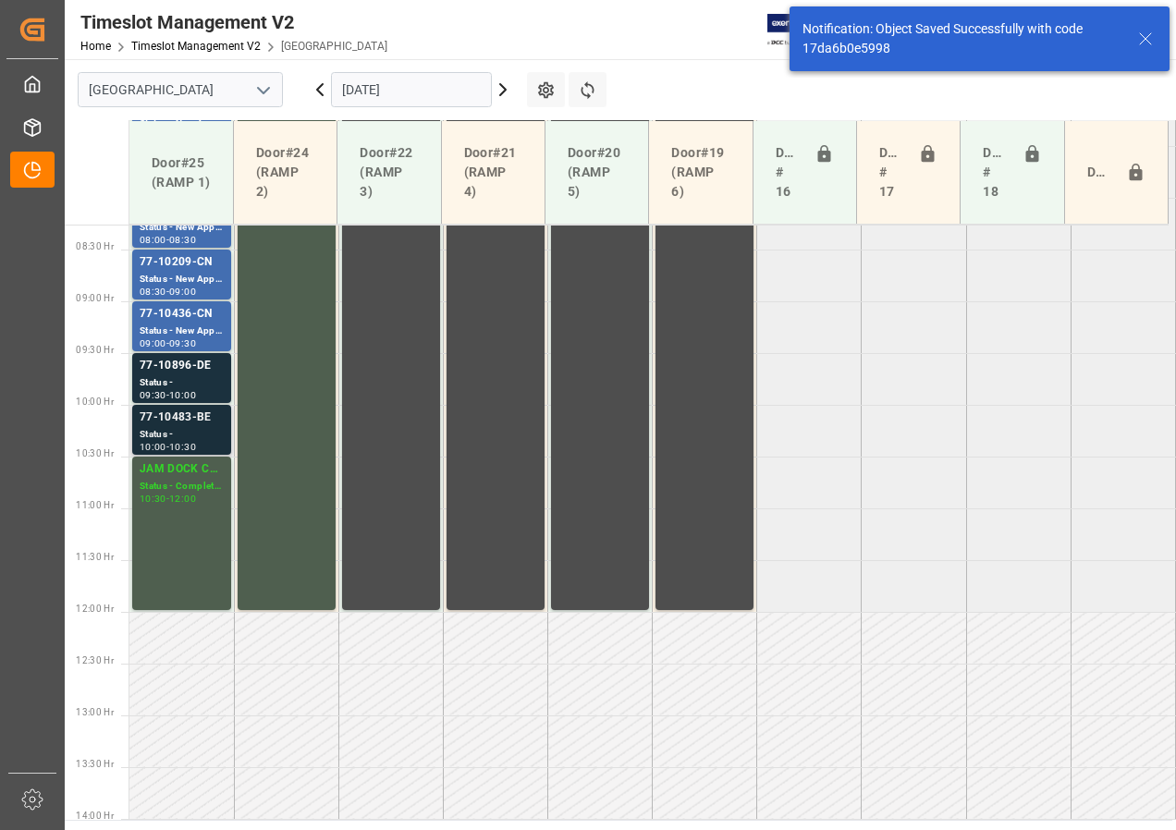
click at [197, 425] on div "77-10483-BE" at bounding box center [182, 418] width 84 height 18
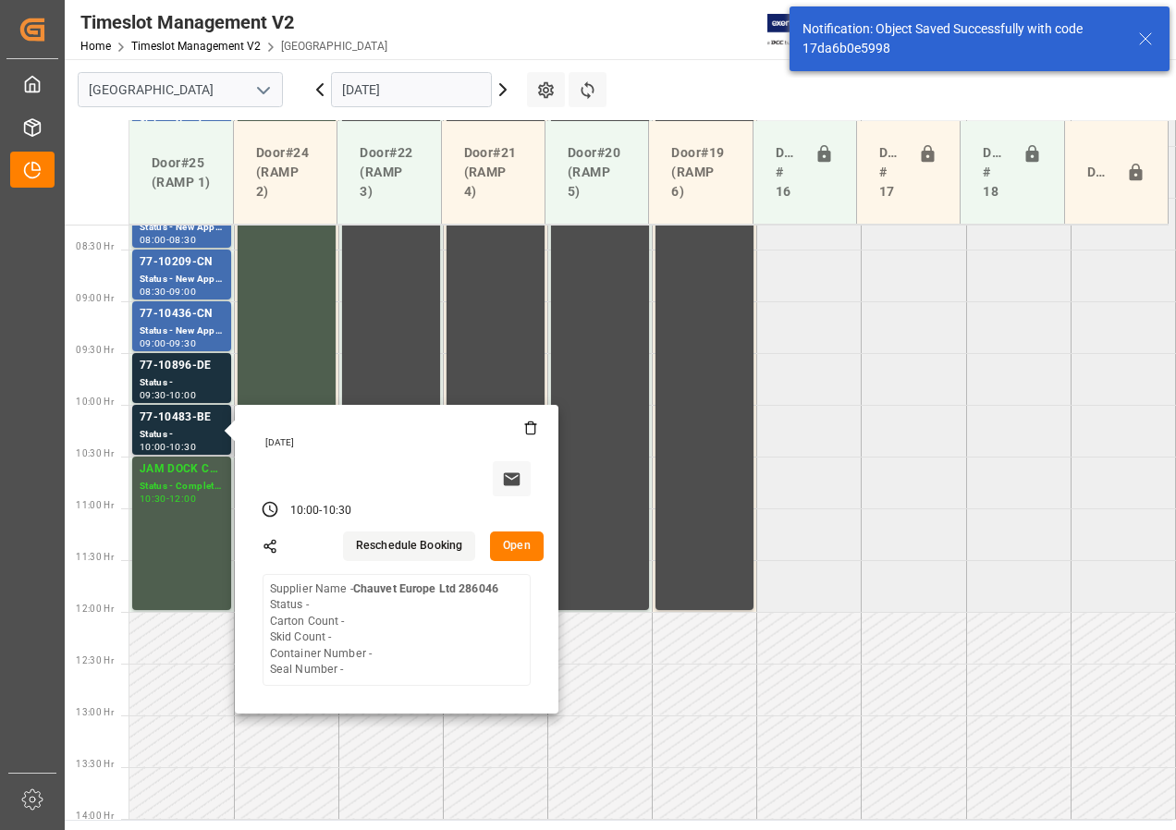
click at [512, 543] on button "Open" at bounding box center [517, 547] width 54 height 30
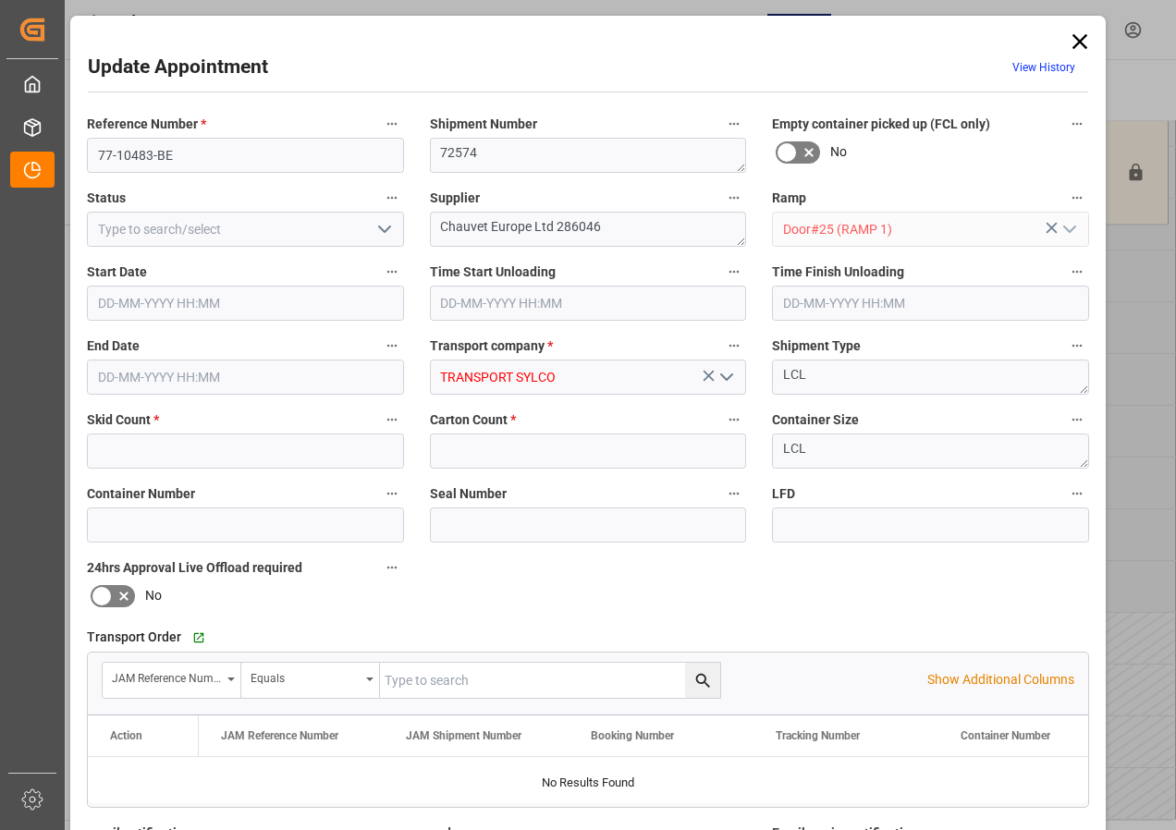
type input "0"
type input "[DATE] 10:00"
type input "[DATE] 10:30"
type input "[DATE] 21:24"
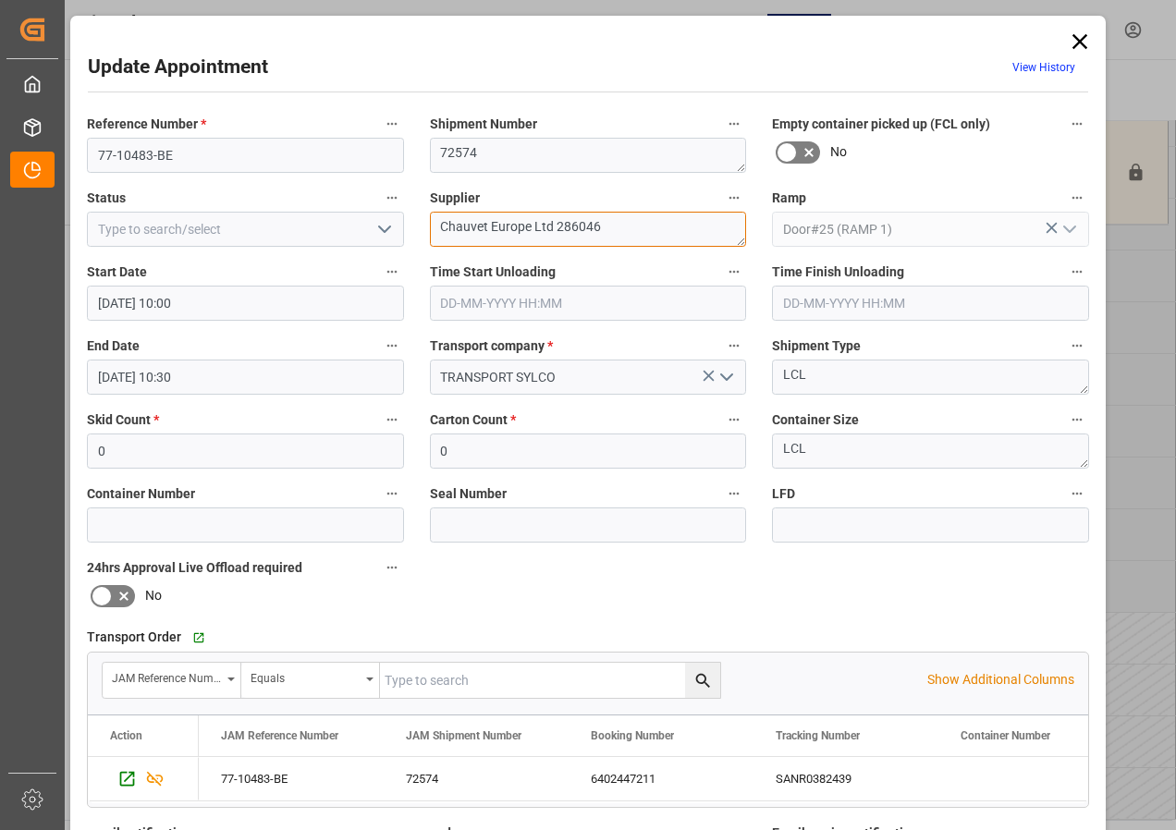
drag, startPoint x: 438, startPoint y: 228, endPoint x: 629, endPoint y: 226, distance: 190.5
click at [629, 226] on textarea "Chauvet Europe Ltd 286046" at bounding box center [588, 229] width 317 height 35
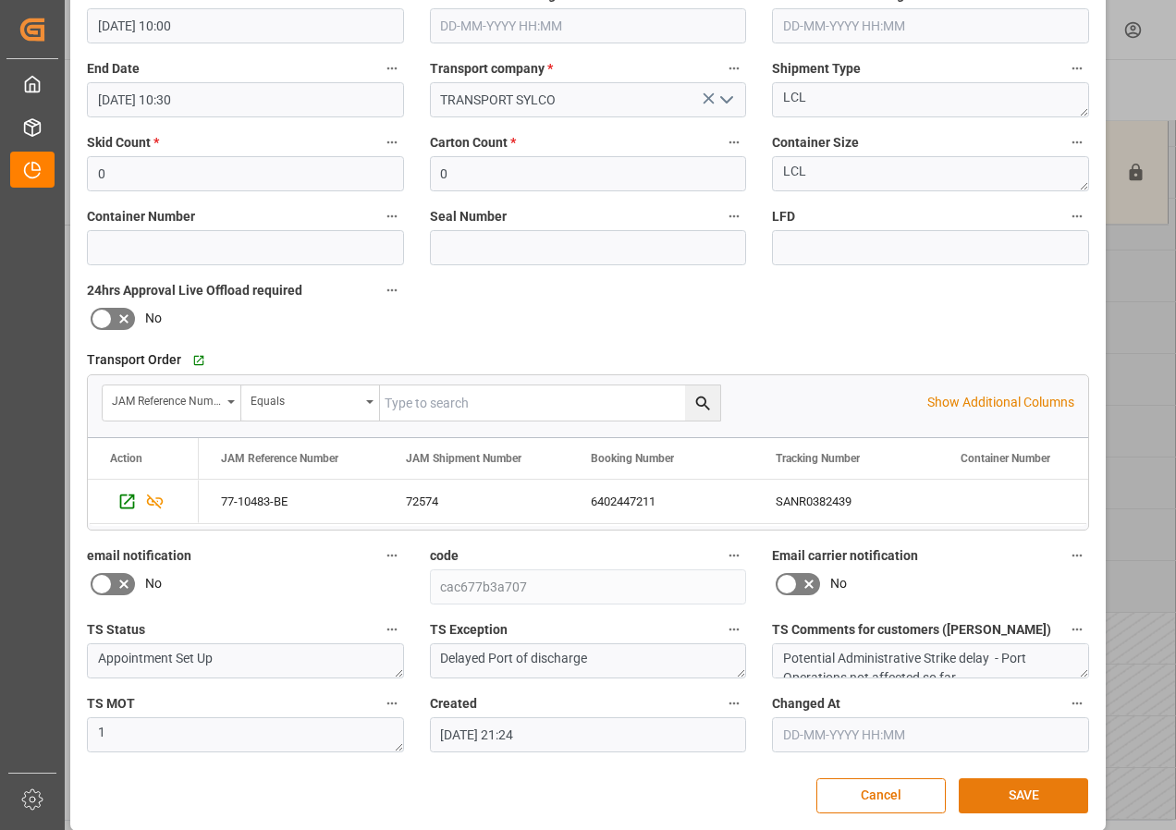
type textarea "CHAUVET EUROPE"
click at [1010, 801] on button "SAVE" at bounding box center [1023, 795] width 129 height 35
